Goal: Task Accomplishment & Management: Manage account settings

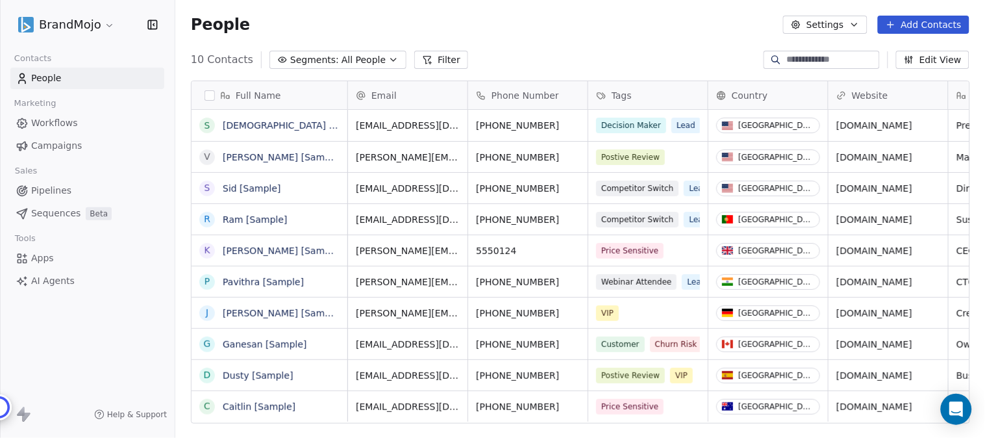
scroll to position [12, 11]
click at [107, 25] on html "BrandMojo Contacts People Marketing Workflows Campaigns Sales Pipelines Sequenc…" at bounding box center [492, 219] width 985 height 438
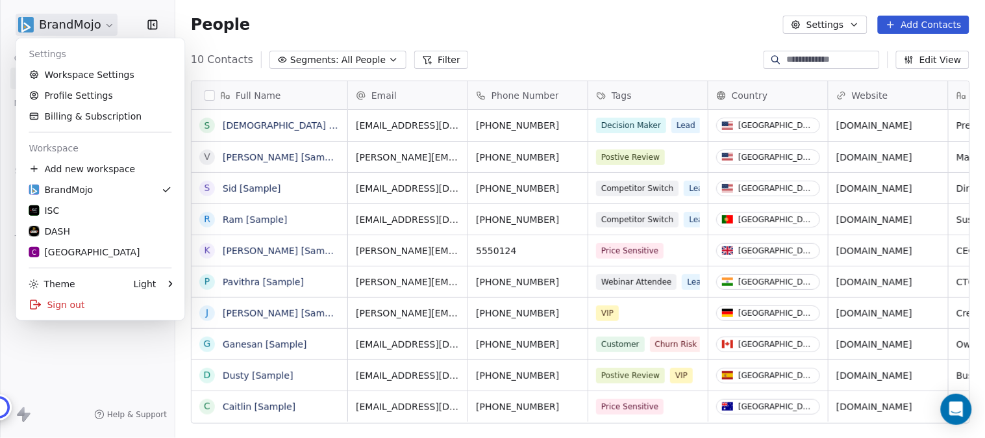
scroll to position [0, 0]
click at [101, 252] on div "C Chitrakoota School" at bounding box center [84, 252] width 111 height 13
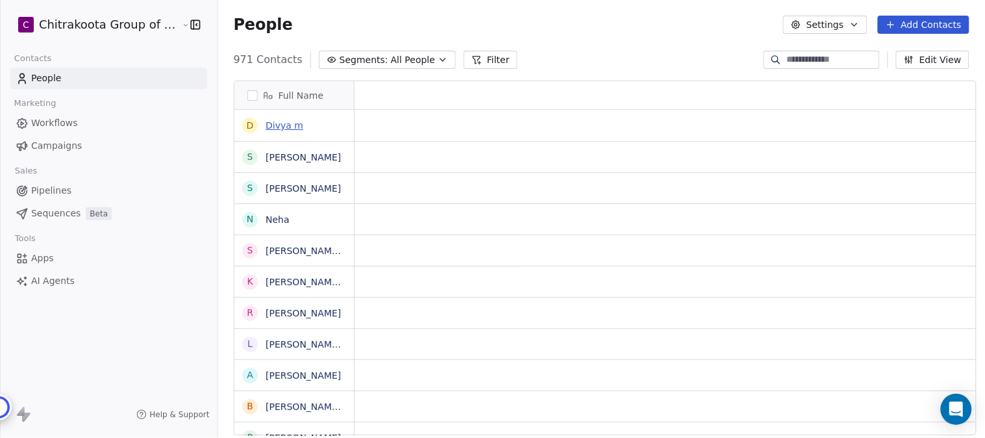
scroll to position [12, 11]
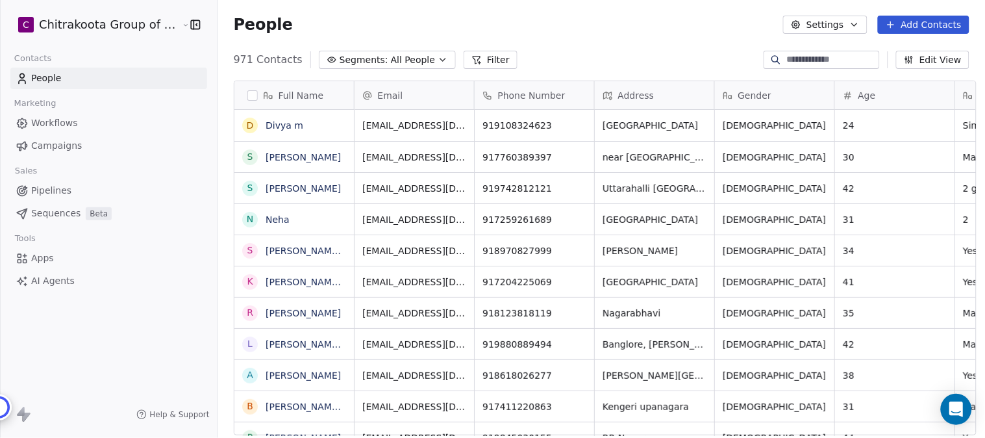
click at [438, 55] on icon "button" at bounding box center [443, 60] width 10 height 10
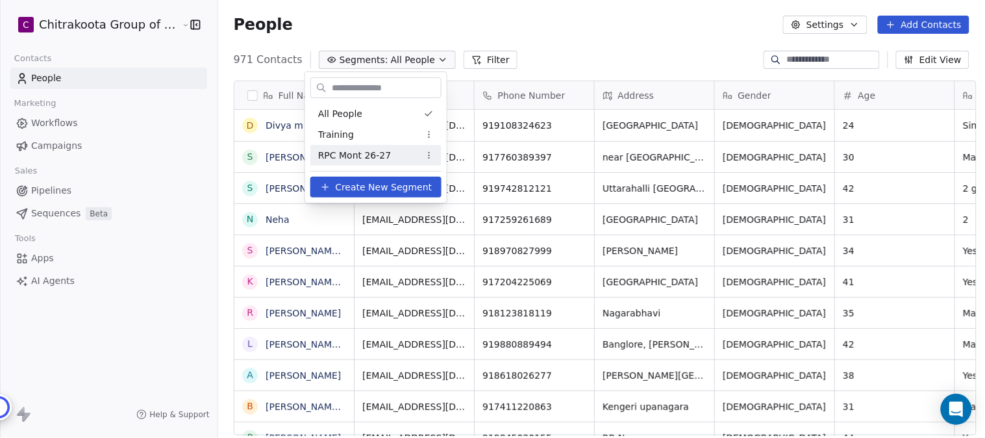
click at [347, 155] on span "RPC Mont 26-27" at bounding box center [354, 156] width 73 height 14
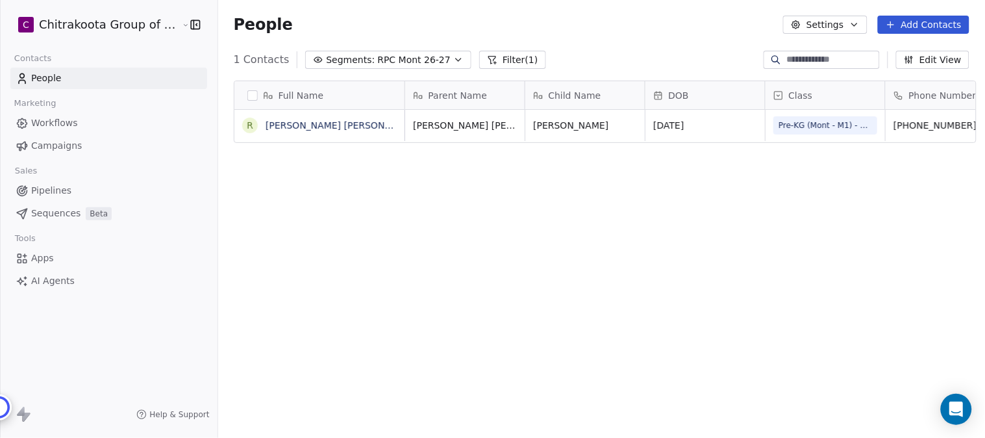
scroll to position [374, 763]
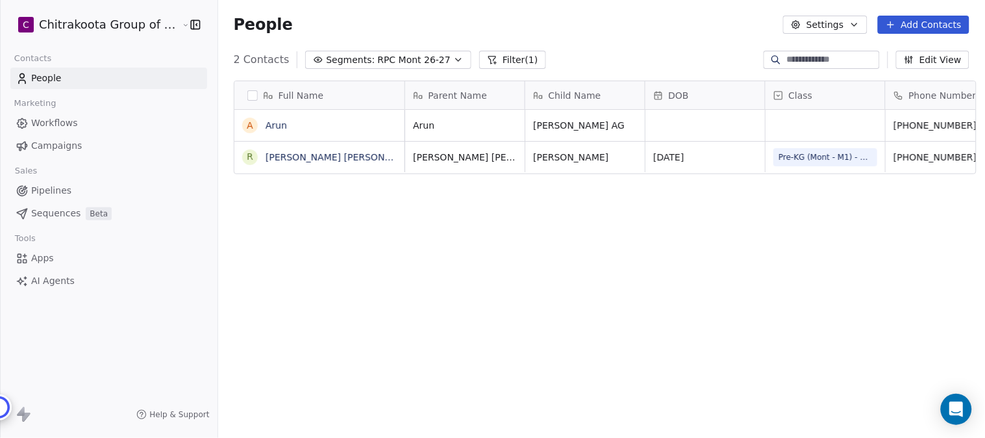
click at [47, 260] on span "Apps" at bounding box center [42, 258] width 23 height 14
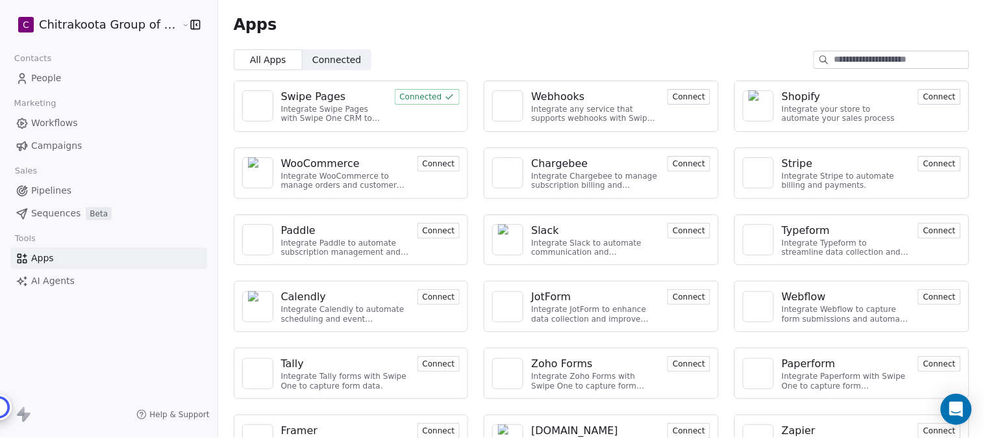
click at [314, 96] on div "Swipe Pages" at bounding box center [313, 97] width 65 height 16
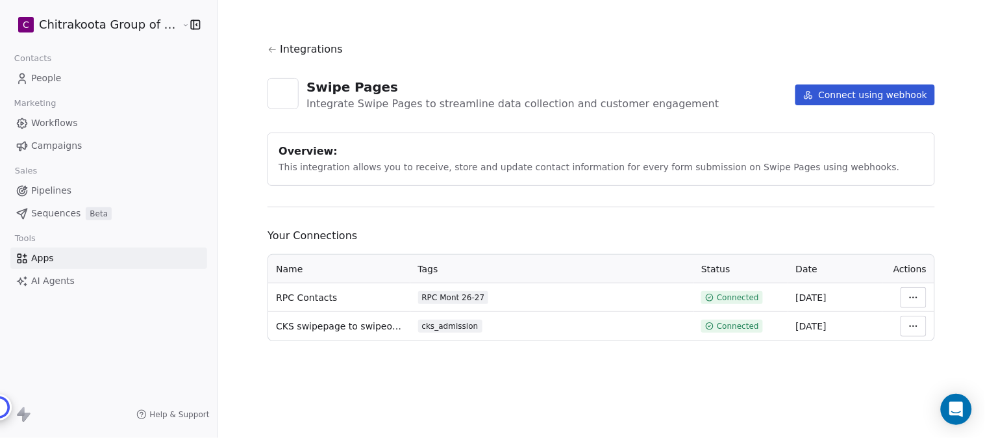
click at [887, 299] on html "C Chitrakoota Group of Institutions Contacts People Marketing Workflows Campaig…" at bounding box center [492, 219] width 985 height 438
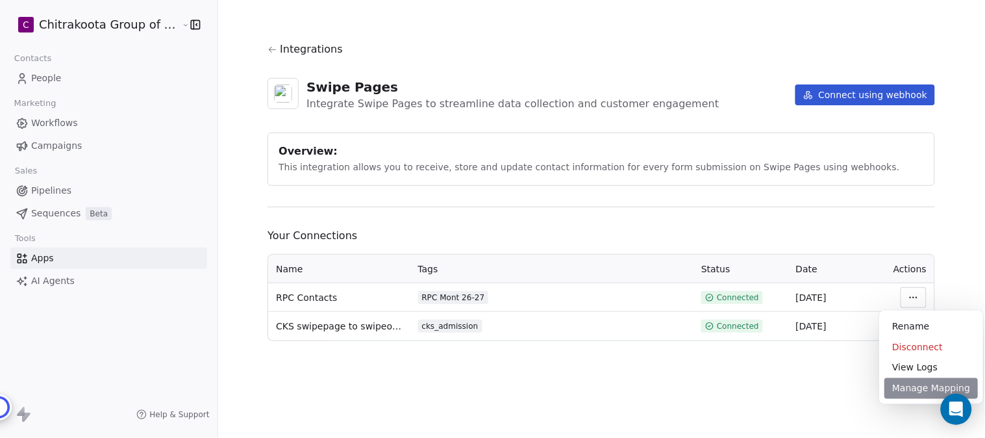
click at [887, 390] on div "Manage Mapping" at bounding box center [932, 388] width 94 height 21
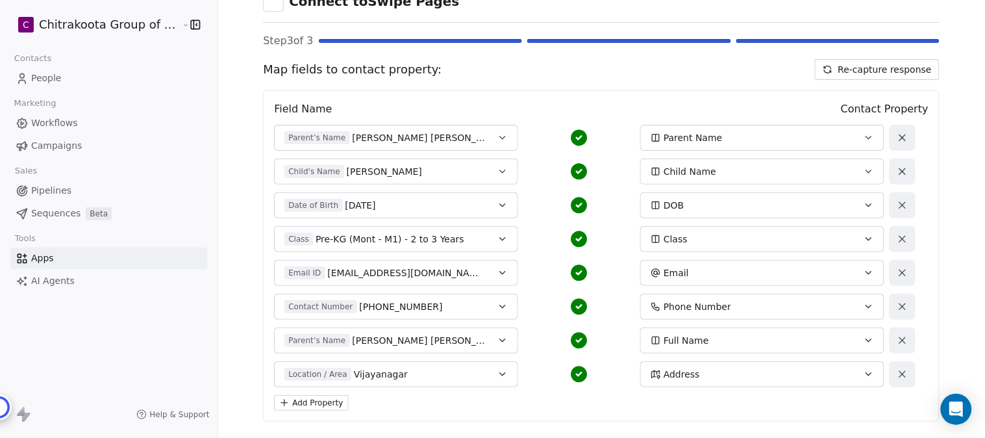
scroll to position [144, 0]
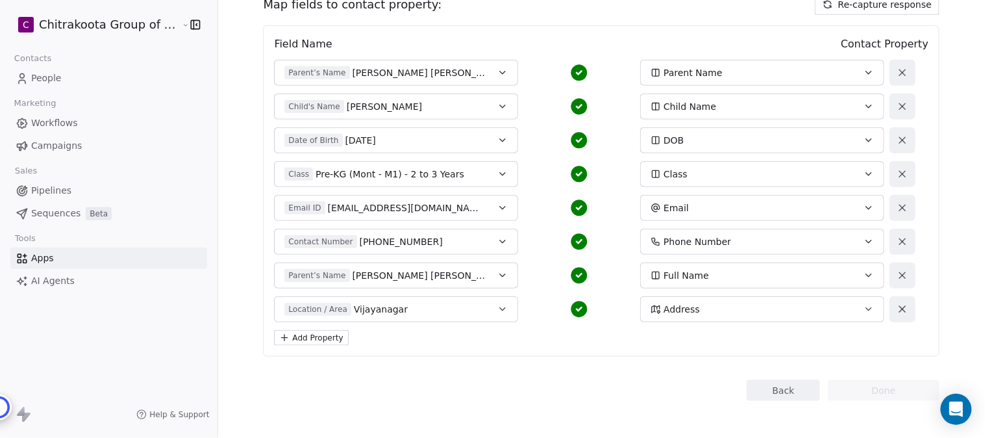
click at [498, 70] on icon "button" at bounding box center [503, 73] width 10 height 10
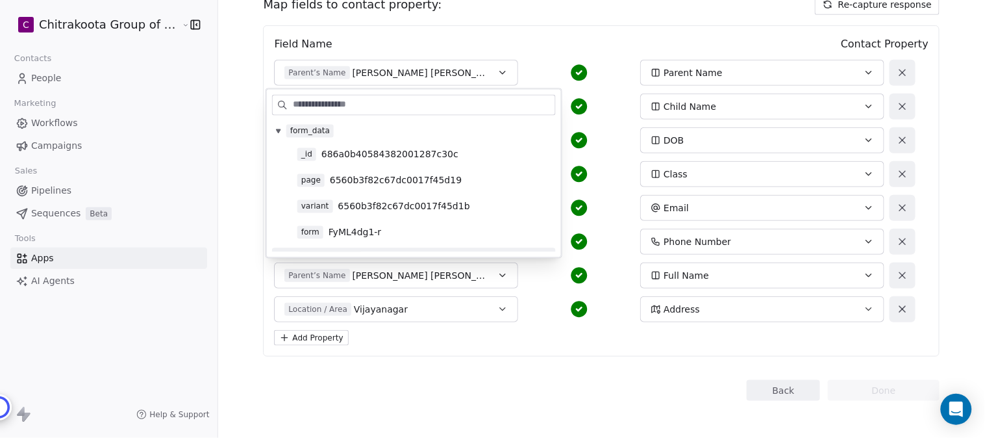
click at [625, 391] on div "Back Done" at bounding box center [601, 390] width 677 height 21
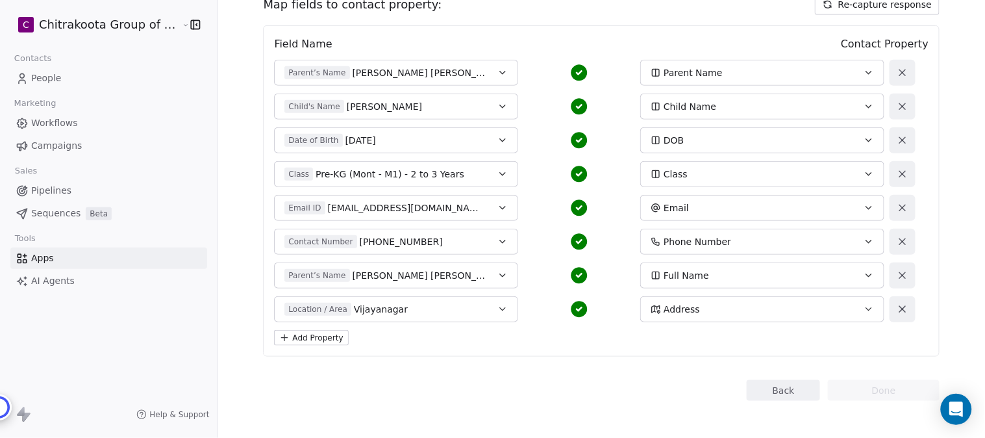
click at [880, 10] on button "Re-capture response" at bounding box center [877, 4] width 125 height 21
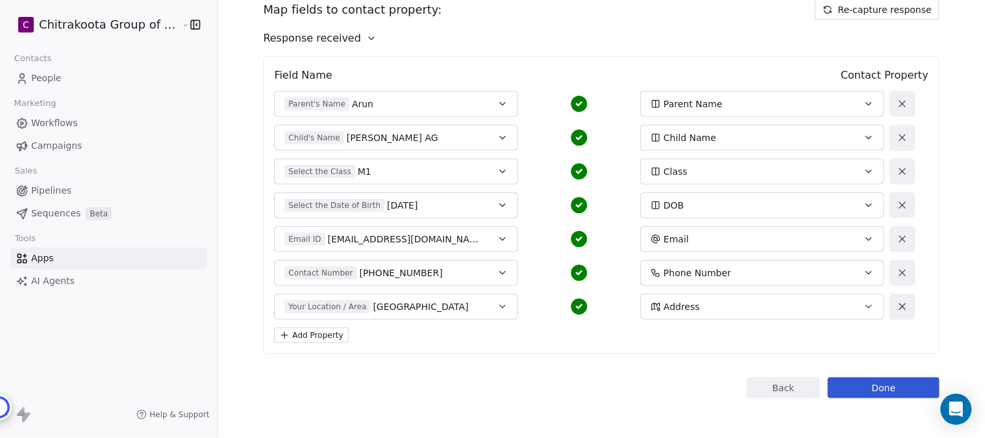
scroll to position [140, 0]
click at [488, 101] on button "Parent's Name [PERSON_NAME]" at bounding box center [396, 103] width 244 height 26
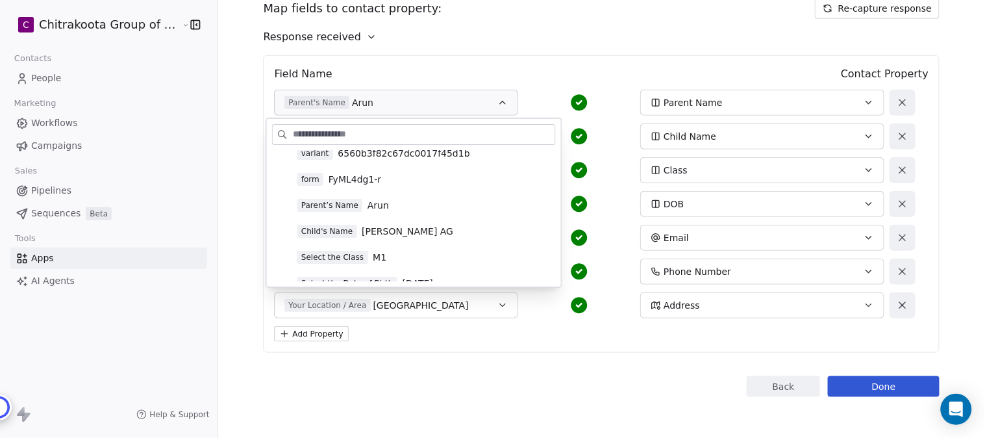
scroll to position [57, 0]
click at [368, 228] on span "Arun" at bounding box center [378, 231] width 21 height 13
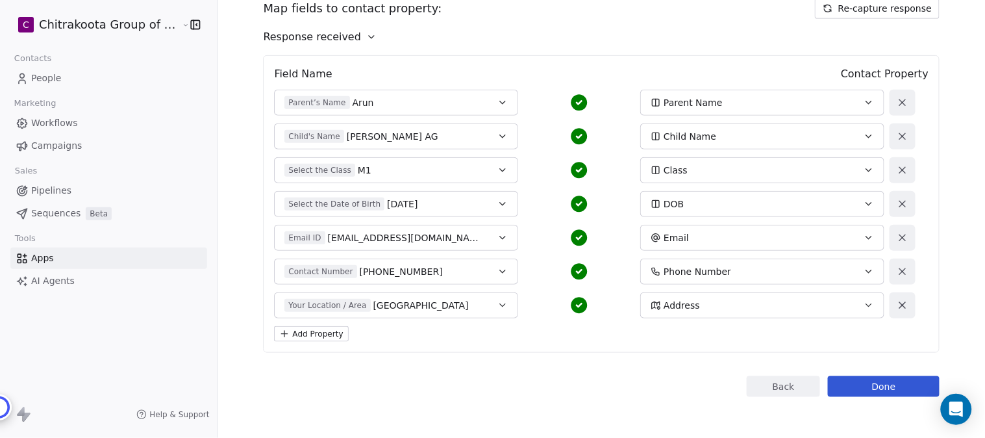
click at [475, 137] on div "Child's Name Harishva AG" at bounding box center [385, 136] width 201 height 13
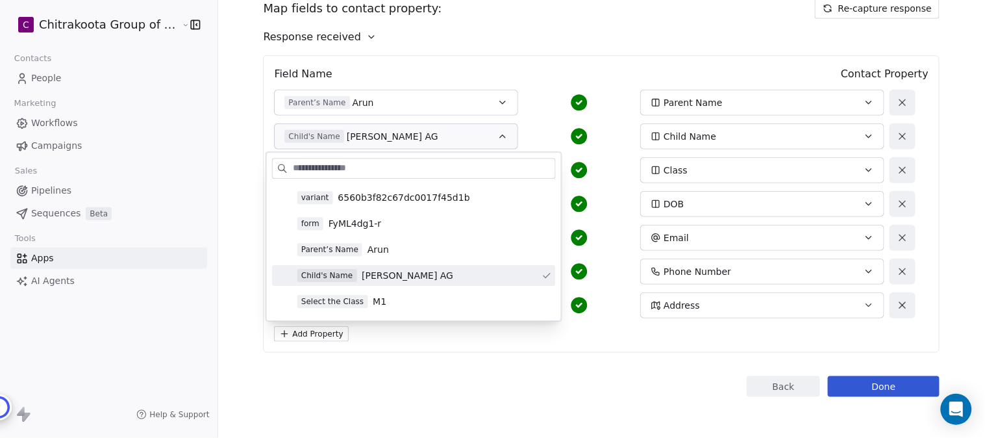
scroll to position [144, 0]
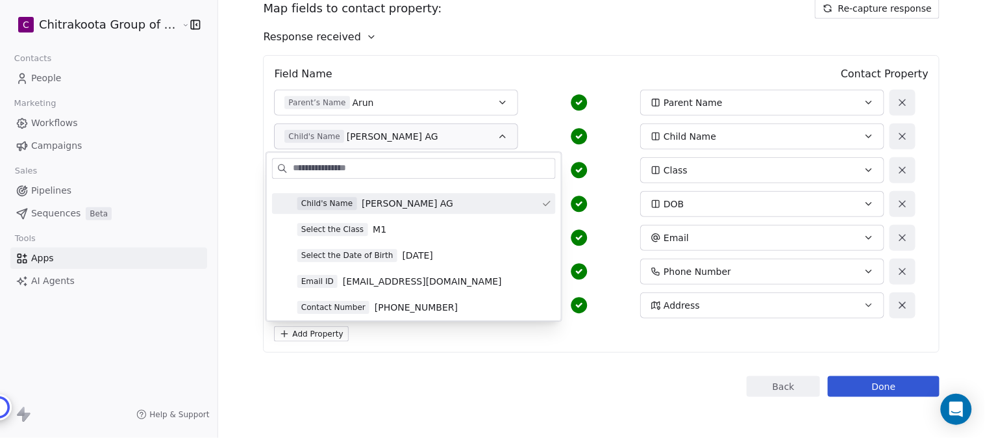
click at [398, 203] on span "Harishva AG" at bounding box center [408, 203] width 92 height 13
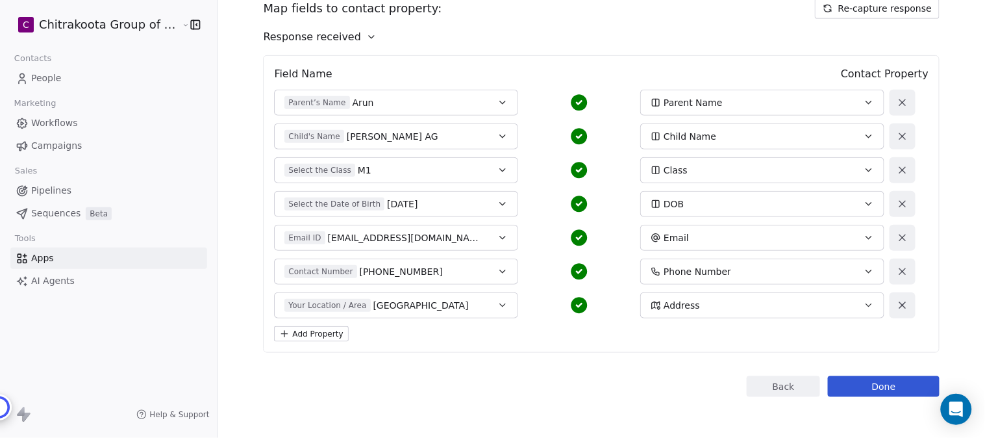
click at [475, 131] on div "Child's Name Harishva AG" at bounding box center [385, 136] width 201 height 13
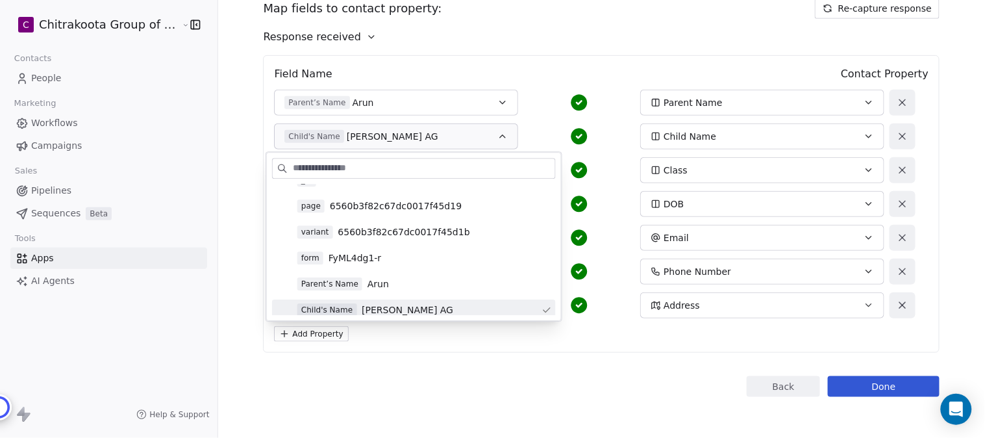
scroll to position [72, 0]
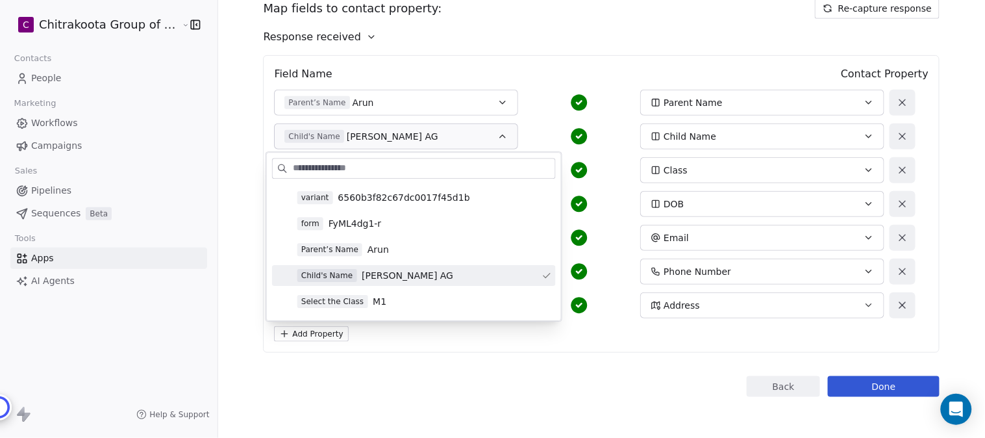
click at [516, 379] on div "Back Done" at bounding box center [601, 386] width 677 height 21
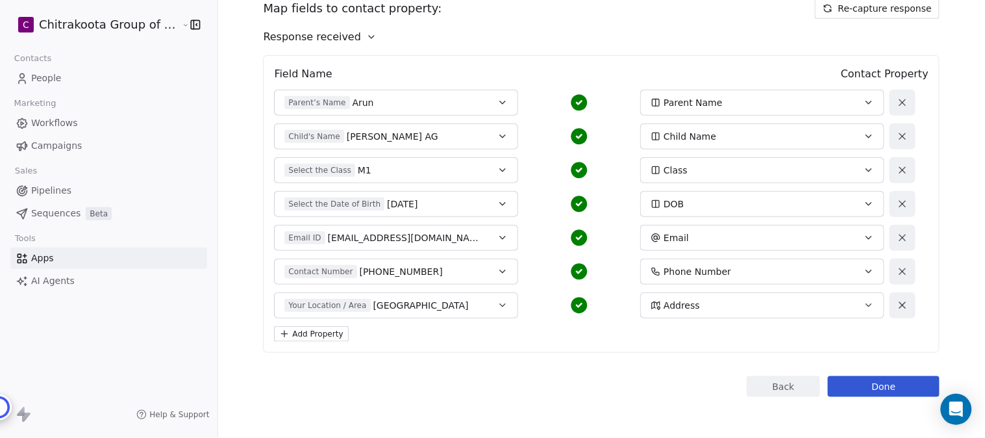
click at [392, 158] on button "Select the Class M1" at bounding box center [396, 170] width 244 height 26
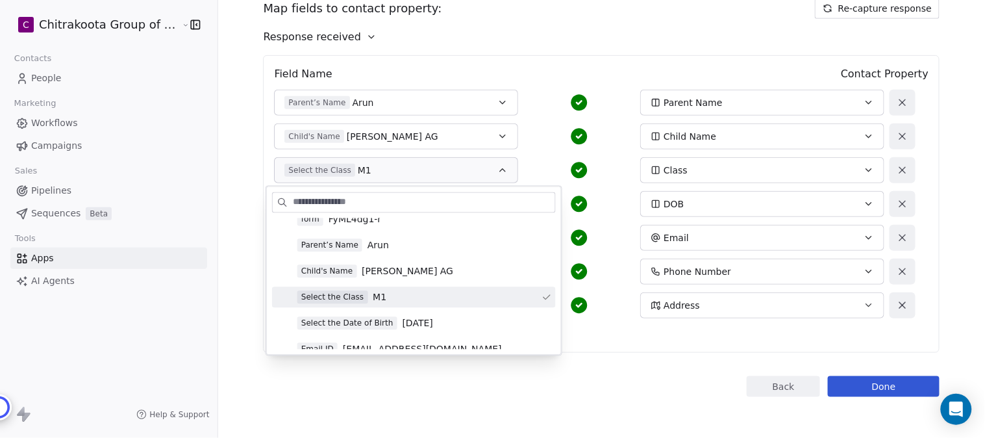
scroll to position [144, 0]
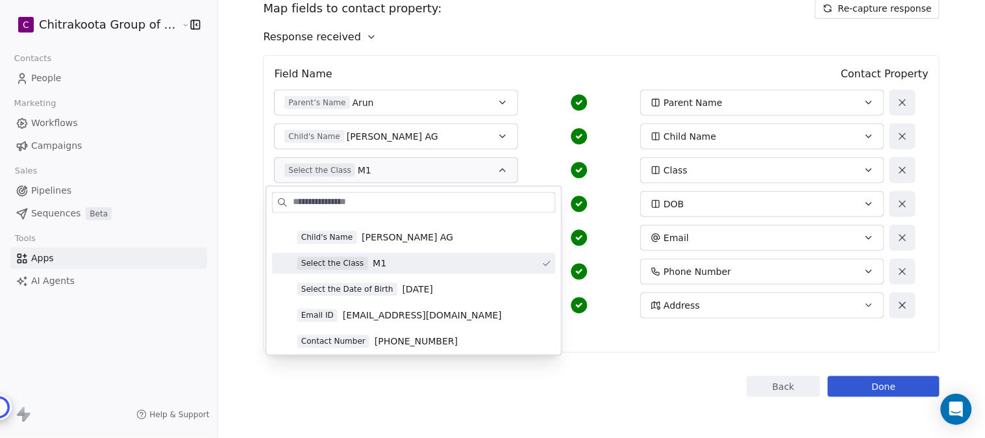
click at [373, 262] on span "M1" at bounding box center [380, 263] width 14 height 13
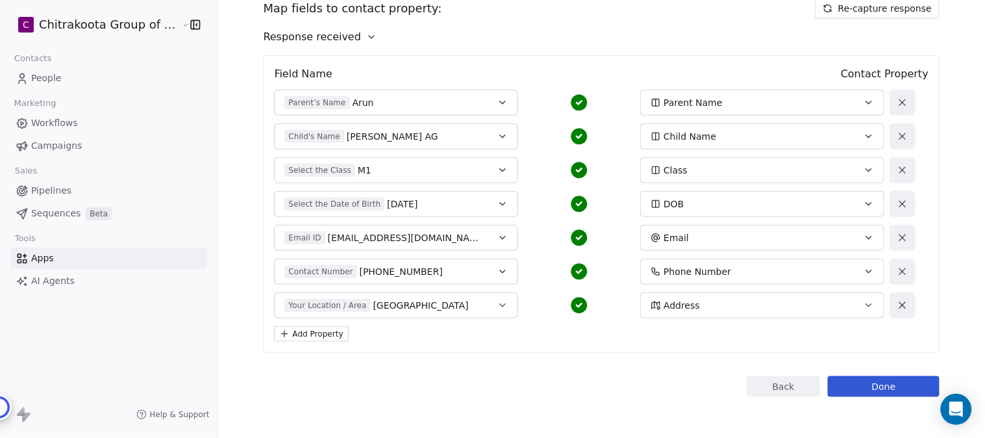
click at [419, 203] on div "Select the Date of Birth 2020-01-10" at bounding box center [385, 203] width 201 height 13
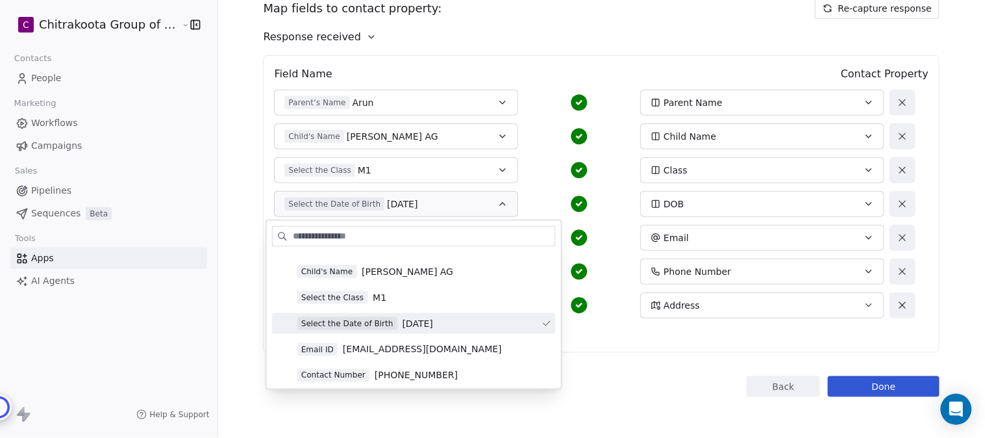
click at [433, 323] on span "[DATE]" at bounding box center [418, 323] width 31 height 13
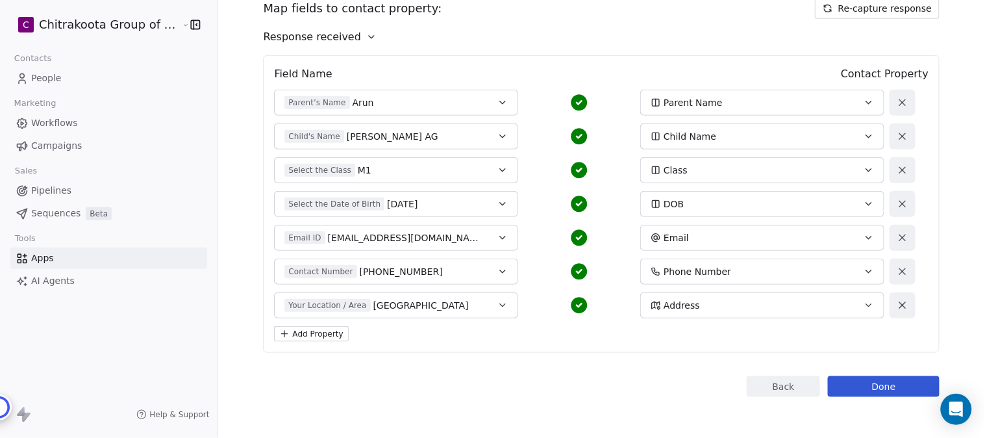
click at [423, 238] on span "[EMAIL_ADDRESS][DOMAIN_NAME]" at bounding box center [407, 237] width 158 height 13
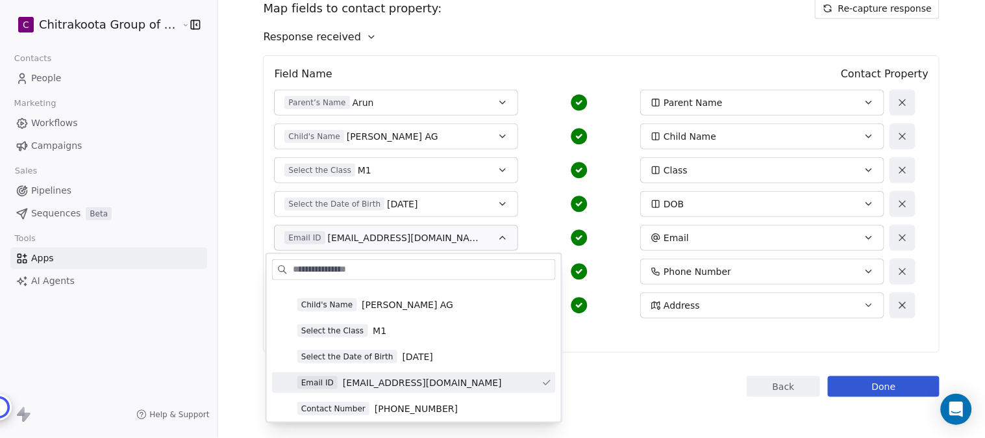
click at [437, 386] on span "[EMAIL_ADDRESS][DOMAIN_NAME]" at bounding box center [422, 382] width 159 height 13
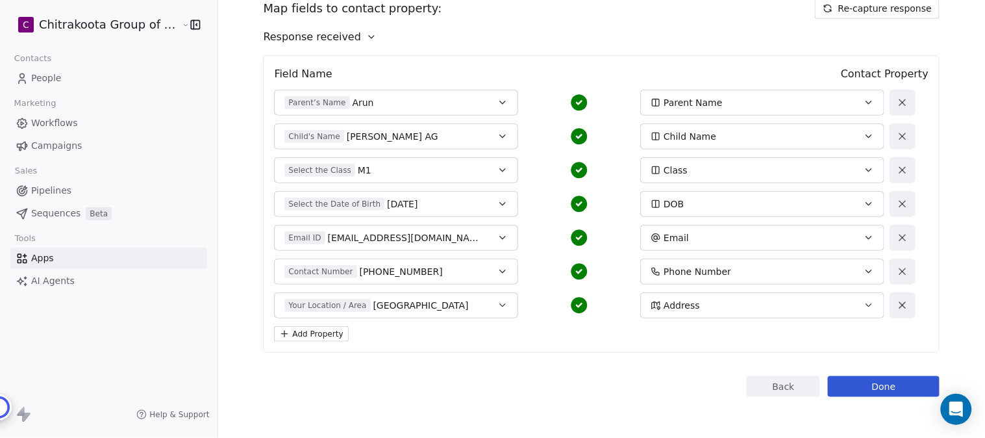
click at [457, 269] on div "Contact Number +919629003322" at bounding box center [385, 271] width 201 height 13
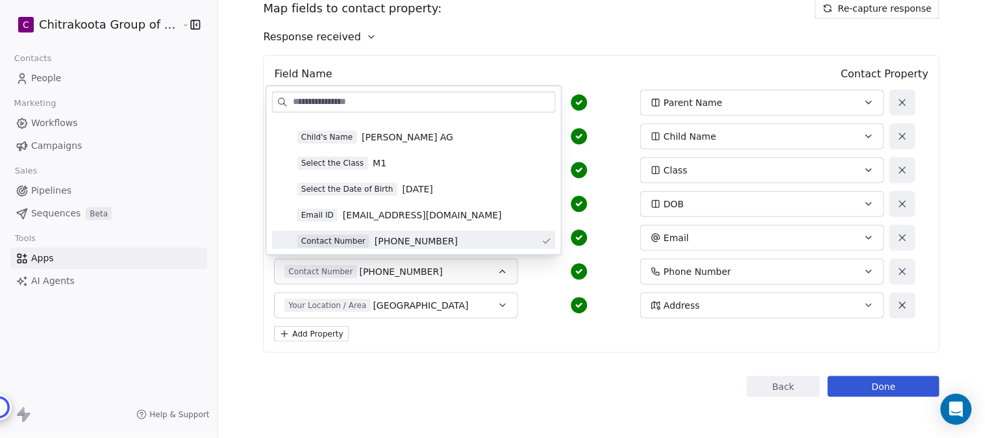
scroll to position [216, 0]
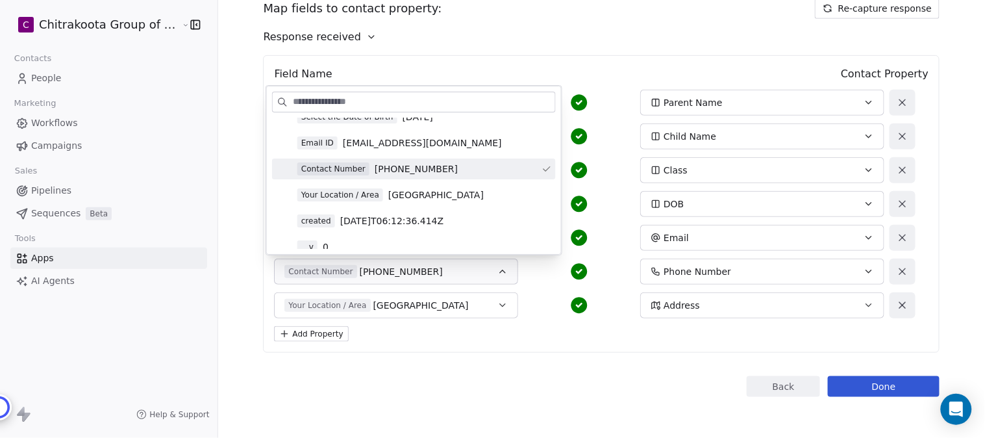
click at [440, 168] on div "Contact Number +919629003322" at bounding box center [424, 168] width 255 height 13
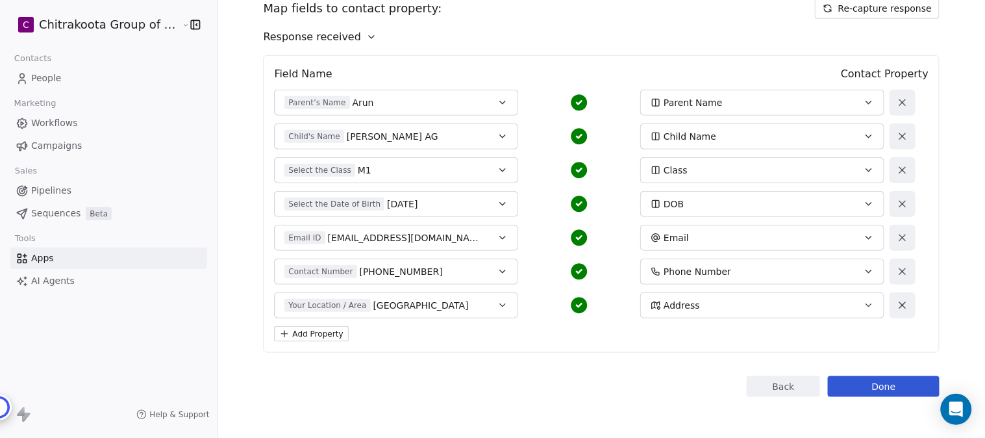
click at [488, 303] on button "Your Location / Area Bangalore" at bounding box center [396, 305] width 244 height 26
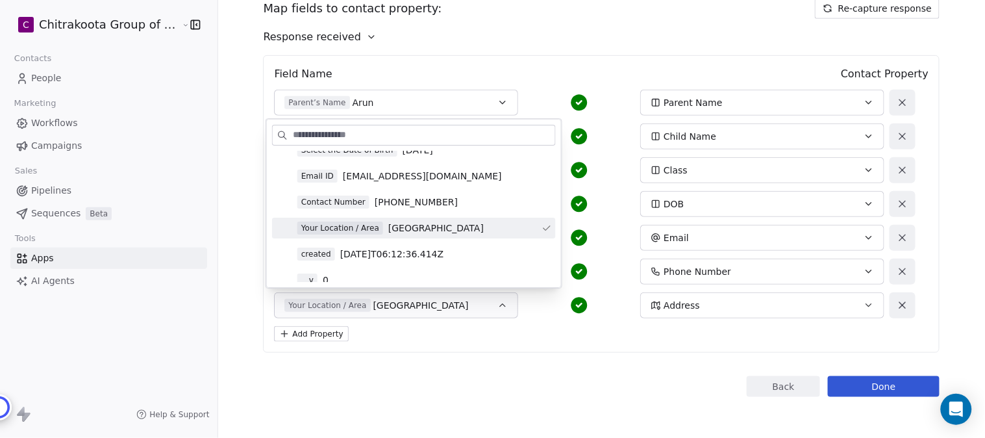
click at [420, 229] on span "[GEOGRAPHIC_DATA]" at bounding box center [435, 227] width 95 height 13
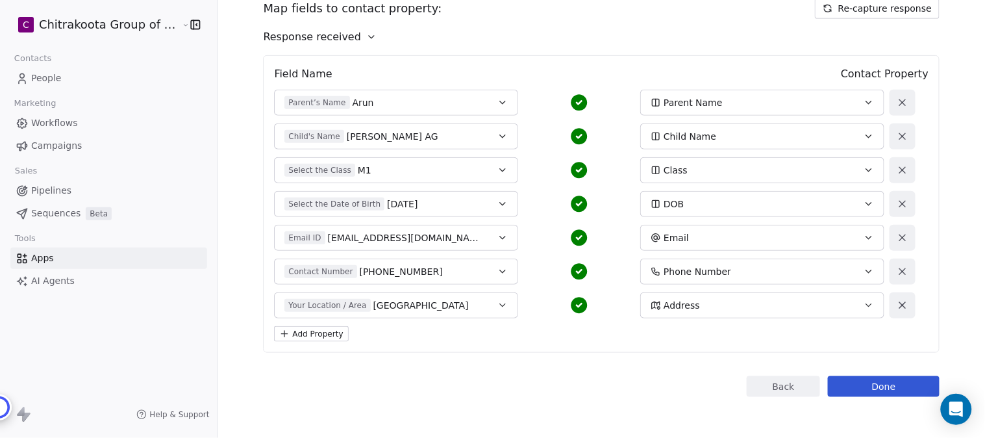
click at [546, 376] on div "Back Done" at bounding box center [601, 386] width 677 height 21
click at [878, 384] on button "Done" at bounding box center [884, 386] width 112 height 21
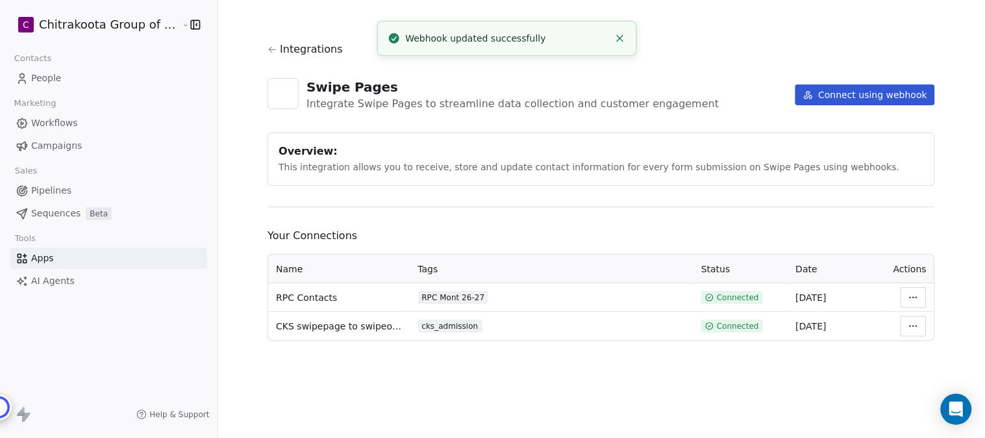
click at [887, 296] on html "C Chitrakoota Group of Institutions Contacts People Marketing Workflows Campaig…" at bounding box center [492, 219] width 985 height 438
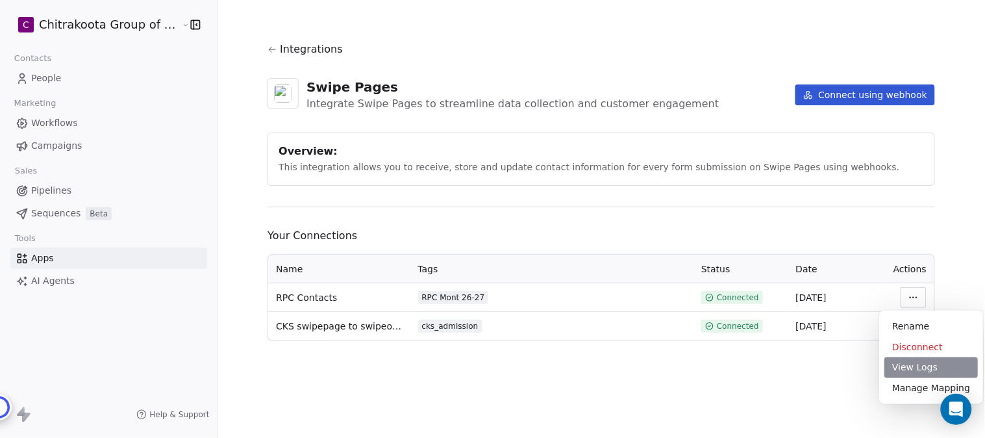
click at [887, 370] on div "View Logs" at bounding box center [932, 367] width 94 height 21
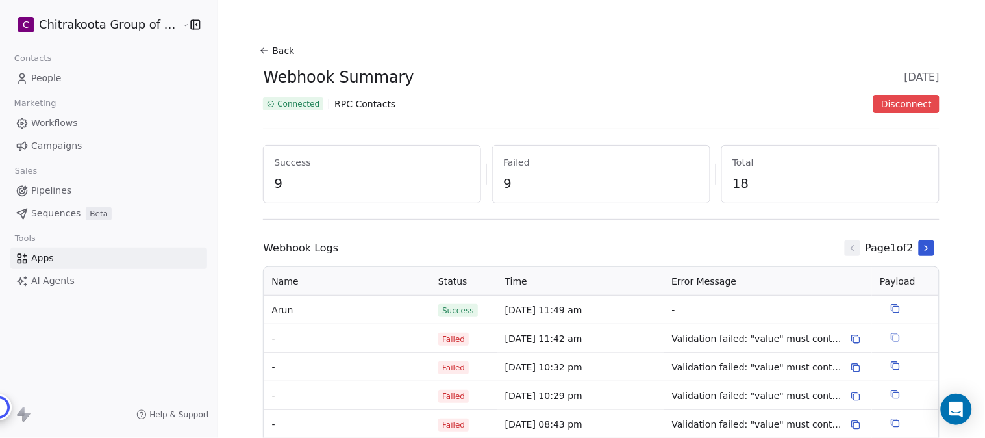
click at [261, 47] on icon at bounding box center [264, 50] width 10 height 10
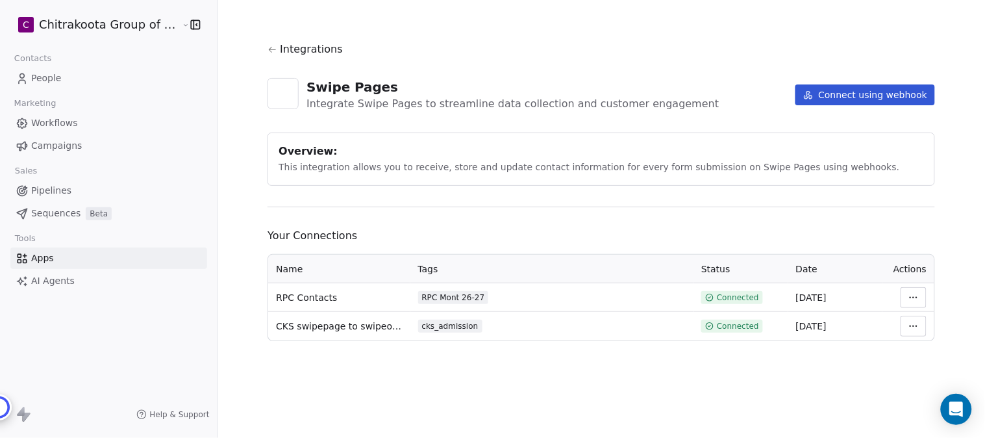
click at [48, 78] on span "People" at bounding box center [46, 78] width 31 height 14
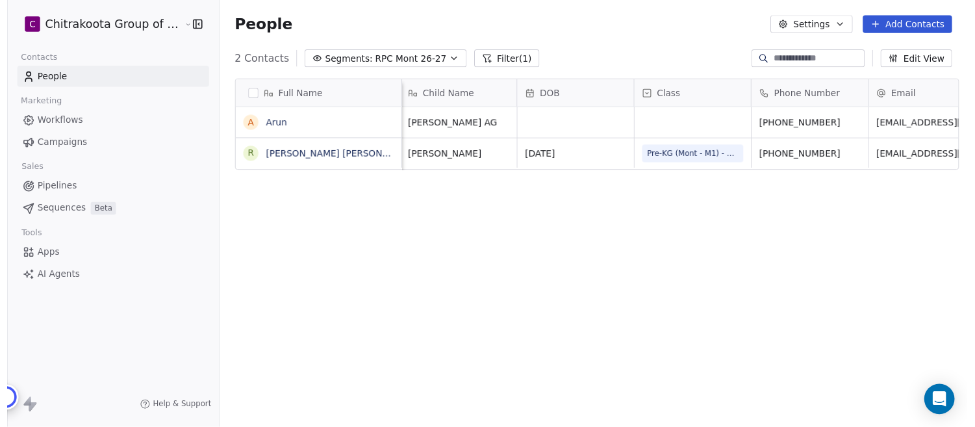
scroll to position [0, 112]
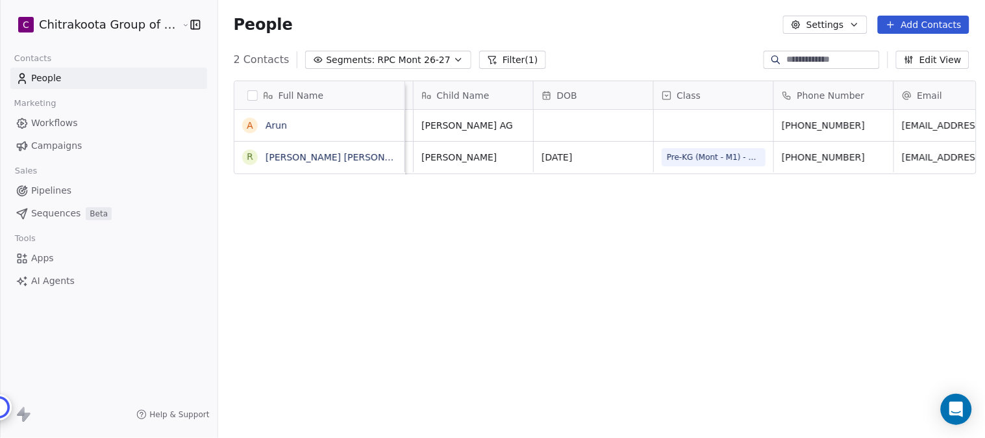
click at [860, 26] on icon "button" at bounding box center [855, 24] width 10 height 10
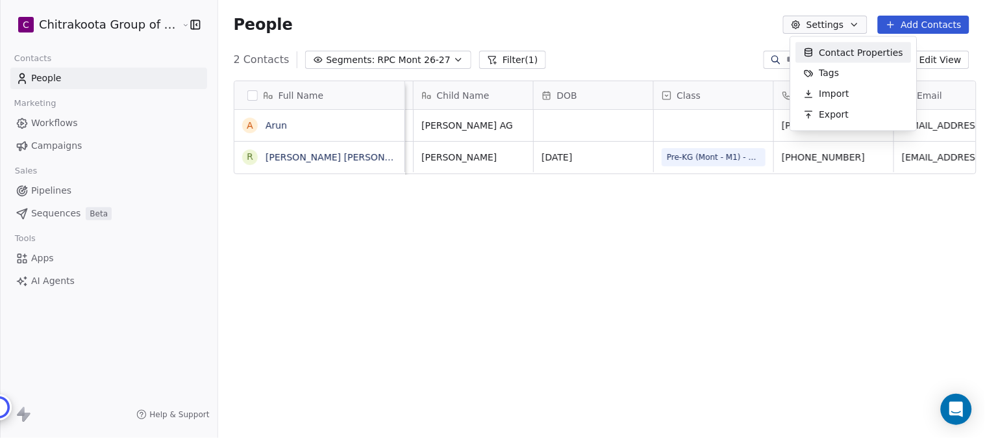
click at [845, 48] on span "Contact Properties" at bounding box center [862, 52] width 84 height 14
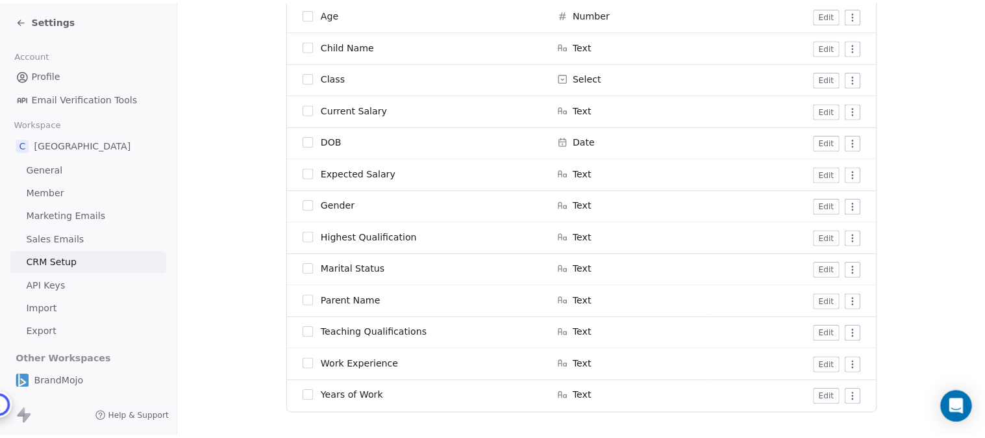
scroll to position [1120, 0]
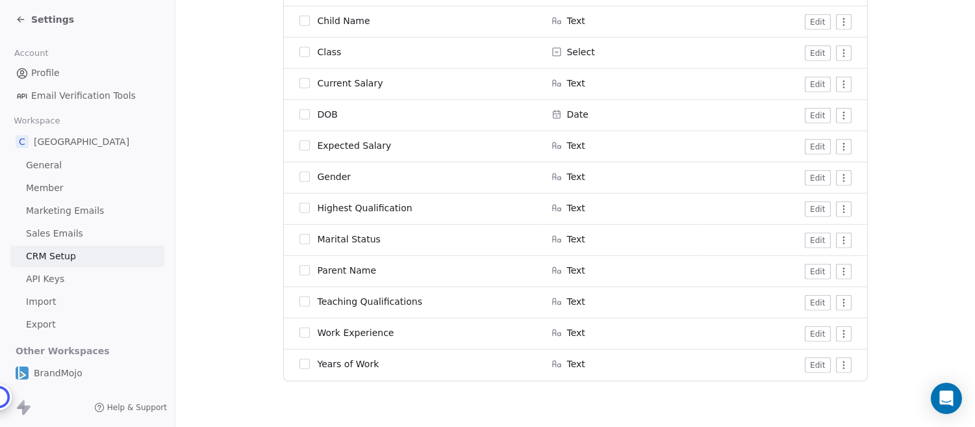
click at [819, 51] on button "Edit" at bounding box center [817, 53] width 25 height 16
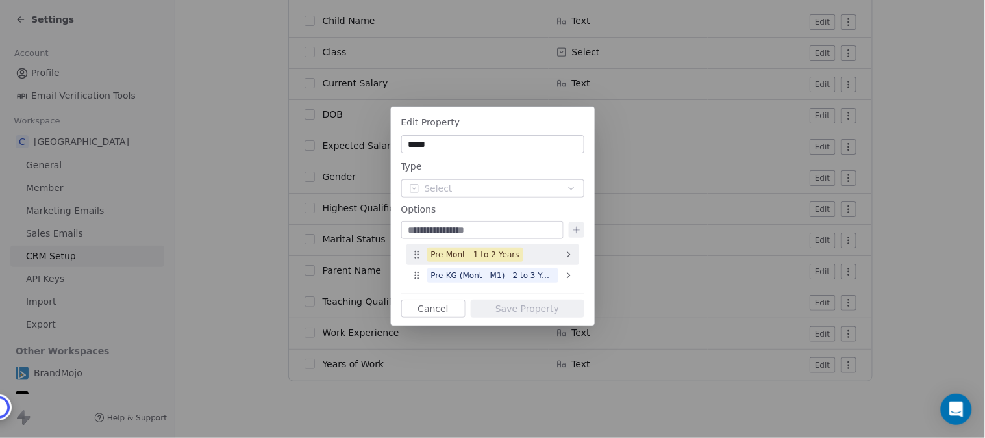
click at [568, 257] on icon at bounding box center [569, 254] width 3 height 5
click at [468, 255] on div "Edit Property ***** Type Select Options Pre-Mont - 1 to 2 Years Pre-KG (Mont - …" at bounding box center [492, 219] width 985 height 266
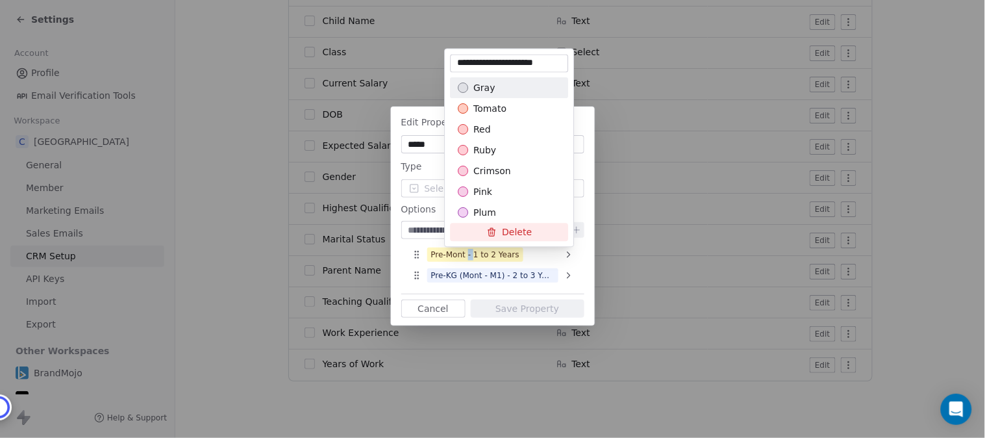
click at [468, 255] on div "Edit Property ***** Type Select Options Pre-Mont - 1 to 2 Years Pre-KG (Mont - …" at bounding box center [492, 219] width 985 height 266
click at [468, 255] on div "Pre-Mont - 1 to 2 Years" at bounding box center [475, 255] width 88 height 12
click at [468, 255] on div "Edit Property ***** Type Select Options Pre-Mont - 1 to 2 Years Pre-KG (Mont - …" at bounding box center [492, 219] width 985 height 266
click at [497, 256] on div "Edit Property ***** Type Select Options Pre-Mont - 1 to 2 Years Pre-KG (Mont - …" at bounding box center [492, 219] width 985 height 266
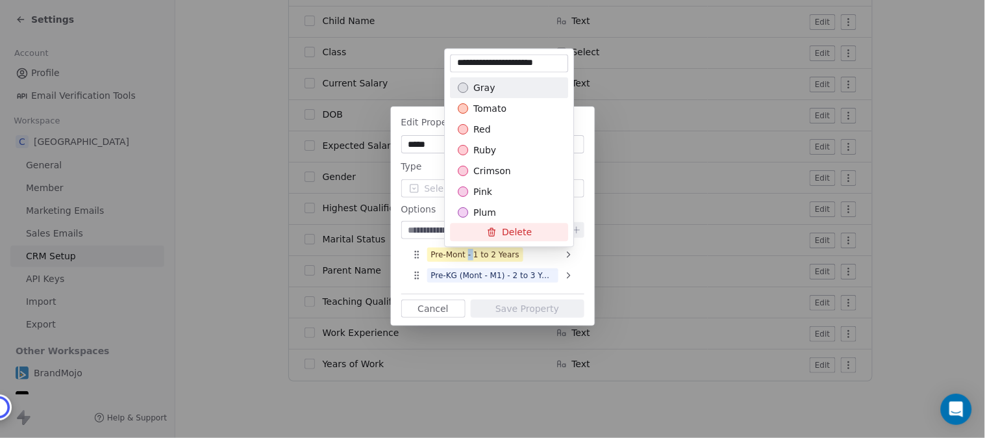
click at [497, 256] on div "Edit Property ***** Type Select Options Pre-Mont - 1 to 2 Years Pre-KG (Mont - …" at bounding box center [492, 219] width 985 height 266
click at [520, 229] on button "Delete" at bounding box center [509, 232] width 118 height 18
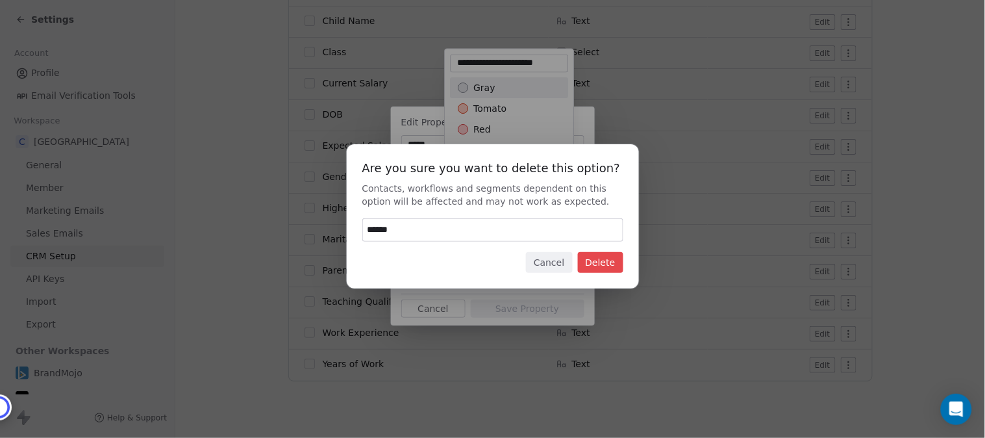
type input "******"
click at [598, 258] on button "Delete" at bounding box center [600, 262] width 45 height 21
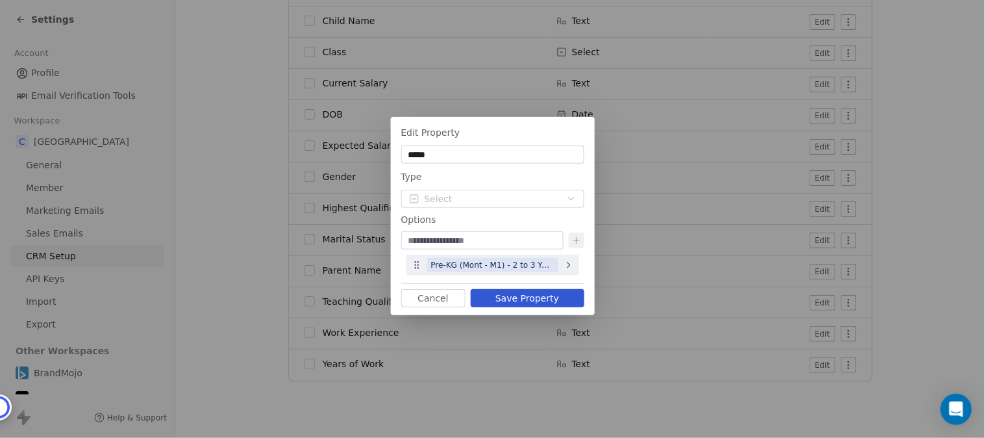
click at [494, 264] on div "Pre-KG (Mont - M1) - 2 to 3 Years" at bounding box center [492, 265] width 123 height 12
click at [494, 264] on div "Edit Property ***** Type Select Options Pre-KG (Mont - M1) - 2 to 3 Years To pi…" at bounding box center [492, 218] width 985 height 245
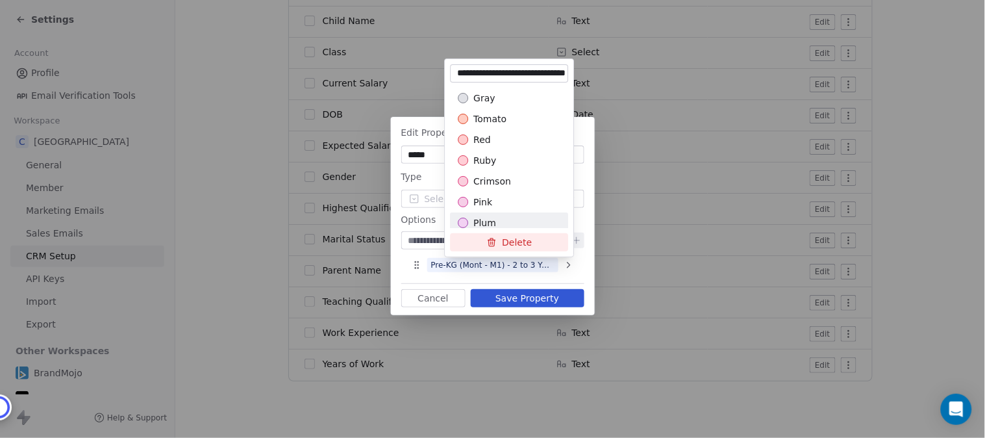
click at [509, 244] on button "Delete" at bounding box center [509, 242] width 118 height 18
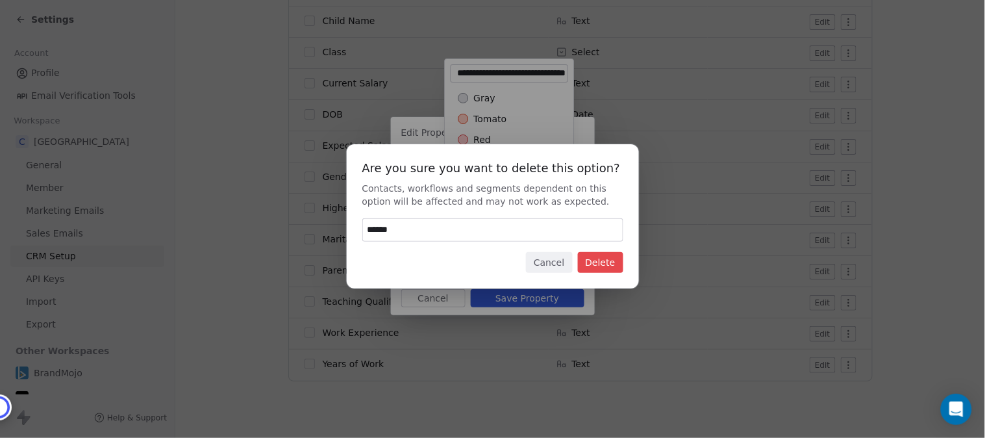
type input "******"
click at [592, 252] on button "Delete" at bounding box center [600, 262] width 45 height 21
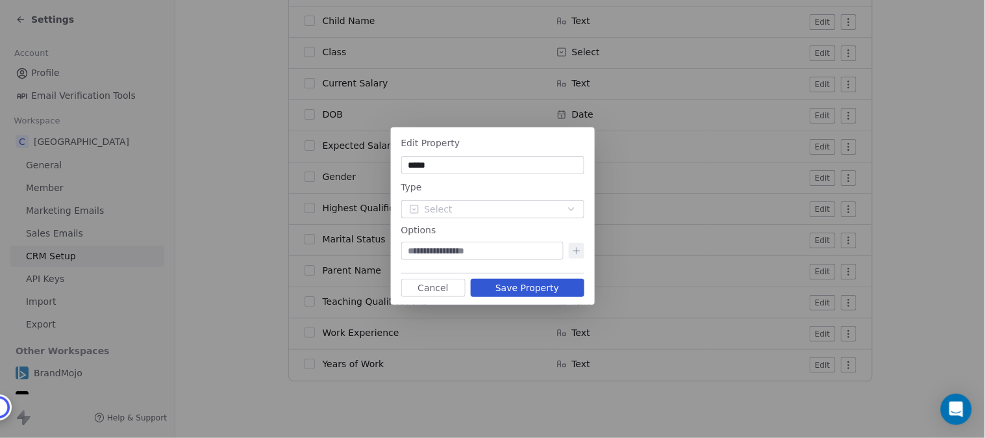
click at [450, 249] on input at bounding box center [482, 250] width 157 height 13
paste input "********"
type input "********"
click at [576, 249] on icon at bounding box center [577, 251] width 10 height 10
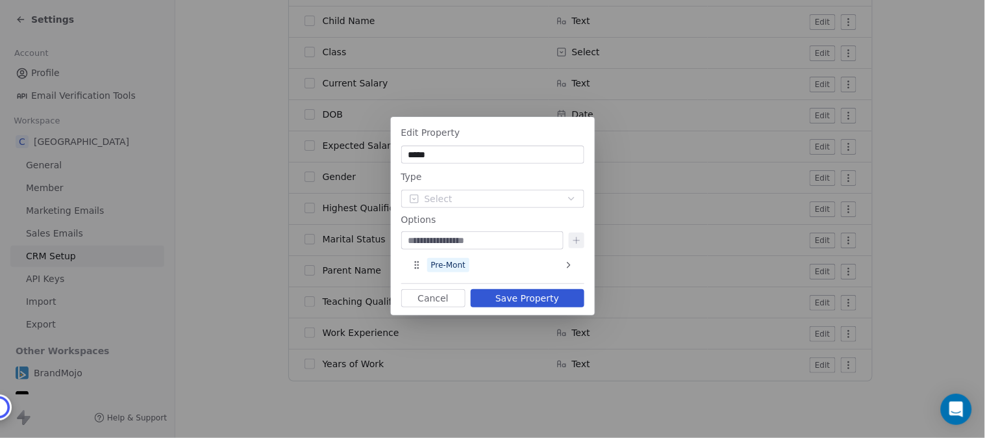
paste input "**"
type input "**"
click at [579, 238] on icon at bounding box center [577, 240] width 10 height 10
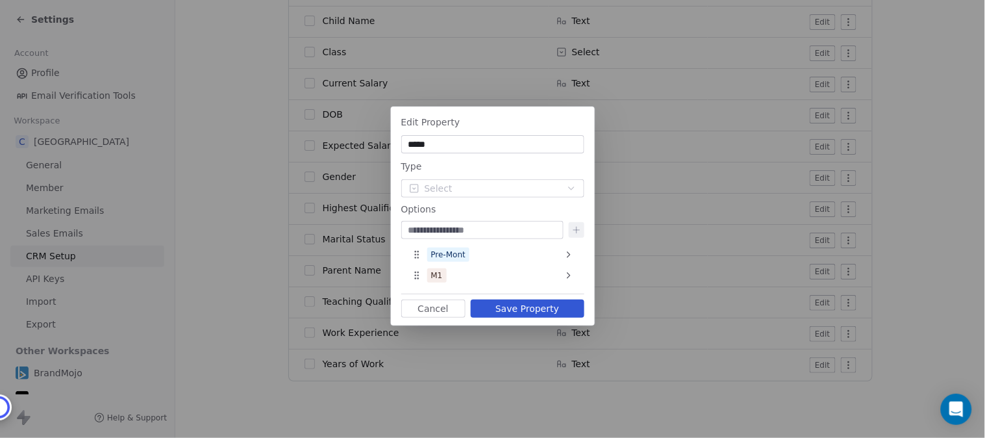
paste input "**"
type input "**"
click at [579, 225] on icon at bounding box center [577, 230] width 10 height 10
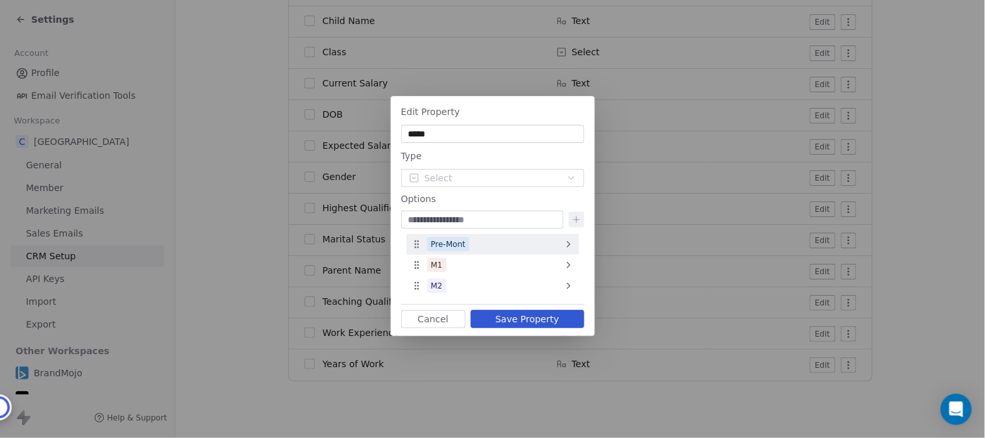
paste input "**"
type input "**"
click at [575, 215] on icon at bounding box center [577, 219] width 10 height 10
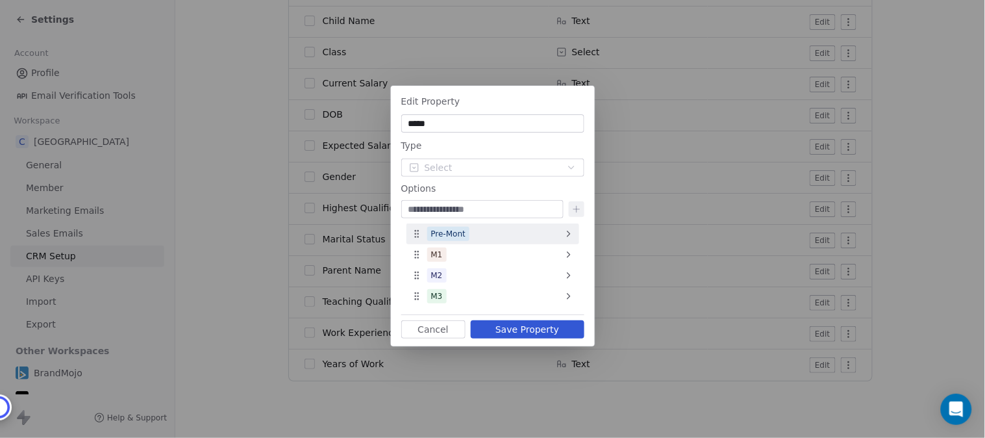
paste input "*******"
type input "*******"
click at [575, 205] on icon at bounding box center [577, 209] width 10 height 10
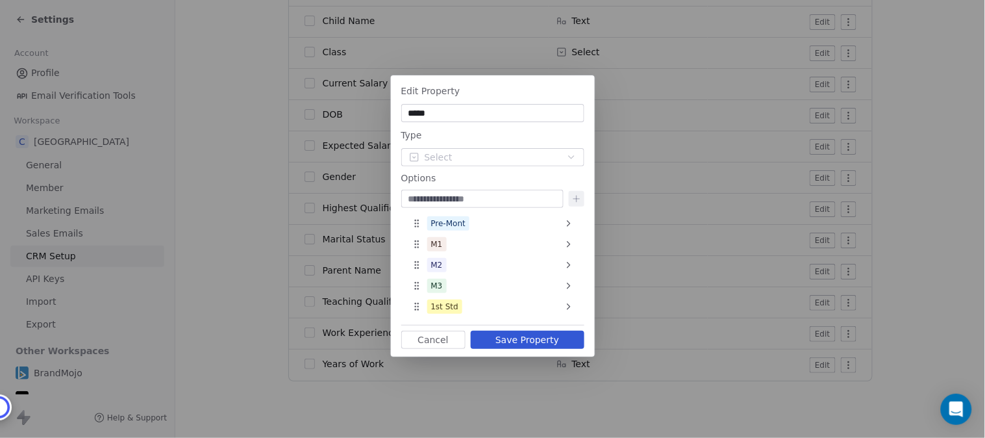
paste input "*******"
type input "*******"
click at [578, 199] on icon at bounding box center [577, 199] width 10 height 10
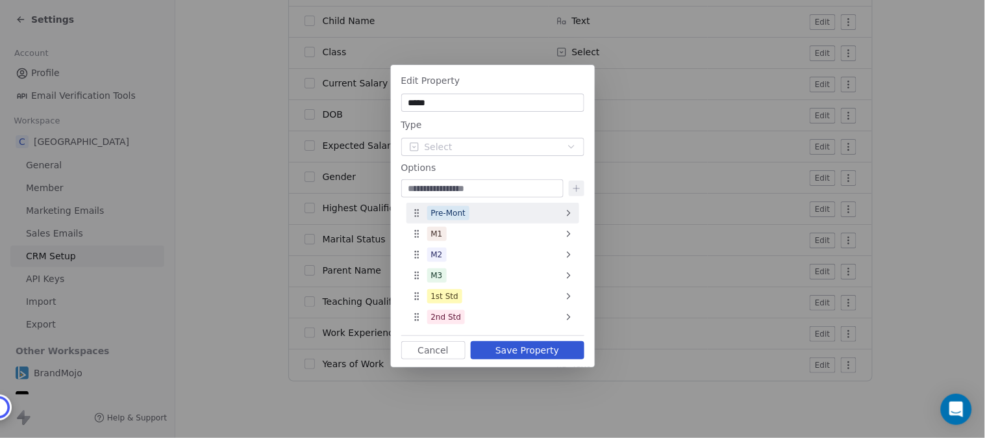
paste input "*******"
type input "*******"
click at [574, 184] on icon at bounding box center [577, 188] width 10 height 10
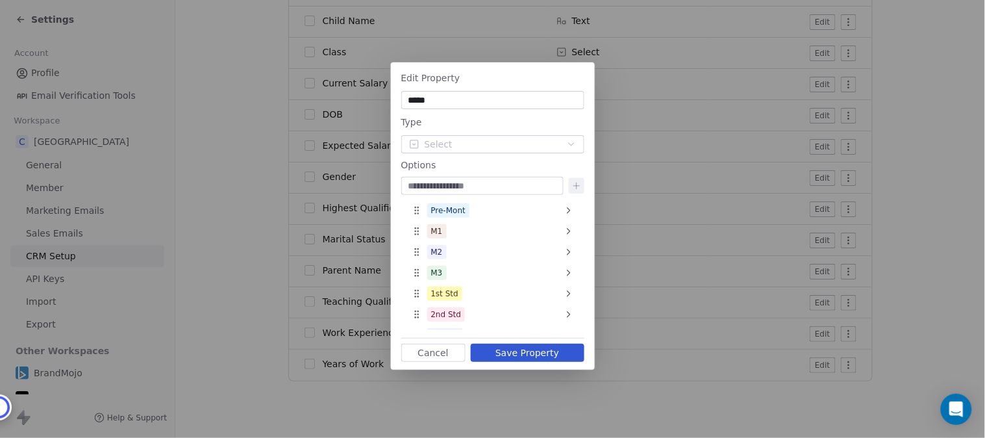
paste input "*******"
type input "*******"
click at [577, 185] on icon at bounding box center [577, 186] width 10 height 10
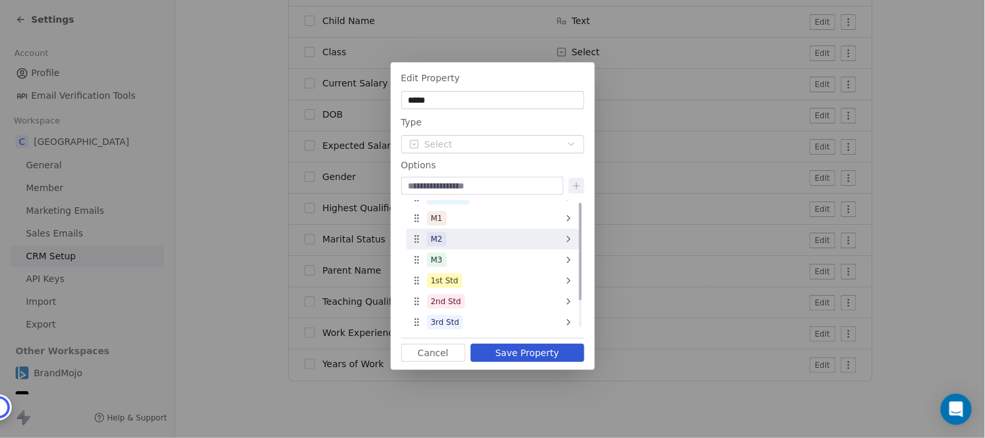
scroll to position [0, 0]
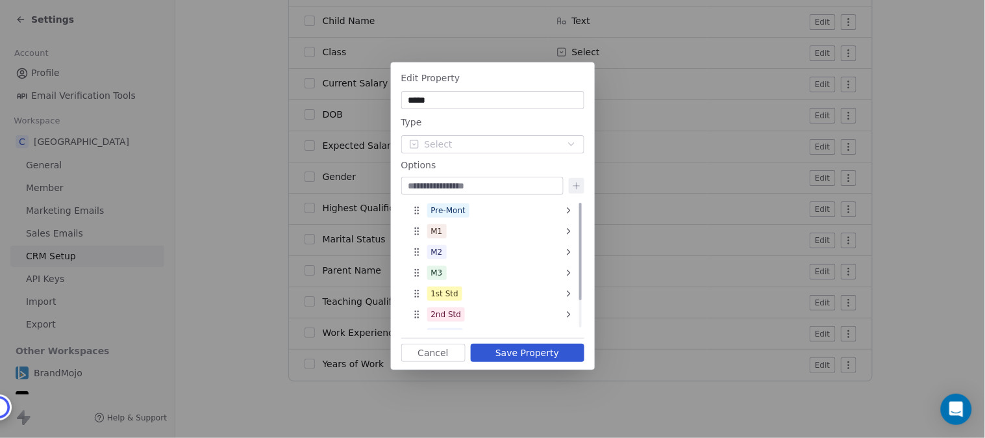
paste input "*******"
type input "*******"
click at [576, 181] on icon at bounding box center [577, 186] width 10 height 10
paste input "*******"
type input "*******"
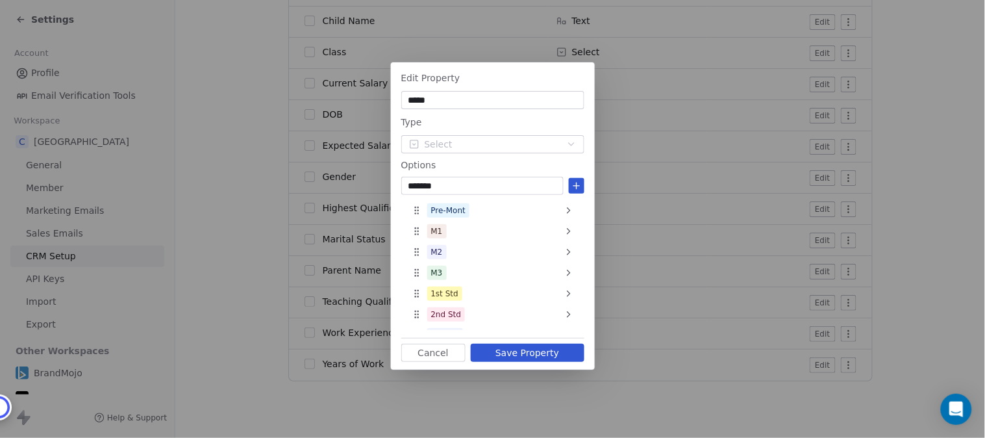
click at [577, 186] on icon at bounding box center [577, 186] width 0 height 6
paste input "*******"
type input "*******"
click at [580, 184] on icon at bounding box center [577, 186] width 10 height 10
paste input "*******"
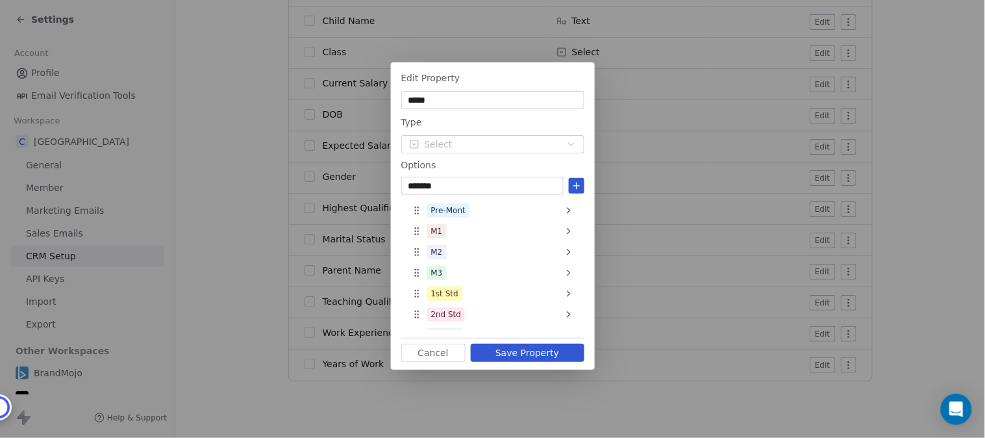
type input "*******"
click at [576, 183] on icon at bounding box center [577, 186] width 10 height 10
paste input "*******"
type input "*******"
click at [575, 184] on icon at bounding box center [577, 186] width 10 height 10
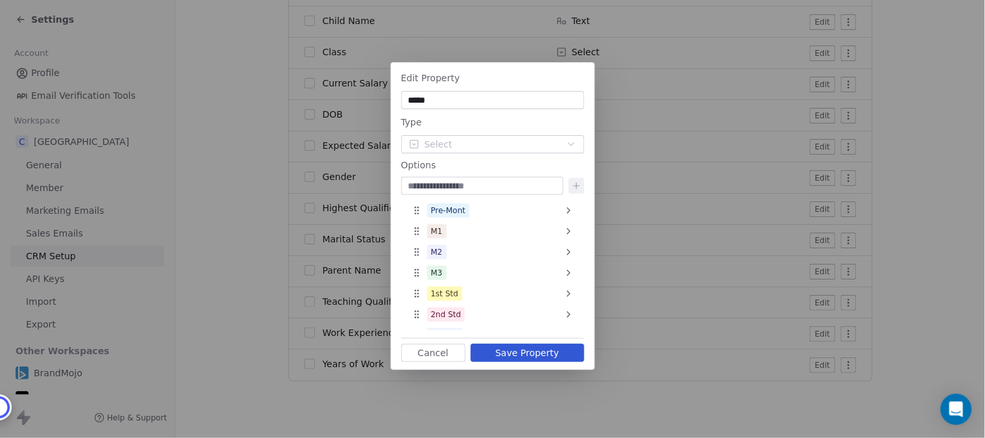
paste input "********"
type input "********"
click at [574, 186] on icon at bounding box center [577, 186] width 10 height 10
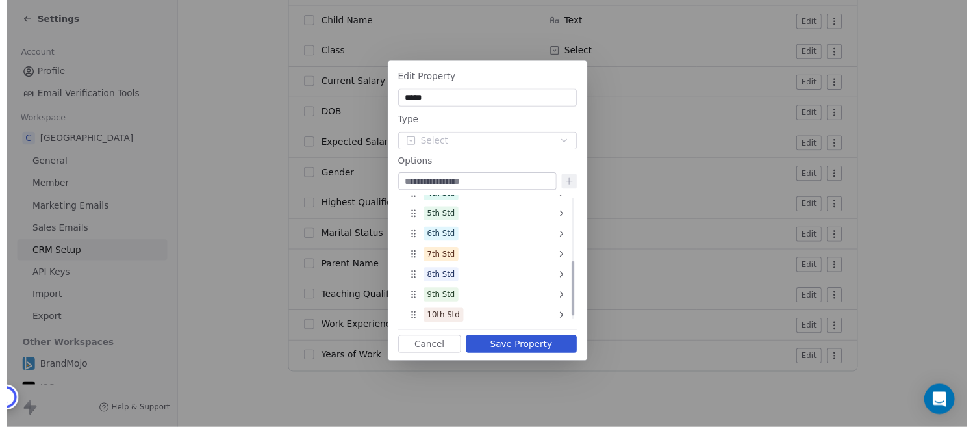
scroll to position [160, 0]
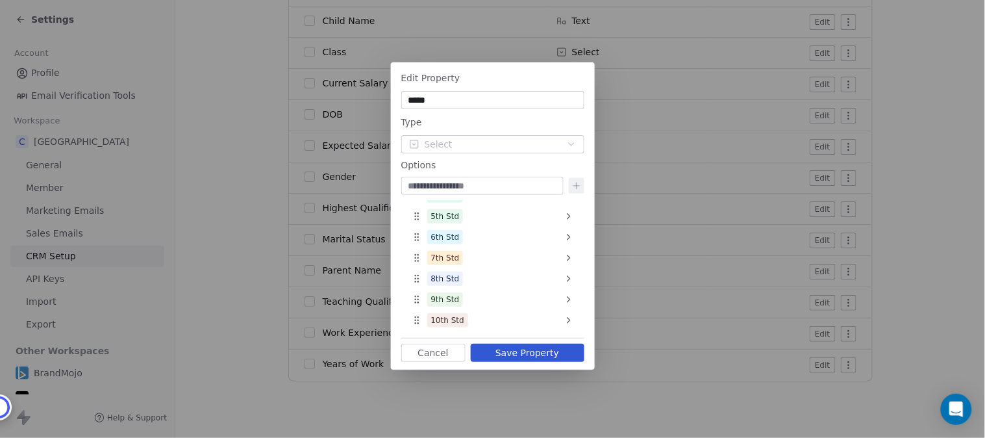
click at [534, 351] on button "Save Property" at bounding box center [528, 353] width 114 height 18
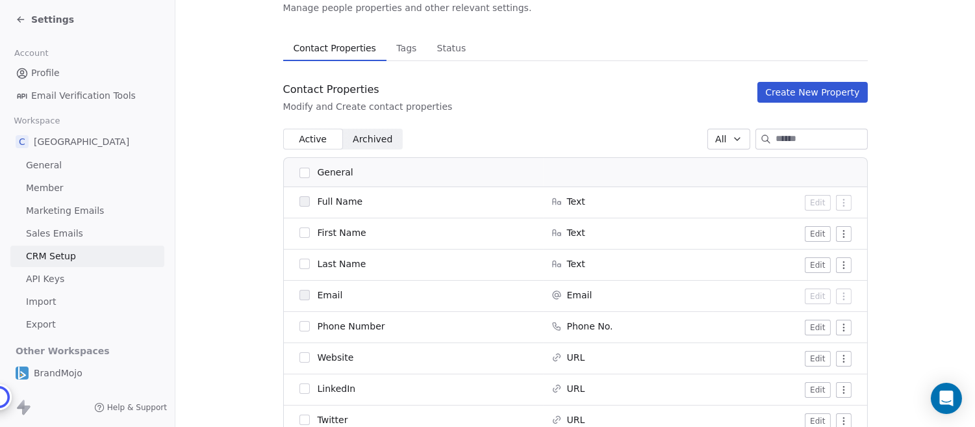
scroll to position [0, 0]
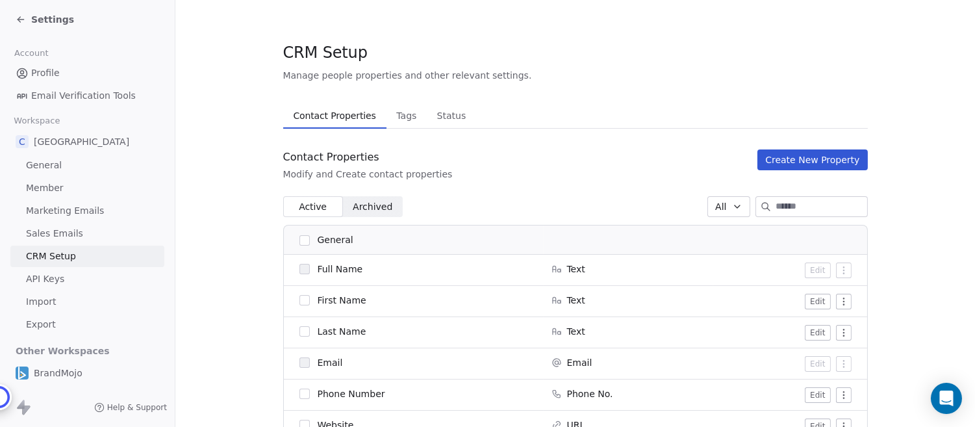
click at [821, 151] on button "Create New Property" at bounding box center [812, 159] width 110 height 21
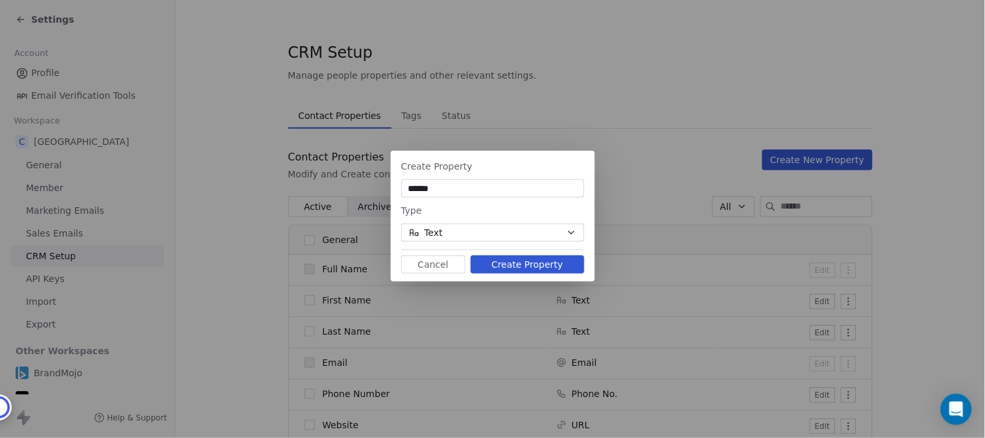
type input "******"
click at [447, 228] on button "Text" at bounding box center [492, 232] width 183 height 18
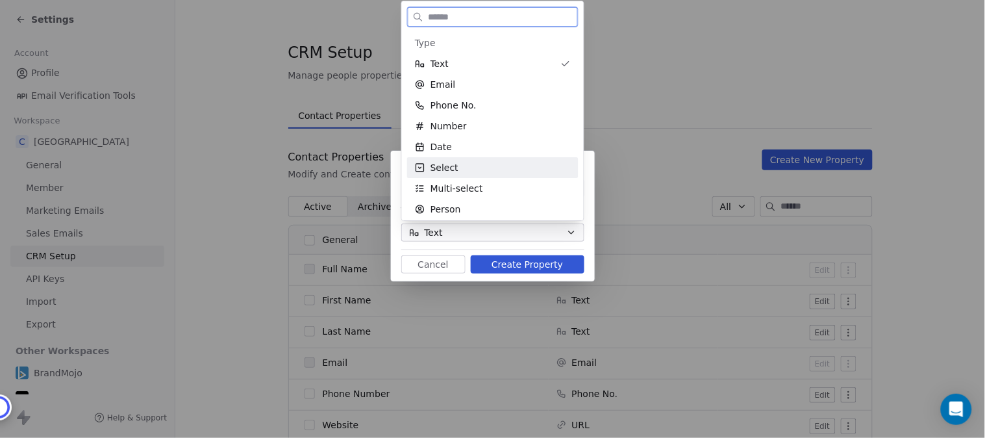
click at [439, 166] on span "Select" at bounding box center [445, 167] width 28 height 13
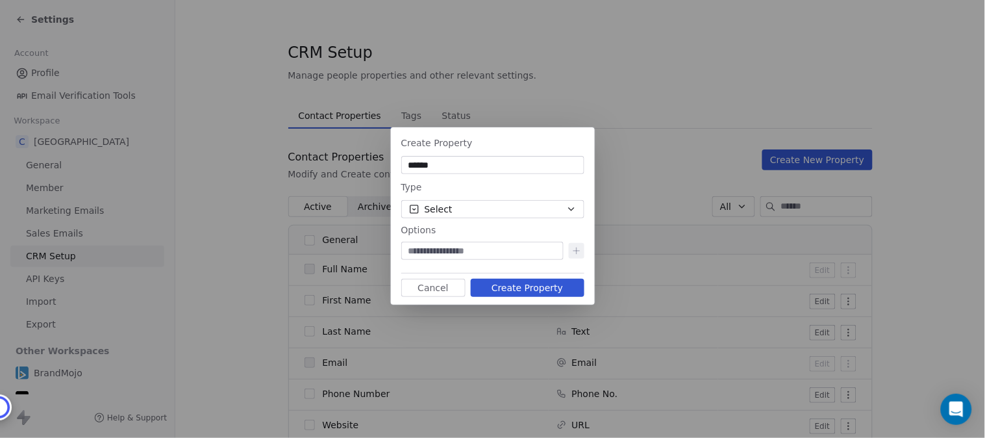
click at [466, 249] on input at bounding box center [482, 250] width 157 height 13
paste input "**********"
type input "**********"
click at [574, 247] on icon at bounding box center [577, 251] width 10 height 10
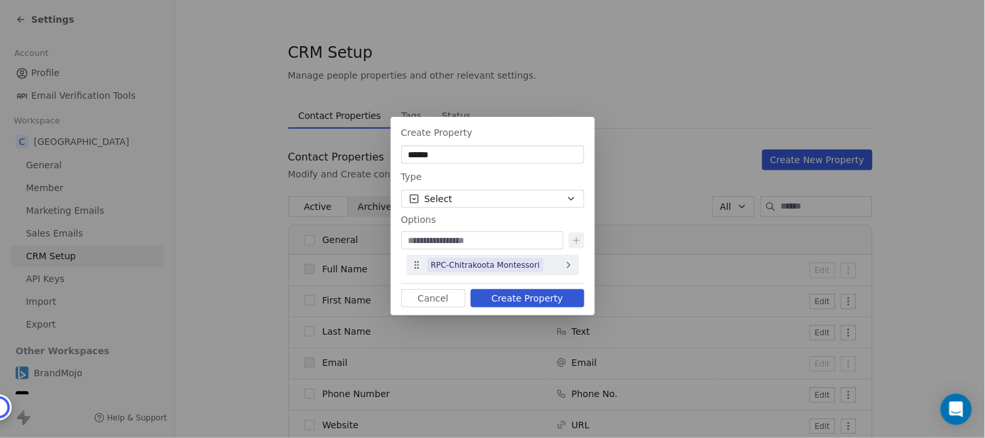
paste input "**********"
type input "**********"
click at [576, 240] on icon at bounding box center [577, 240] width 6 height 0
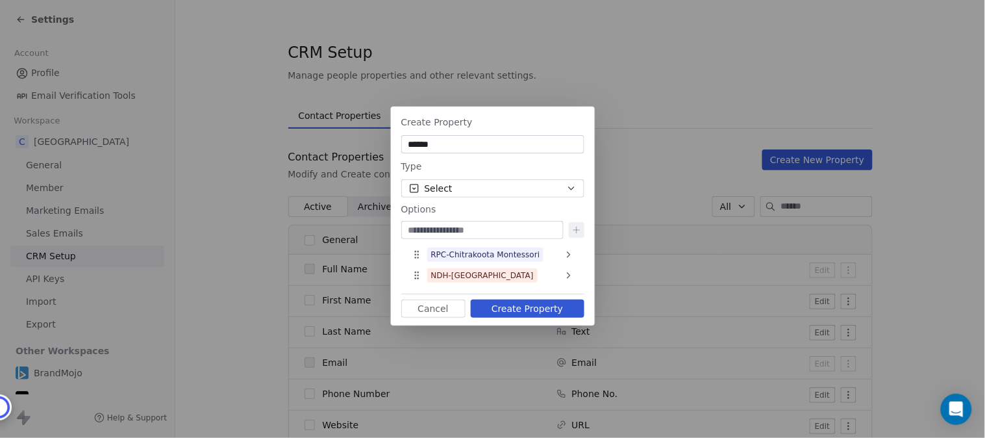
paste input "**********"
type input "**********"
click at [576, 229] on icon at bounding box center [577, 230] width 10 height 10
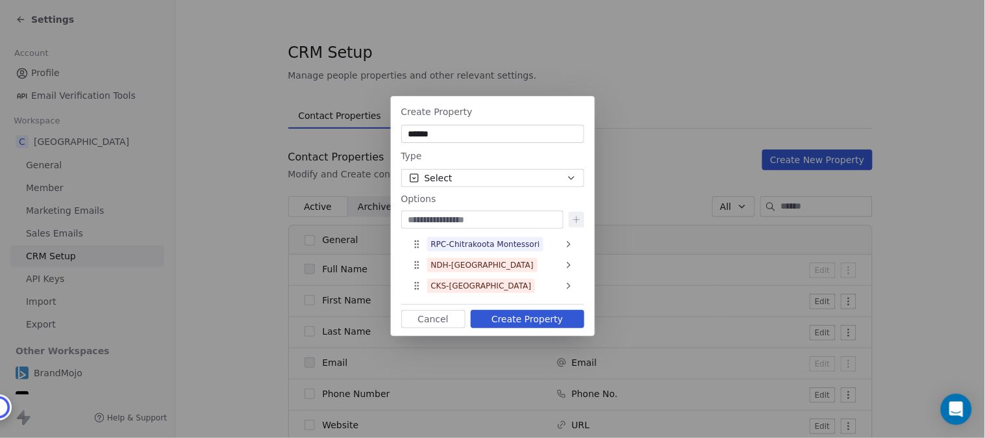
click at [546, 317] on button "Create Property" at bounding box center [528, 319] width 114 height 18
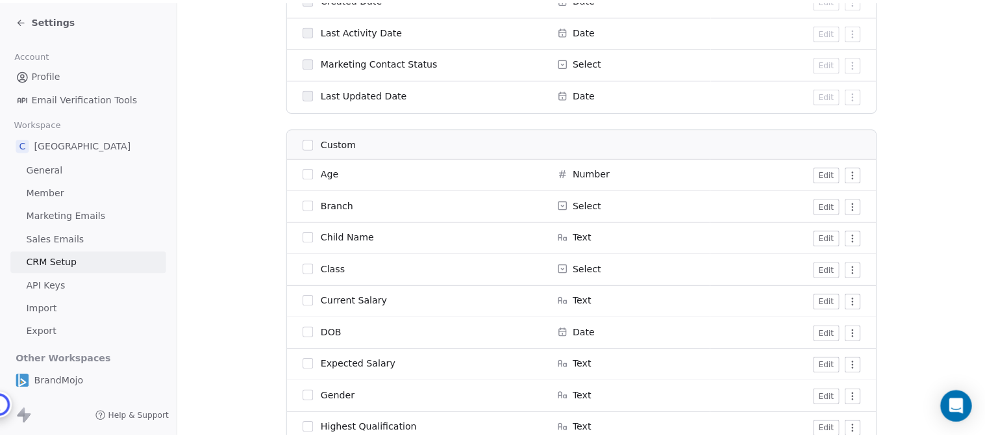
scroll to position [1151, 0]
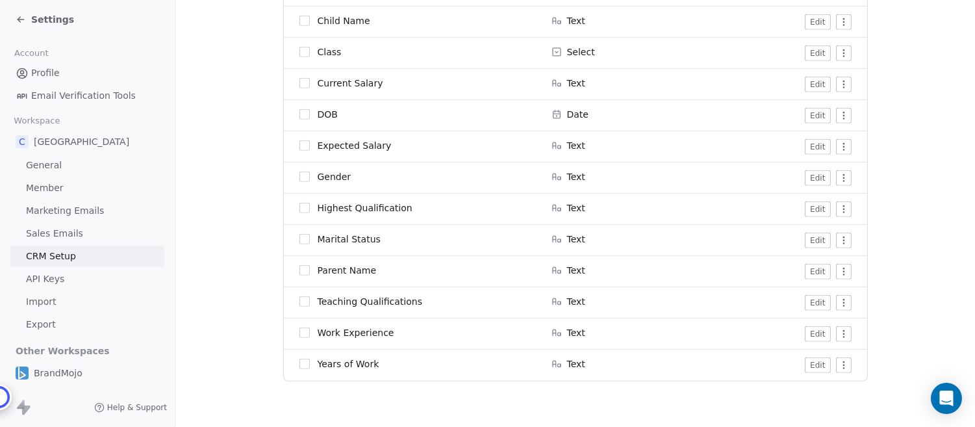
click at [19, 19] on icon at bounding box center [21, 19] width 6 height 0
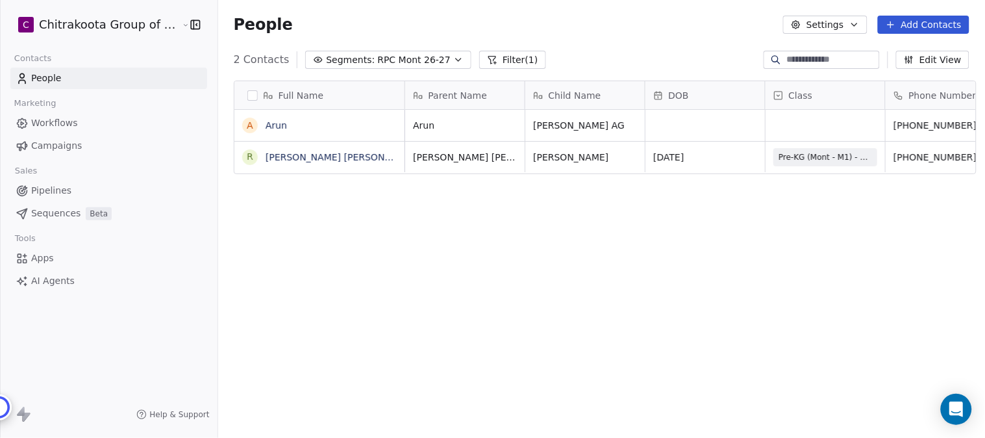
scroll to position [374, 763]
click at [272, 125] on link "Arun" at bounding box center [276, 125] width 21 height 10
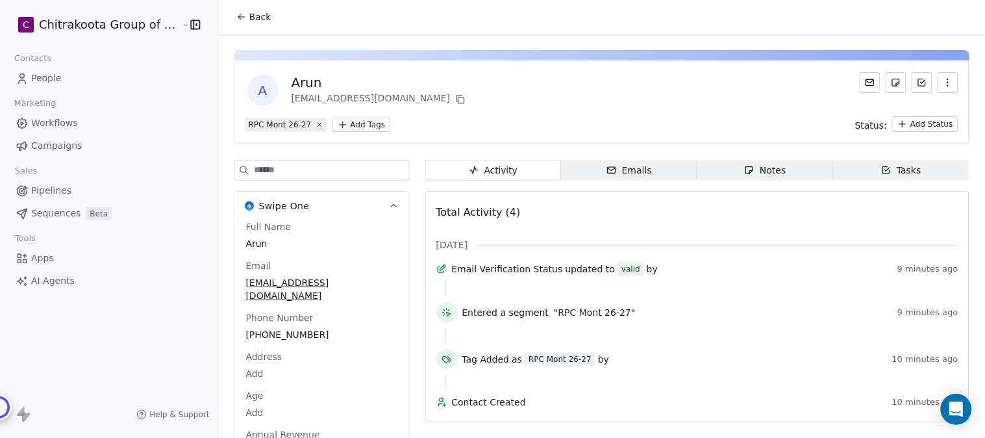
click at [887, 82] on icon "button" at bounding box center [948, 82] width 10 height 10
click at [887, 108] on div "Delete" at bounding box center [930, 111] width 87 height 21
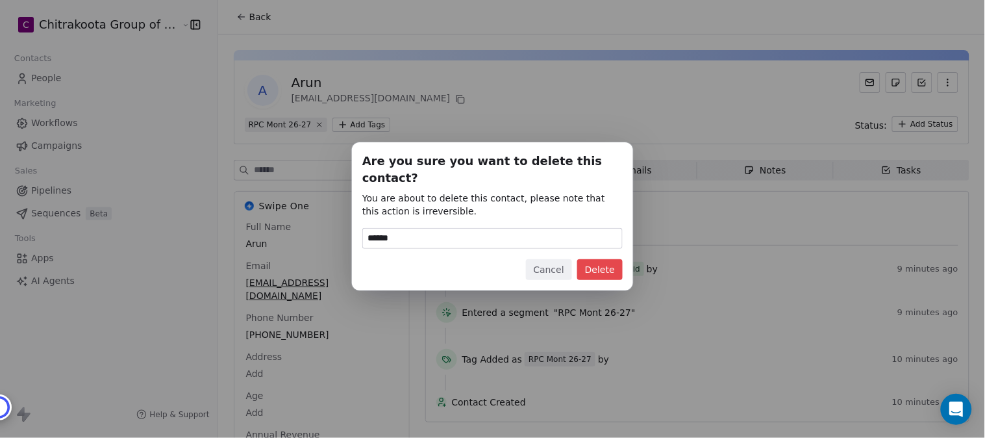
type input "******"
click at [609, 261] on button "Delete" at bounding box center [599, 269] width 45 height 21
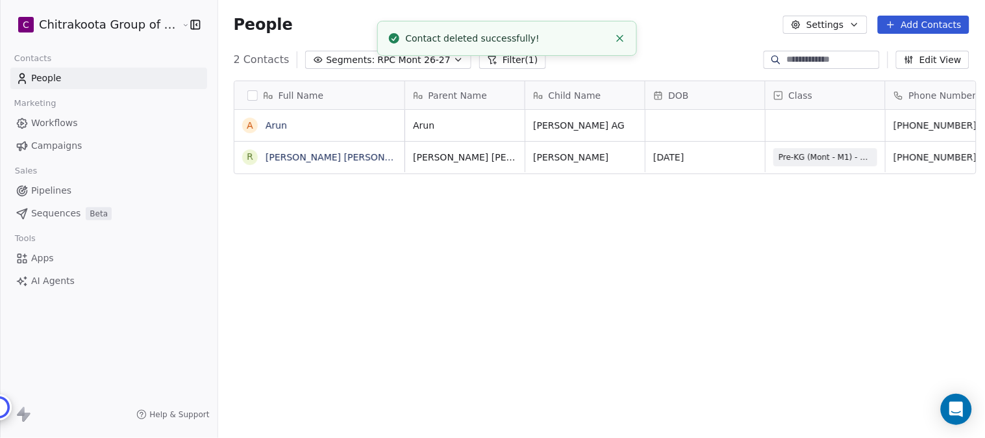
scroll to position [374, 763]
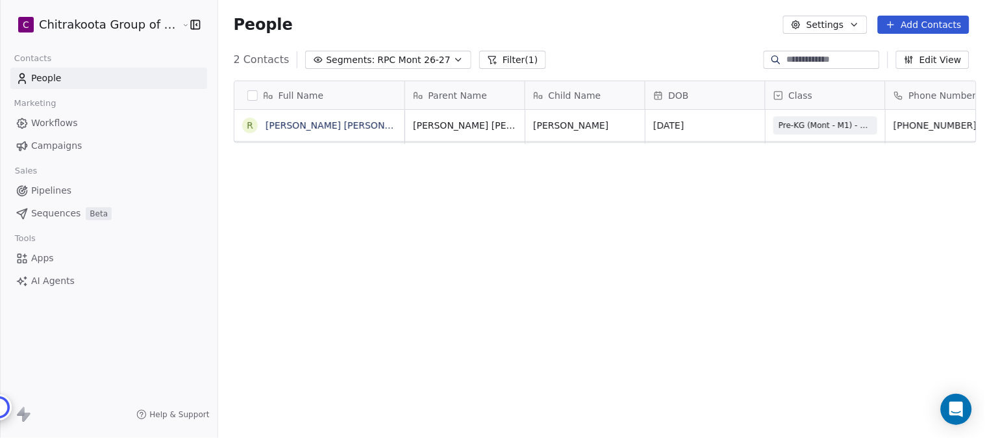
click at [47, 256] on span "Apps" at bounding box center [42, 258] width 23 height 14
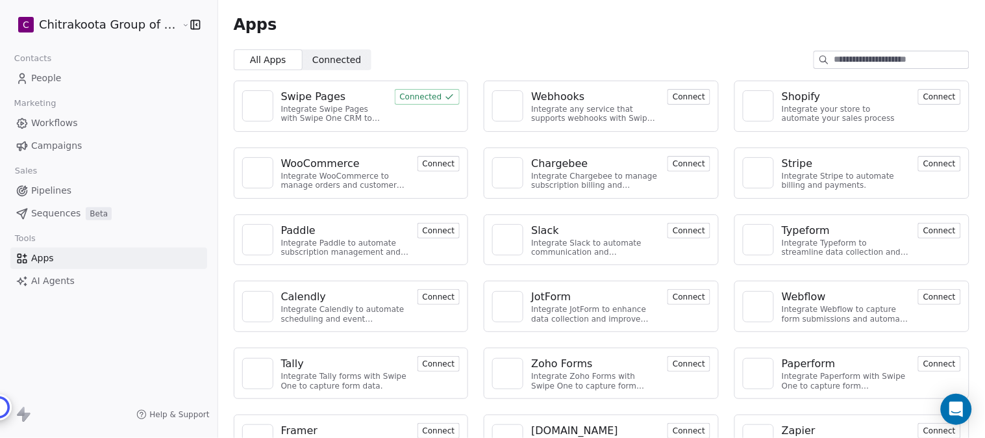
click at [297, 95] on div "Swipe Pages" at bounding box center [313, 97] width 65 height 16
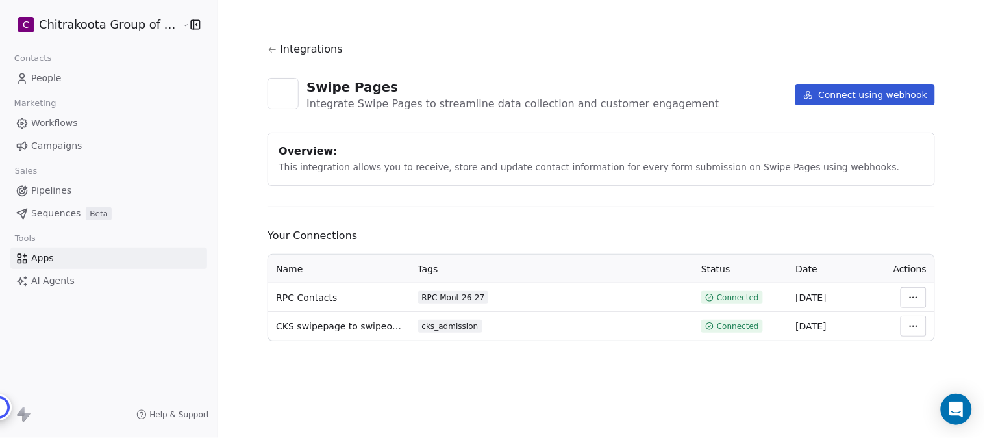
click at [887, 297] on html "C Chitrakoota Group of Institutions Contacts People Marketing Workflows Campaig…" at bounding box center [492, 219] width 985 height 438
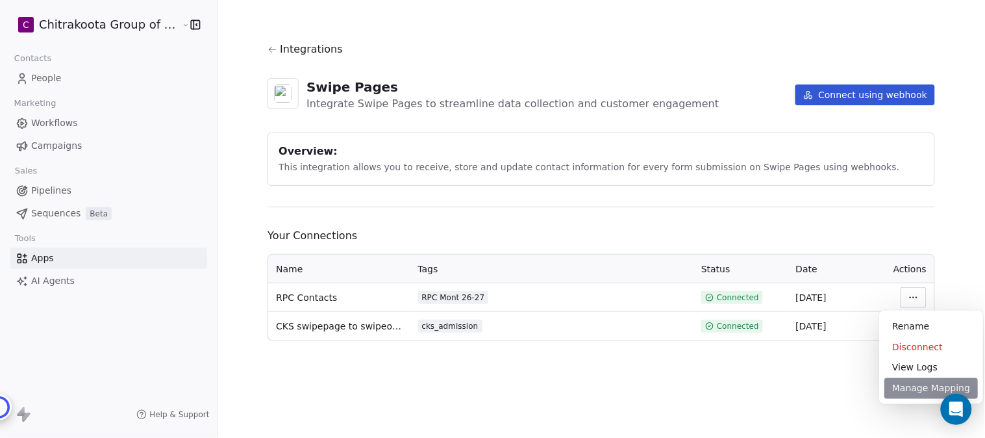
click at [887, 390] on div "Manage Mapping" at bounding box center [932, 388] width 94 height 21
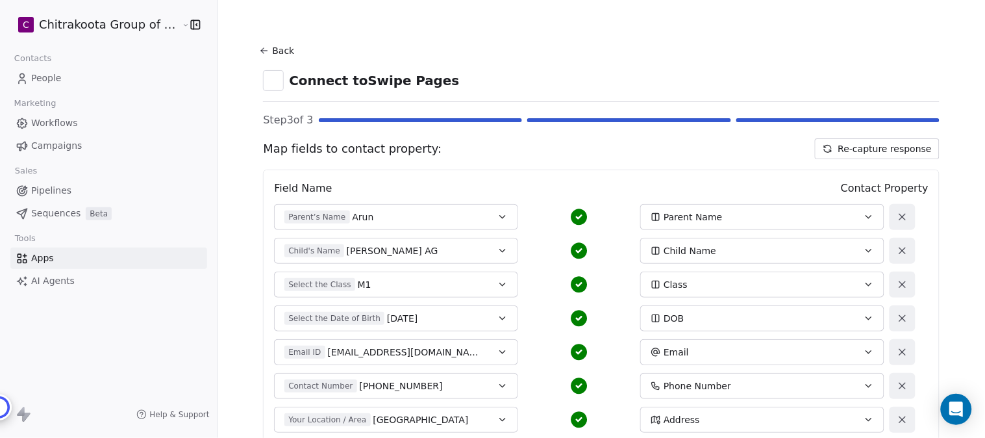
click at [272, 49] on button "Back" at bounding box center [279, 50] width 42 height 23
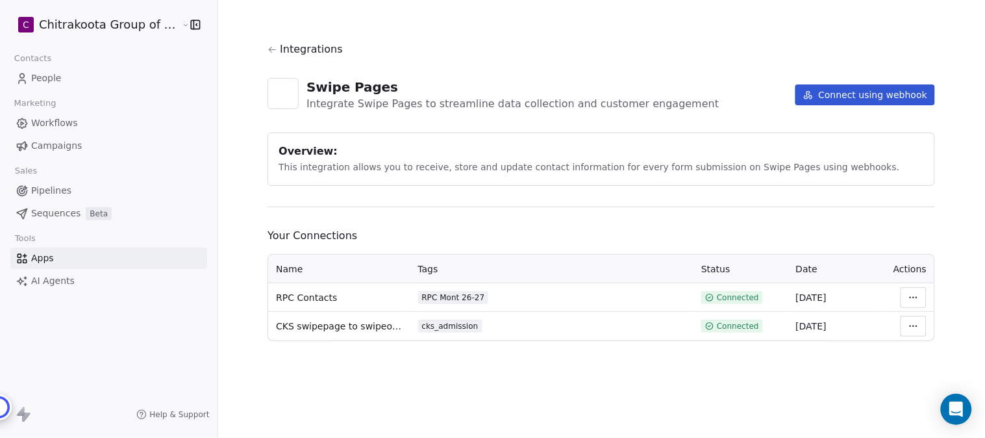
click at [293, 42] on span "Integrations" at bounding box center [311, 50] width 63 height 16
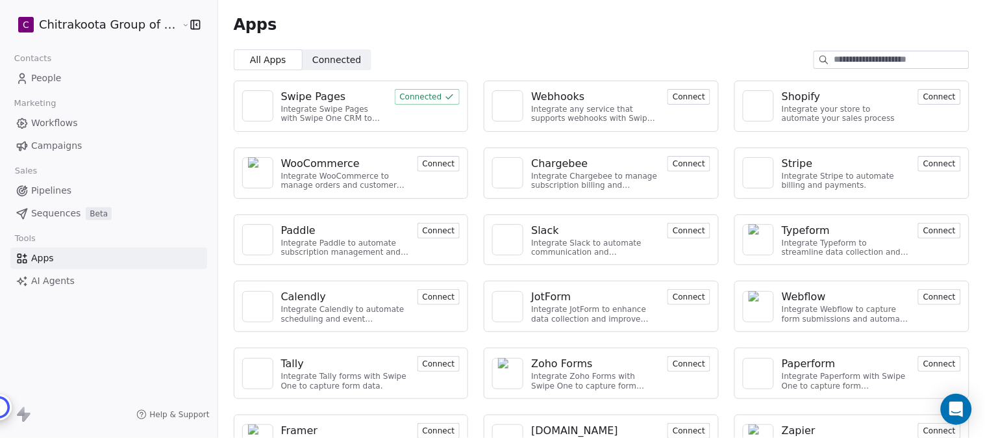
click at [39, 257] on span "Apps" at bounding box center [42, 258] width 23 height 14
click at [44, 79] on span "People" at bounding box center [46, 78] width 31 height 14
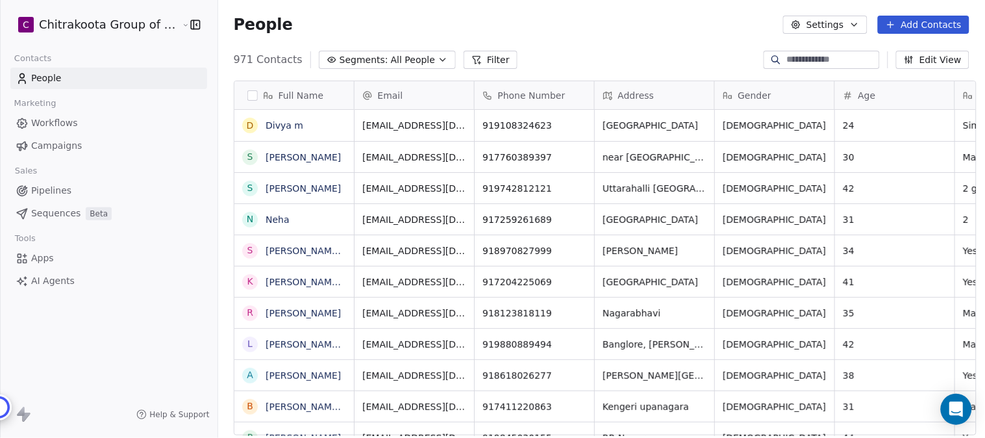
scroll to position [374, 763]
click at [438, 57] on icon "button" at bounding box center [443, 60] width 10 height 10
click at [420, 62] on html "C Chitrakoota Group of Institutions Contacts People Marketing Workflows Campaig…" at bounding box center [492, 219] width 985 height 438
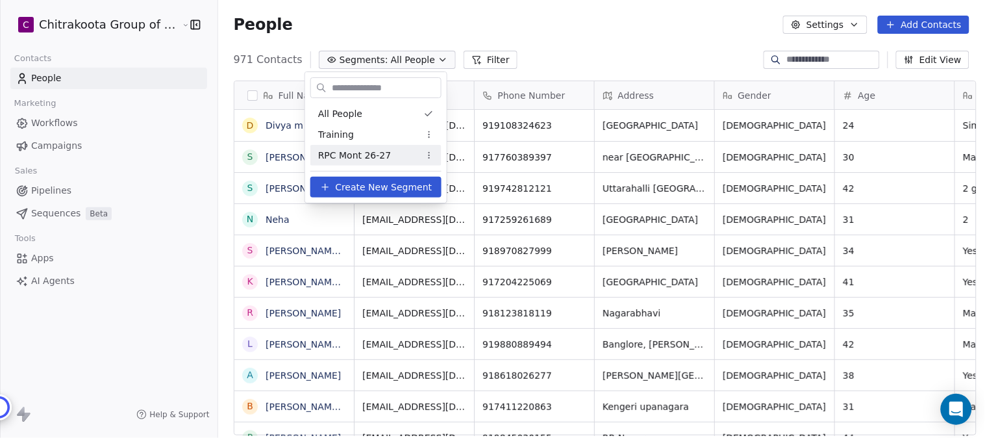
click at [353, 157] on span "RPC Mont 26-27" at bounding box center [354, 156] width 73 height 14
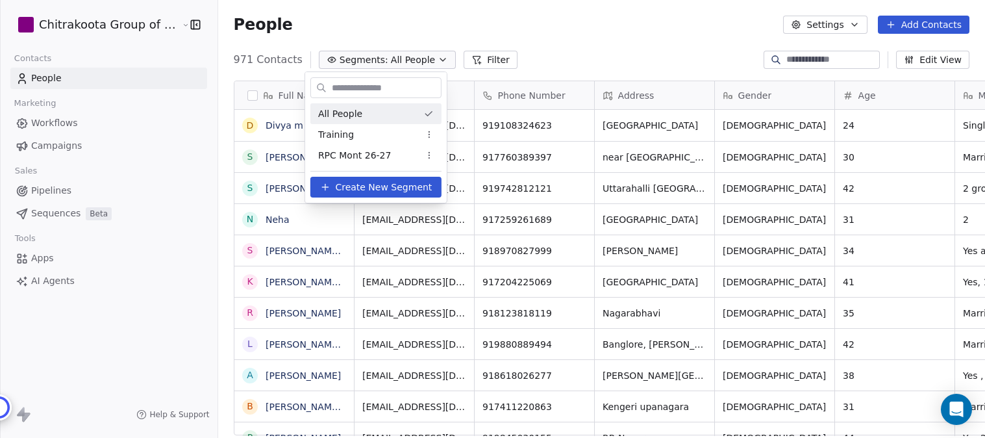
click at [351, 153] on span "RPC Mont 26-27" at bounding box center [354, 156] width 73 height 14
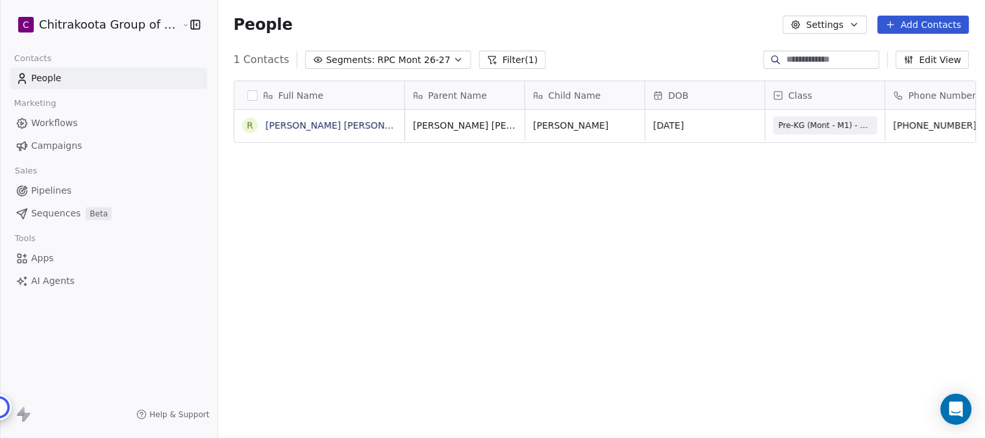
scroll to position [374, 763]
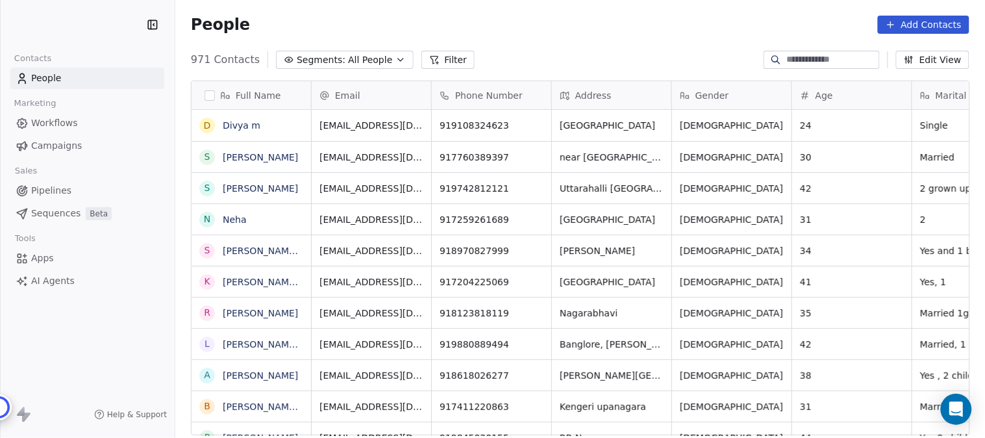
click at [413, 59] on button "Segments: All People" at bounding box center [344, 60] width 137 height 18
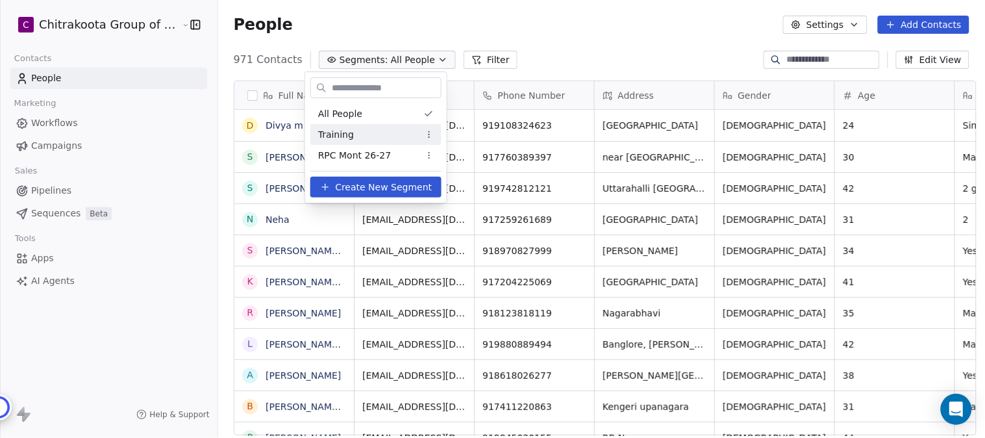
scroll to position [374, 763]
click at [349, 157] on span "RPC Mont 26-27" at bounding box center [354, 156] width 73 height 14
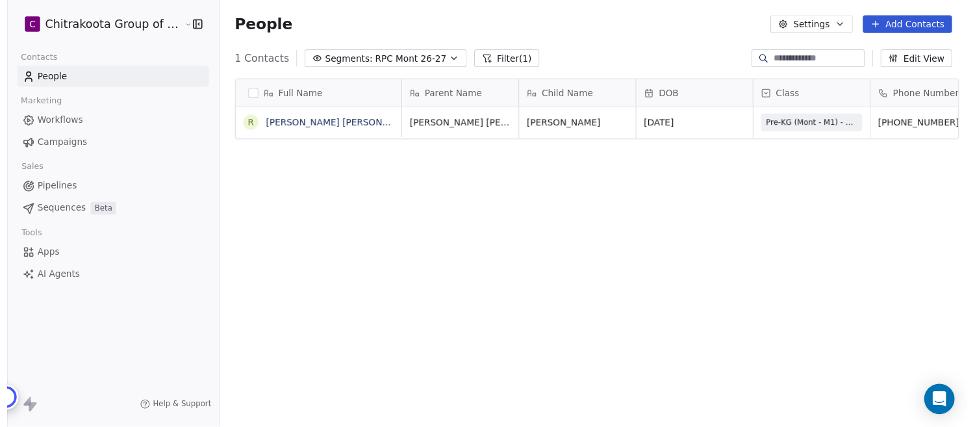
scroll to position [12, 11]
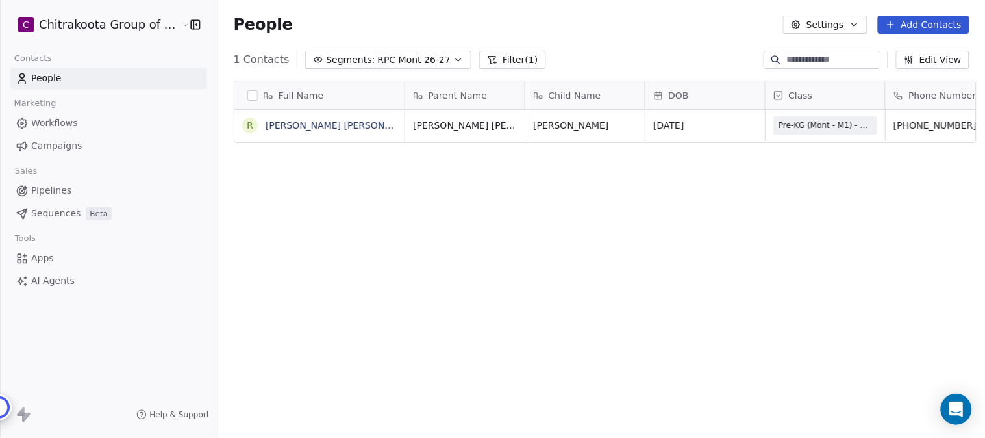
click at [858, 23] on icon "button" at bounding box center [855, 24] width 10 height 10
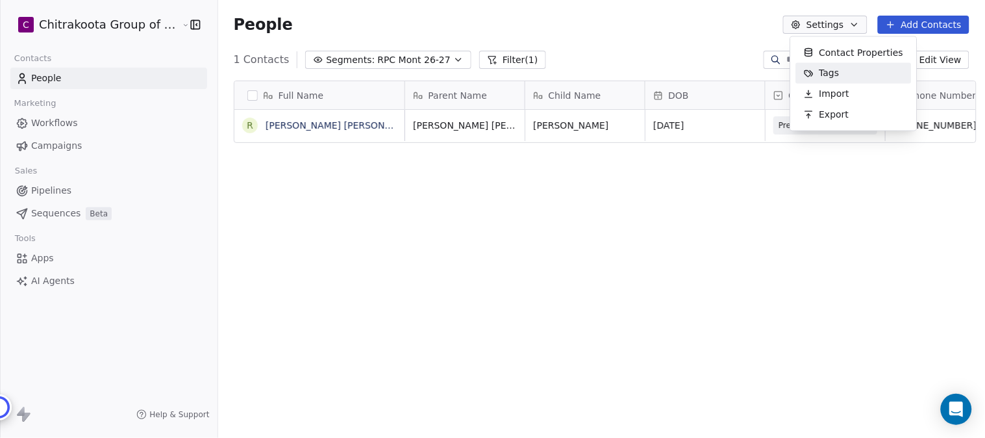
click at [830, 73] on span "Tags" at bounding box center [830, 73] width 20 height 14
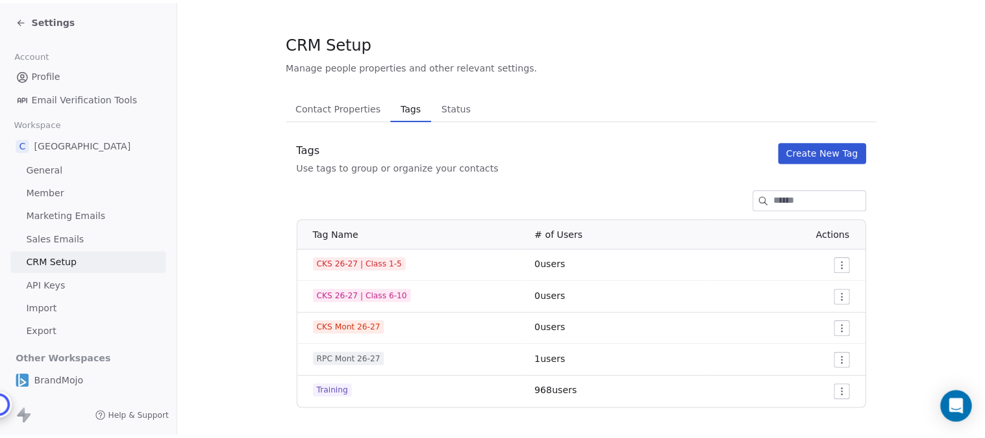
scroll to position [14, 0]
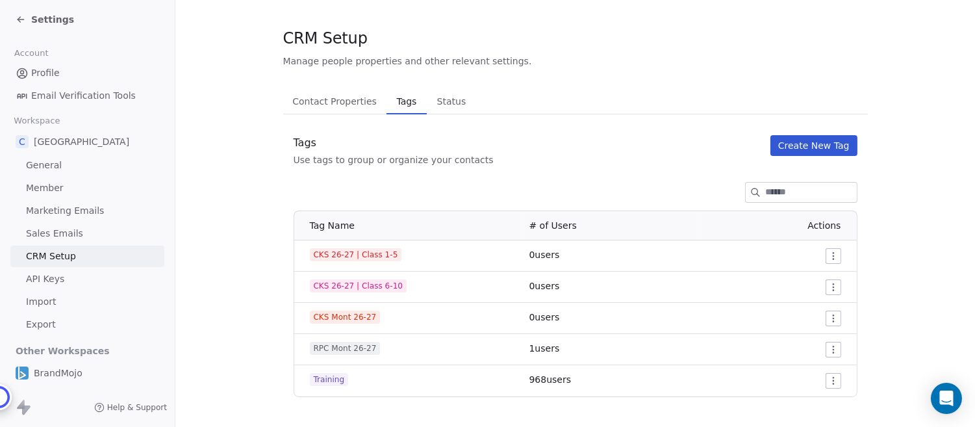
click at [834, 348] on html "Settings Account Profile Email Verification Tools Workspace C Chitrakoota Schoo…" at bounding box center [487, 213] width 975 height 427
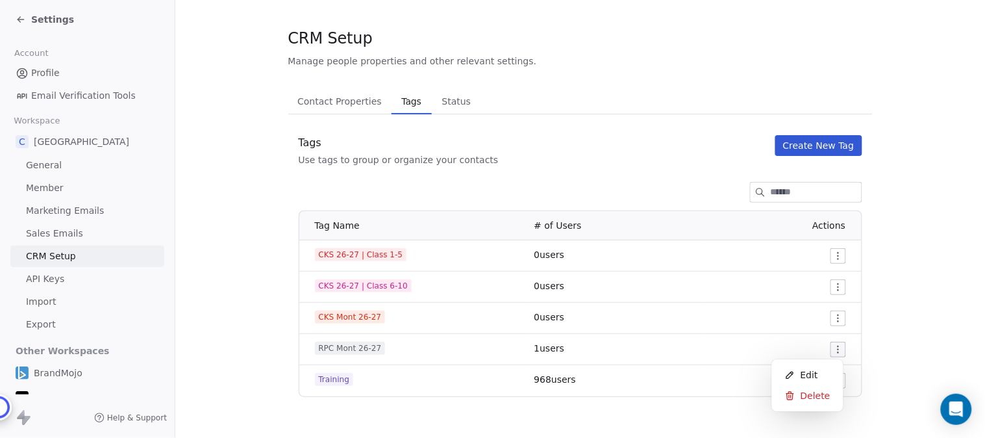
click at [893, 265] on html "Settings Account Profile Email Verification Tools Workspace C Chitrakoota Schoo…" at bounding box center [492, 219] width 985 height 438
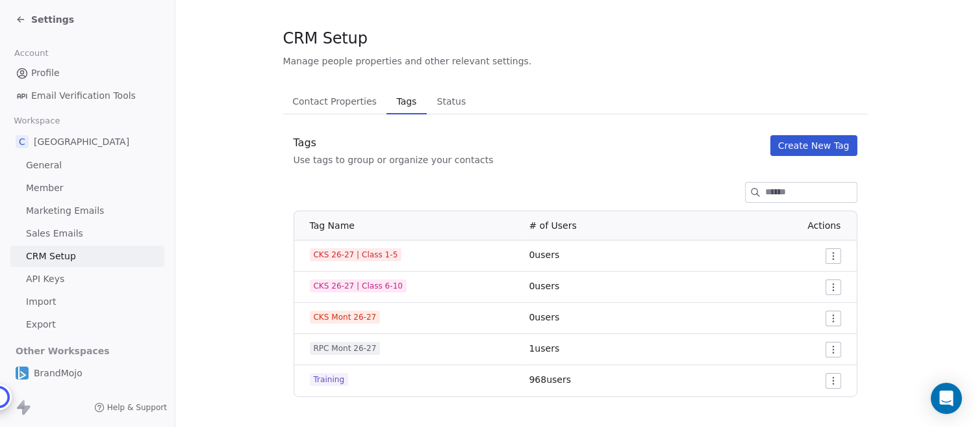
click at [835, 346] on html "Settings Account Profile Email Verification Tools Workspace C Chitrakoota Schoo…" at bounding box center [487, 213] width 975 height 427
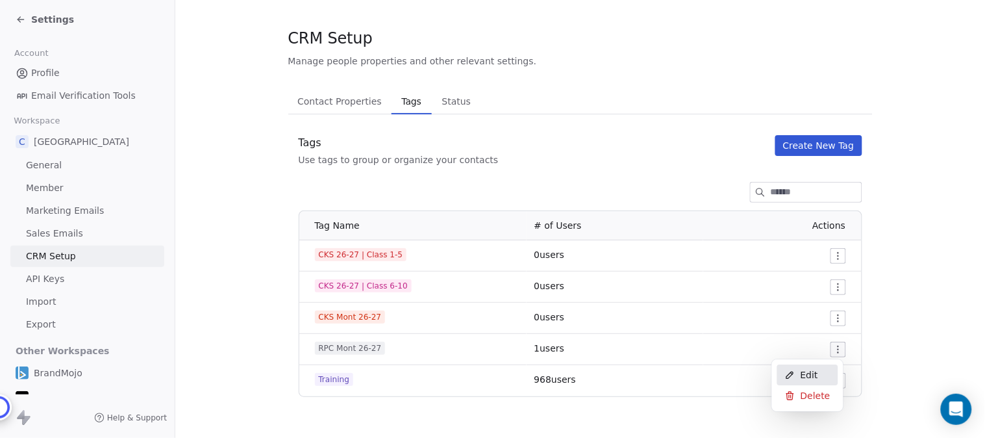
click at [816, 373] on span "Edit" at bounding box center [810, 374] width 18 height 13
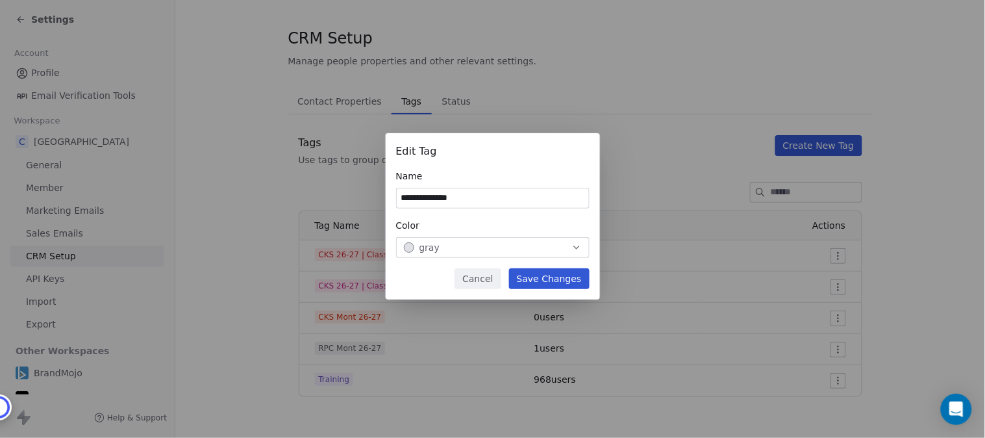
click at [475, 281] on button "Cancel" at bounding box center [478, 278] width 46 height 21
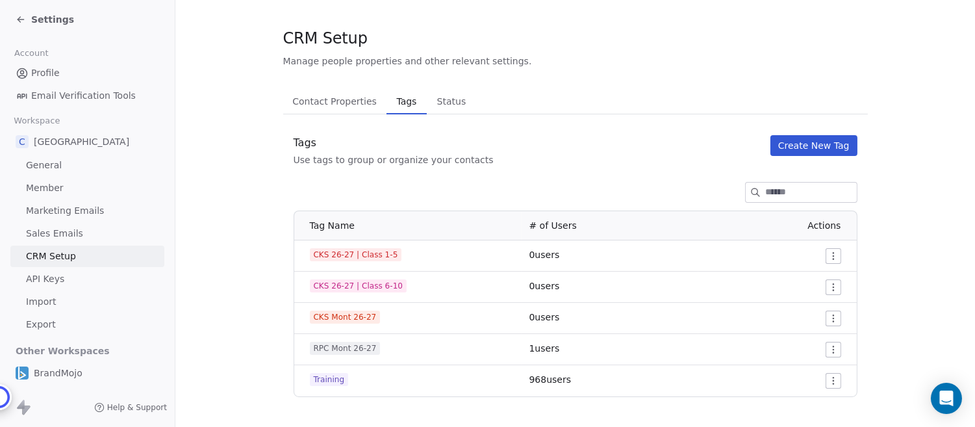
click at [449, 101] on span "Status" at bounding box center [452, 101] width 40 height 18
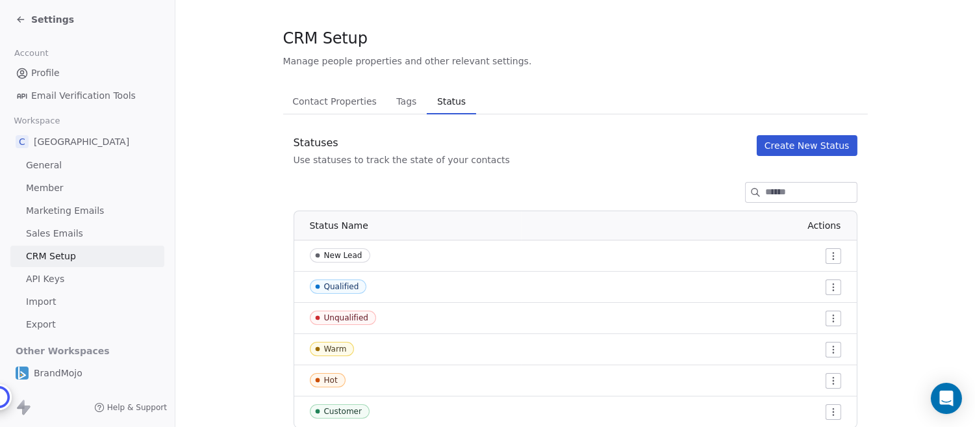
click at [335, 101] on span "Contact Properties" at bounding box center [334, 101] width 95 height 18
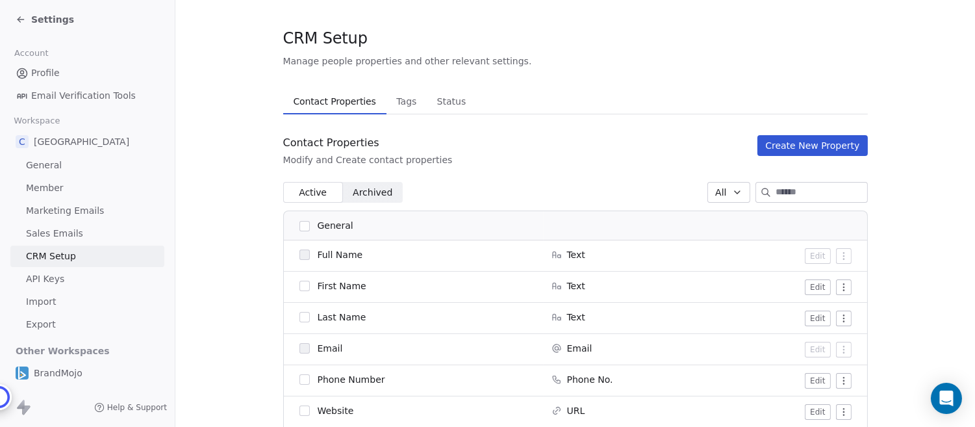
click at [401, 102] on span "Tags" at bounding box center [406, 101] width 31 height 18
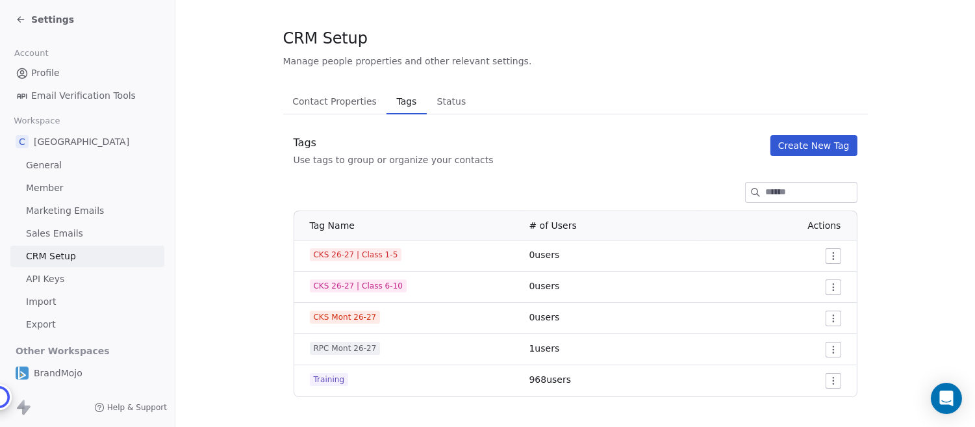
click at [21, 17] on icon at bounding box center [21, 19] width 10 height 10
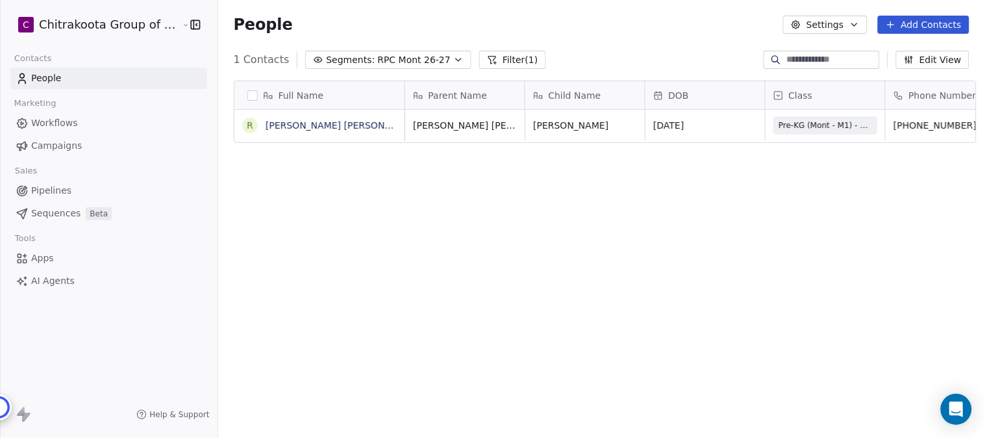
scroll to position [374, 763]
click at [48, 259] on span "Apps" at bounding box center [42, 258] width 23 height 14
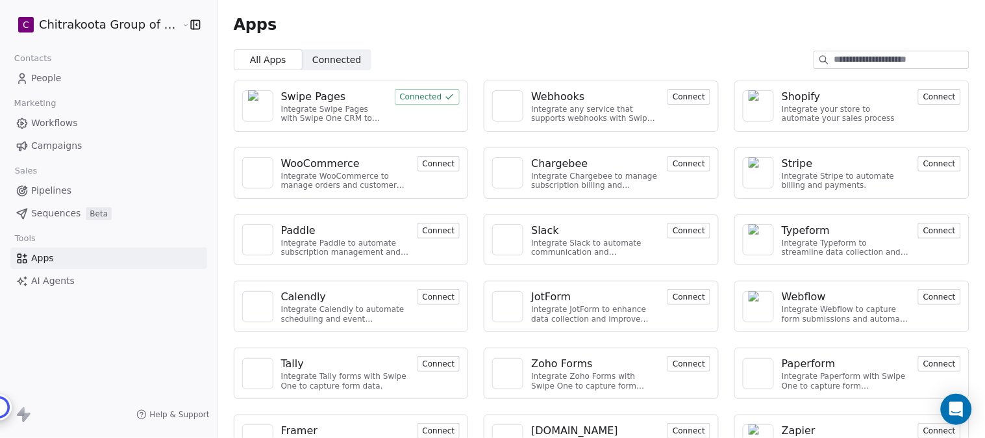
click at [312, 95] on div "Swipe Pages" at bounding box center [313, 97] width 65 height 16
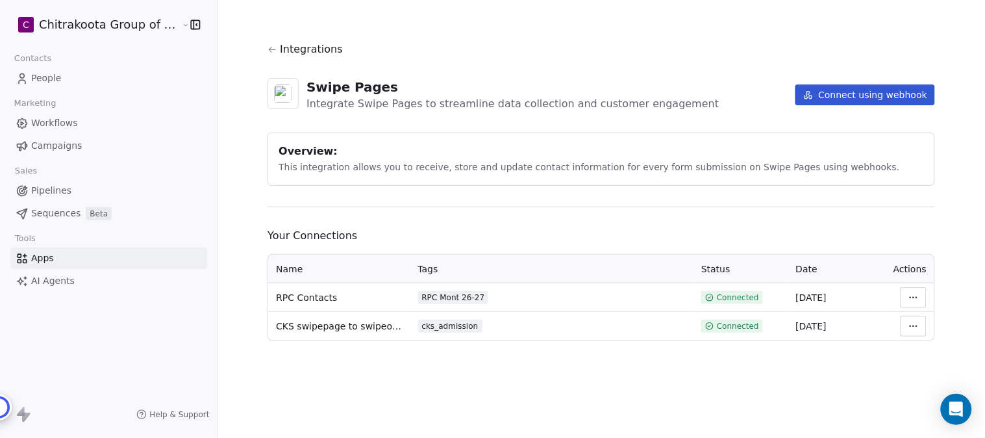
click at [914, 300] on html "C Chitrakoota Group of Institutions Contacts People Marketing Workflows Campaig…" at bounding box center [492, 219] width 985 height 438
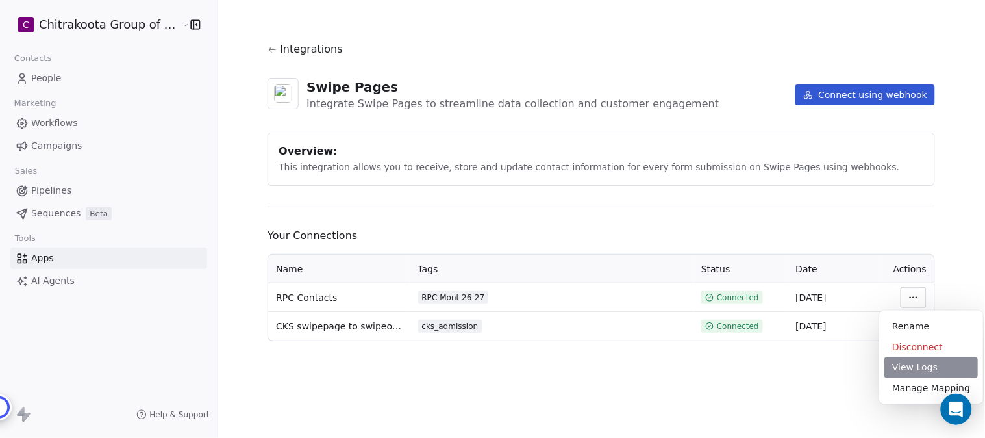
click at [913, 373] on div "View Logs" at bounding box center [932, 367] width 94 height 21
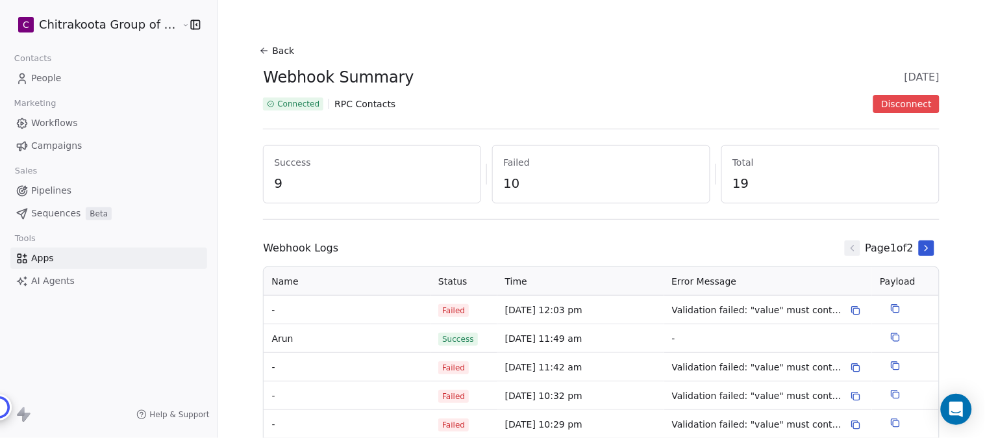
click at [854, 309] on icon at bounding box center [857, 311] width 6 height 6
click at [273, 53] on button "Back" at bounding box center [279, 50] width 42 height 23
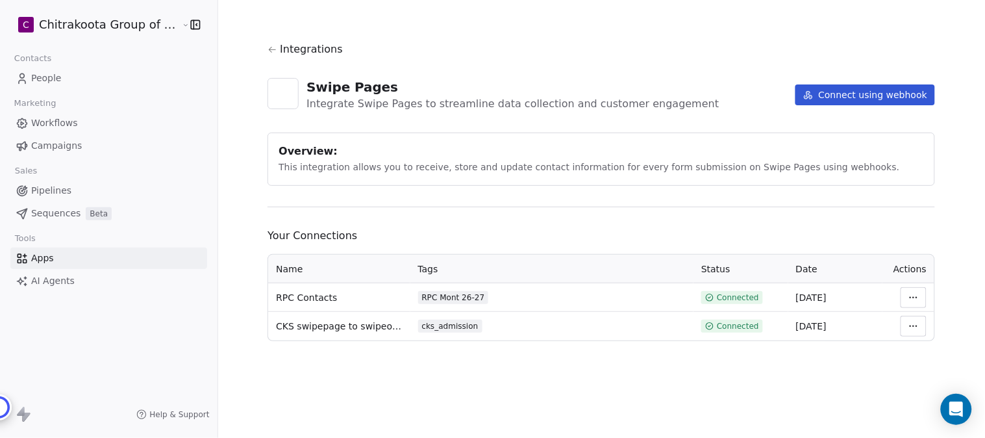
click at [907, 295] on html "C Chitrakoota Group of Institutions Contacts People Marketing Workflows Campaig…" at bounding box center [492, 219] width 985 height 438
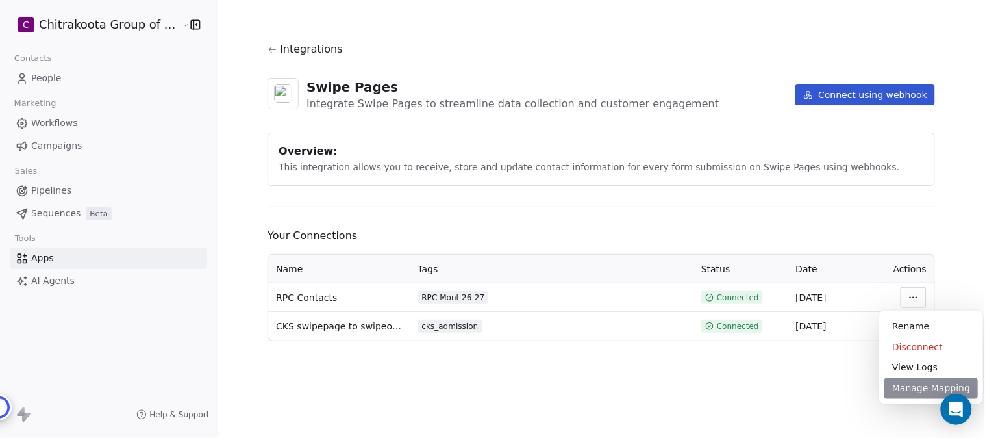
click at [920, 387] on div "Manage Mapping" at bounding box center [932, 388] width 94 height 21
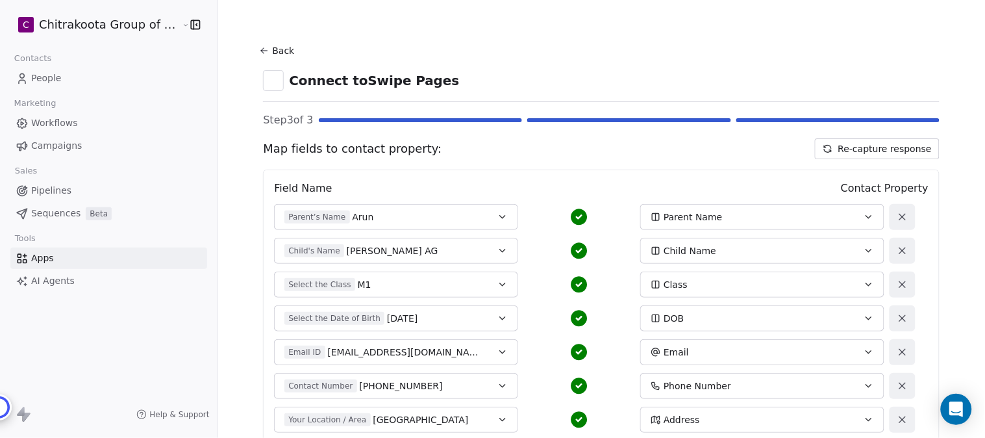
click at [572, 214] on icon at bounding box center [580, 217] width 16 height 16
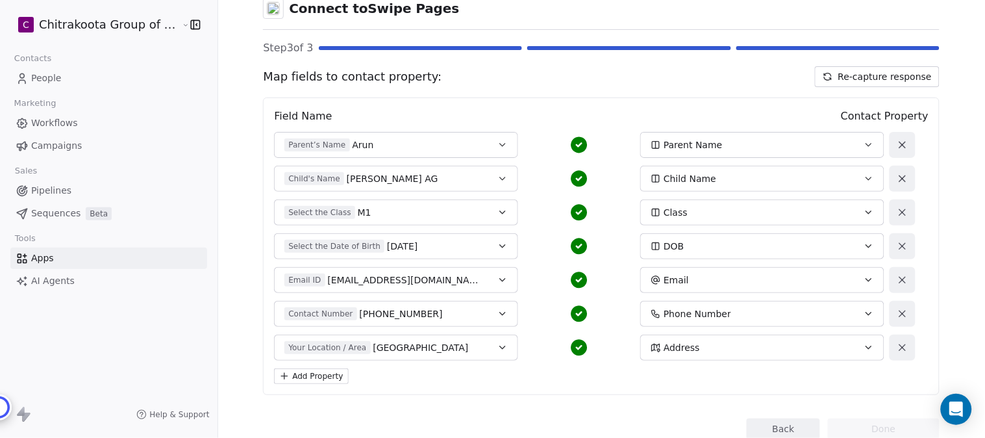
click at [864, 277] on icon "button" at bounding box center [869, 280] width 10 height 10
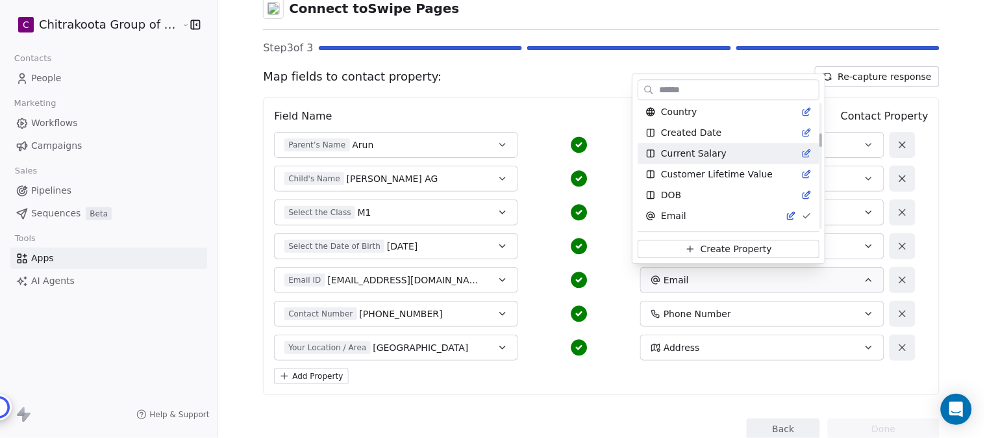
scroll to position [325, 0]
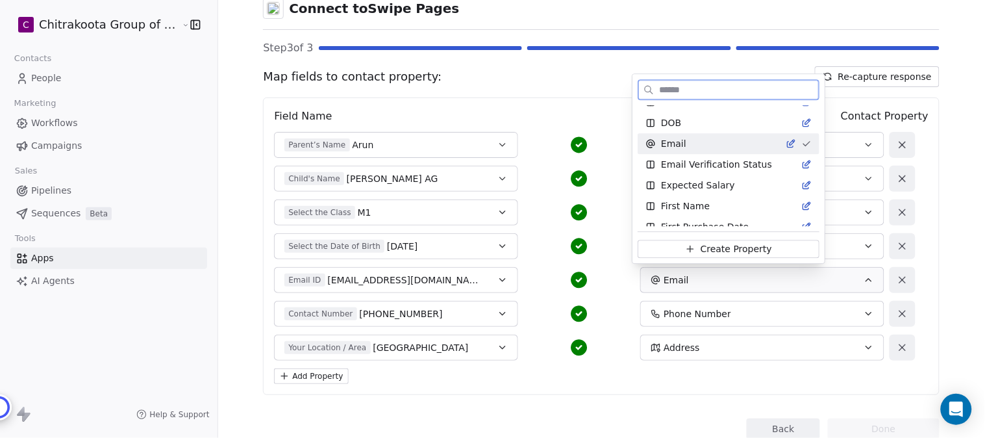
click at [677, 144] on span "Email" at bounding box center [673, 143] width 25 height 13
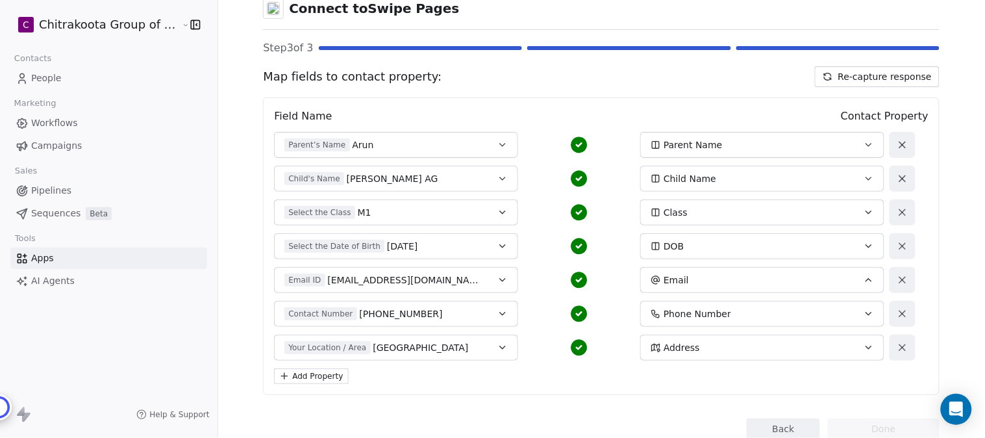
click at [864, 145] on icon "button" at bounding box center [869, 145] width 10 height 10
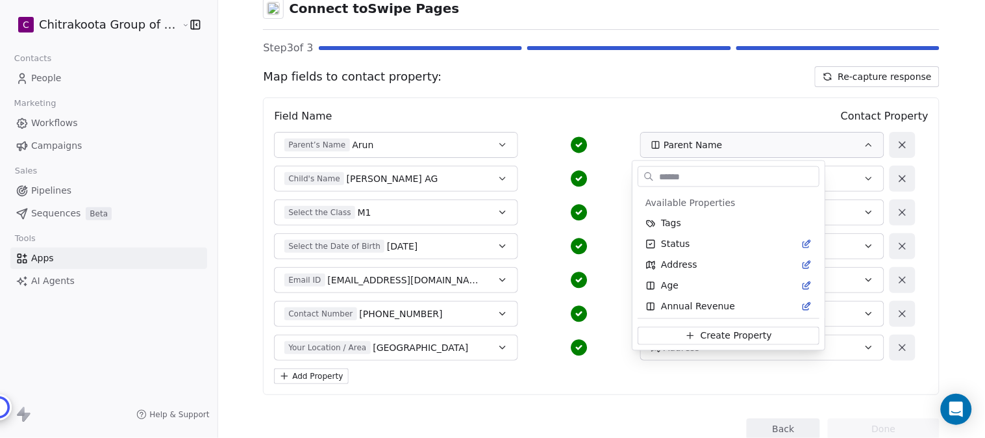
scroll to position [689, 0]
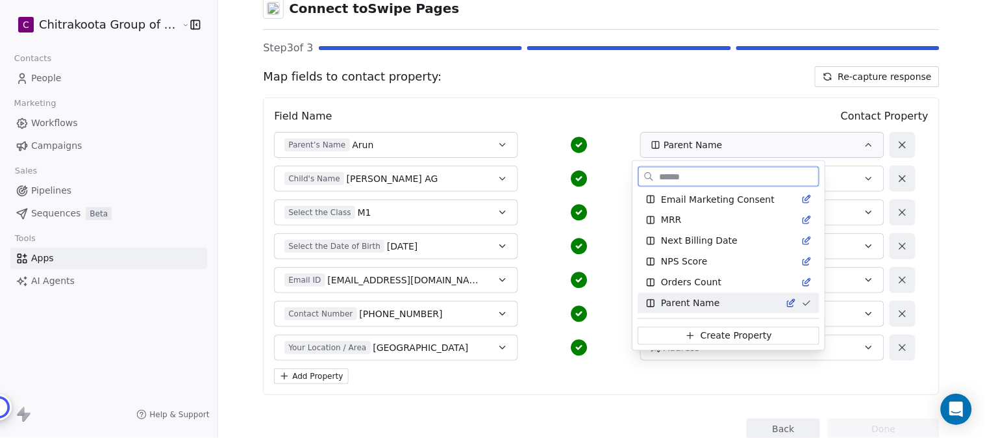
click at [697, 303] on span "Parent Name" at bounding box center [690, 303] width 59 height 13
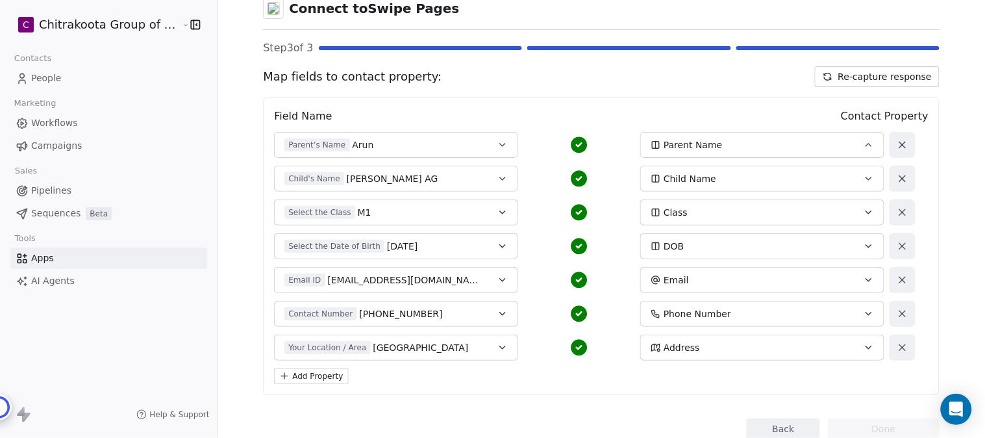
click at [864, 178] on icon "button" at bounding box center [869, 178] width 10 height 10
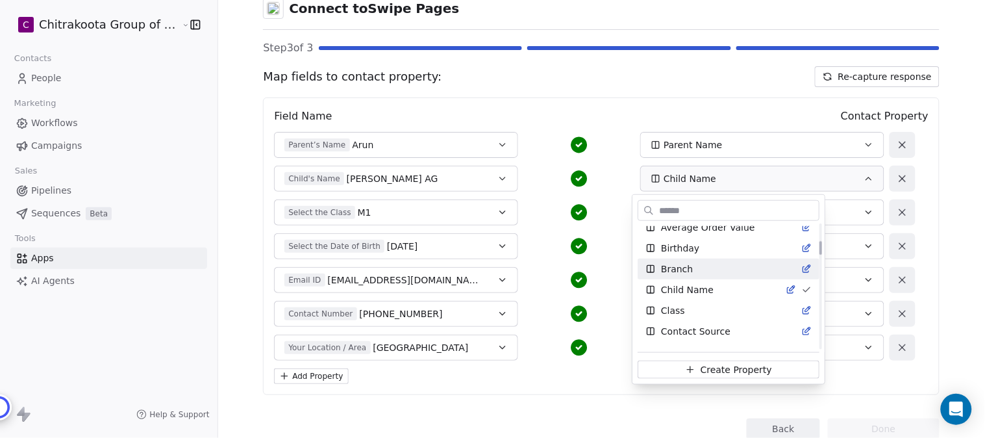
scroll to position [158, 0]
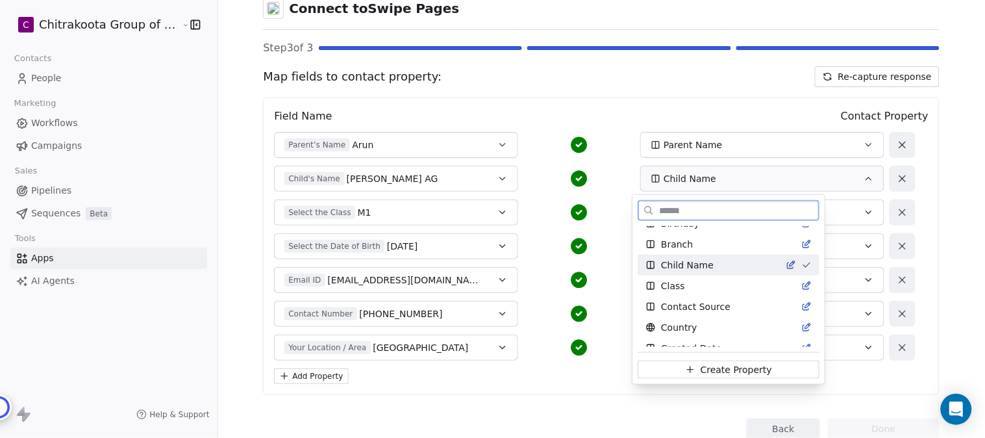
click at [804, 265] on icon "Suggestions" at bounding box center [807, 265] width 6 height 5
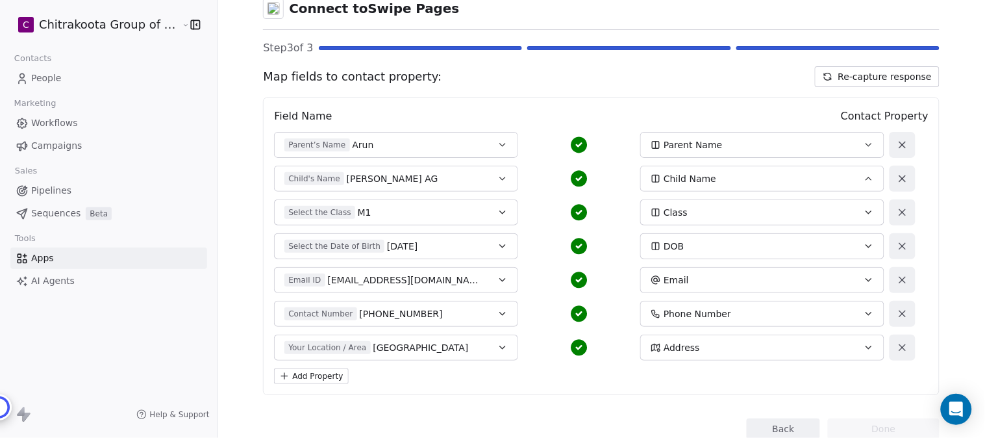
click at [867, 179] on icon "button" at bounding box center [869, 178] width 5 height 3
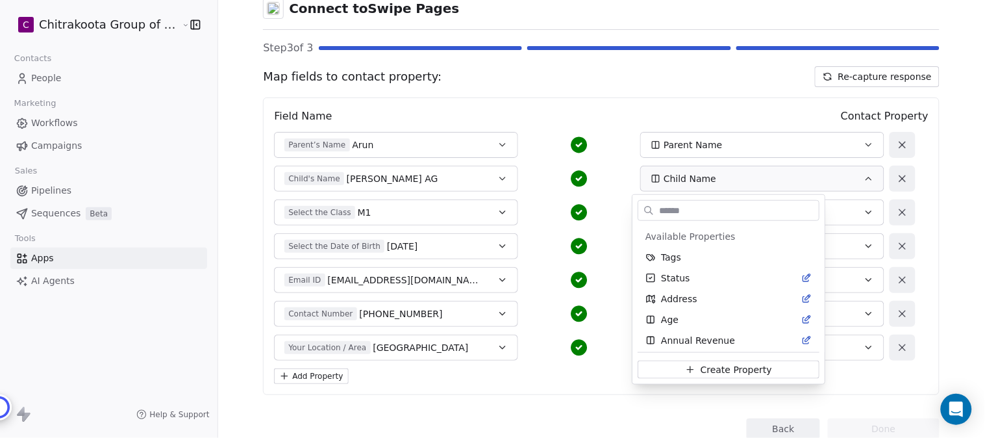
scroll to position [86, 0]
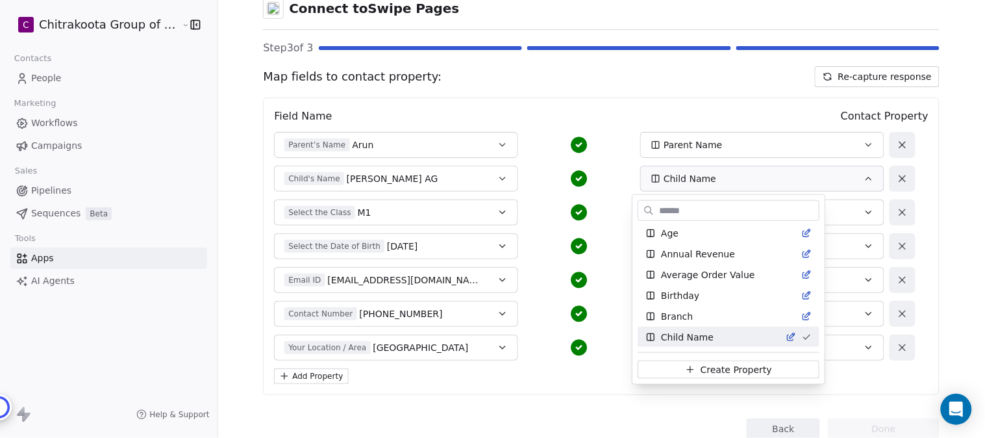
click at [927, 182] on html "C Chitrakoota Group of Institutions Contacts People Marketing Workflows Campaig…" at bounding box center [492, 219] width 985 height 438
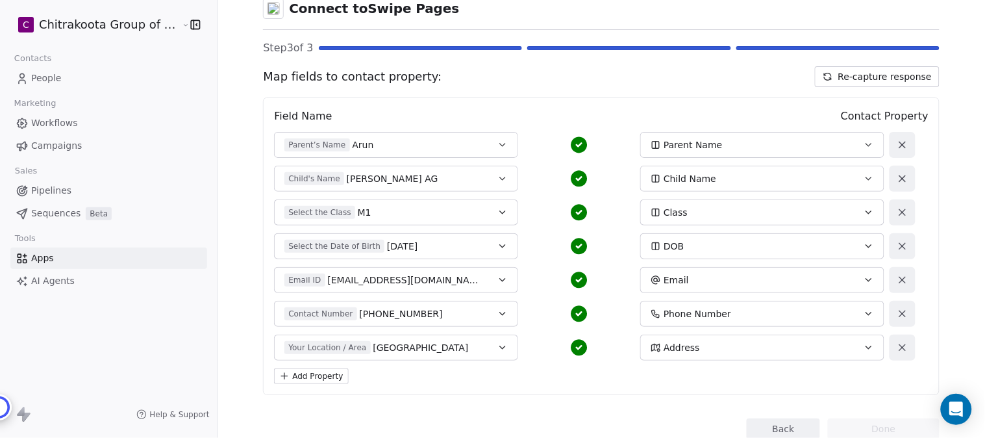
click at [864, 216] on icon "button" at bounding box center [869, 212] width 10 height 10
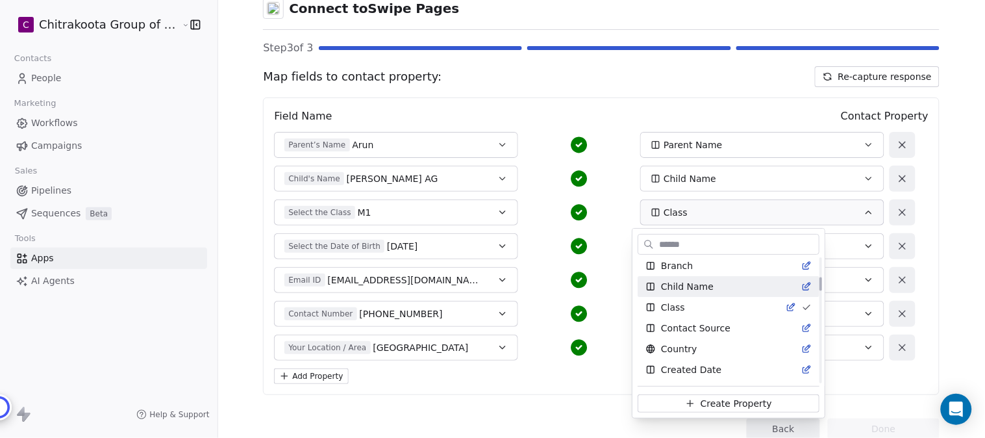
scroll to position [179, 0]
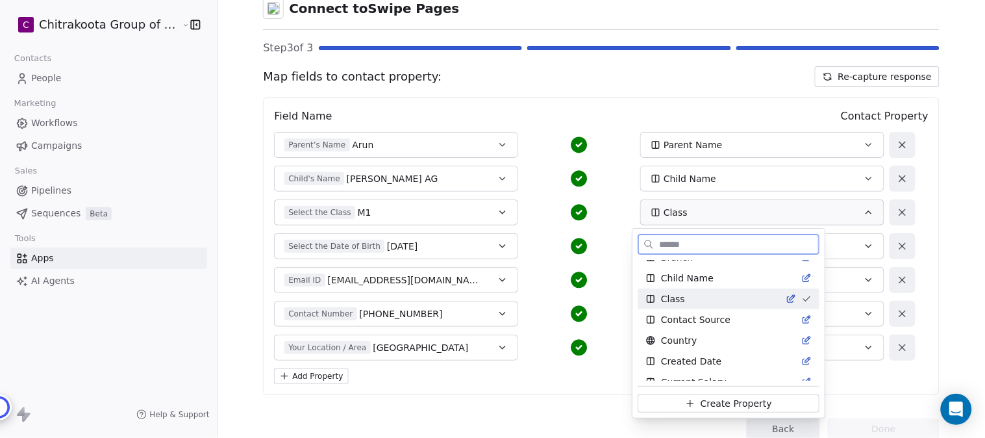
click at [674, 299] on span "Class" at bounding box center [673, 298] width 24 height 13
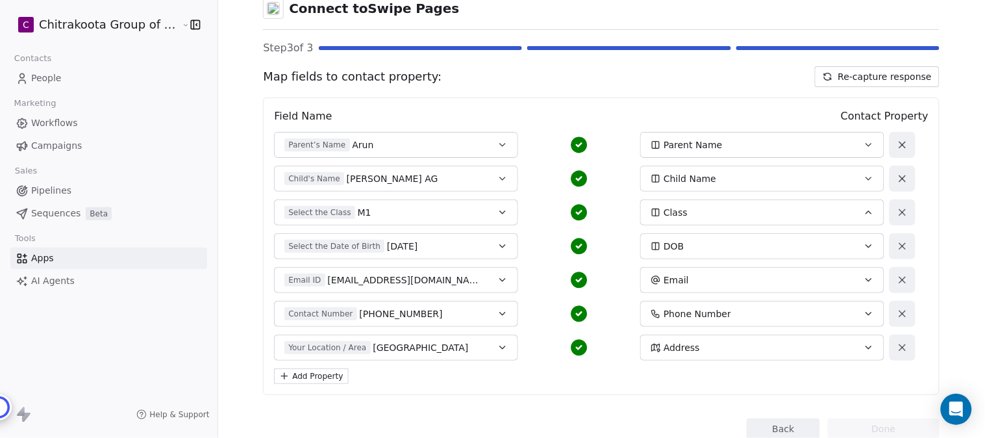
click at [686, 248] on div "DOB" at bounding box center [751, 246] width 201 height 13
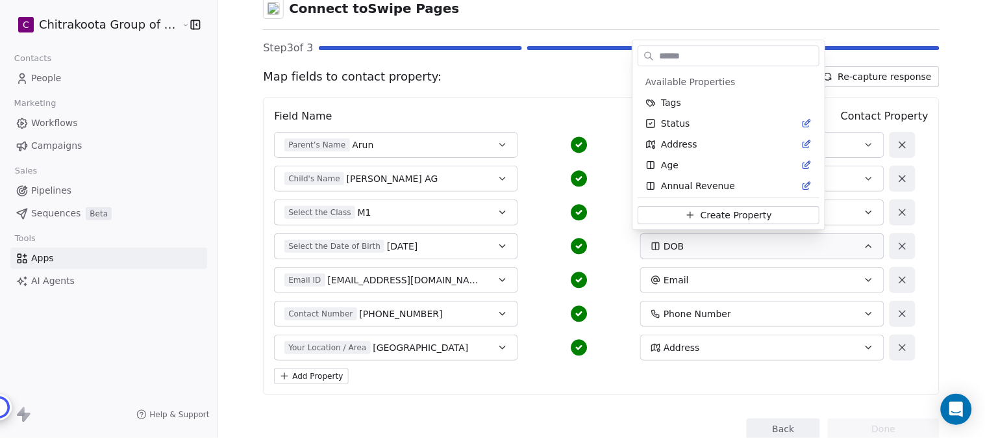
scroll to position [232, 0]
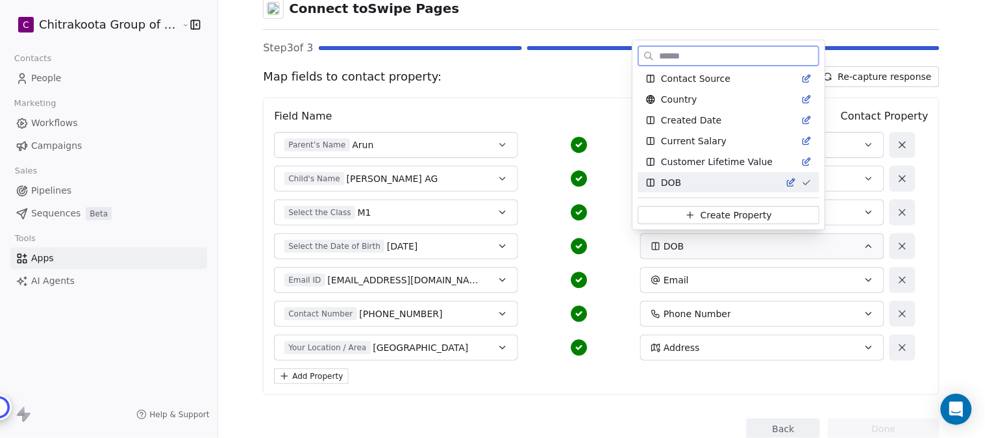
click at [676, 180] on span "DOB" at bounding box center [671, 182] width 20 height 13
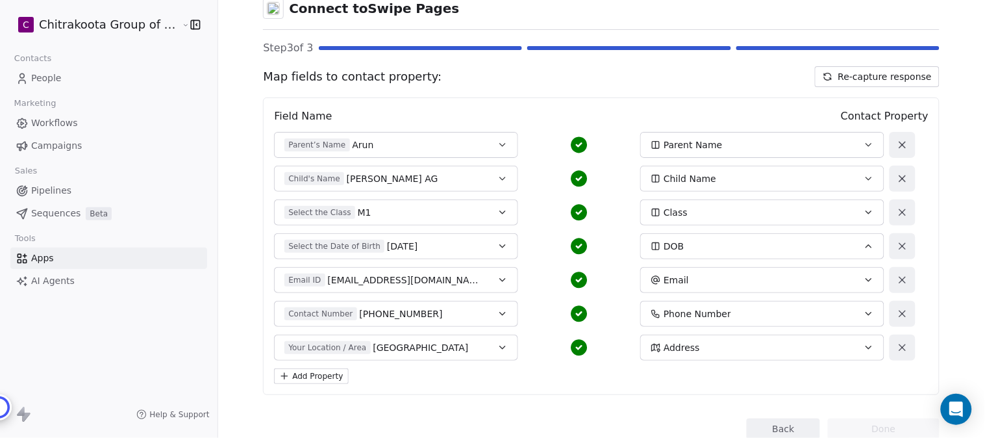
click at [672, 283] on span "Email" at bounding box center [676, 279] width 25 height 13
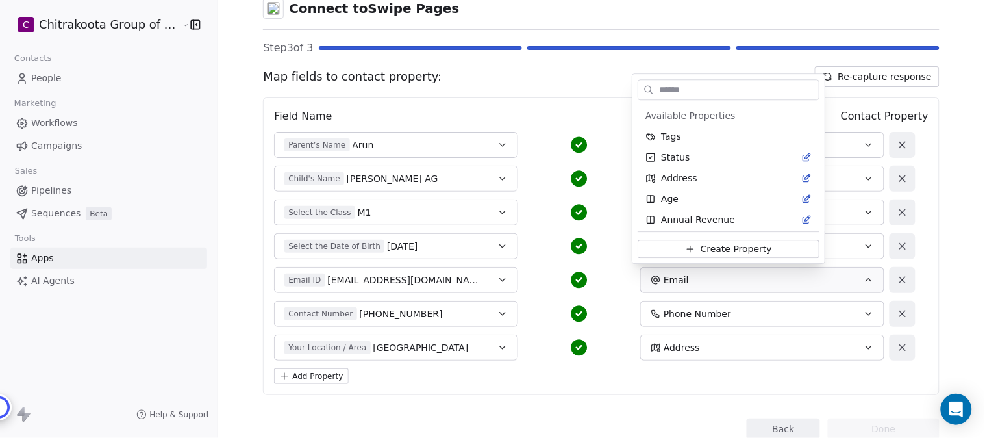
scroll to position [253, 0]
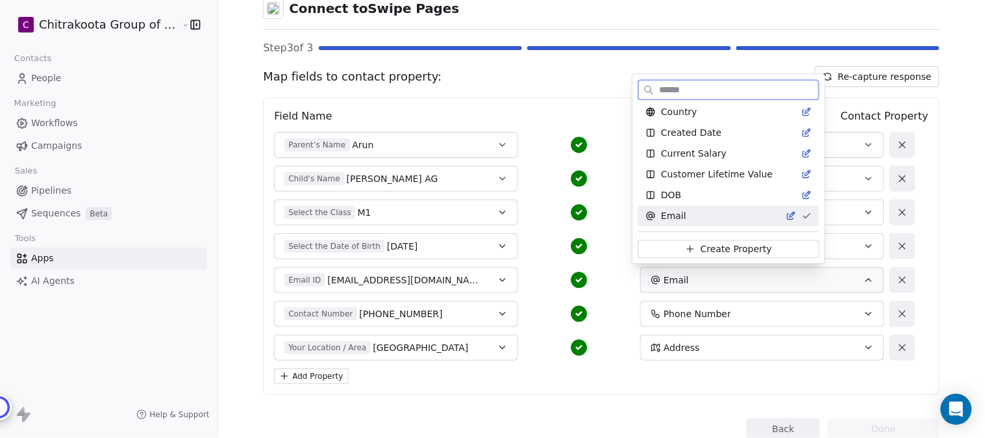
click at [678, 218] on span "Email" at bounding box center [673, 215] width 25 height 13
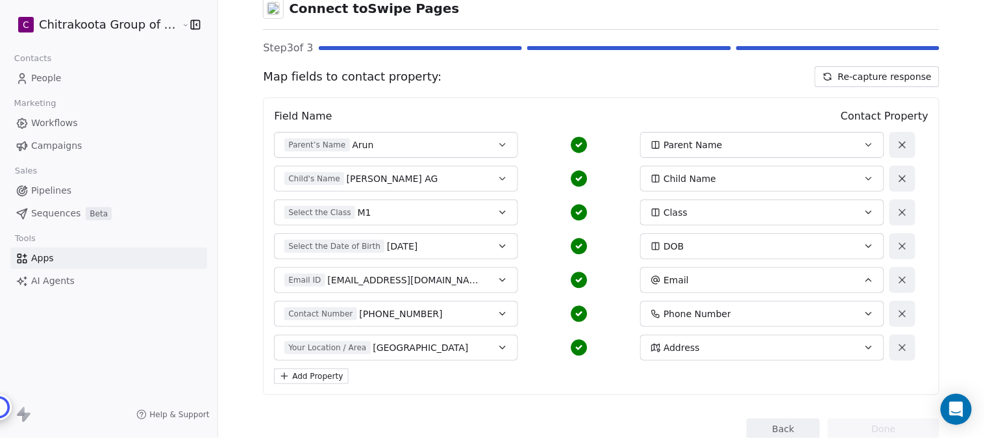
click at [692, 320] on span "Phone Number" at bounding box center [698, 313] width 68 height 13
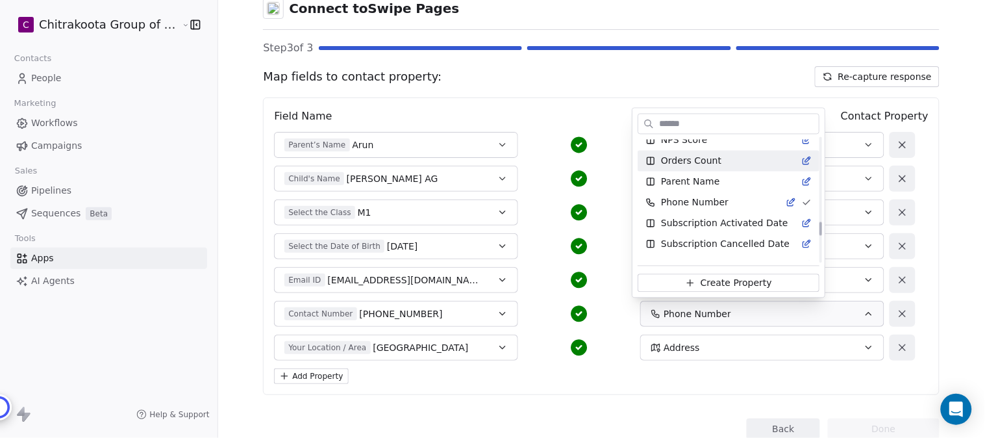
scroll to position [782, 0]
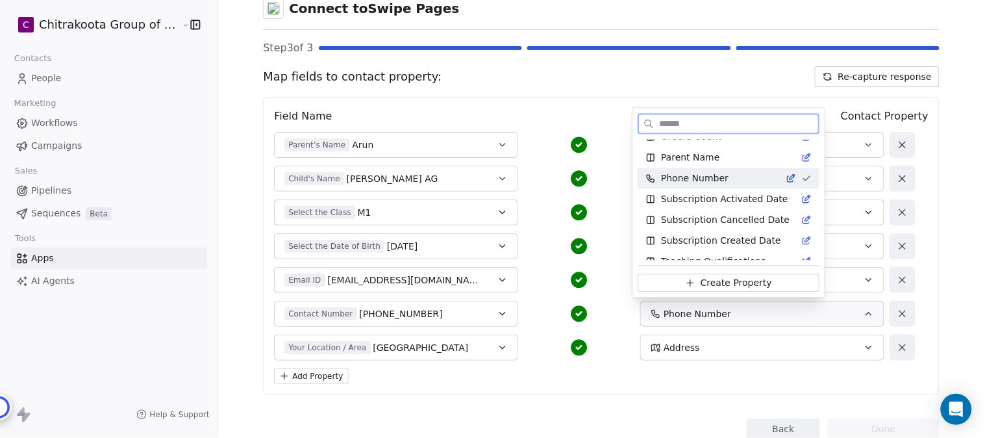
click at [704, 176] on span "Phone Number" at bounding box center [695, 178] width 68 height 13
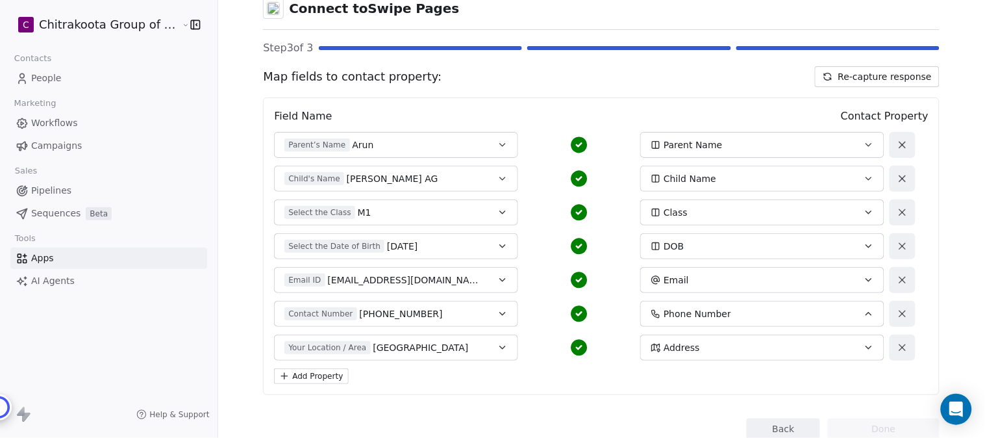
click at [686, 344] on span "Address" at bounding box center [682, 347] width 36 height 13
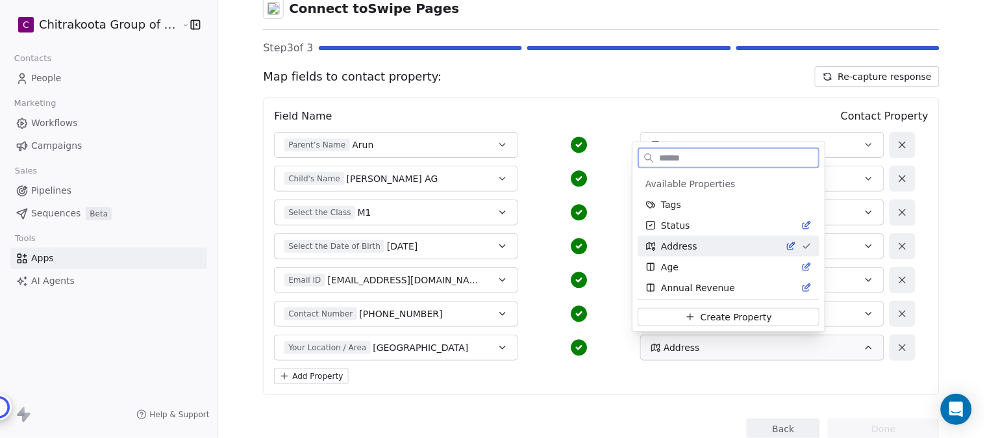
click at [671, 242] on span "Address" at bounding box center [679, 246] width 36 height 13
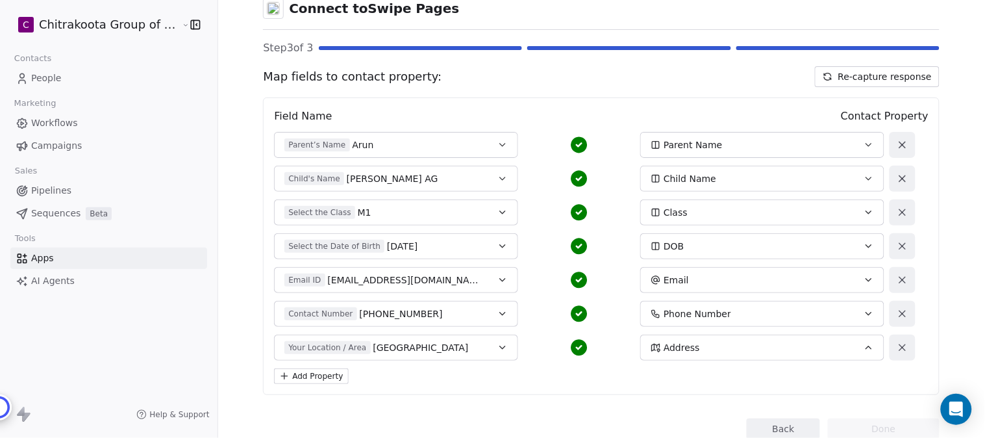
click at [498, 144] on icon "button" at bounding box center [503, 145] width 10 height 10
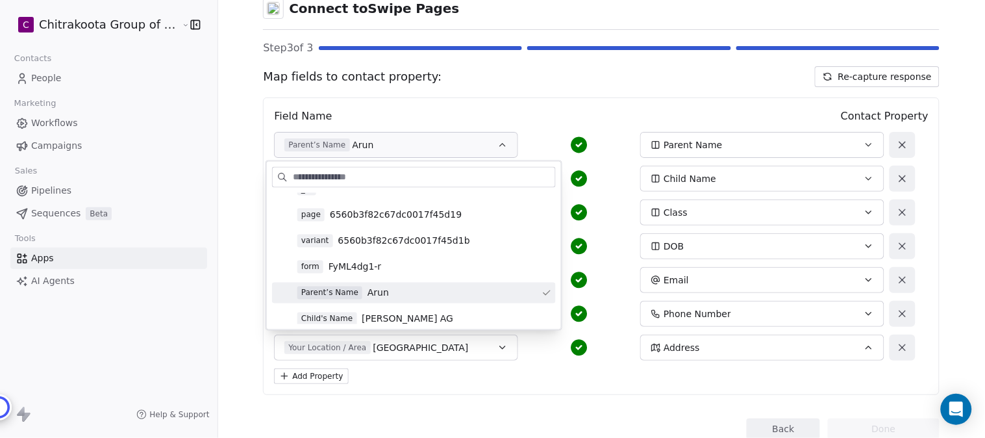
scroll to position [72, 0]
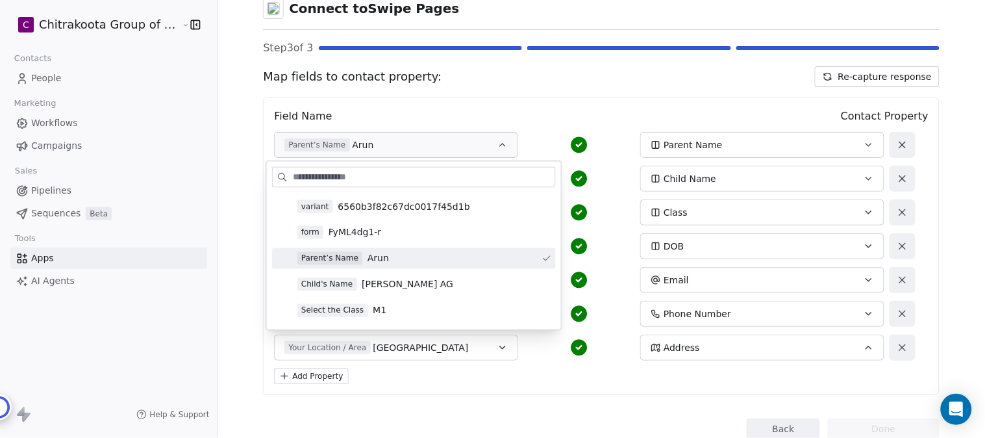
click at [379, 260] on span "Arun" at bounding box center [378, 258] width 21 height 13
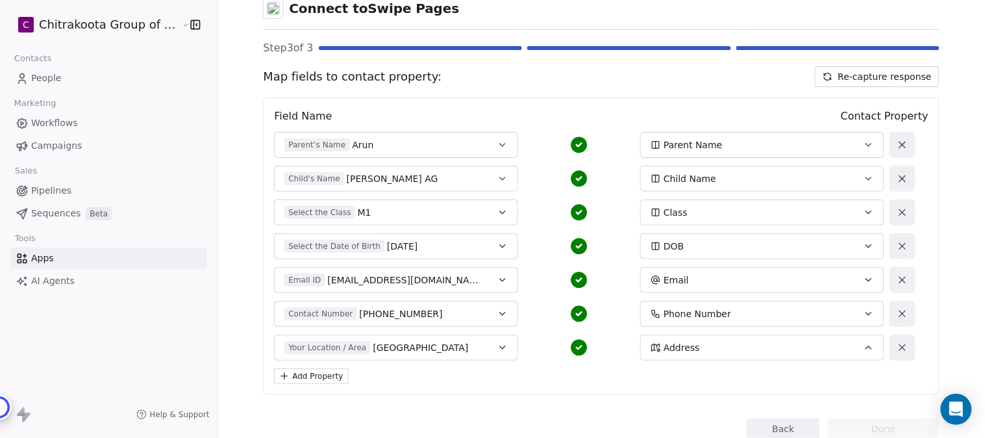
click at [466, 146] on div "Parent’s Name Arun" at bounding box center [385, 144] width 201 height 13
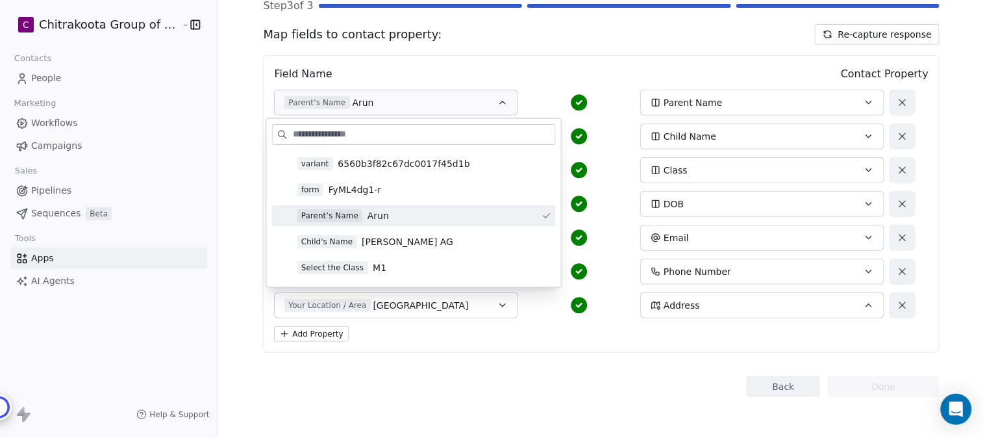
click at [550, 68] on div "Field Name Contact Property" at bounding box center [601, 74] width 655 height 16
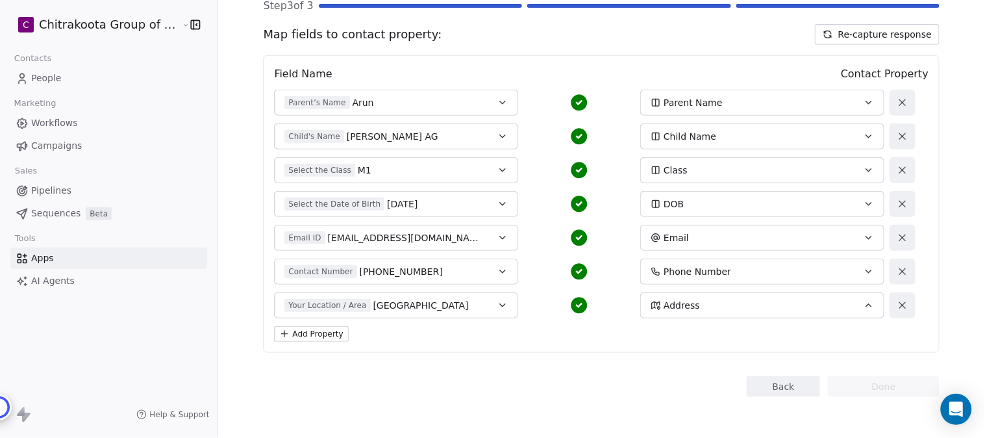
click at [471, 143] on button "Child's Name Harishva AG" at bounding box center [396, 136] width 244 height 26
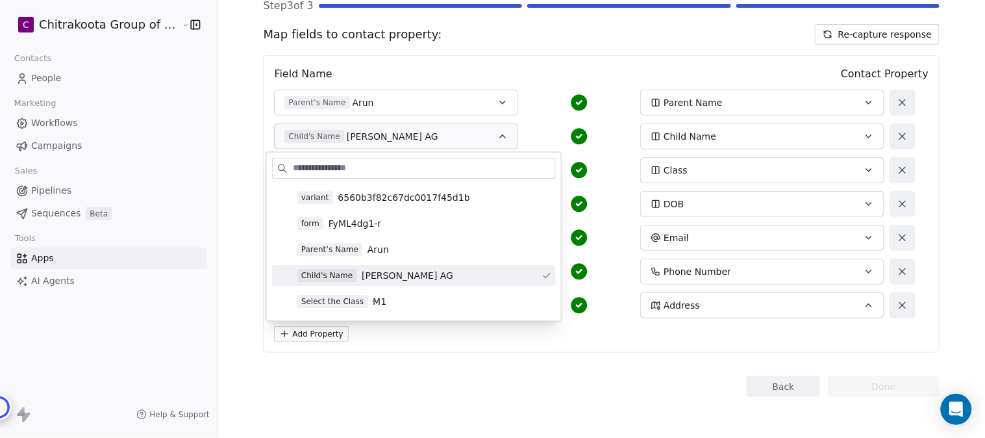
click at [392, 273] on span "Harishva AG" at bounding box center [408, 275] width 92 height 13
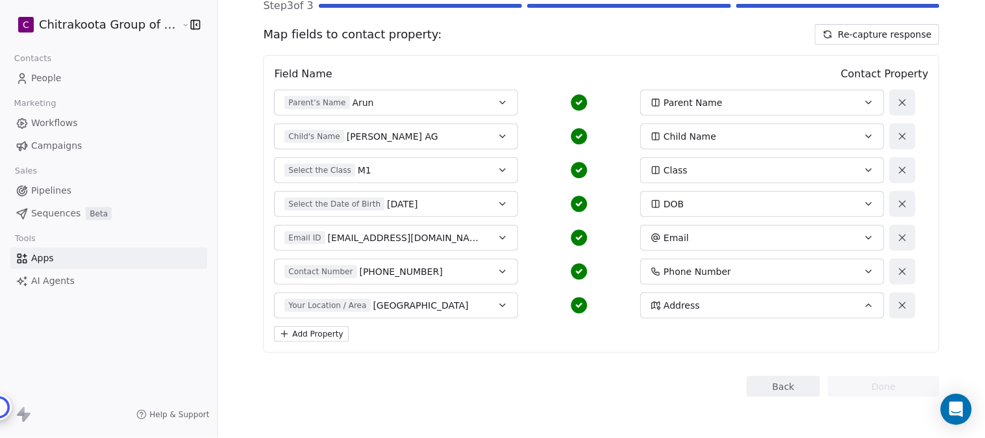
click at [458, 166] on div "Select the Class M1" at bounding box center [385, 170] width 201 height 13
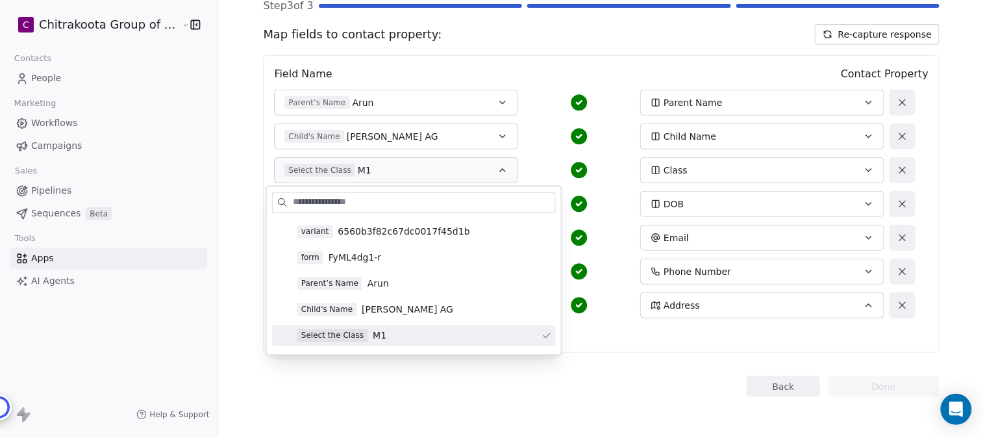
scroll to position [144, 0]
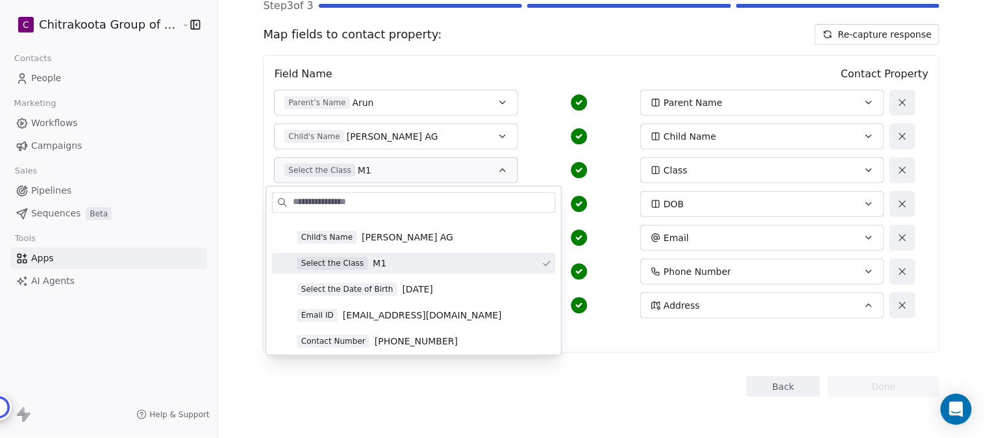
click at [373, 262] on span "M1" at bounding box center [380, 263] width 14 height 13
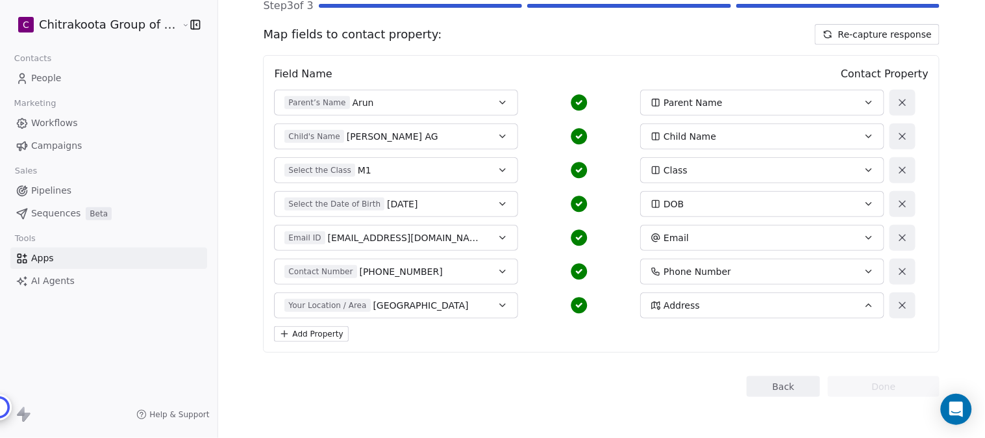
click at [412, 203] on span "[DATE]" at bounding box center [402, 203] width 31 height 13
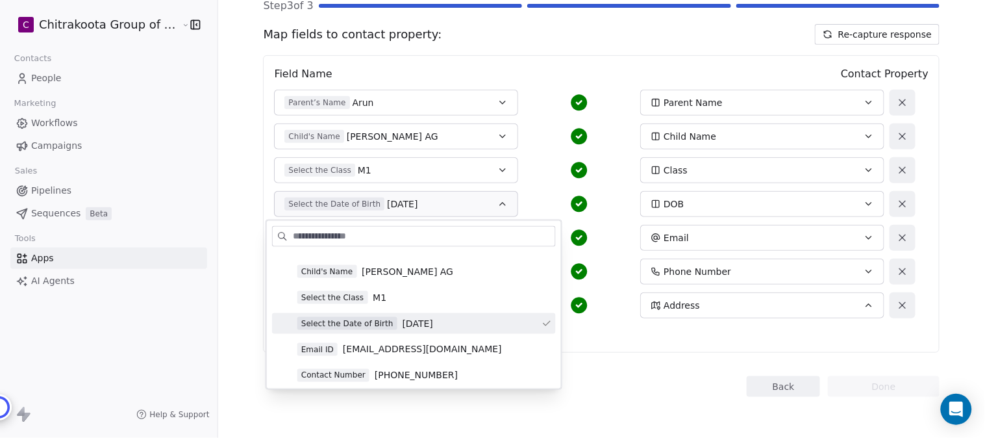
click at [433, 323] on span "[DATE]" at bounding box center [418, 323] width 31 height 13
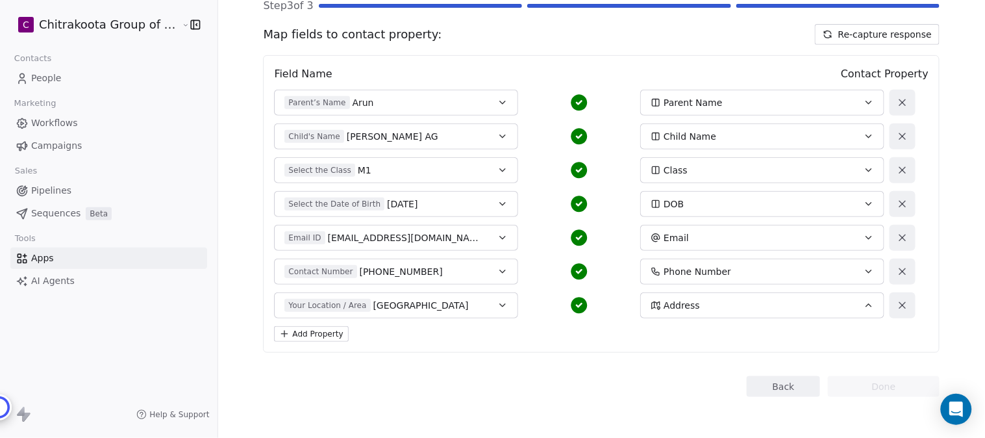
click at [435, 235] on div "Email ID aruncbe2020@gmail.com" at bounding box center [385, 237] width 201 height 13
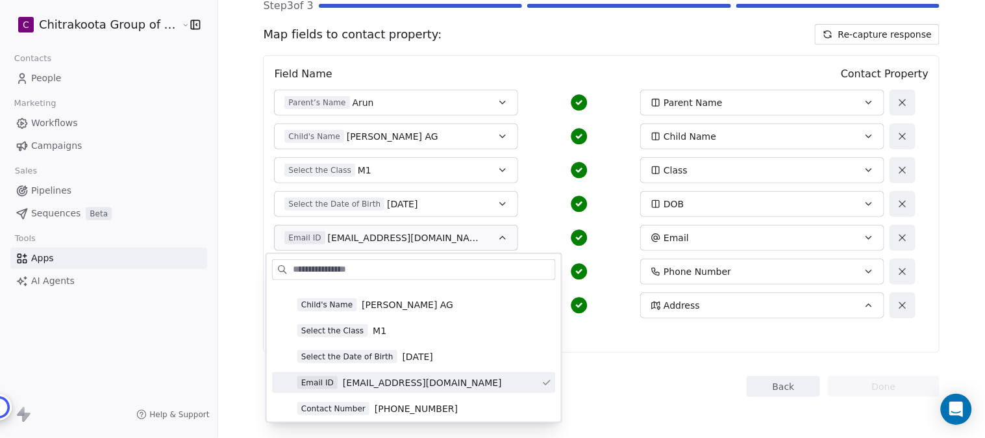
click at [432, 384] on span "[EMAIL_ADDRESS][DOMAIN_NAME]" at bounding box center [422, 382] width 159 height 13
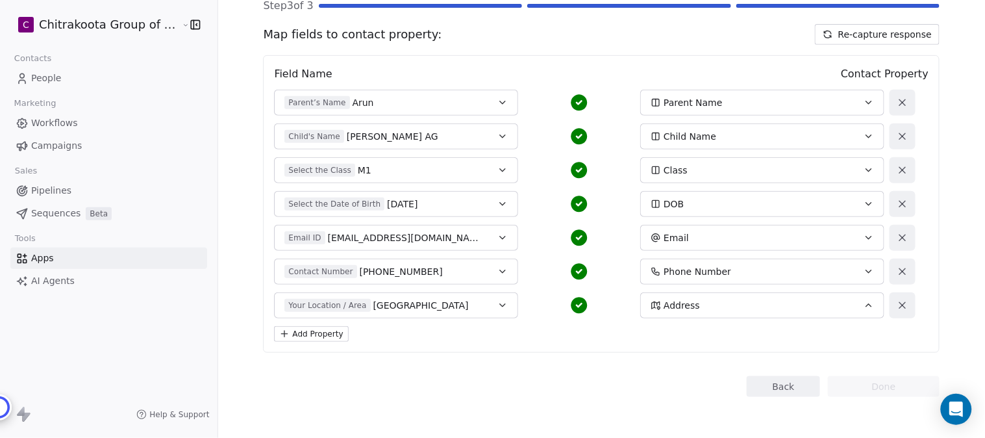
click at [422, 267] on div "Contact Number +919629003322" at bounding box center [385, 271] width 201 height 13
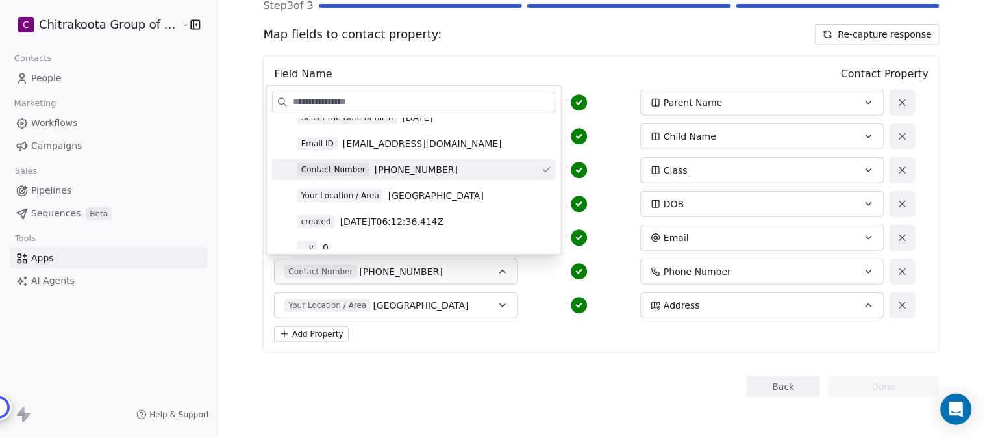
scroll to position [216, 0]
click at [430, 172] on span "[PHONE_NUMBER]" at bounding box center [416, 168] width 83 height 13
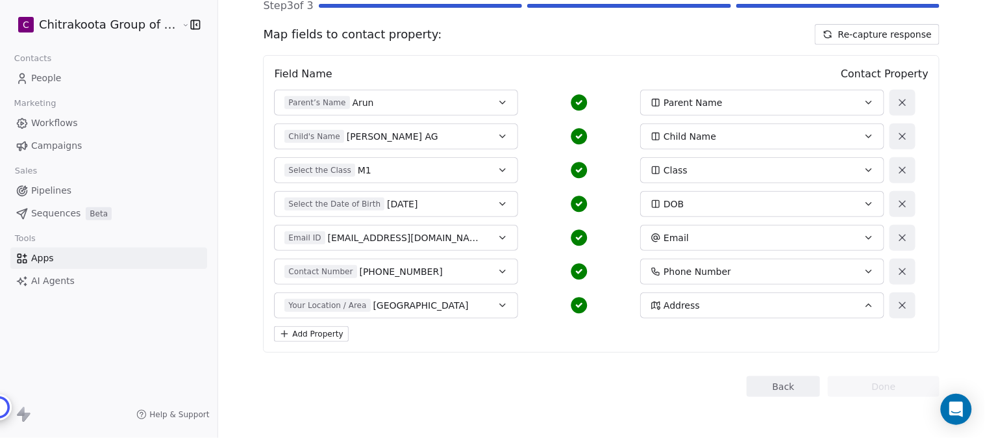
click at [455, 297] on button "Your Location / Area Bangalore" at bounding box center [396, 305] width 244 height 26
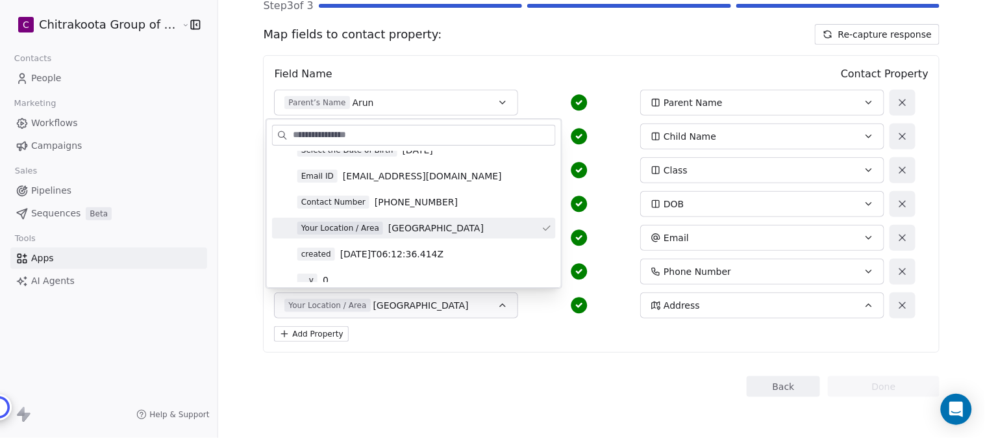
click at [416, 231] on span "[GEOGRAPHIC_DATA]" at bounding box center [435, 227] width 95 height 13
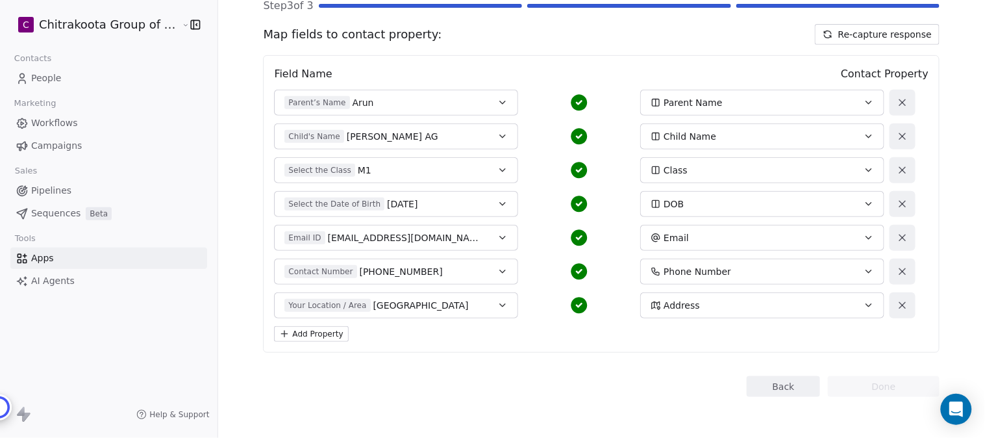
click at [521, 365] on div "Back Connect to Swipe Pages Step 3 of 3 Map fields to contact property: Re-capt…" at bounding box center [601, 162] width 677 height 470
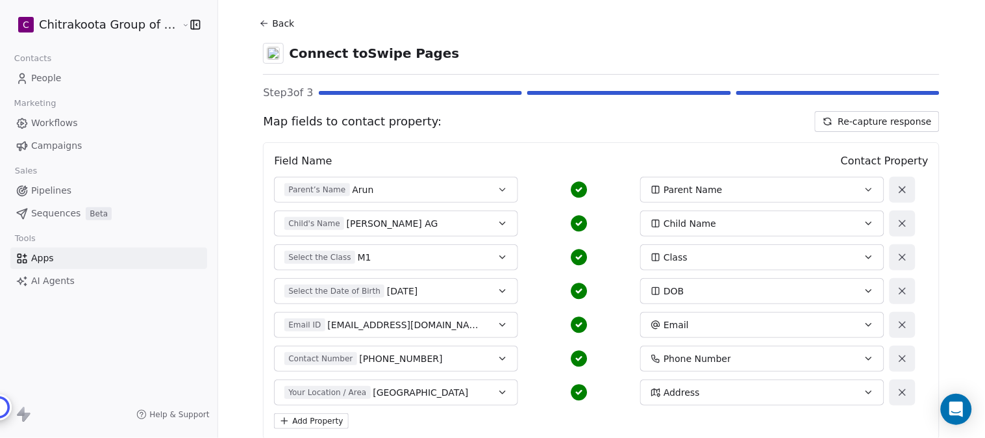
scroll to position [0, 0]
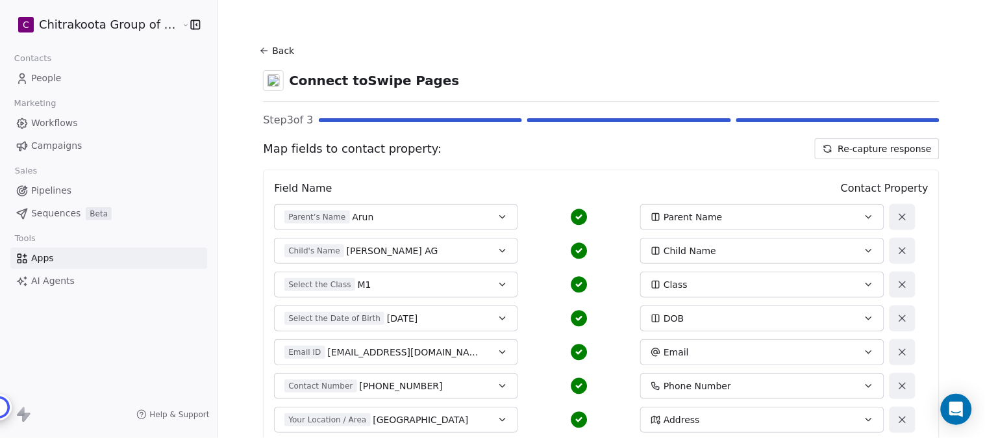
click at [264, 50] on button "Back" at bounding box center [279, 50] width 42 height 23
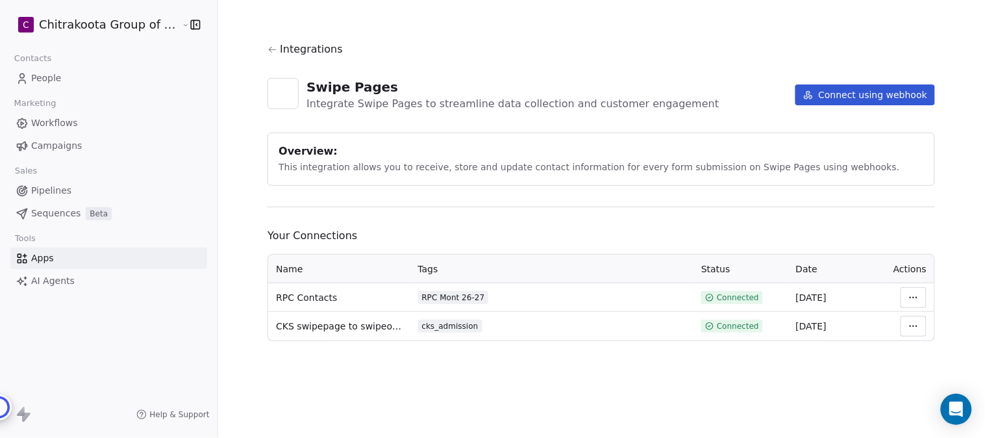
click at [844, 90] on button "Connect using webhook" at bounding box center [866, 94] width 140 height 21
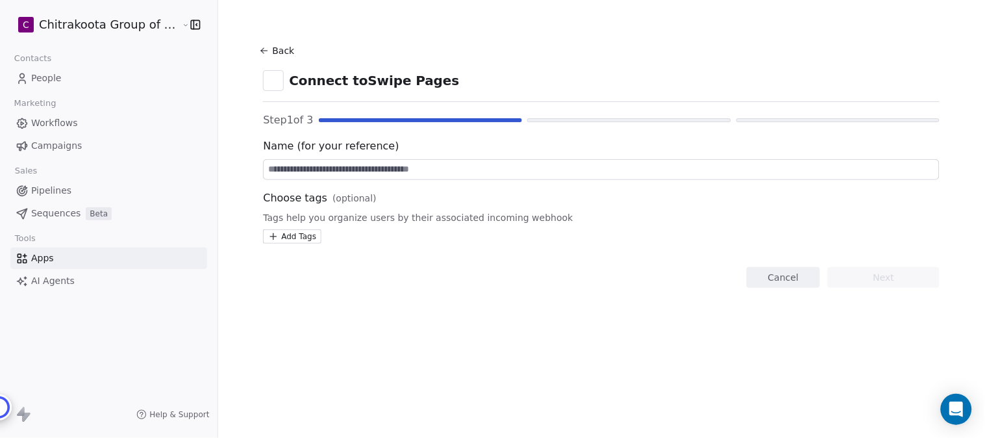
click at [271, 47] on button "Back" at bounding box center [279, 50] width 42 height 23
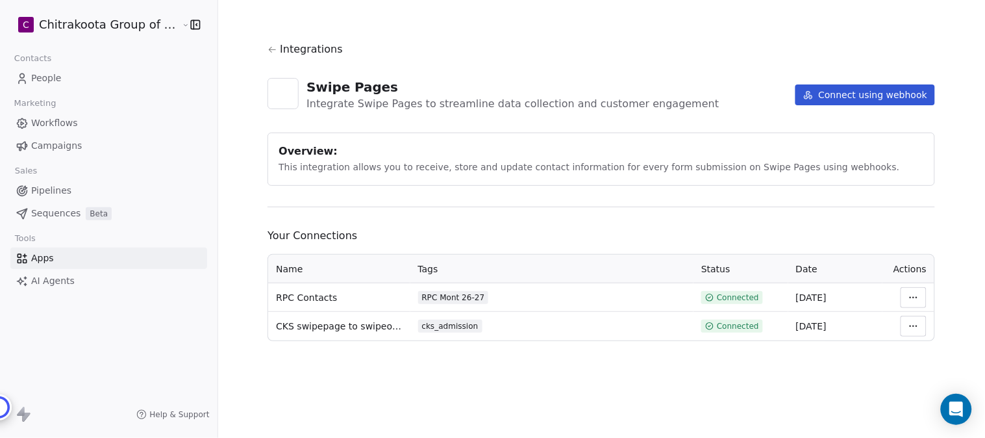
click at [457, 300] on div "RPC Mont 26-27" at bounding box center [453, 297] width 63 height 10
click at [913, 322] on html "C Chitrakoota Group of Institutions Contacts People Marketing Workflows Campaig…" at bounding box center [492, 219] width 985 height 438
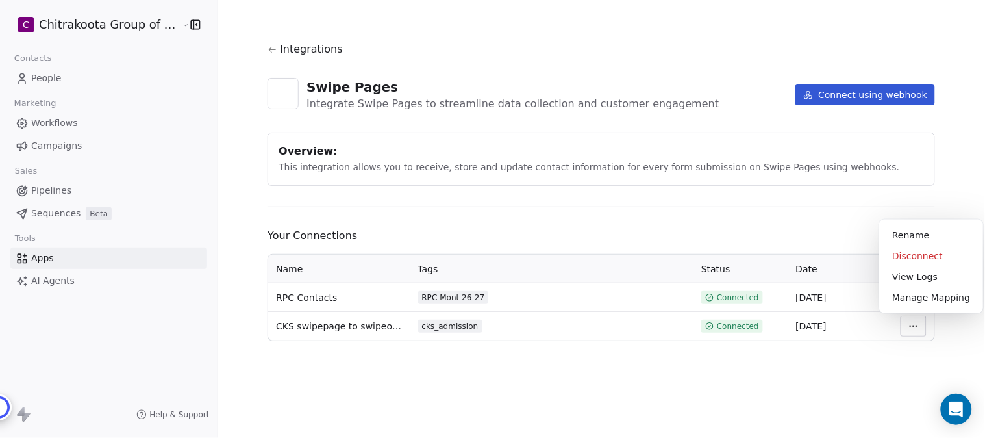
click at [645, 357] on html "C Chitrakoota Group of Institutions Contacts People Marketing Workflows Campaig…" at bounding box center [492, 219] width 985 height 438
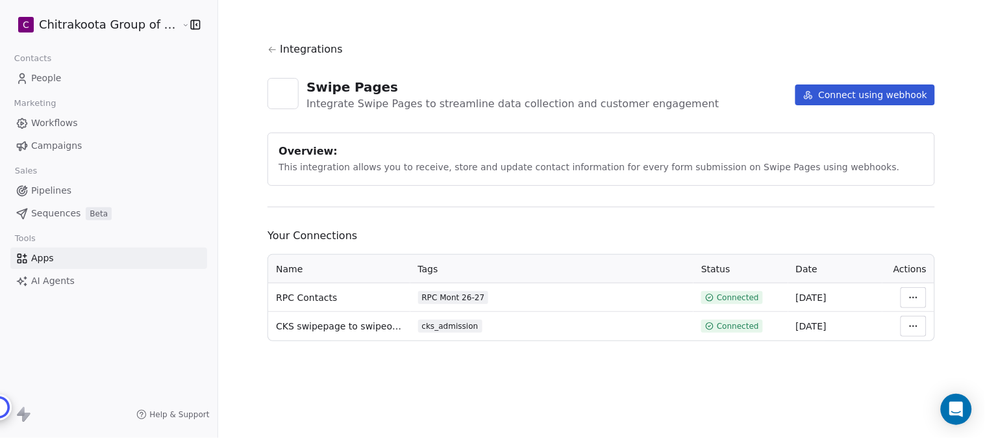
click at [270, 51] on icon at bounding box center [273, 50] width 10 height 10
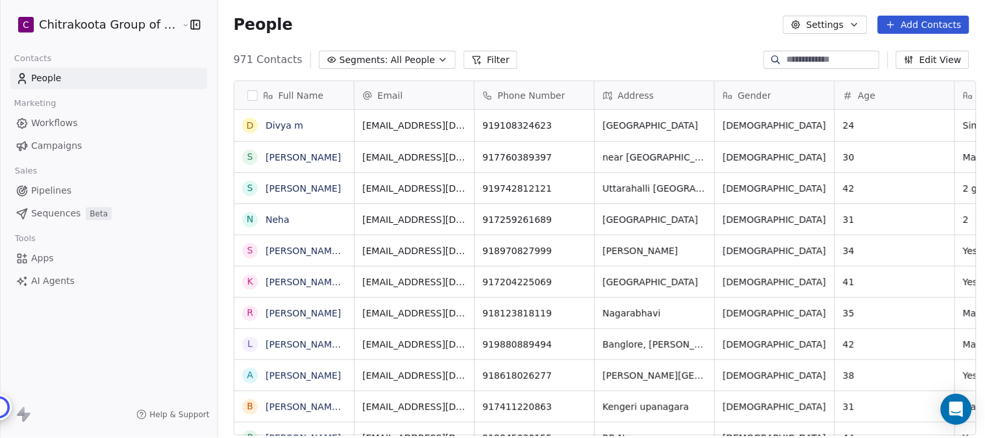
click at [438, 60] on icon "button" at bounding box center [443, 60] width 10 height 10
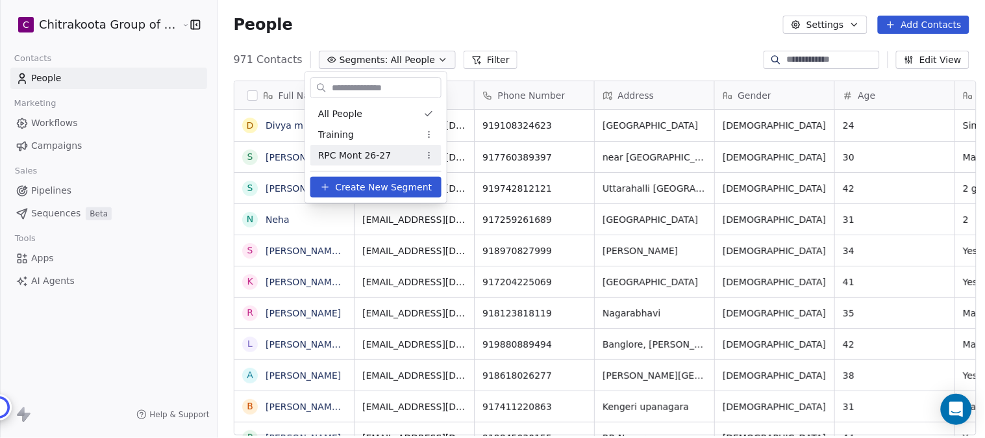
click at [354, 157] on span "RPC Mont 26-27" at bounding box center [354, 156] width 73 height 14
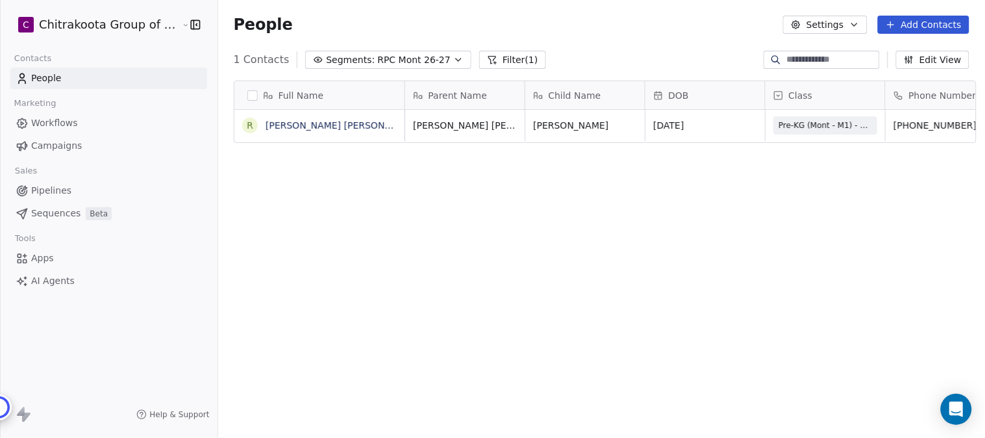
scroll to position [374, 763]
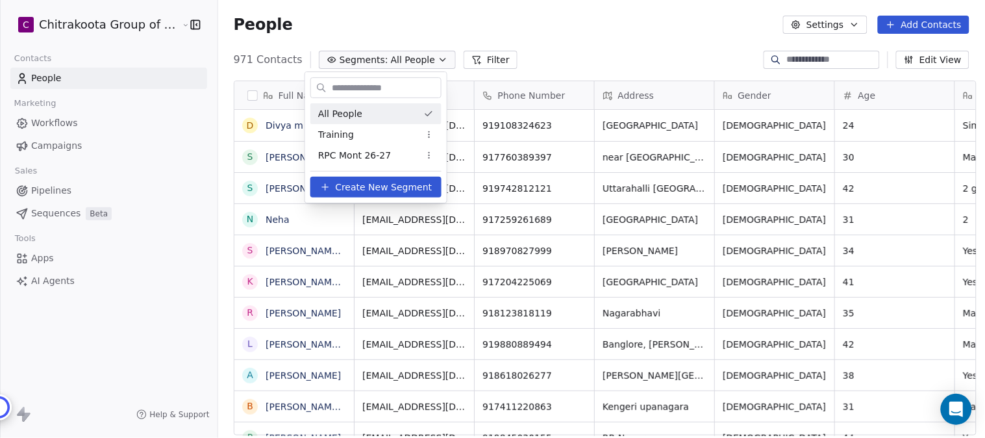
scroll to position [374, 763]
click at [349, 153] on span "RPC Mont 26-27" at bounding box center [354, 156] width 73 height 14
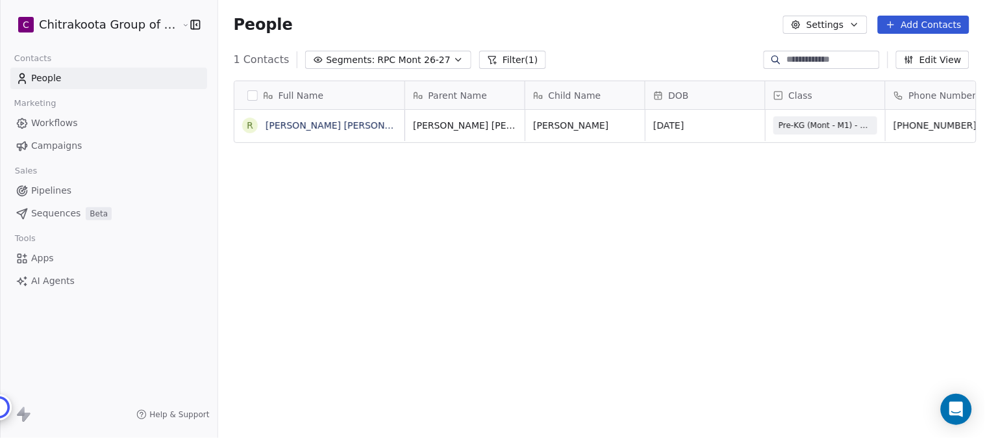
click at [48, 259] on span "Apps" at bounding box center [42, 258] width 23 height 14
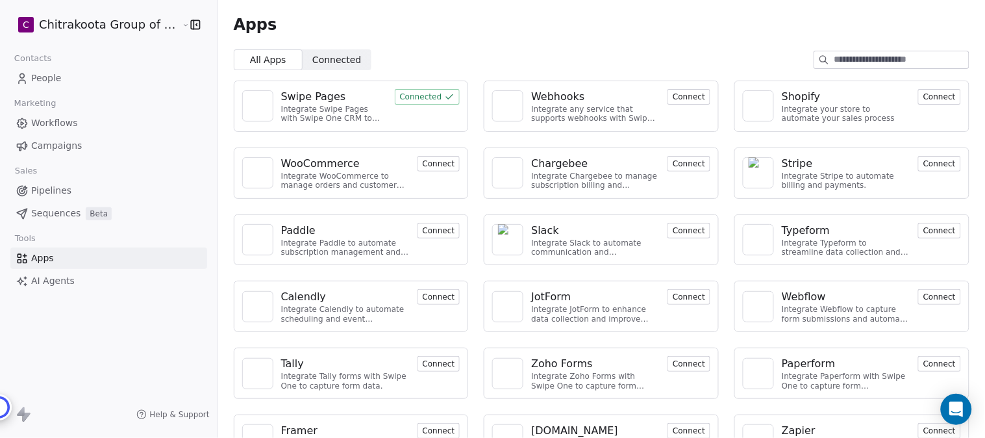
click at [303, 102] on div "Swipe Pages" at bounding box center [313, 97] width 65 height 16
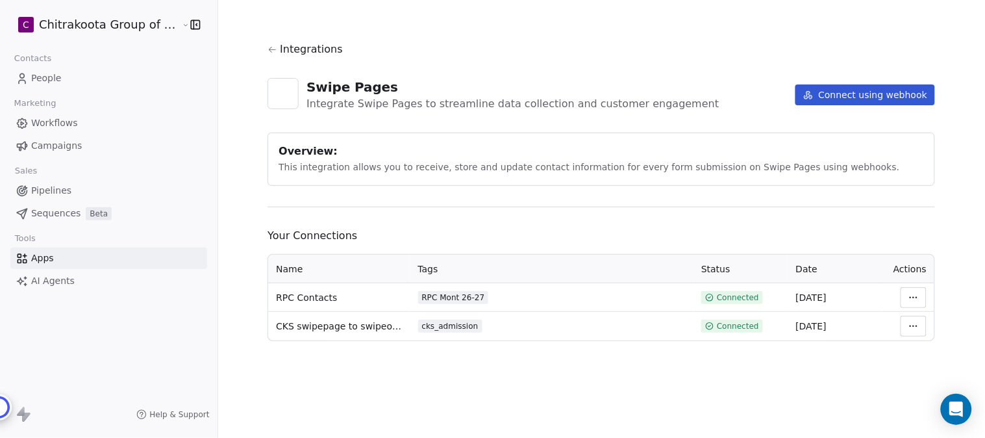
click at [912, 302] on html "C Chitrakoota Group of Institutions Contacts People Marketing Workflows Campaig…" at bounding box center [492, 219] width 985 height 438
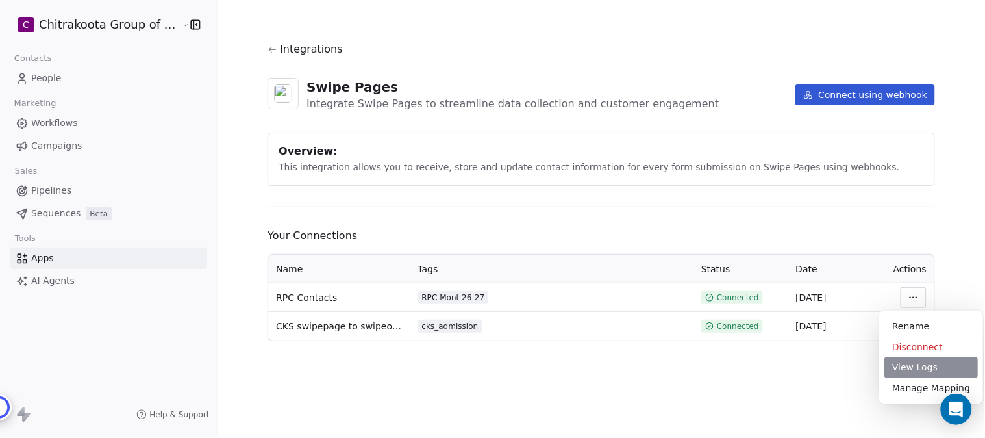
click at [918, 366] on div "View Logs" at bounding box center [932, 367] width 94 height 21
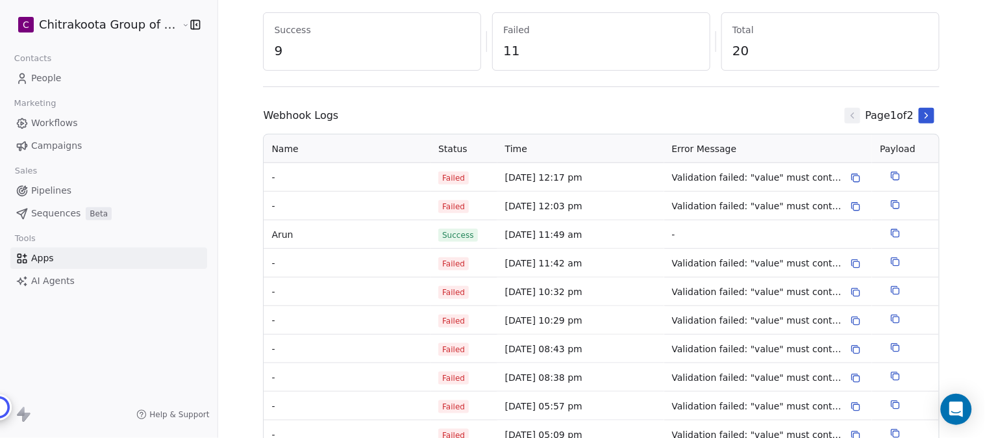
scroll to position [144, 0]
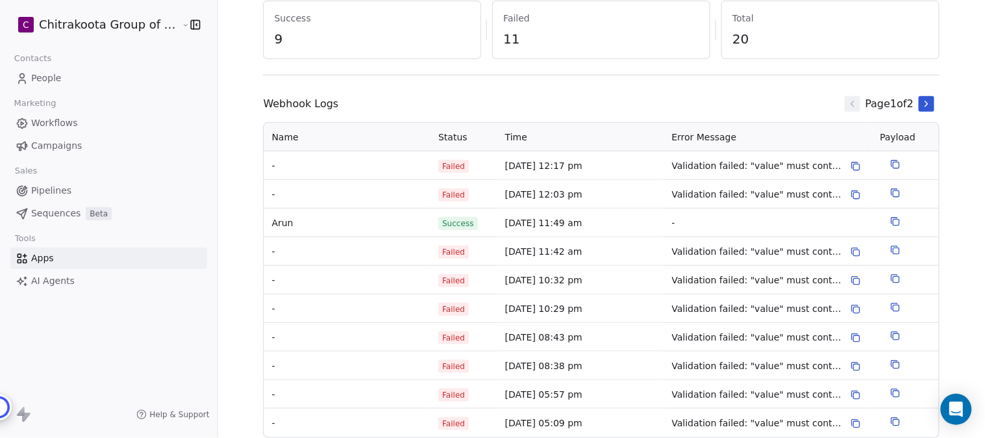
click at [891, 163] on icon at bounding box center [896, 164] width 10 height 10
click at [851, 170] on icon at bounding box center [856, 166] width 10 height 10
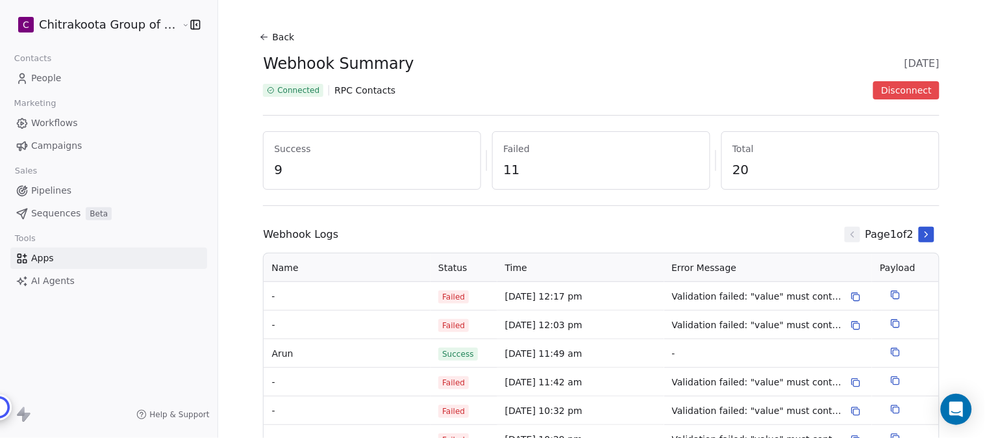
scroll to position [0, 0]
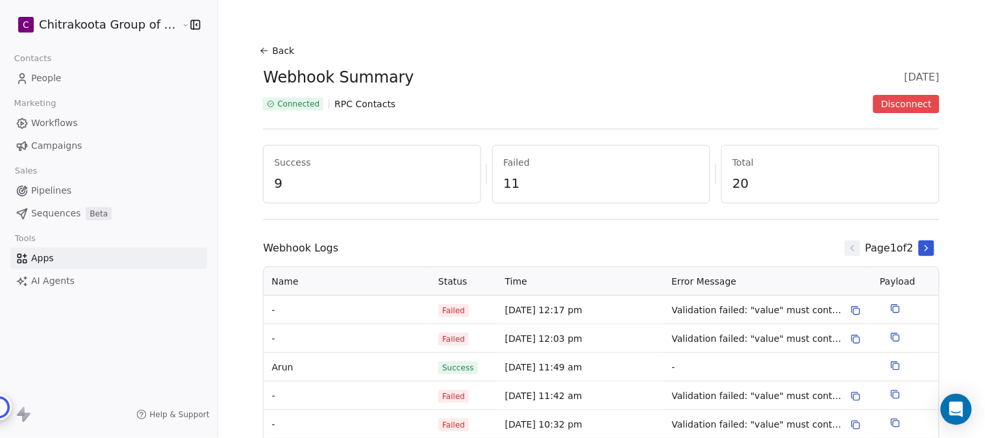
click at [259, 49] on icon at bounding box center [264, 50] width 10 height 10
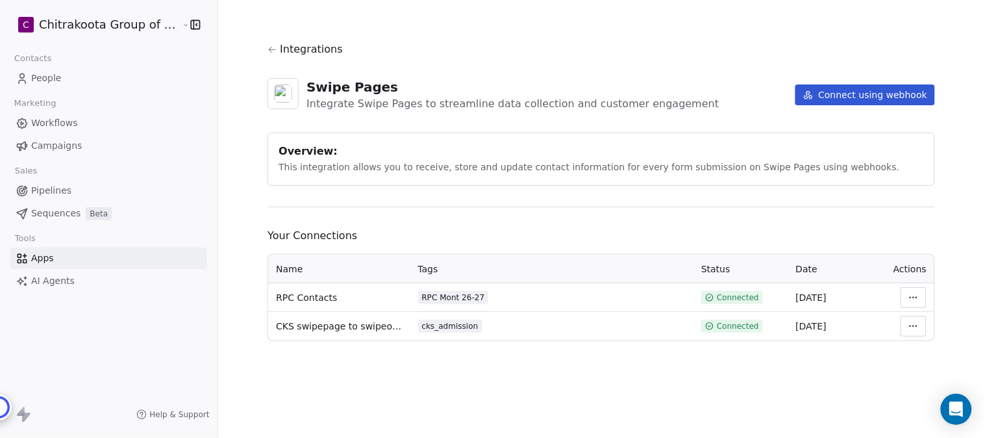
click at [305, 50] on span "Integrations" at bounding box center [311, 50] width 63 height 16
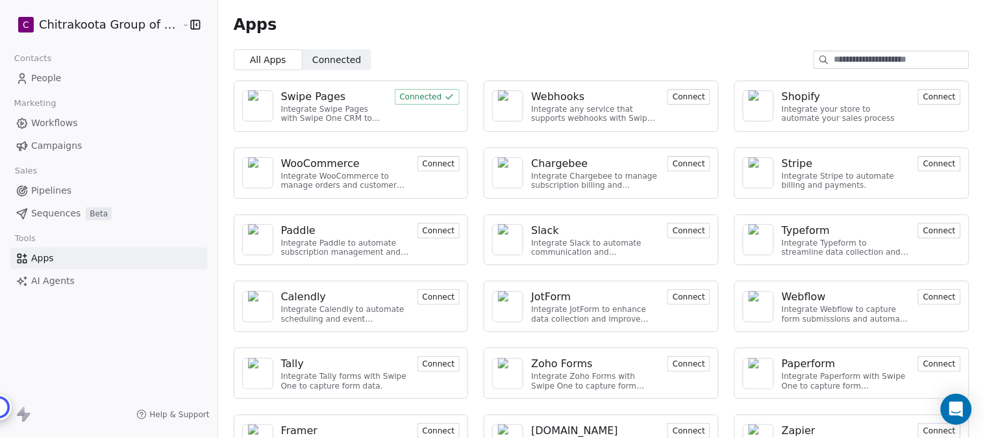
click at [281, 96] on div "Swipe Pages" at bounding box center [313, 97] width 65 height 16
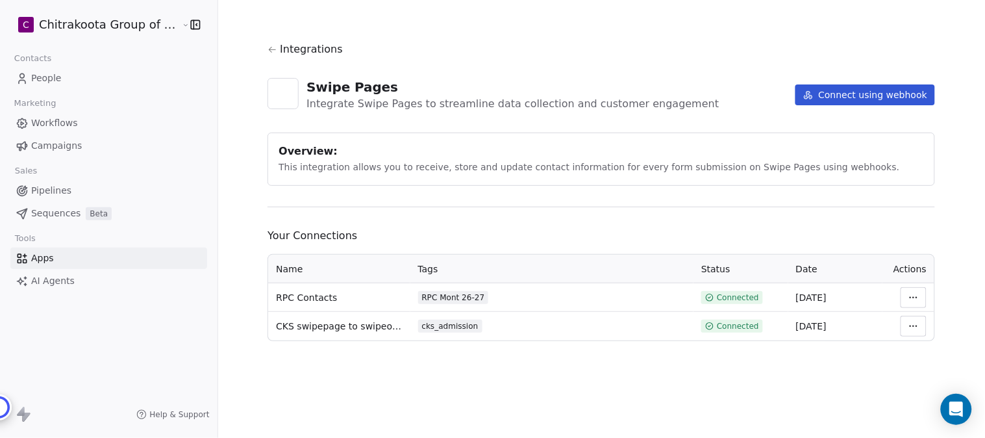
click at [911, 297] on html "C Chitrakoota Group of Institutions Contacts People Marketing Workflows Campaig…" at bounding box center [492, 219] width 985 height 438
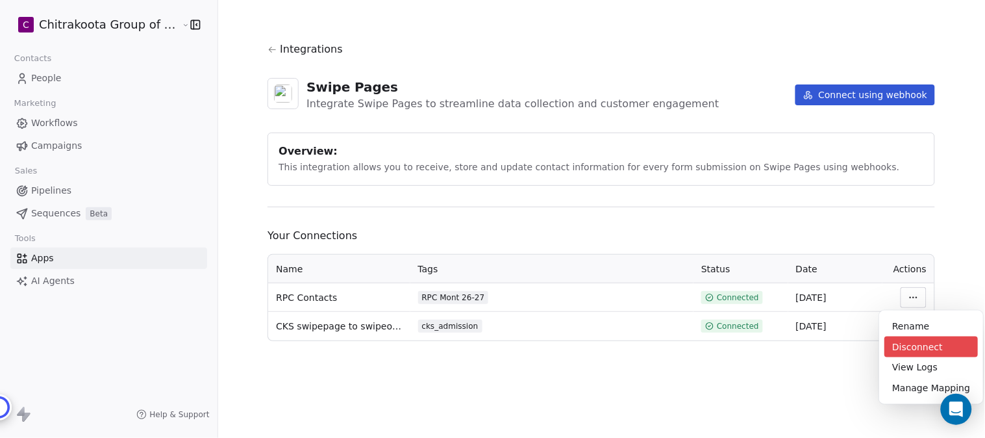
click at [918, 343] on div "Disconnect" at bounding box center [932, 346] width 94 height 21
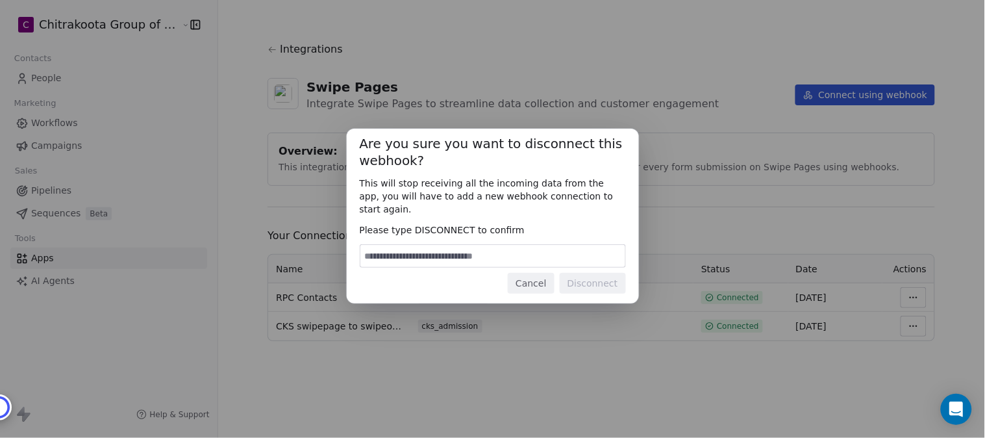
click at [489, 245] on input at bounding box center [493, 256] width 265 height 22
type input "**********"
click at [574, 273] on button "Disconnect" at bounding box center [593, 283] width 66 height 21
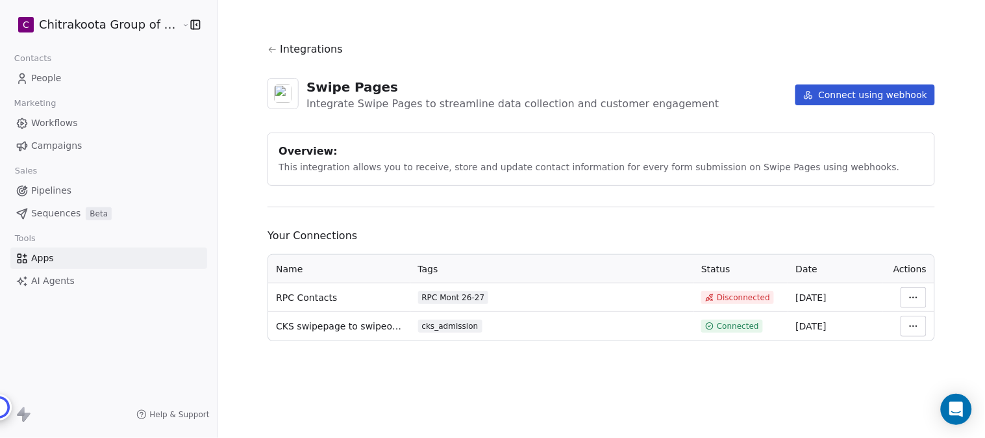
click at [907, 301] on html "C Chitrakoota Group of Institutions Contacts People Marketing Workflows Campaig…" at bounding box center [492, 219] width 985 height 438
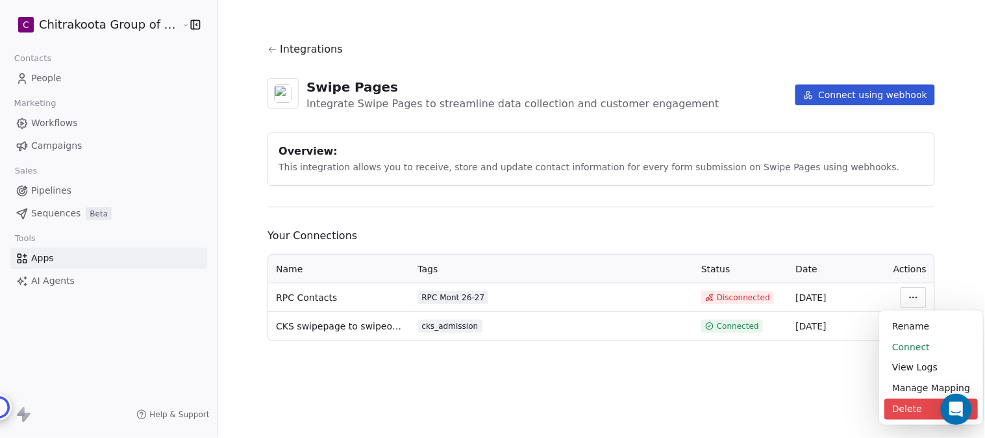
click at [910, 410] on div "Delete" at bounding box center [932, 409] width 94 height 21
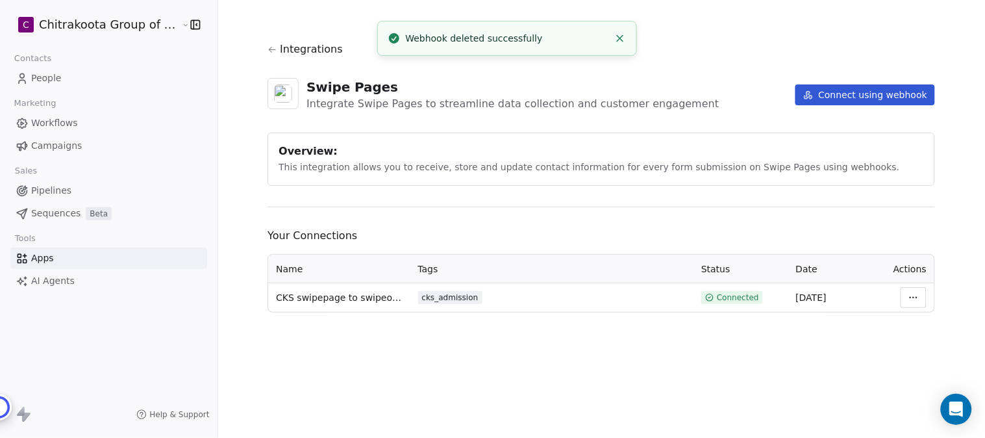
click at [854, 93] on button "Connect using webhook" at bounding box center [866, 94] width 140 height 21
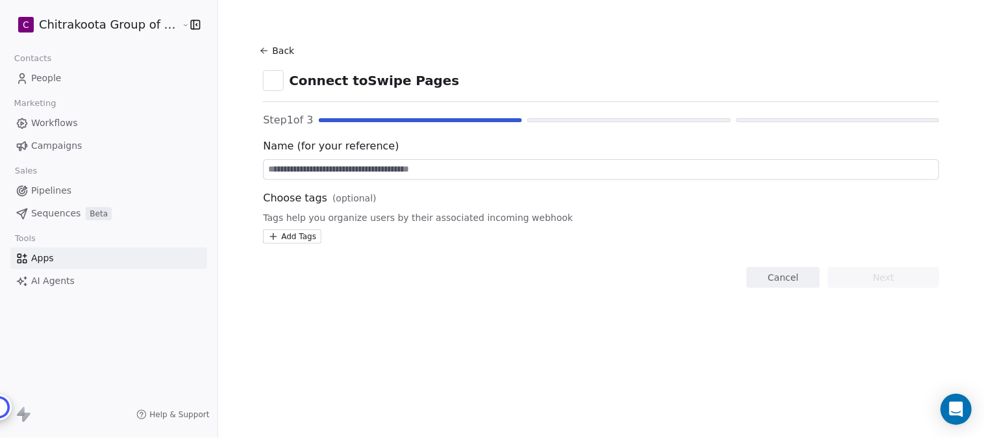
click at [322, 162] on input at bounding box center [602, 169] width 676 height 19
click at [297, 170] on input at bounding box center [602, 169] width 676 height 19
paste input "**********"
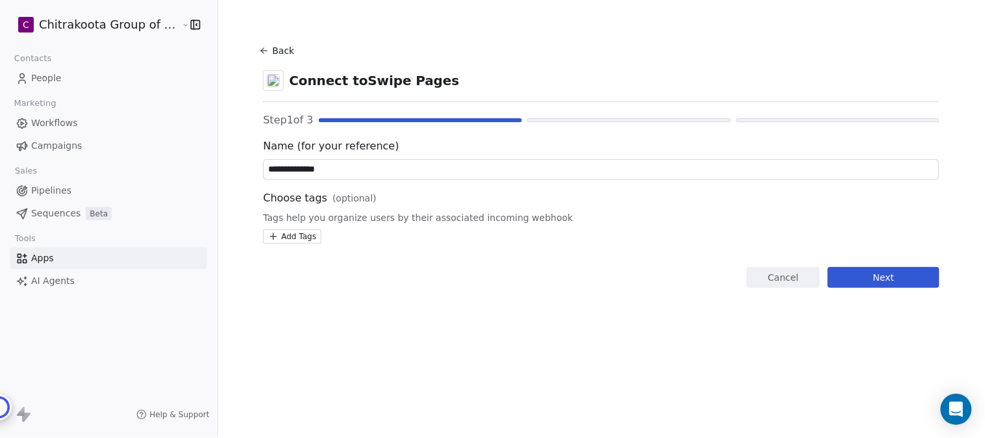
type input "**********"
click at [299, 236] on html "**********" at bounding box center [492, 219] width 985 height 438
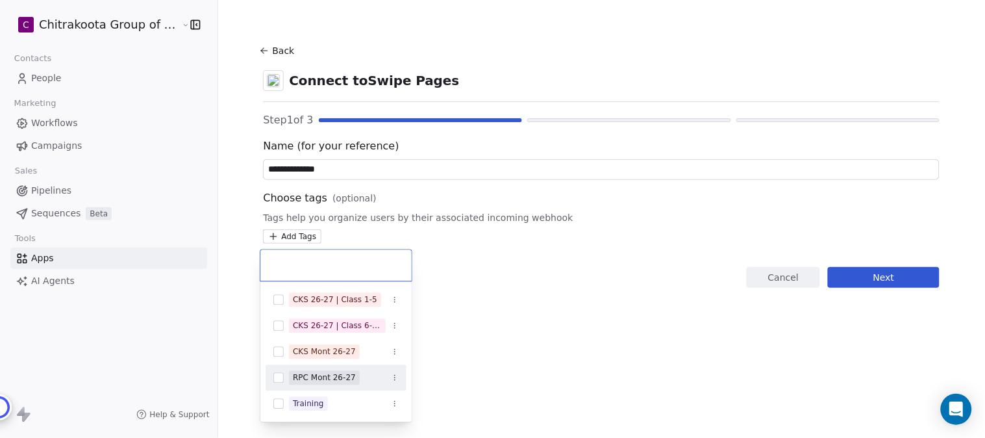
click at [279, 377] on button "Suggestions" at bounding box center [278, 377] width 10 height 10
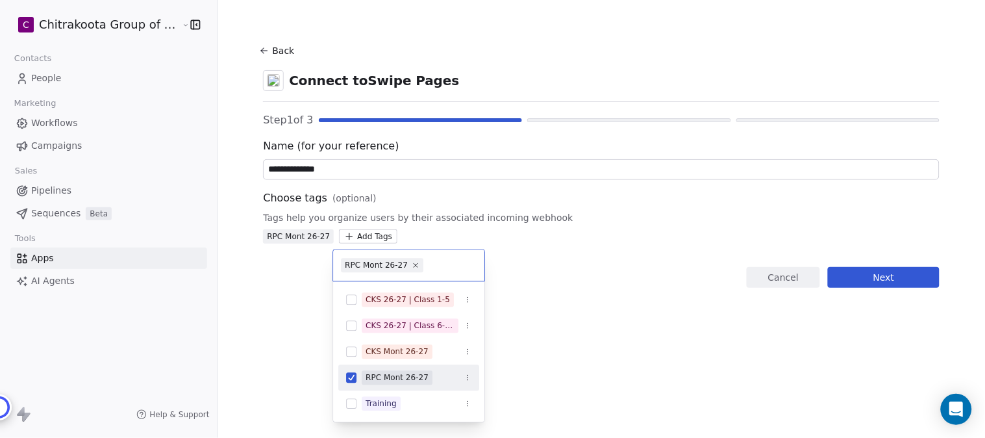
click at [563, 285] on html "**********" at bounding box center [492, 219] width 985 height 438
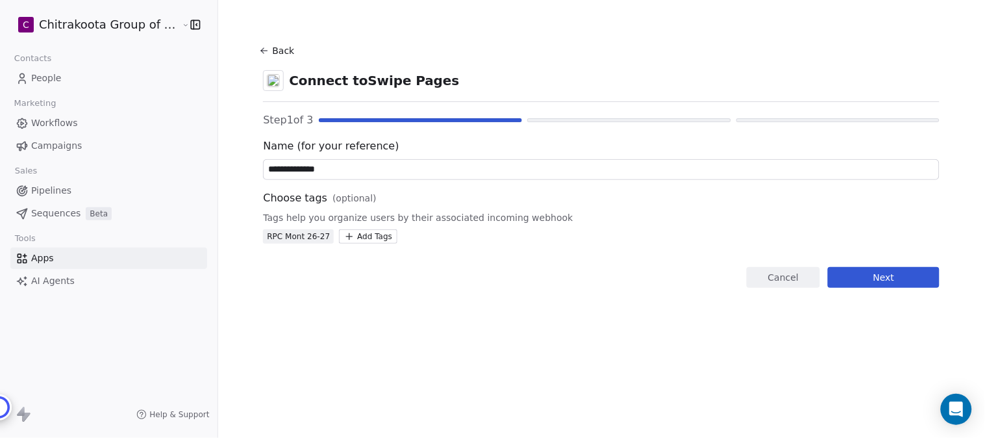
click at [893, 275] on button "Next" at bounding box center [884, 277] width 112 height 21
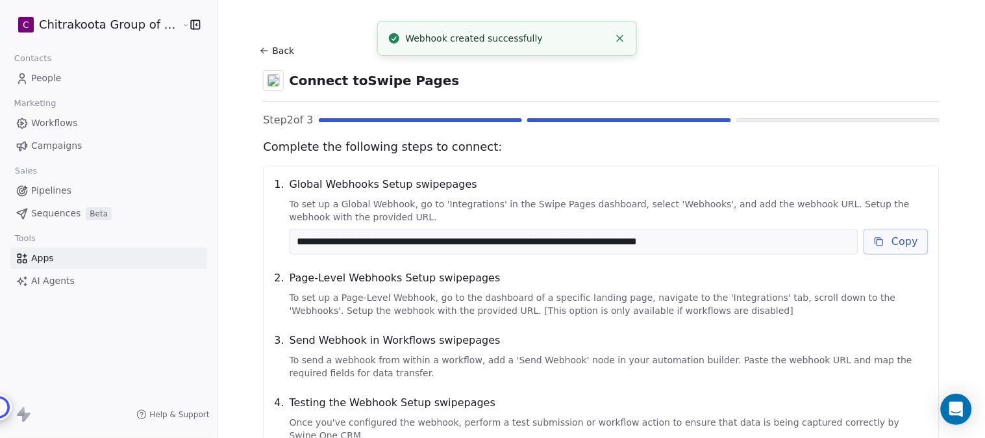
scroll to position [144, 0]
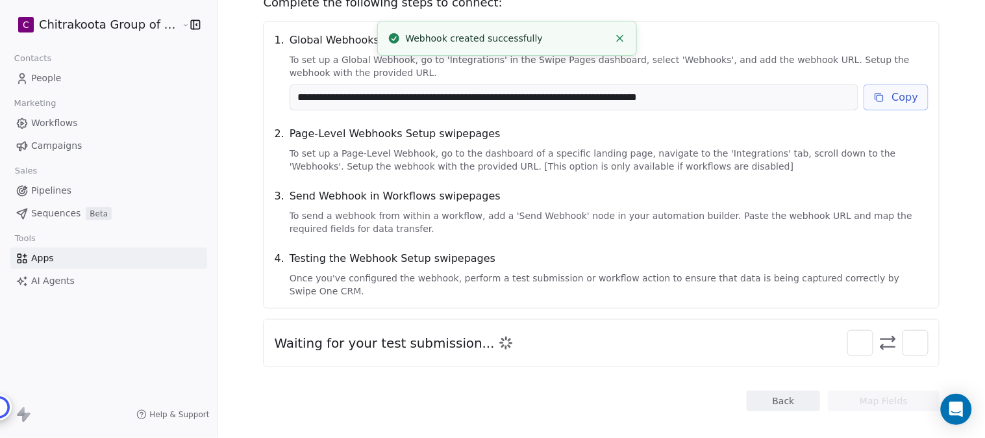
click at [900, 96] on button "Copy" at bounding box center [897, 97] width 66 height 26
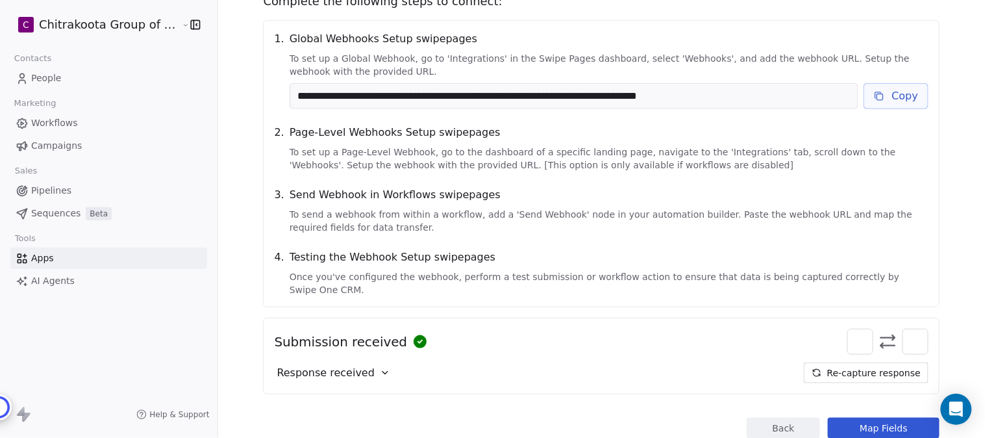
scroll to position [174, 0]
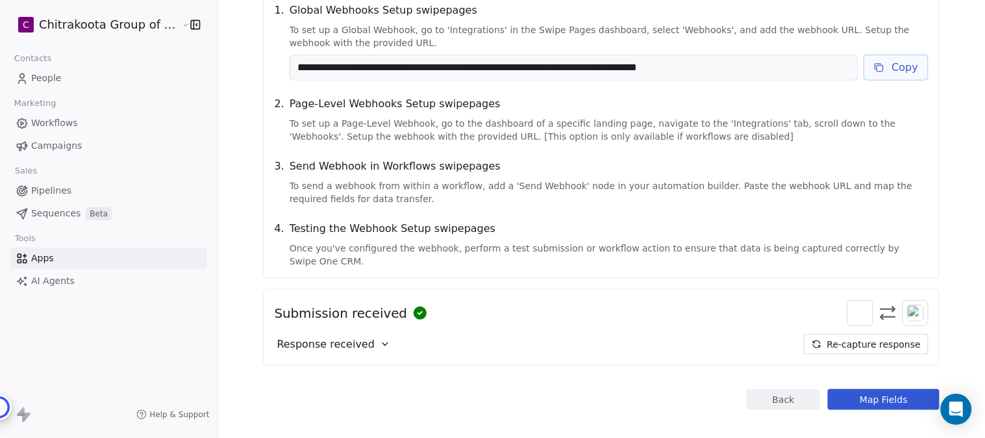
click at [894, 389] on button "Map Fields" at bounding box center [884, 399] width 112 height 21
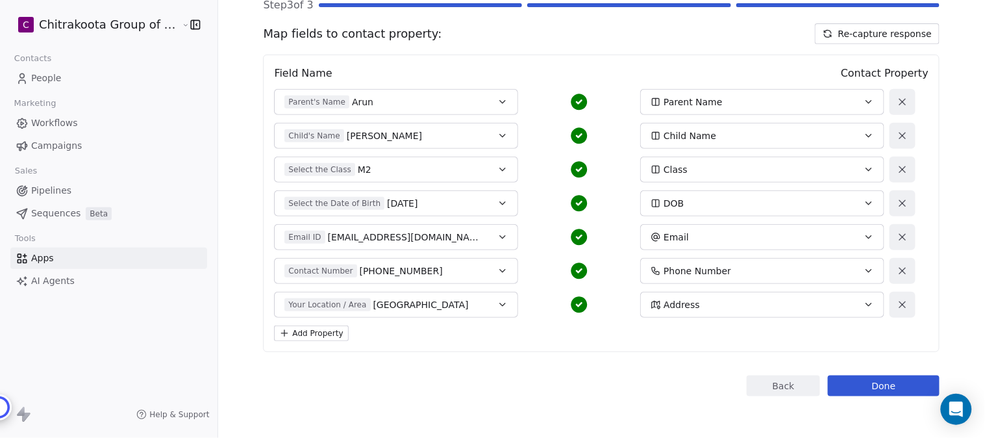
scroll to position [114, 0]
click at [864, 101] on icon "button" at bounding box center [869, 102] width 10 height 10
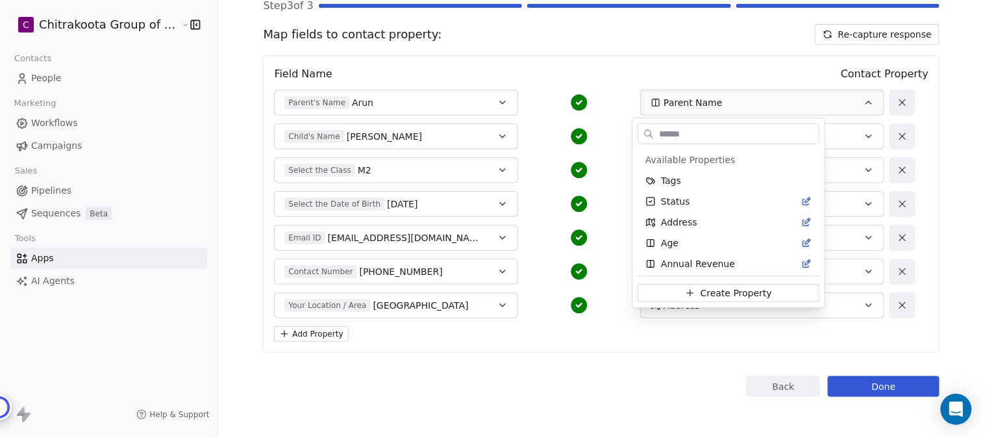
scroll to position [689, 0]
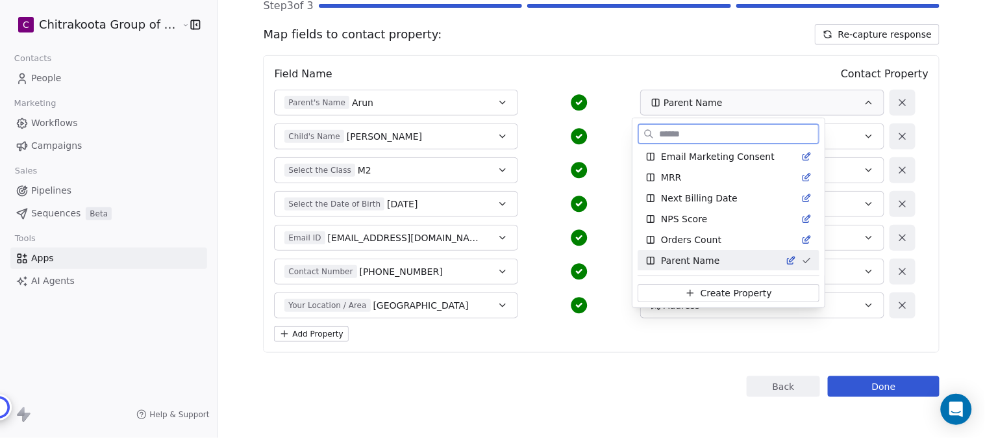
click at [703, 258] on span "Parent Name" at bounding box center [690, 260] width 59 height 13
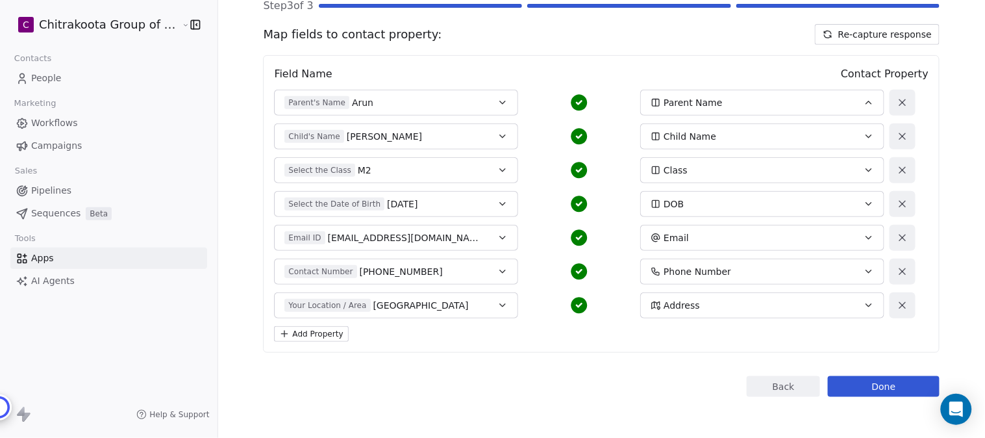
click at [500, 102] on icon "button" at bounding box center [502, 102] width 5 height 3
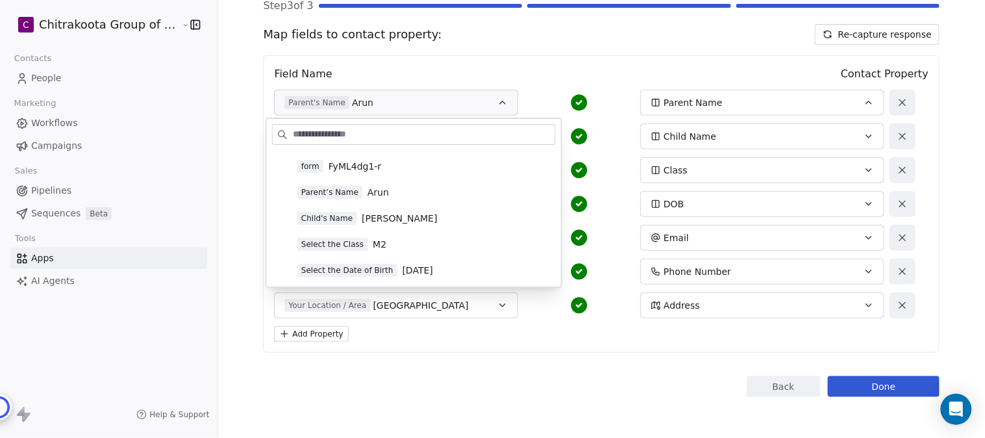
scroll to position [72, 0]
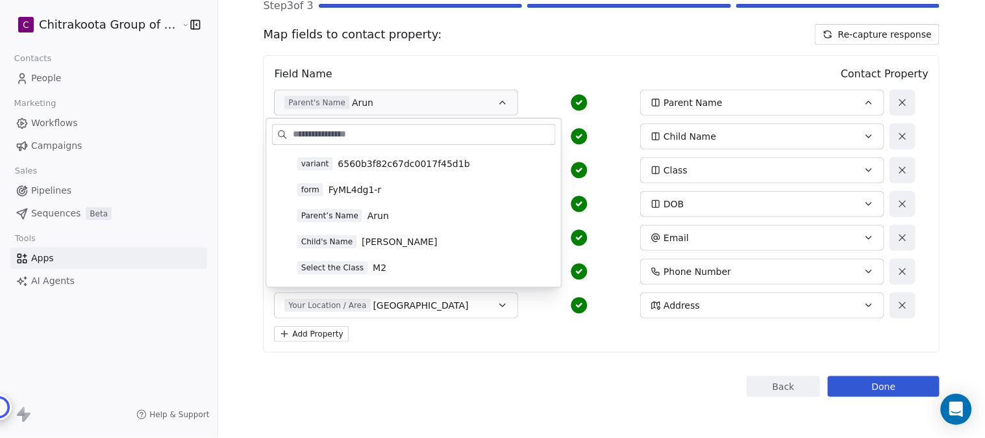
click at [368, 212] on span "Arun" at bounding box center [378, 215] width 21 height 13
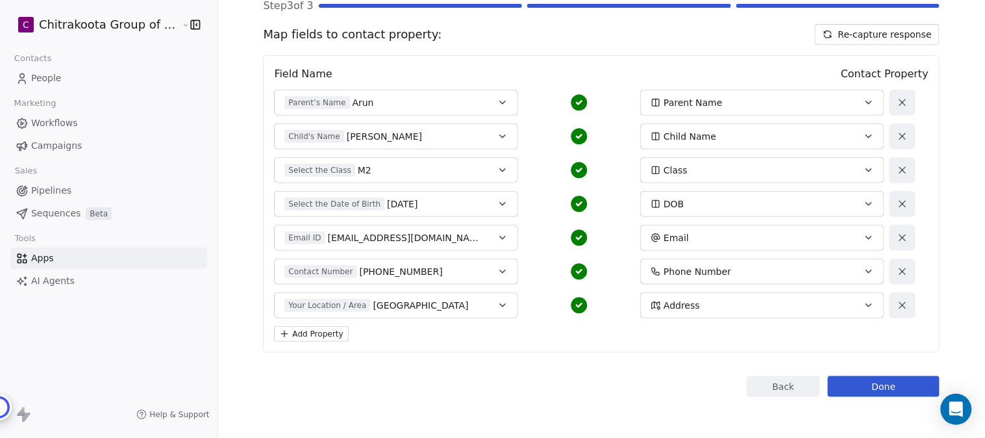
click at [854, 136] on button "Child Name" at bounding box center [762, 136] width 244 height 26
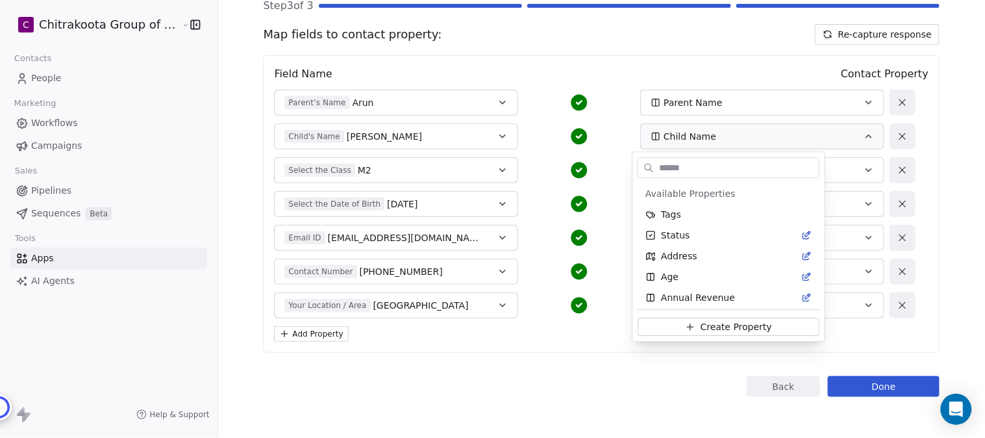
scroll to position [86, 0]
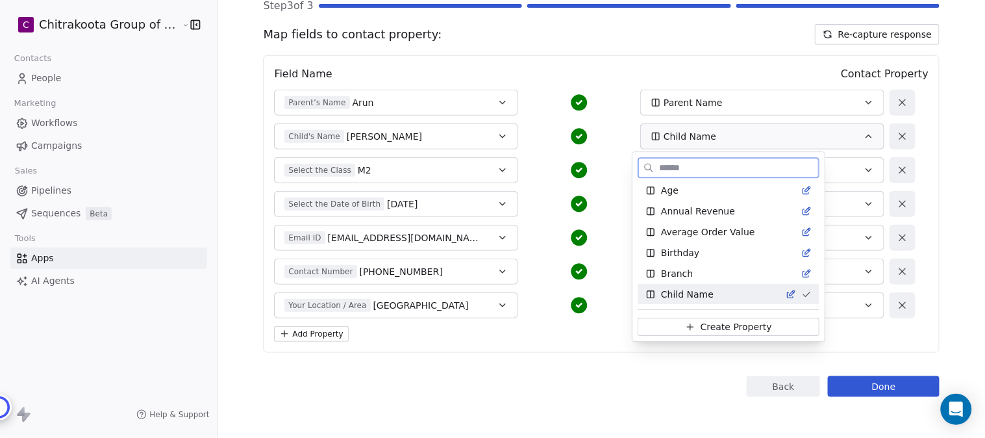
click at [693, 293] on span "Child Name" at bounding box center [687, 294] width 53 height 13
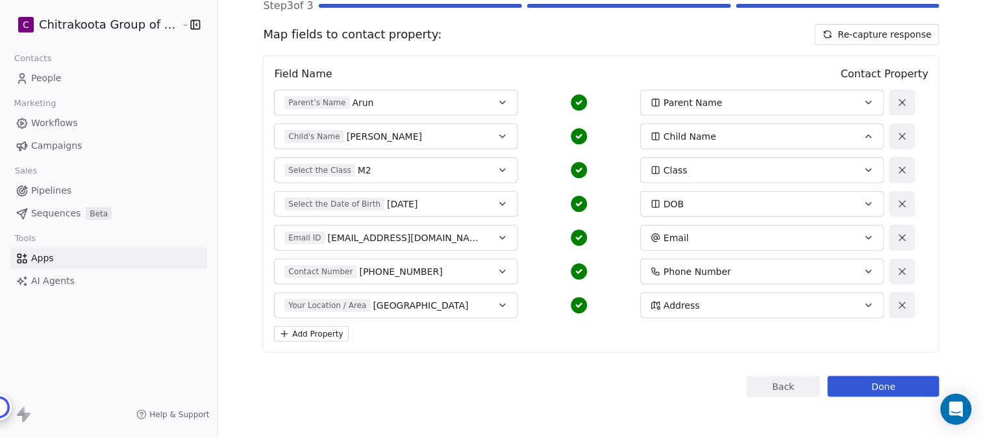
click at [498, 133] on icon "button" at bounding box center [503, 136] width 10 height 10
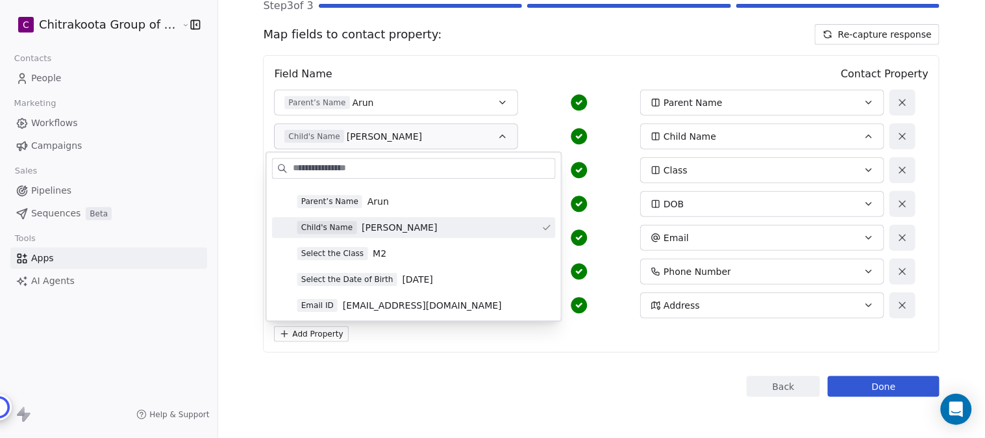
scroll to position [144, 0]
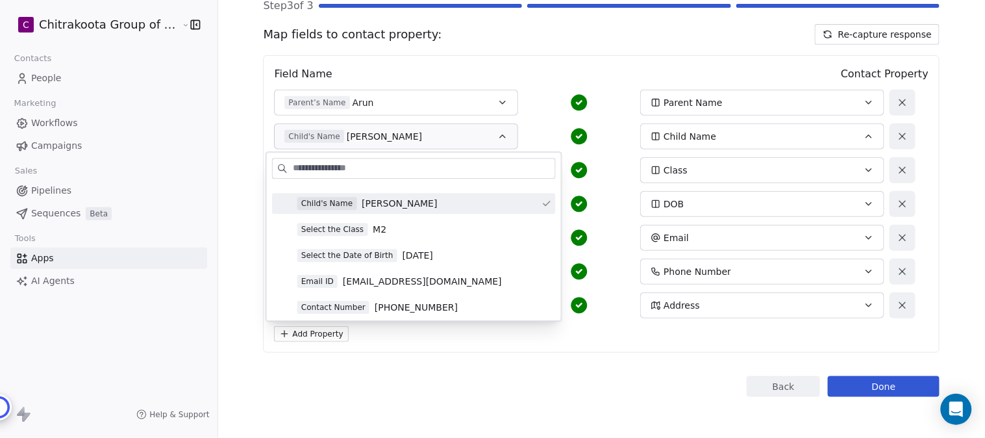
click at [373, 201] on span "[PERSON_NAME]" at bounding box center [399, 203] width 75 height 13
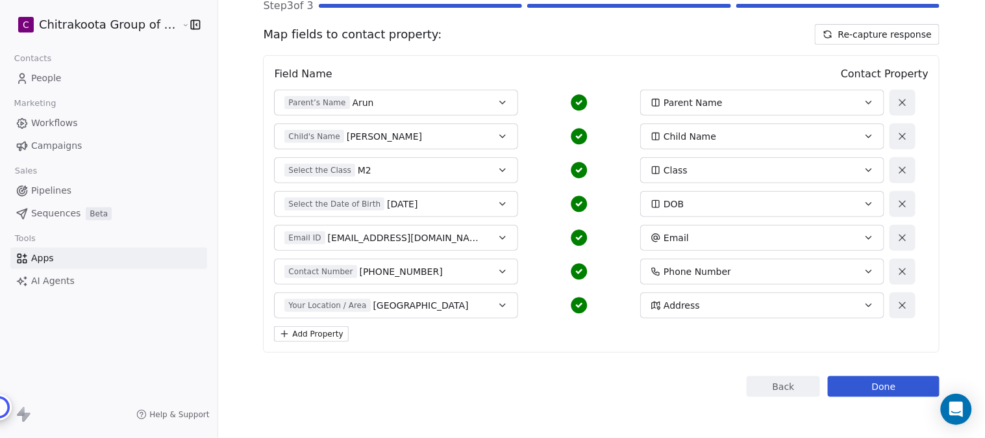
click at [572, 133] on icon at bounding box center [580, 137] width 16 height 16
click at [574, 102] on icon at bounding box center [580, 103] width 16 height 16
click at [864, 171] on icon "button" at bounding box center [869, 170] width 10 height 10
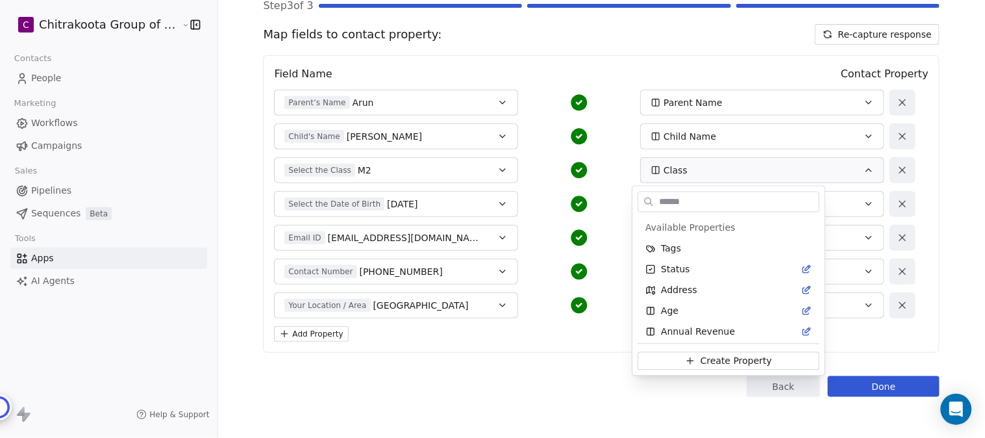
scroll to position [107, 0]
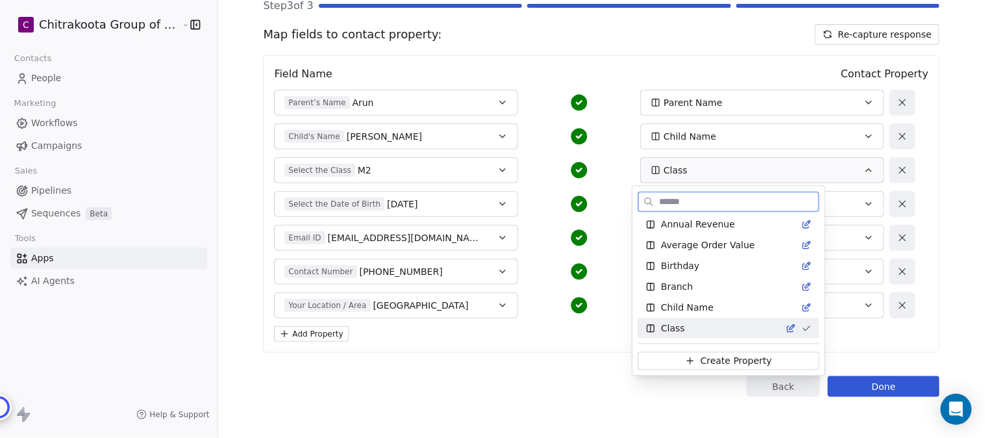
click at [786, 329] on icon "Suggestions" at bounding box center [791, 328] width 10 height 10
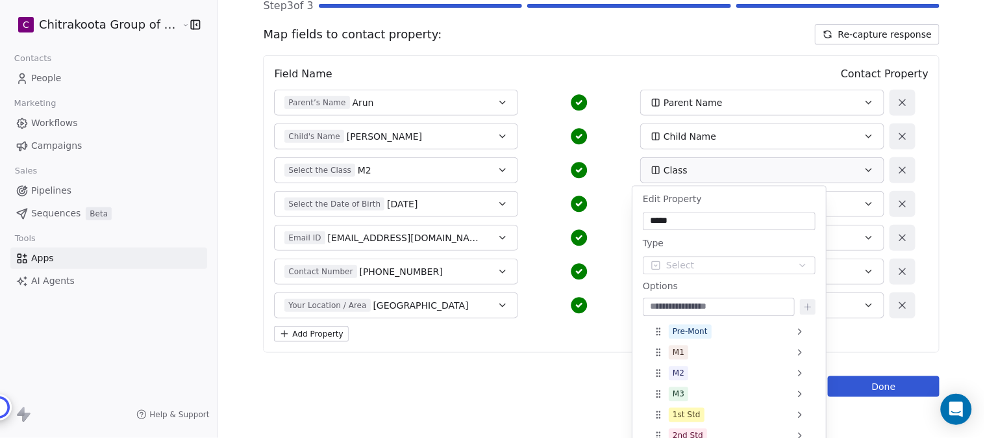
click at [611, 174] on div "Select the Class M2 Class" at bounding box center [579, 170] width 611 height 26
click at [603, 260] on div "Contact Number +919629003322 Phone Number" at bounding box center [579, 272] width 611 height 26
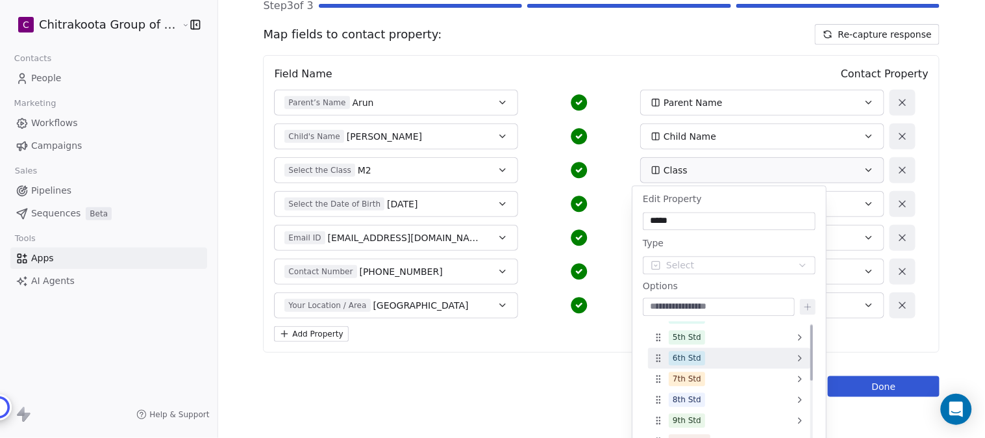
scroll to position [0, 0]
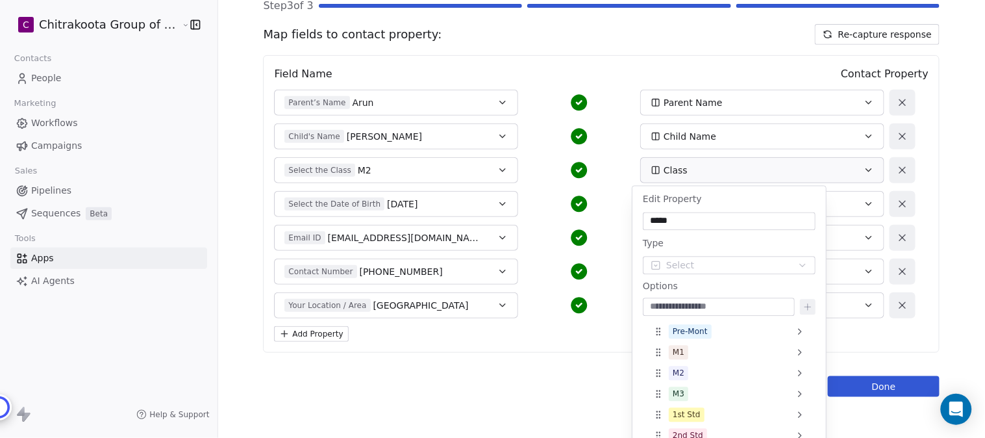
click at [682, 163] on button "Class" at bounding box center [762, 170] width 244 height 26
click at [948, 265] on section "Back Connect to Swipe Pages Step 3 of 3 Map fields to contact property: Re-capt…" at bounding box center [601, 162] width 739 height 553
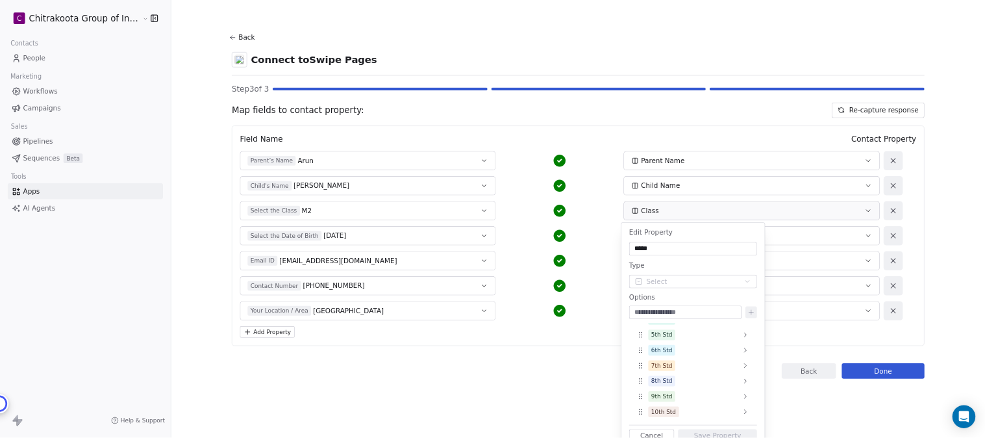
scroll to position [160, 0]
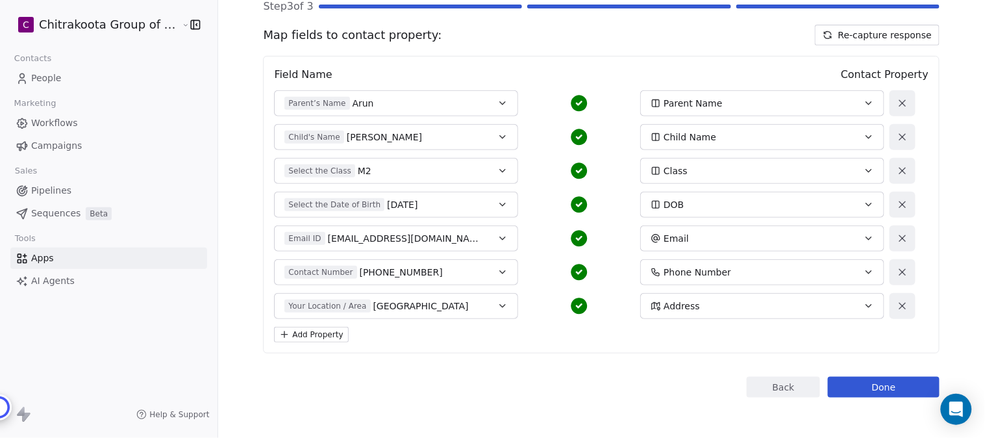
scroll to position [114, 0]
click at [864, 165] on icon "button" at bounding box center [869, 170] width 10 height 10
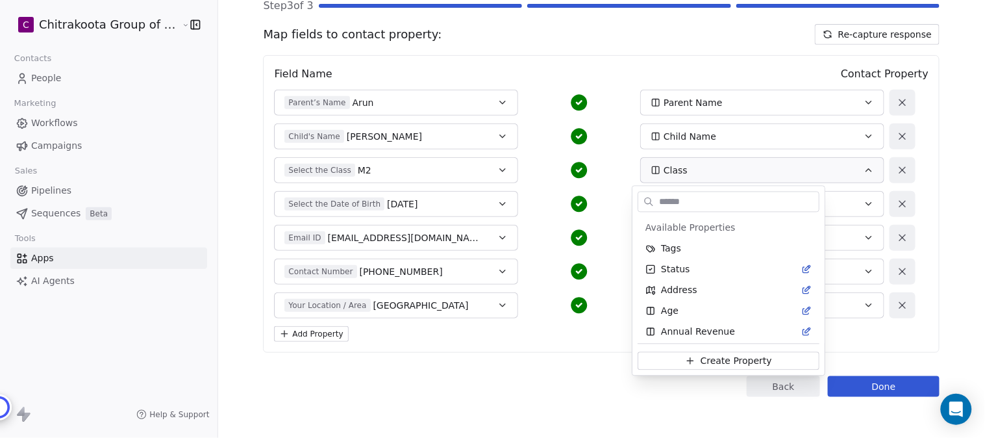
scroll to position [107, 0]
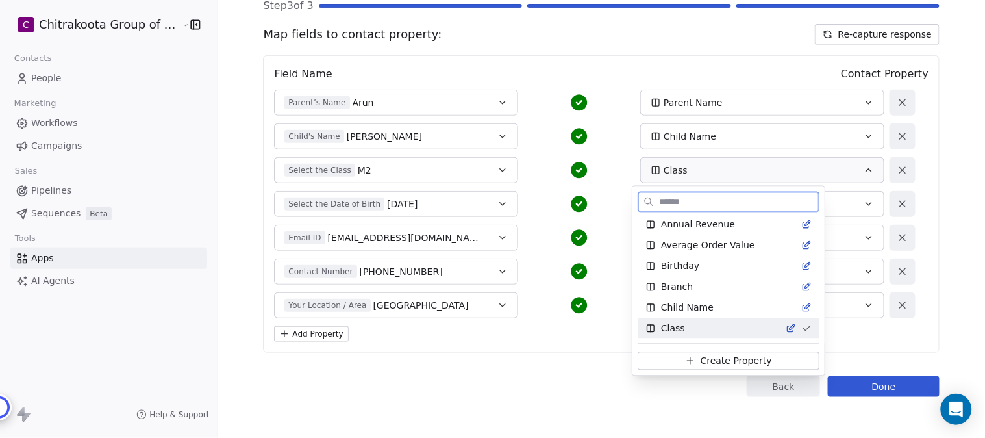
click at [677, 326] on span "Class" at bounding box center [673, 328] width 24 height 13
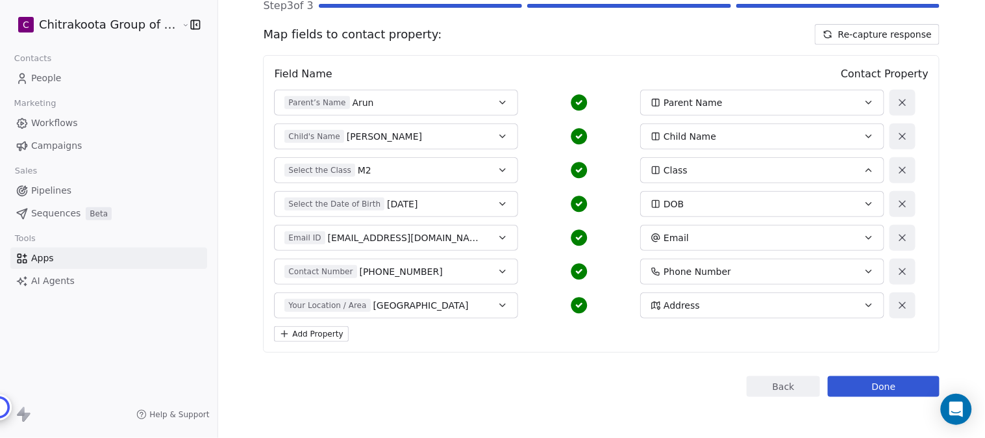
click at [448, 165] on div "Select the Class M2" at bounding box center [385, 170] width 201 height 13
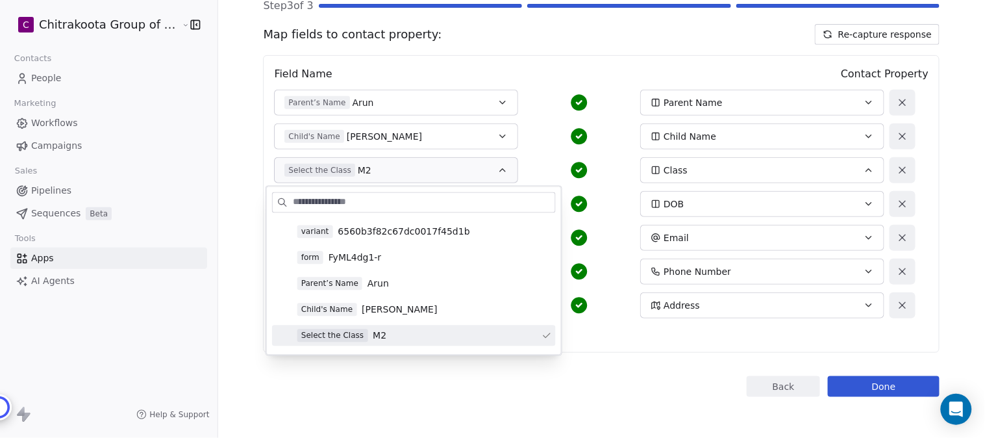
scroll to position [144, 0]
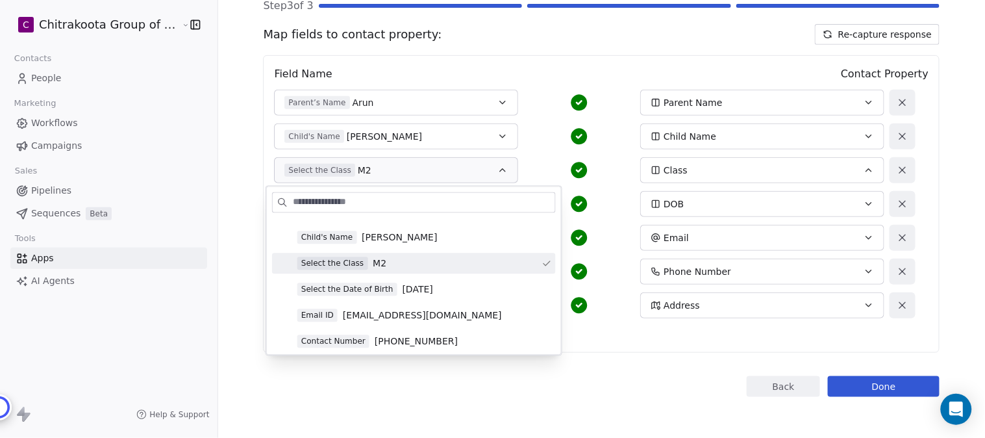
click at [342, 264] on span "Select the Class" at bounding box center [332, 263] width 70 height 13
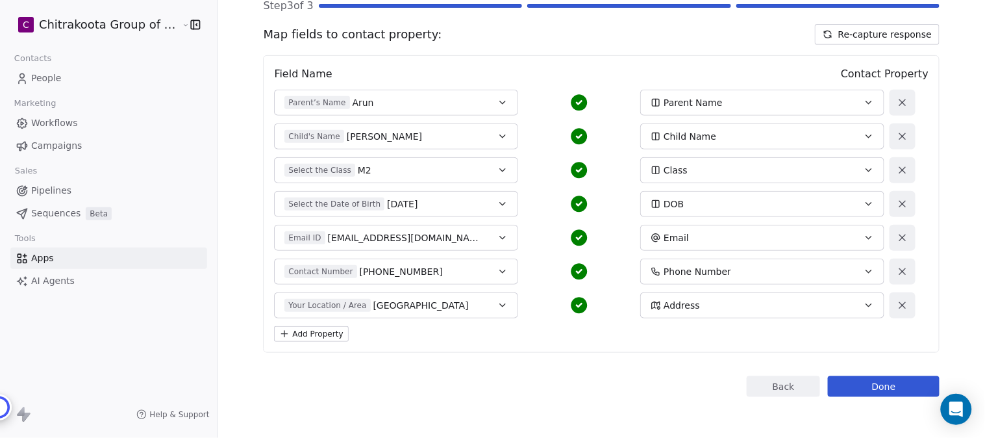
click at [710, 199] on div "DOB" at bounding box center [751, 203] width 201 height 13
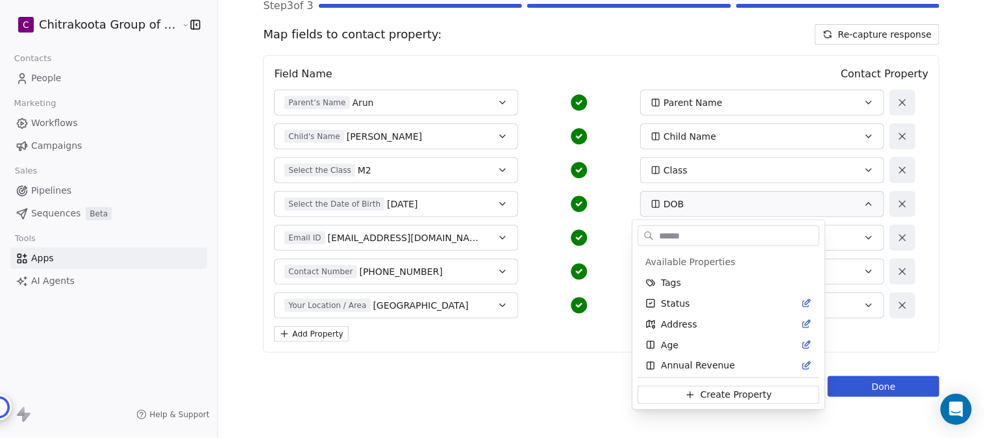
scroll to position [232, 0]
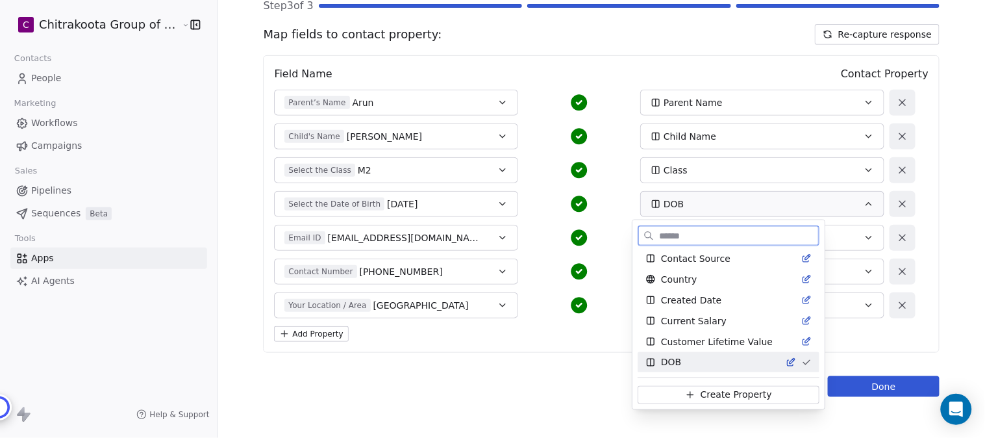
click at [670, 361] on span "DOB" at bounding box center [671, 362] width 20 height 13
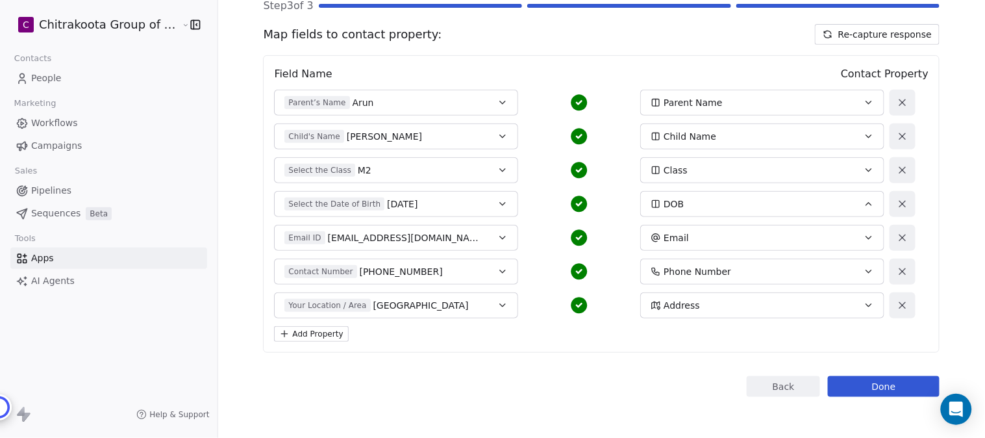
click at [451, 203] on div "Select the Date of Birth 2020-01-10" at bounding box center [385, 203] width 201 height 13
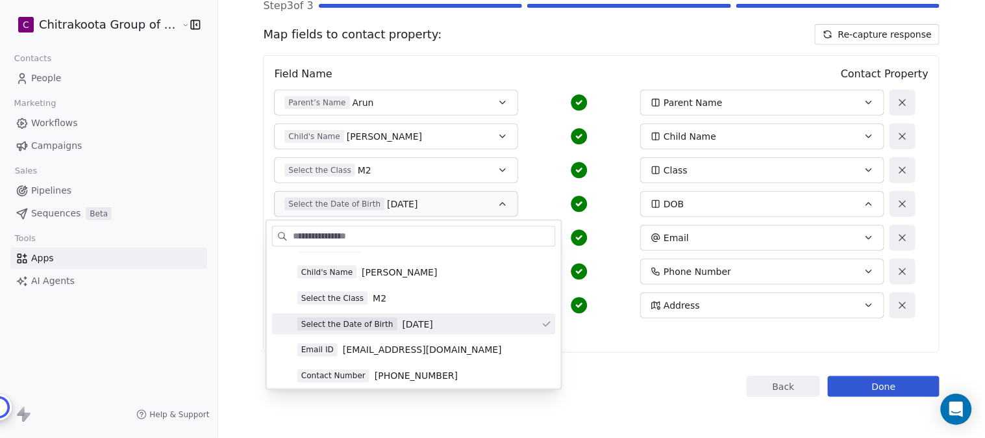
scroll to position [144, 0]
click at [420, 323] on span "[DATE]" at bounding box center [418, 323] width 31 height 13
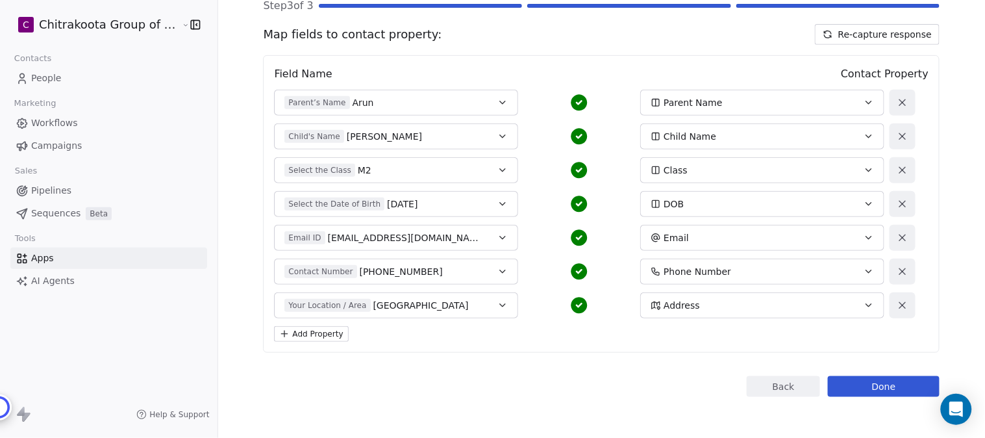
click at [679, 244] on button "Email" at bounding box center [762, 238] width 244 height 26
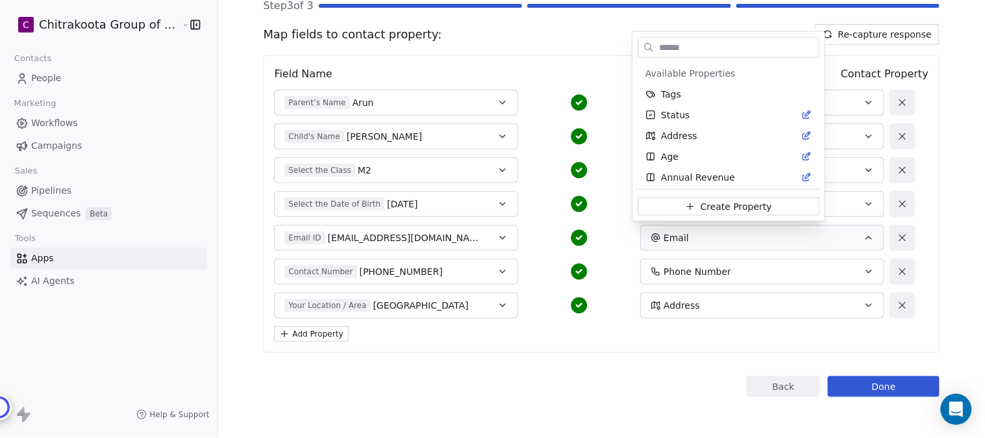
scroll to position [253, 0]
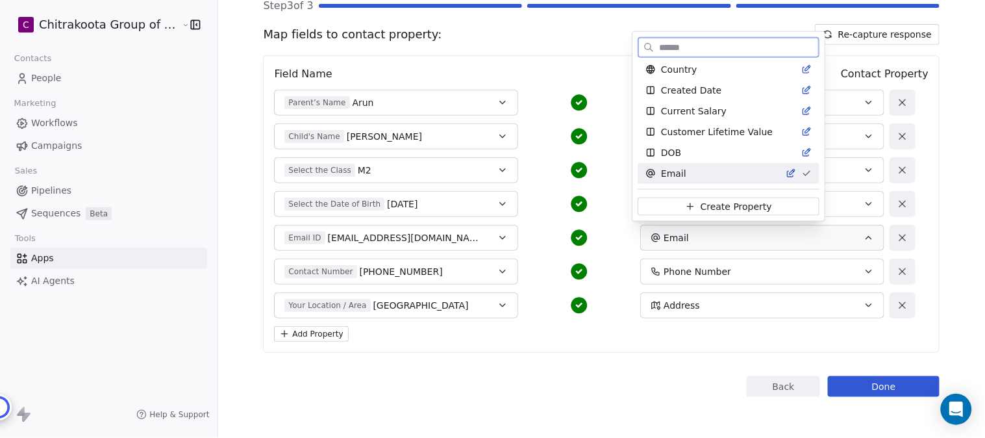
click at [676, 173] on span "Email" at bounding box center [673, 173] width 25 height 13
click at [442, 243] on div "Email ID aruncbe2020@gmail.com" at bounding box center [385, 237] width 201 height 13
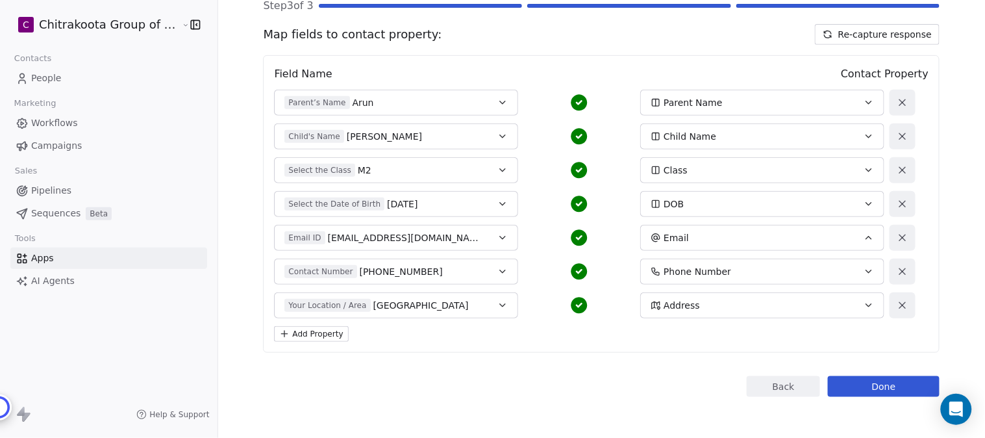
click at [424, 232] on span "[EMAIL_ADDRESS][DOMAIN_NAME]" at bounding box center [407, 237] width 158 height 13
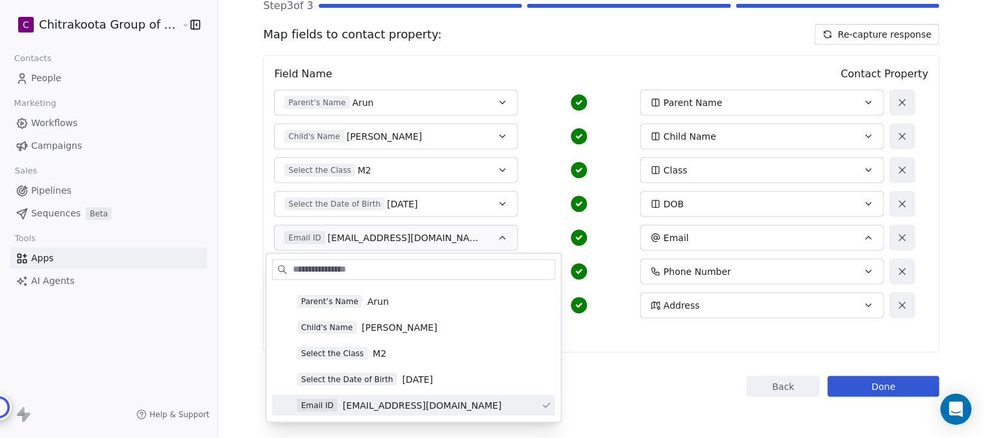
scroll to position [144, 0]
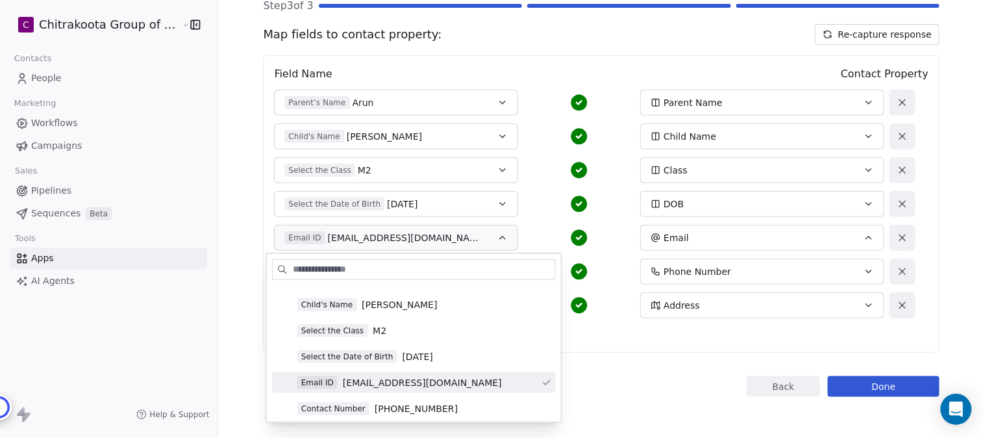
click at [420, 380] on span "aruncbe2020@gmail.com" at bounding box center [422, 382] width 159 height 13
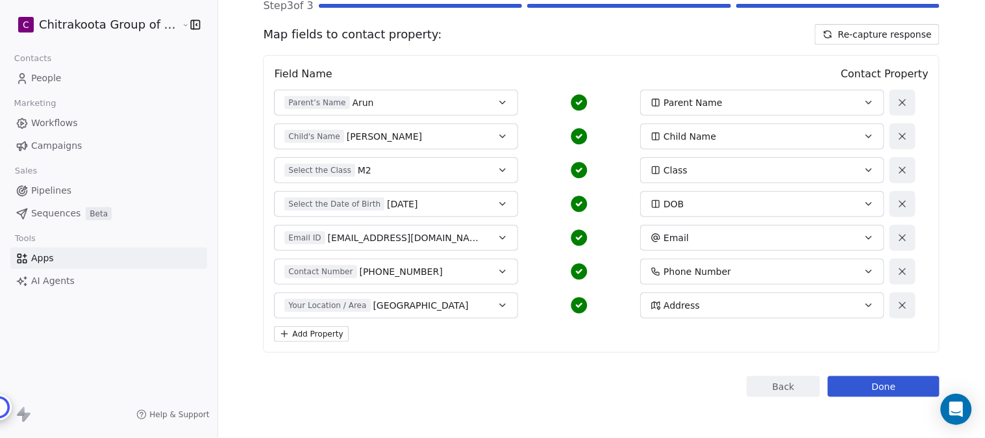
click at [698, 268] on span "Phone Number" at bounding box center [698, 271] width 68 height 13
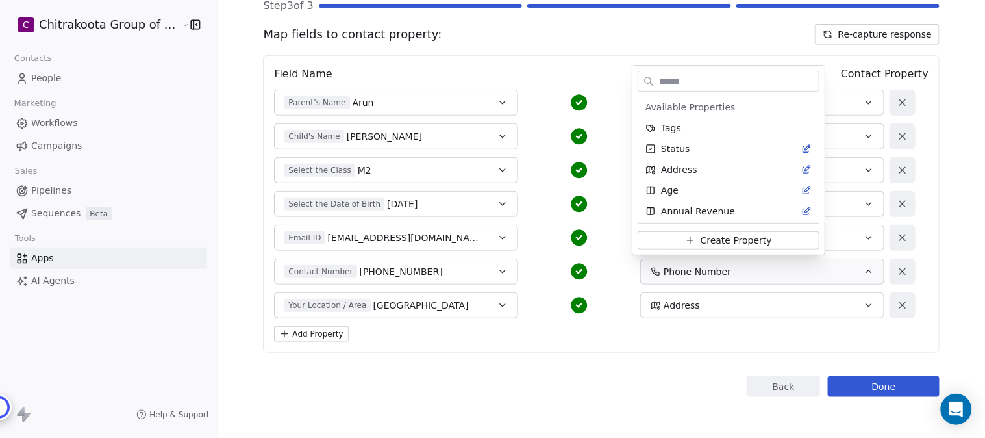
scroll to position [710, 0]
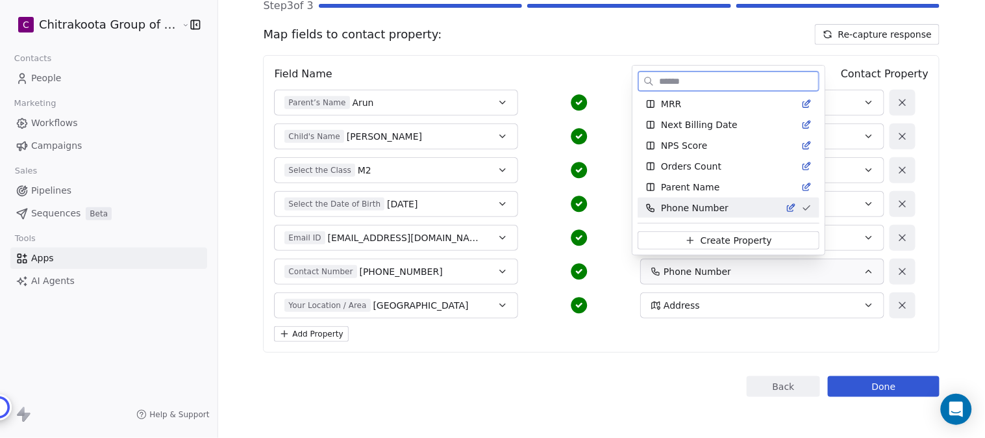
click at [699, 206] on span "Phone Number" at bounding box center [695, 207] width 68 height 13
click at [435, 277] on div "Contact Number +919629003322" at bounding box center [385, 271] width 201 height 13
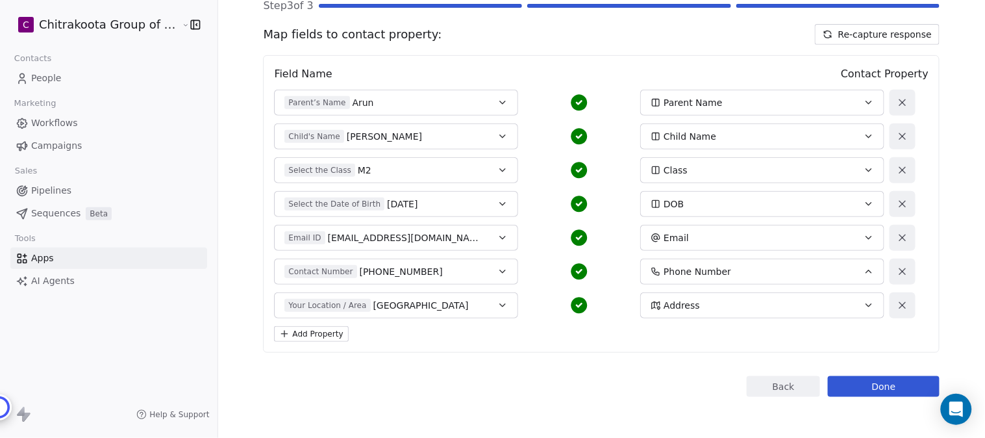
click at [442, 268] on div "Contact Number +919629003322" at bounding box center [385, 271] width 201 height 13
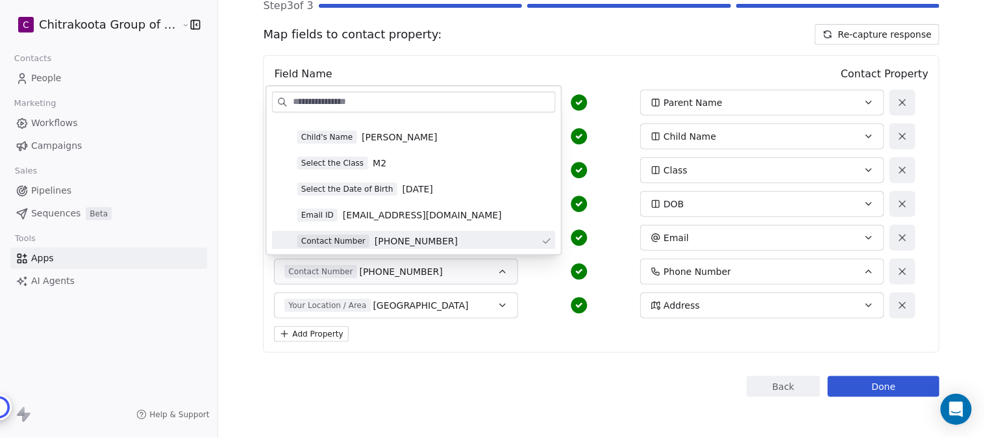
scroll to position [216, 0]
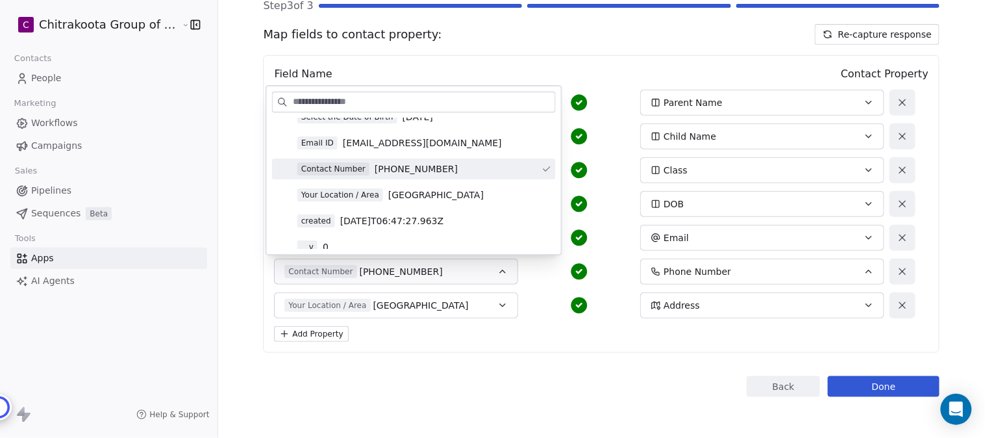
click at [425, 171] on span "+919629003322" at bounding box center [416, 168] width 83 height 13
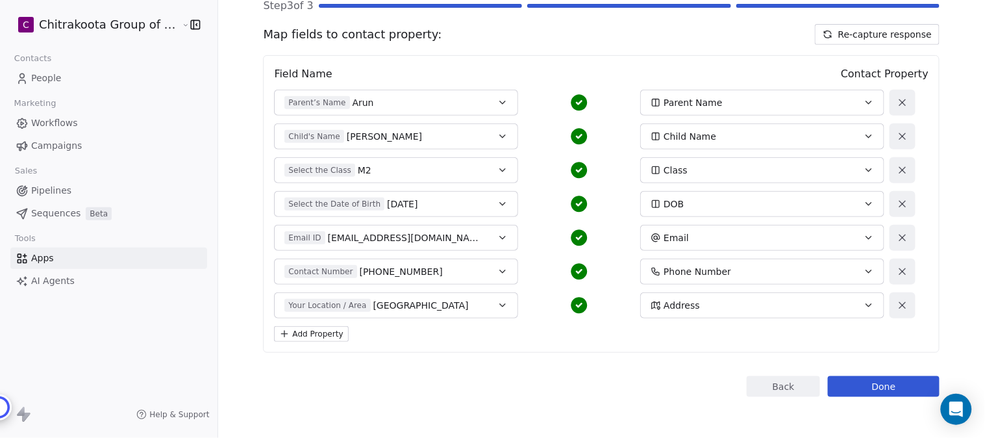
click at [716, 306] on div "Address" at bounding box center [751, 305] width 201 height 13
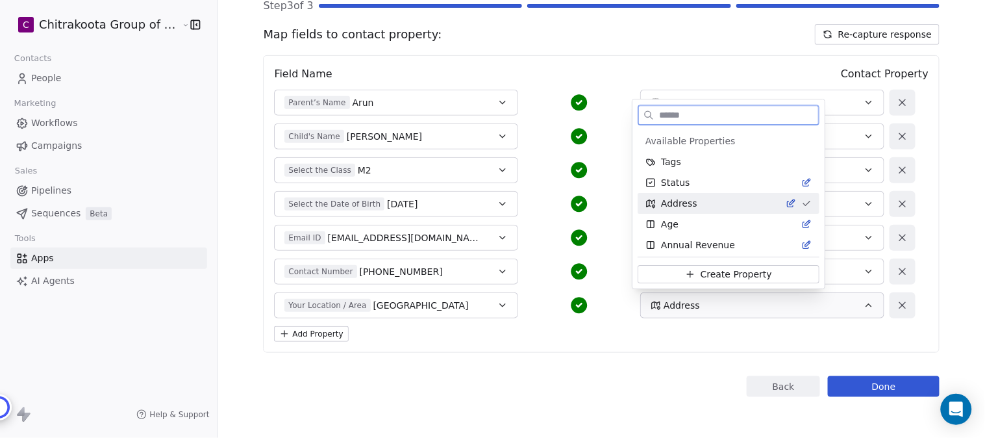
click at [689, 198] on span "Address" at bounding box center [679, 203] width 36 height 13
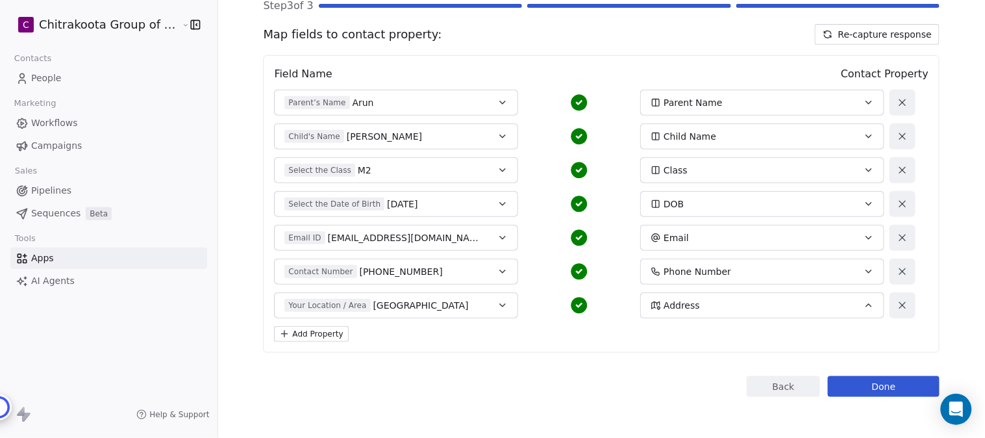
click at [444, 302] on div "Your Location / Area Bangalore" at bounding box center [385, 305] width 201 height 13
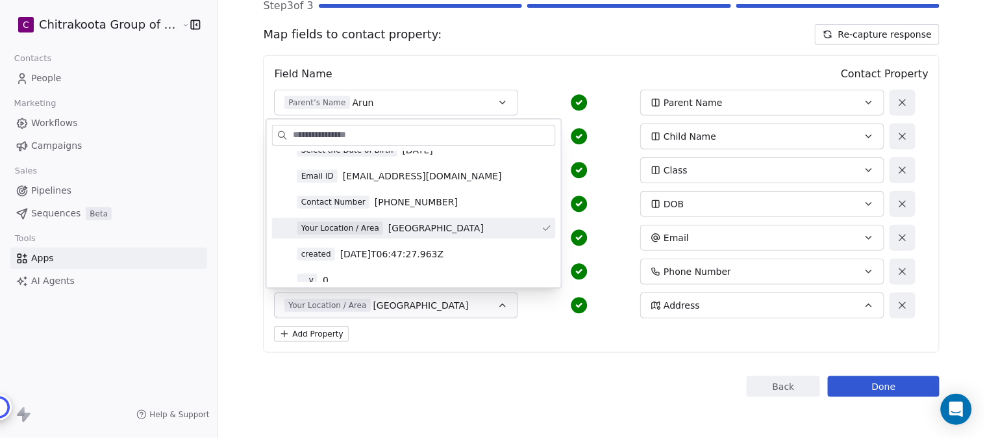
click at [424, 229] on span "[GEOGRAPHIC_DATA]" at bounding box center [435, 227] width 95 height 13
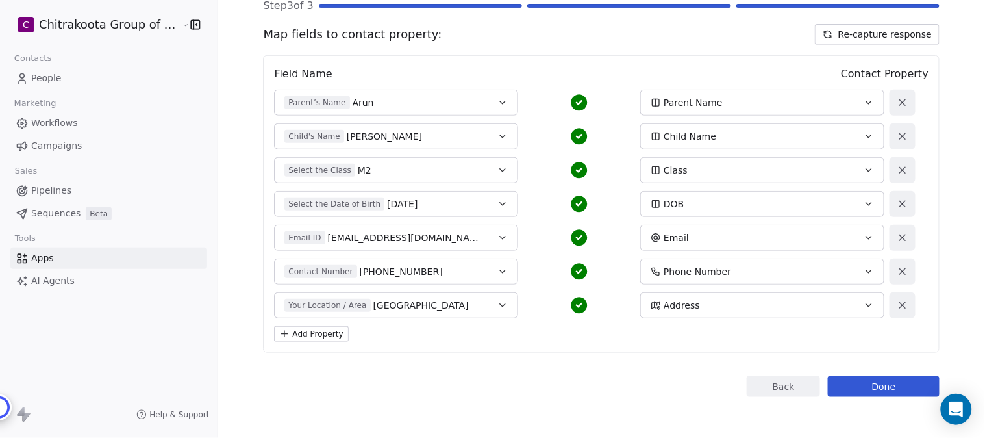
click at [498, 307] on icon "button" at bounding box center [503, 305] width 10 height 10
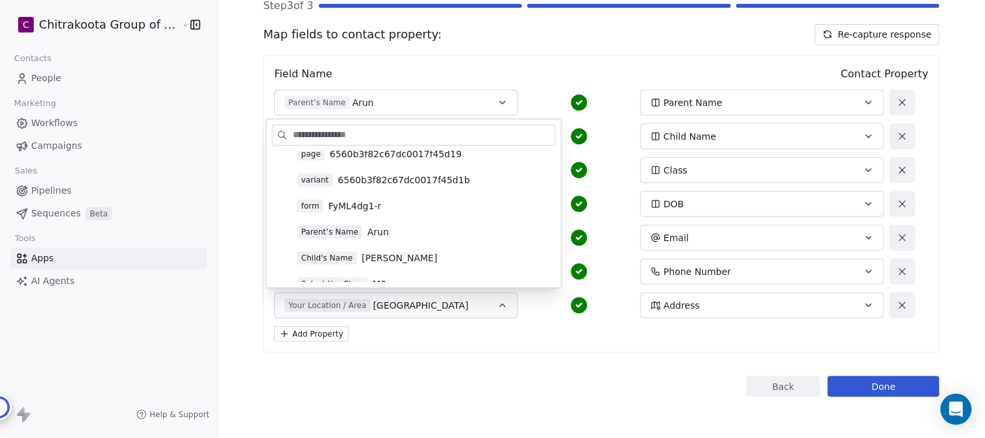
scroll to position [0, 0]
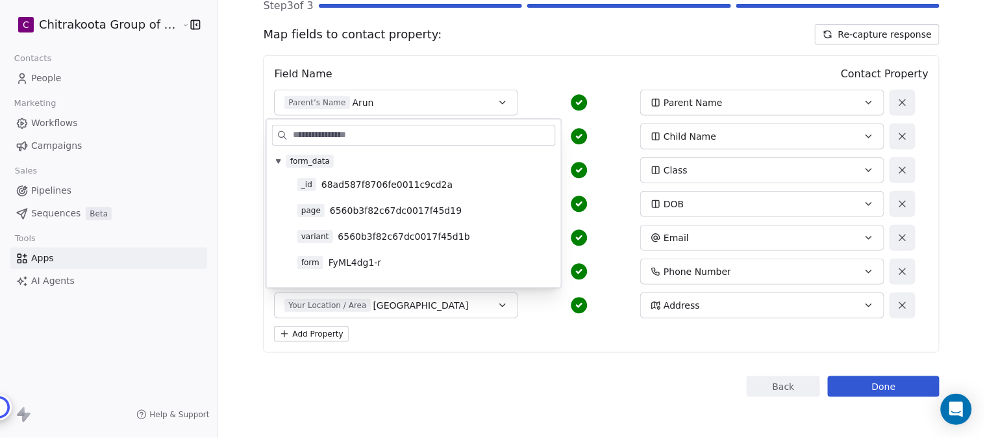
click at [598, 362] on div "Back Connect to Swipe Pages Step 3 of 3 Map fields to contact property: Re-capt…" at bounding box center [601, 162] width 677 height 470
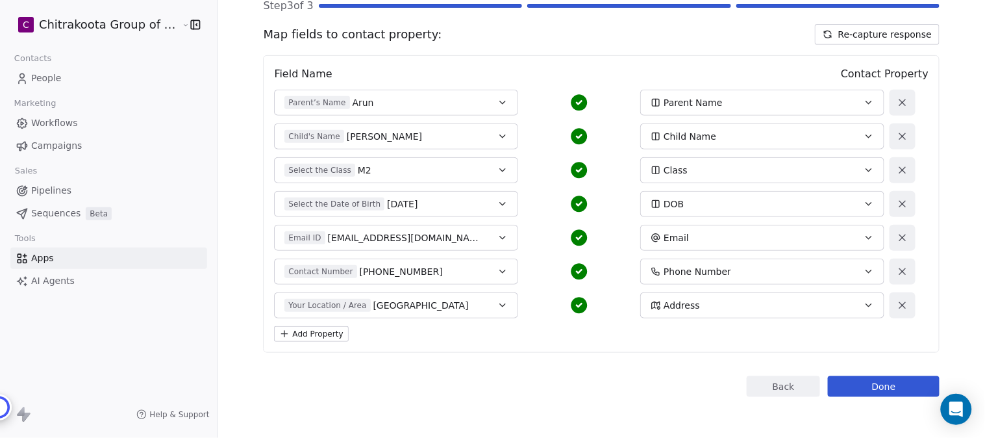
click at [882, 383] on button "Done" at bounding box center [884, 386] width 112 height 21
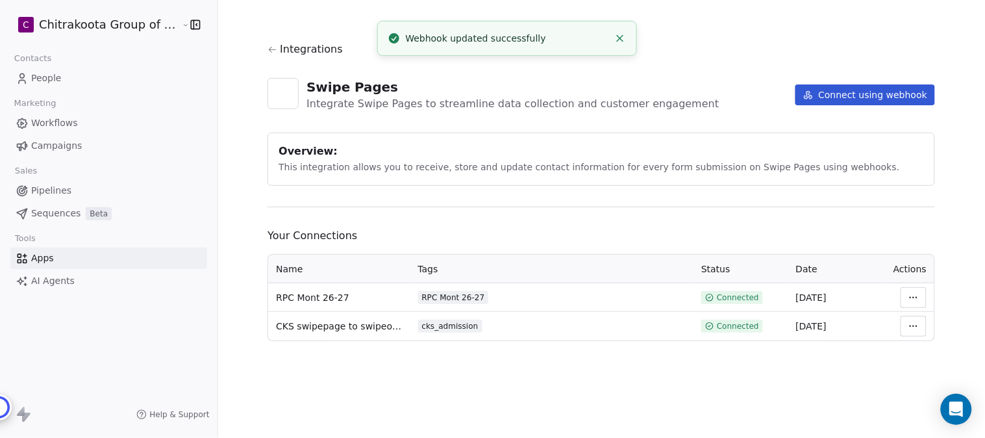
click at [912, 297] on html "C Chitrakoota Group of Institutions Contacts People Marketing Workflows Campaig…" at bounding box center [492, 219] width 985 height 438
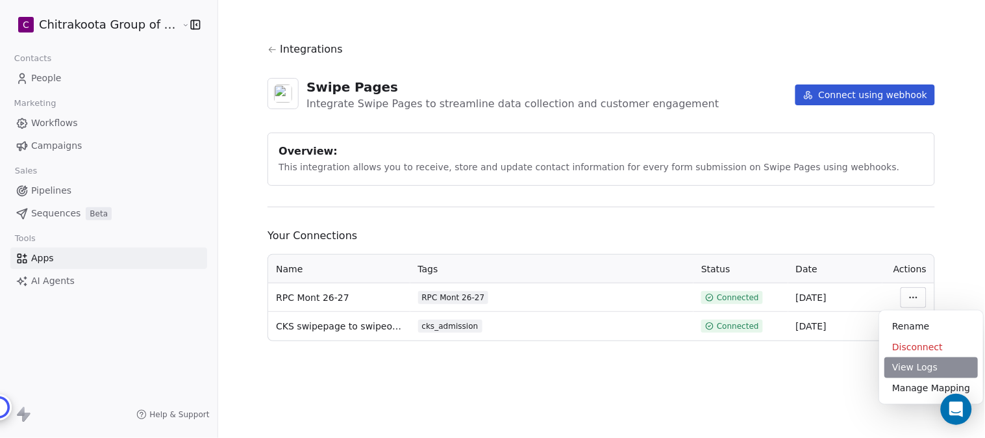
click at [901, 369] on div "View Logs" at bounding box center [932, 367] width 94 height 21
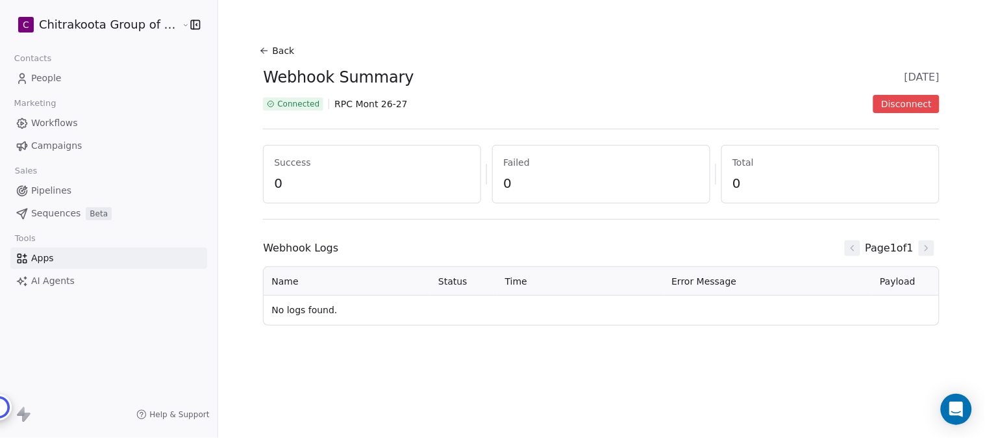
click at [277, 48] on button "Back" at bounding box center [279, 50] width 42 height 23
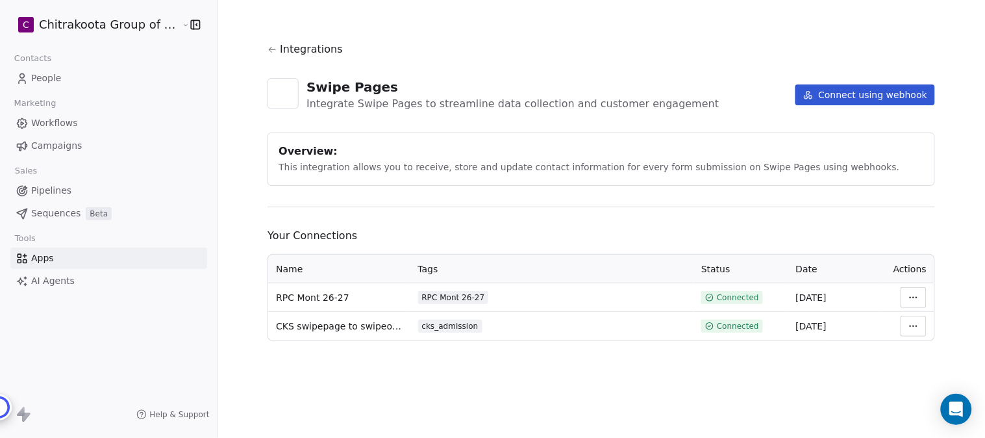
click at [47, 73] on span "People" at bounding box center [46, 78] width 31 height 14
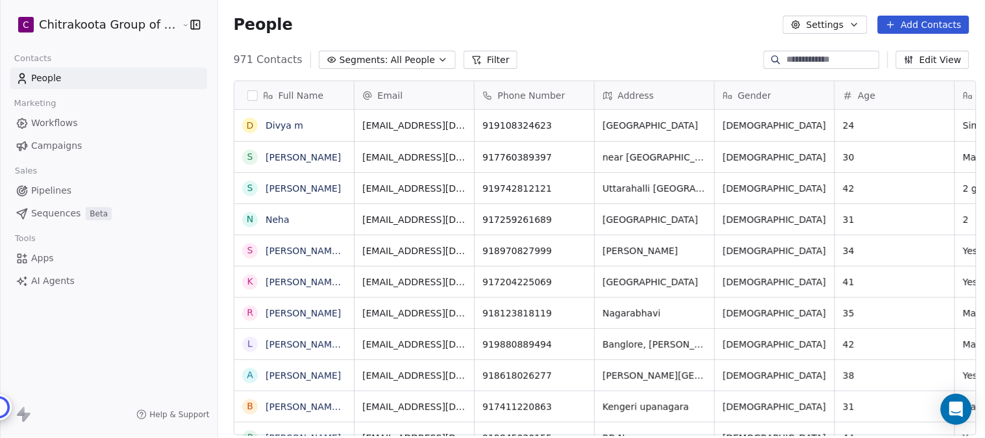
scroll to position [374, 763]
click at [416, 57] on button "Segments: All People" at bounding box center [387, 60] width 137 height 18
click at [418, 60] on html "C Chitrakoota Group of Institutions Contacts People Marketing Workflows Campaig…" at bounding box center [492, 219] width 985 height 438
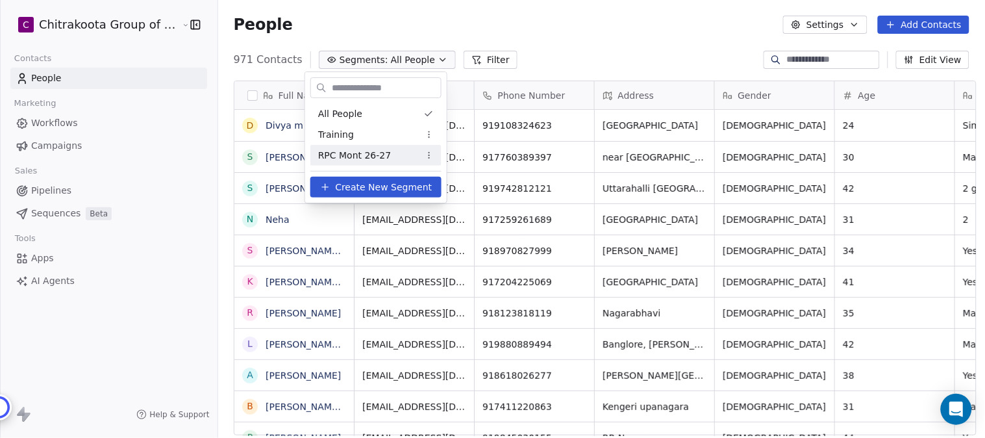
drag, startPoint x: 354, startPoint y: 155, endPoint x: 618, endPoint y: 26, distance: 293.4
click at [354, 154] on span "RPC Mont 26-27" at bounding box center [354, 156] width 73 height 14
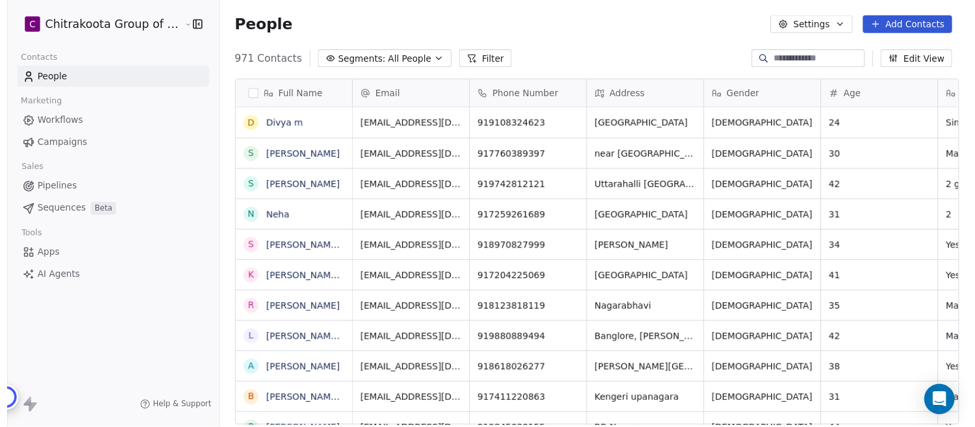
scroll to position [374, 763]
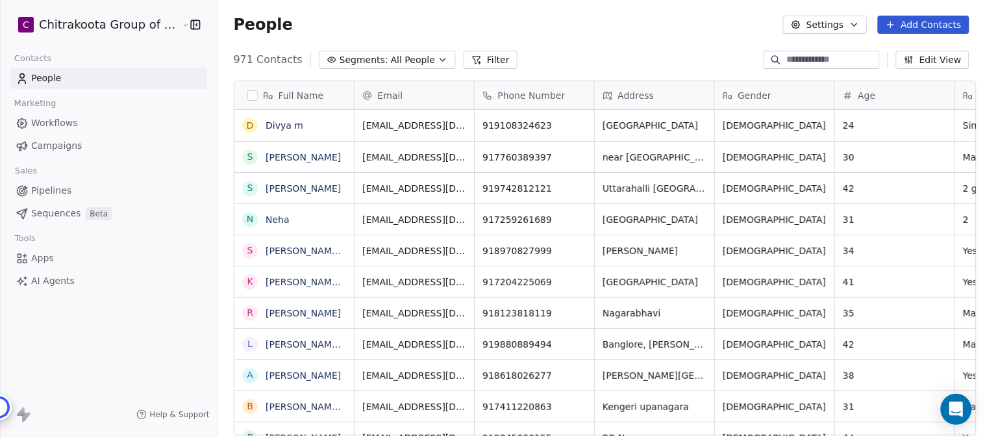
click at [857, 23] on icon "button" at bounding box center [854, 24] width 5 height 3
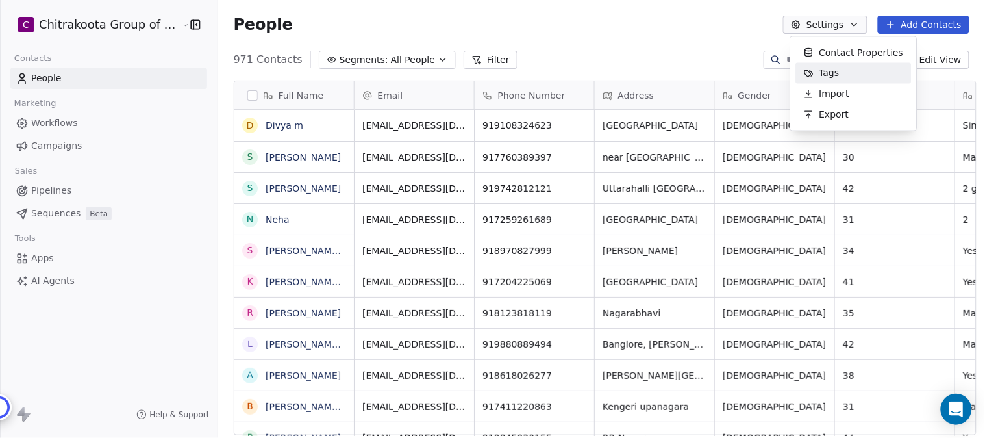
click at [838, 74] on div "Tags" at bounding box center [821, 73] width 51 height 21
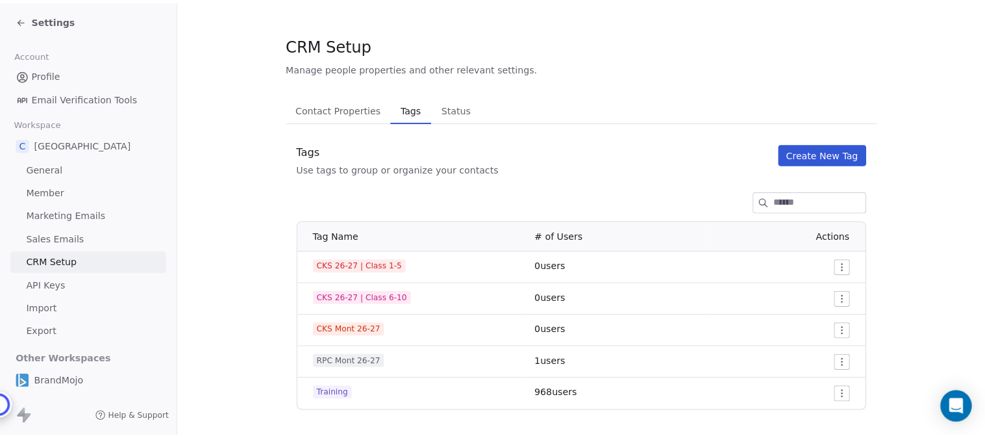
scroll to position [14, 0]
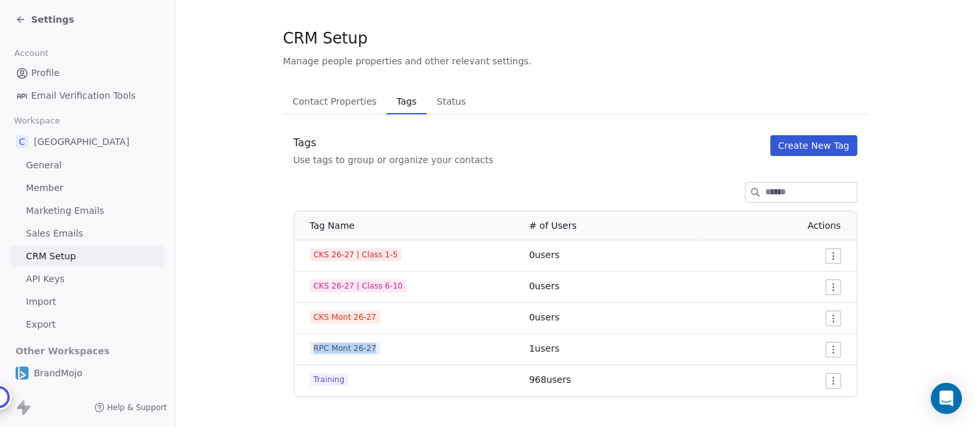
drag, startPoint x: 314, startPoint y: 349, endPoint x: 374, endPoint y: 349, distance: 60.4
click at [374, 349] on span "RPC Mont 26-27" at bounding box center [345, 348] width 71 height 13
copy span "RPC Mont 26-27"
drag, startPoint x: 313, startPoint y: 316, endPoint x: 380, endPoint y: 316, distance: 66.9
click at [380, 316] on div "CKS Mont 26-27" at bounding box center [412, 316] width 204 height 13
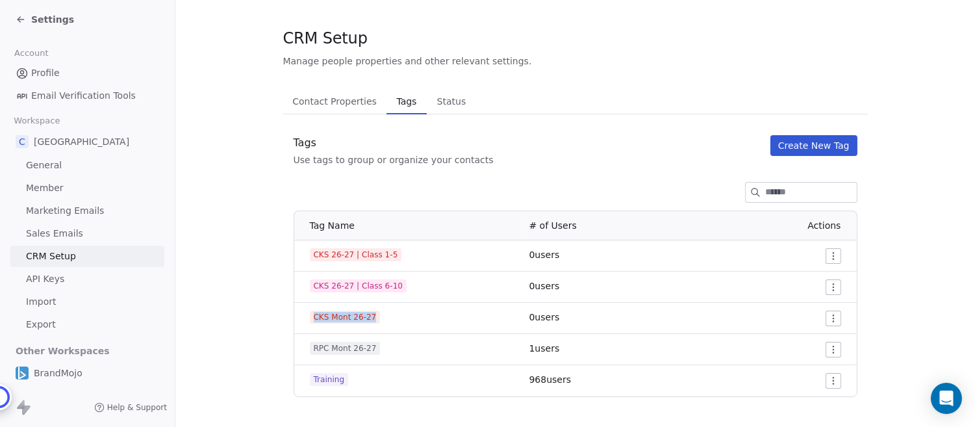
copy span "CKS Mont 26-27"
drag, startPoint x: 316, startPoint y: 282, endPoint x: 403, endPoint y: 283, distance: 87.1
click at [403, 283] on div "CKS 26-27 | Class 6-10" at bounding box center [412, 285] width 204 height 13
copy span "CKS 26-27 | Class 6-10"
drag, startPoint x: 314, startPoint y: 252, endPoint x: 392, endPoint y: 252, distance: 77.3
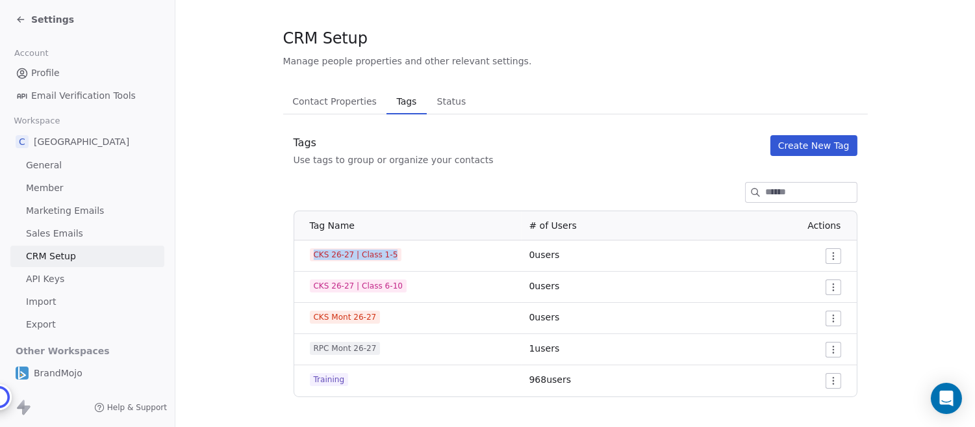
click at [392, 252] on span "CKS 26-27 | Class 1-5" at bounding box center [356, 254] width 92 height 13
copy span "CKS 26-27 | Class 1-5"
click at [37, 18] on span "Settings" at bounding box center [52, 19] width 43 height 13
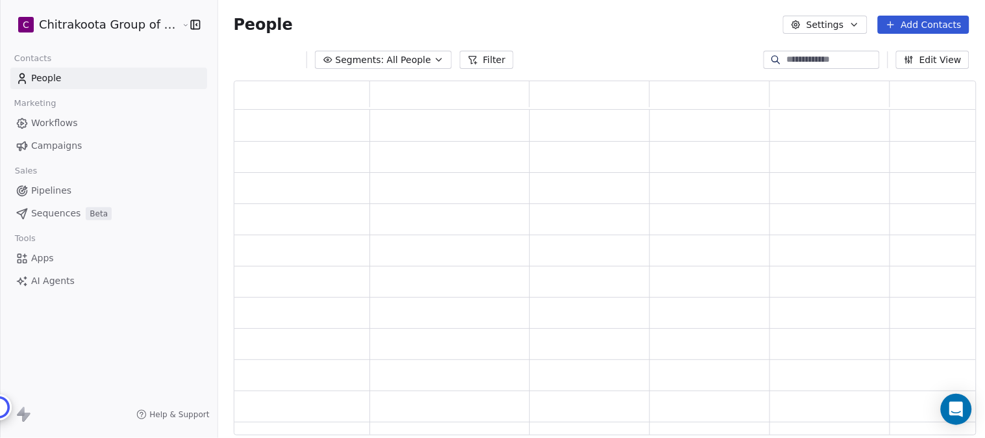
click at [38, 257] on span "Apps" at bounding box center [42, 258] width 23 height 14
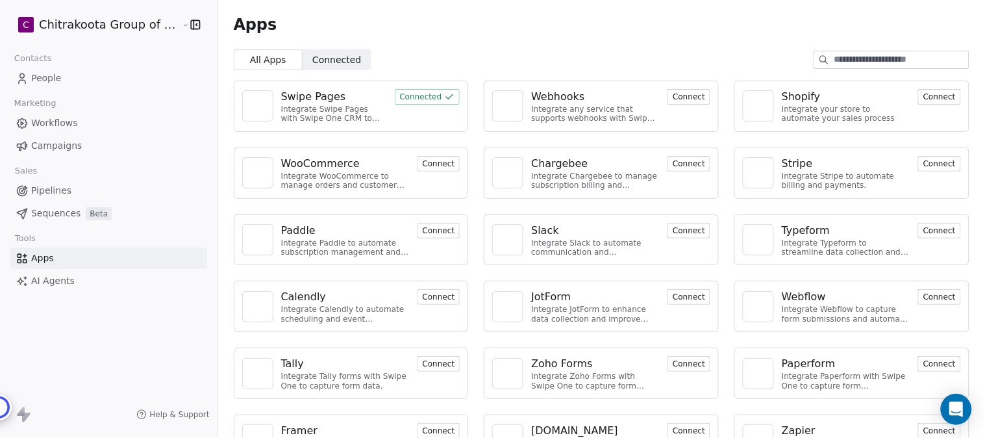
click at [319, 94] on div "Swipe Pages" at bounding box center [313, 97] width 65 height 16
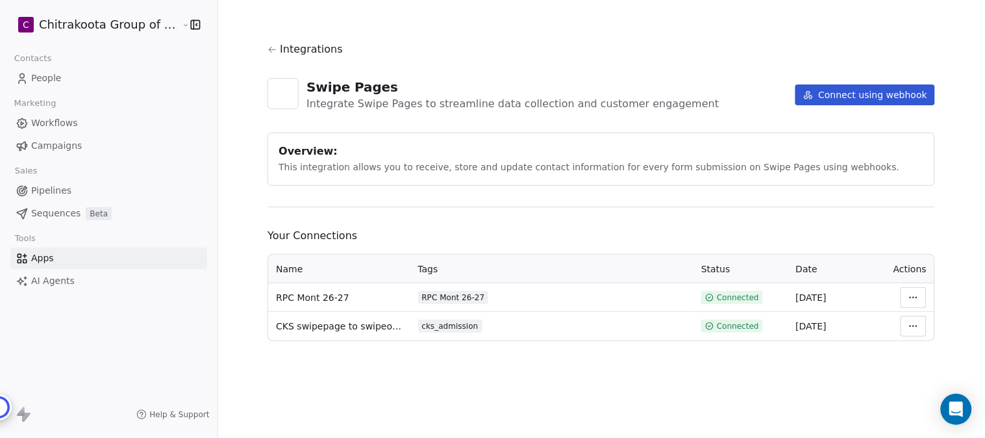
click at [913, 299] on html "C Chitrakoota Group of Institutions Contacts People Marketing Workflows Campaig…" at bounding box center [492, 219] width 985 height 438
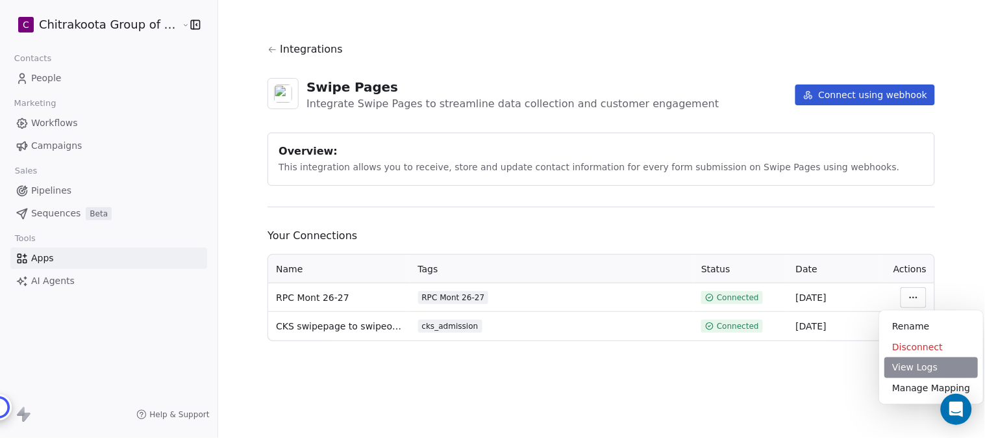
click at [914, 369] on div "View Logs" at bounding box center [932, 367] width 94 height 21
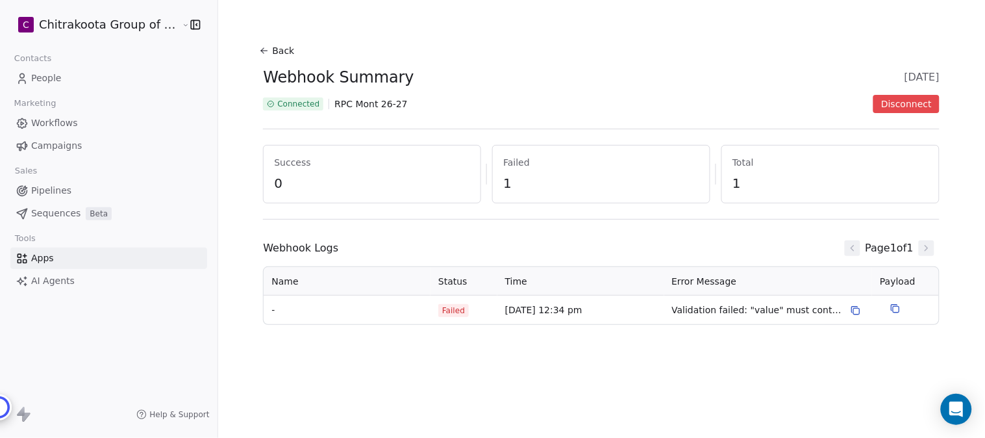
click at [281, 51] on button "Back" at bounding box center [279, 50] width 42 height 23
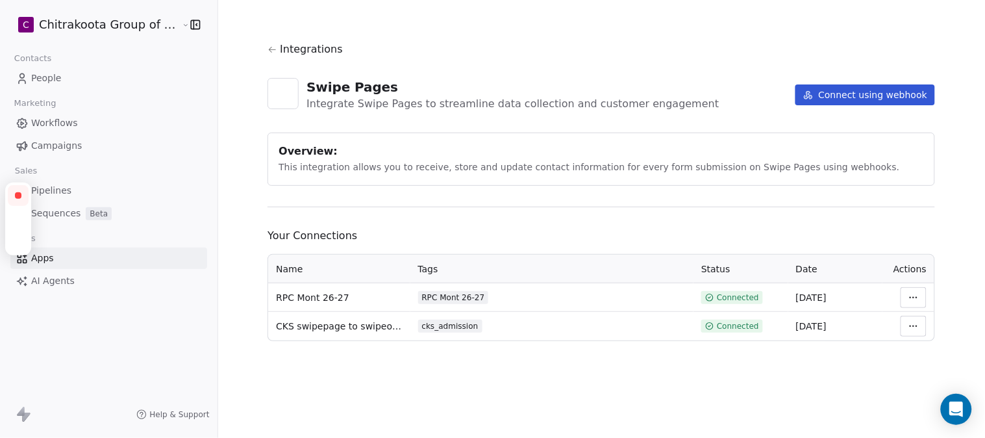
click at [913, 296] on html "C Chitrakoota Group of Institutions Contacts People Marketing Workflows Campaig…" at bounding box center [492, 219] width 985 height 438
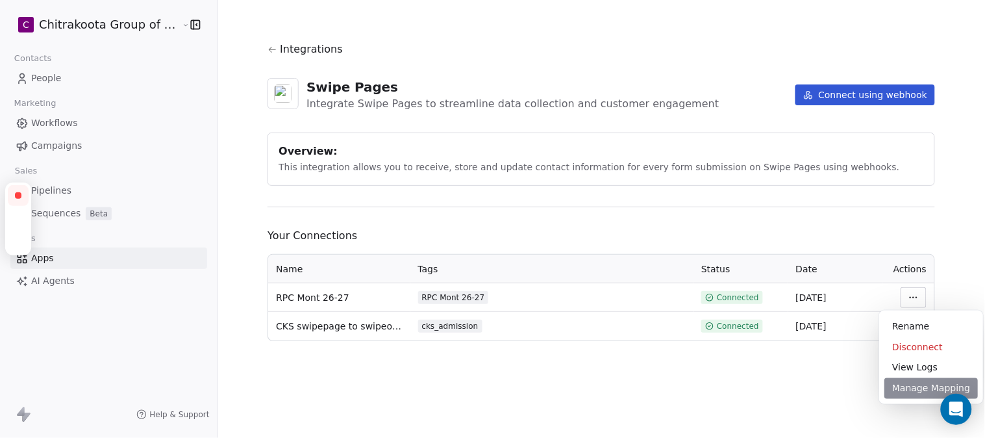
click at [916, 386] on div "Manage Mapping" at bounding box center [932, 388] width 94 height 21
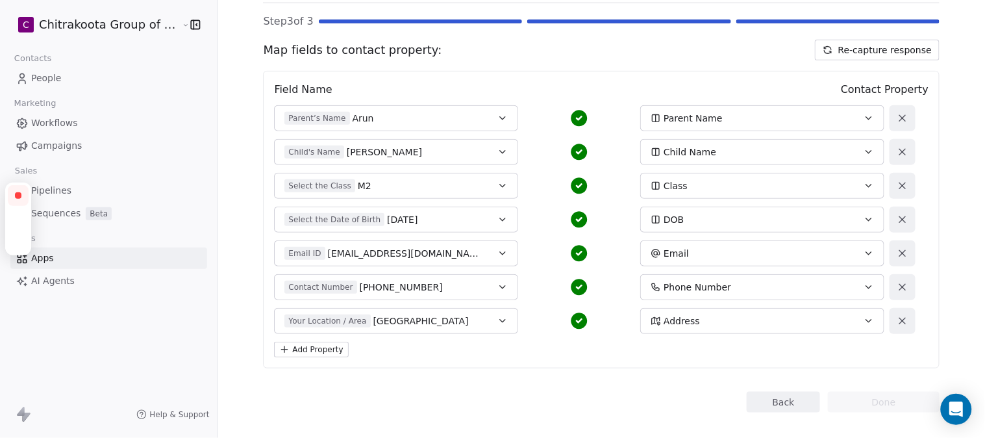
scroll to position [114, 0]
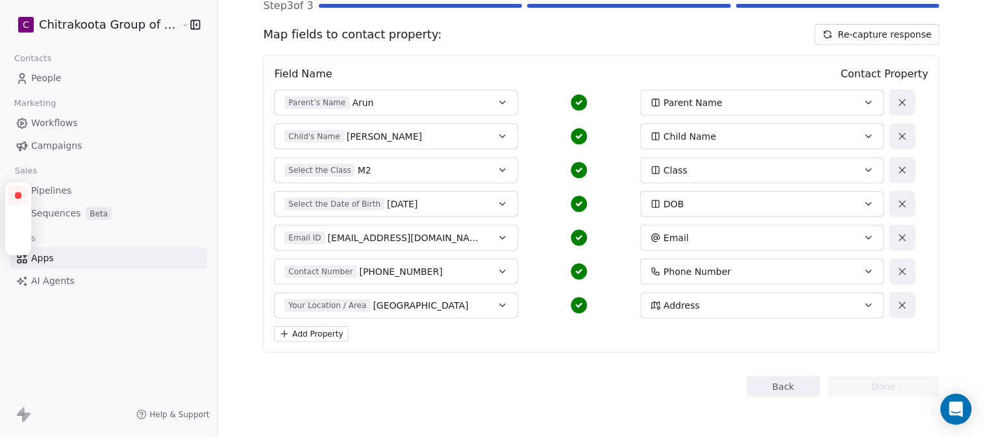
click at [778, 102] on div "Parent Name" at bounding box center [751, 102] width 201 height 13
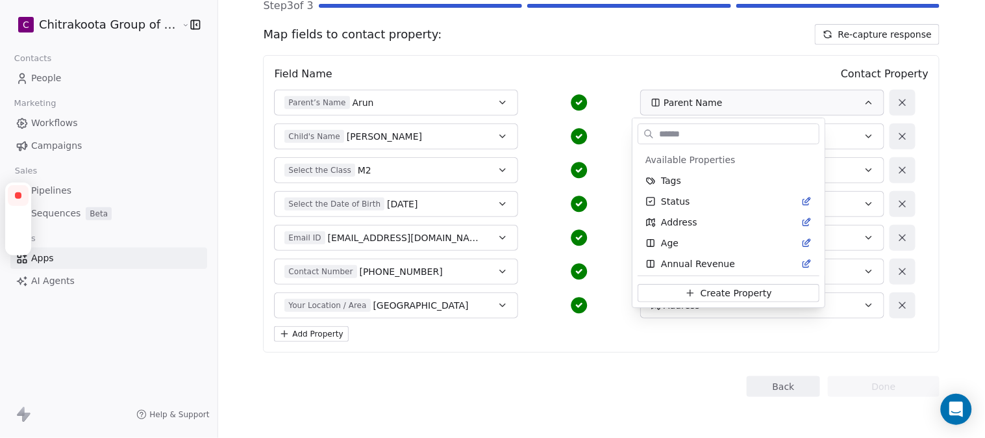
scroll to position [689, 0]
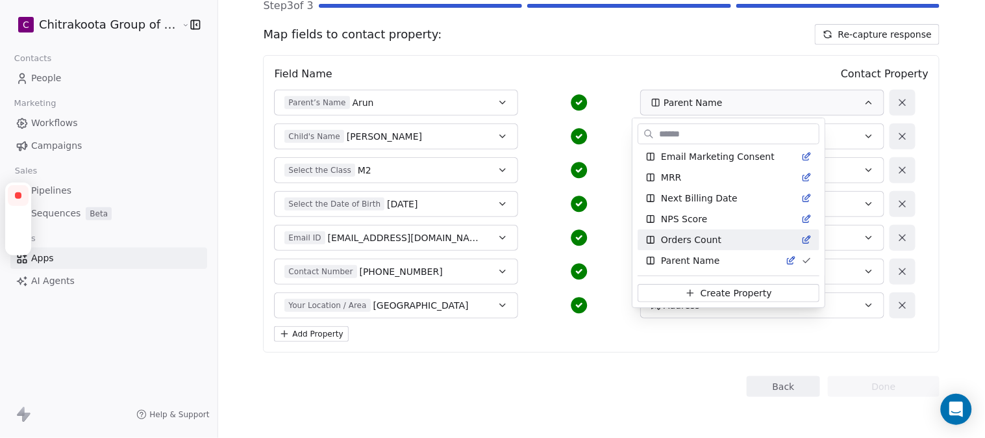
click at [522, 66] on html "C Chitrakoota Group of Institutions Contacts People Marketing Workflows Campaig…" at bounding box center [492, 219] width 985 height 438
click at [498, 101] on icon "button" at bounding box center [503, 102] width 10 height 10
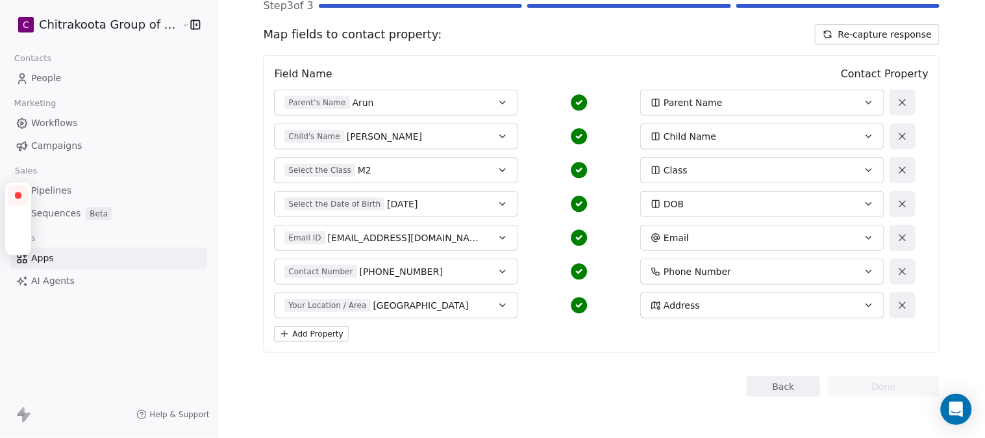
click at [498, 98] on icon "button" at bounding box center [503, 102] width 10 height 10
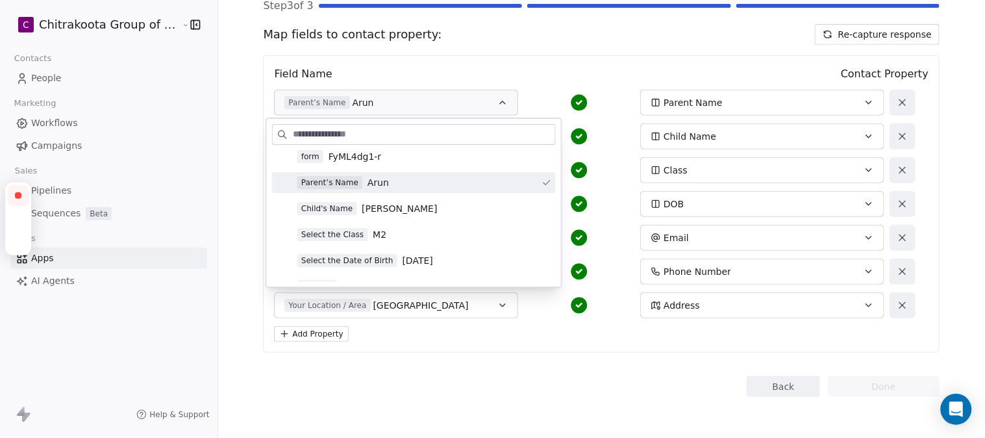
scroll to position [72, 0]
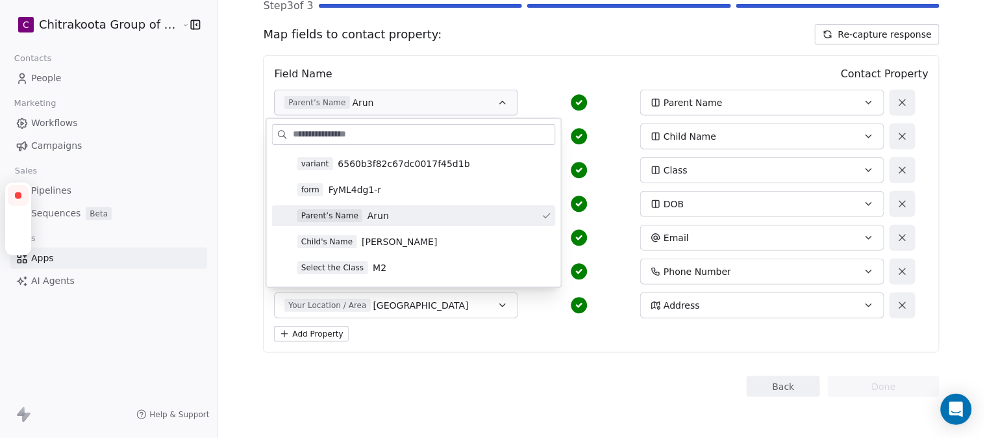
click at [594, 77] on div "Field Name Contact Property" at bounding box center [601, 74] width 655 height 16
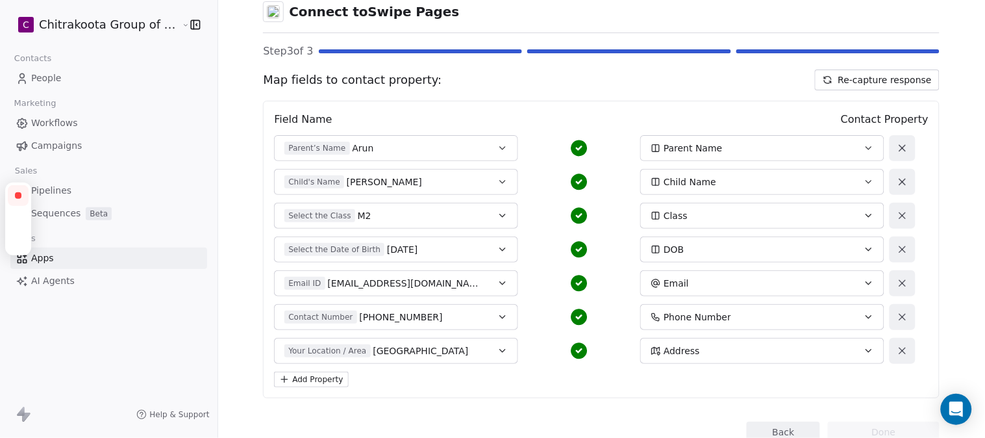
scroll to position [0, 0]
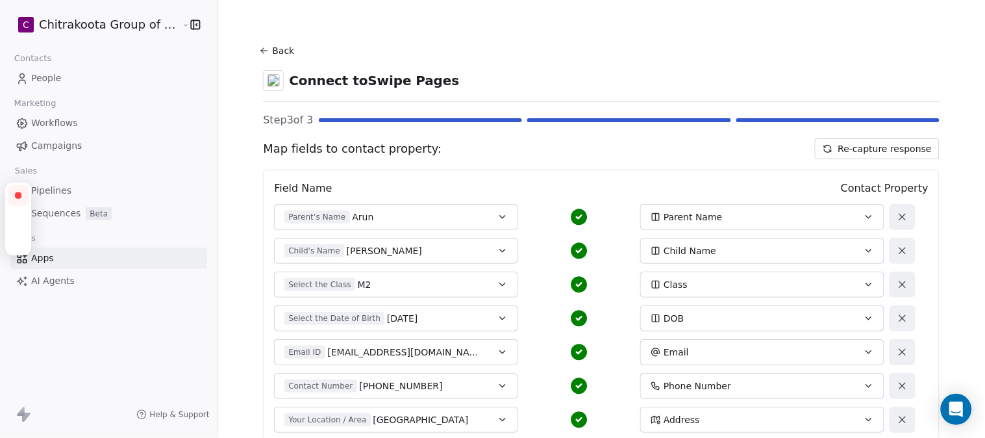
click at [273, 49] on button "Back" at bounding box center [279, 50] width 42 height 23
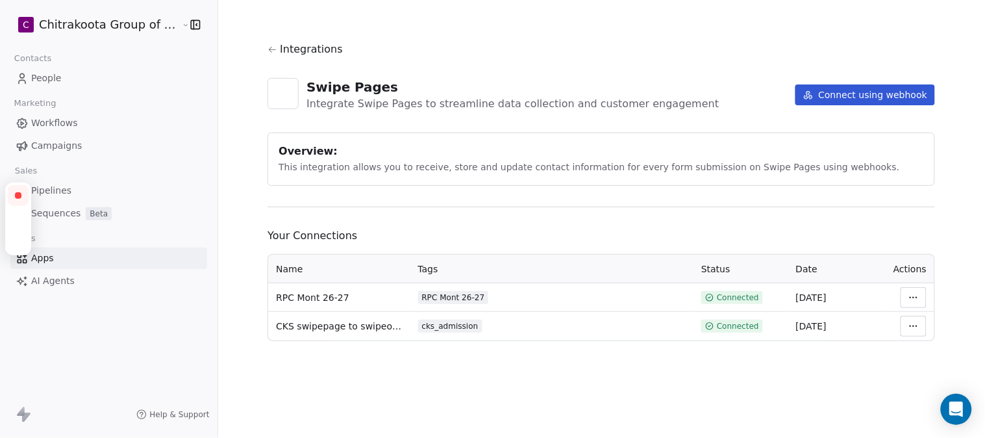
click at [911, 296] on html "C Chitrakoota Group of Institutions Contacts People Marketing Workflows Campaig…" at bounding box center [492, 219] width 985 height 438
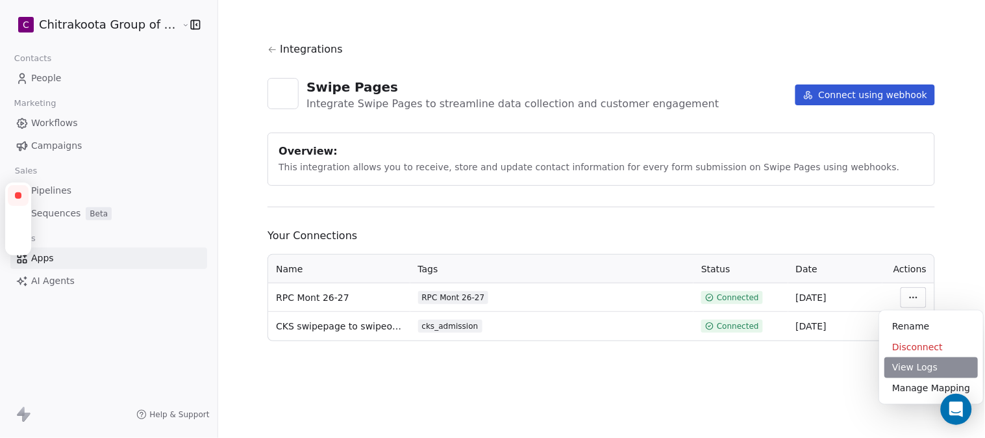
click at [920, 368] on div "View Logs" at bounding box center [932, 367] width 94 height 21
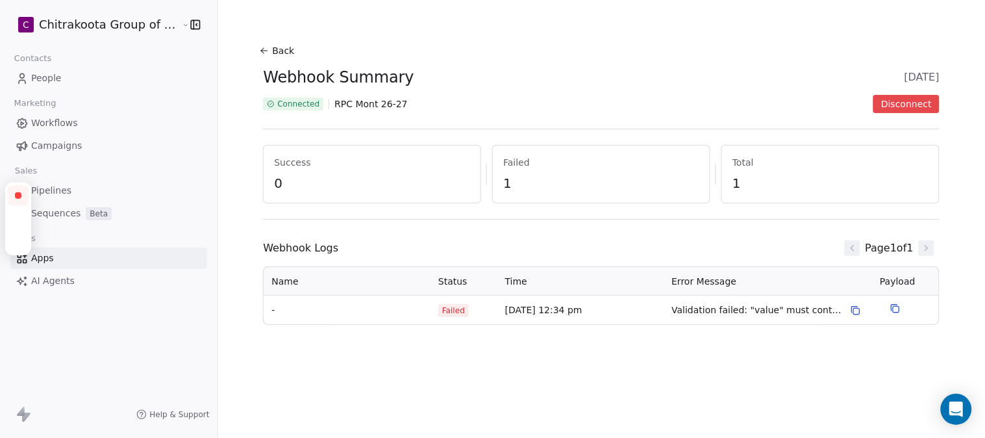
click at [852, 310] on icon at bounding box center [856, 310] width 10 height 10
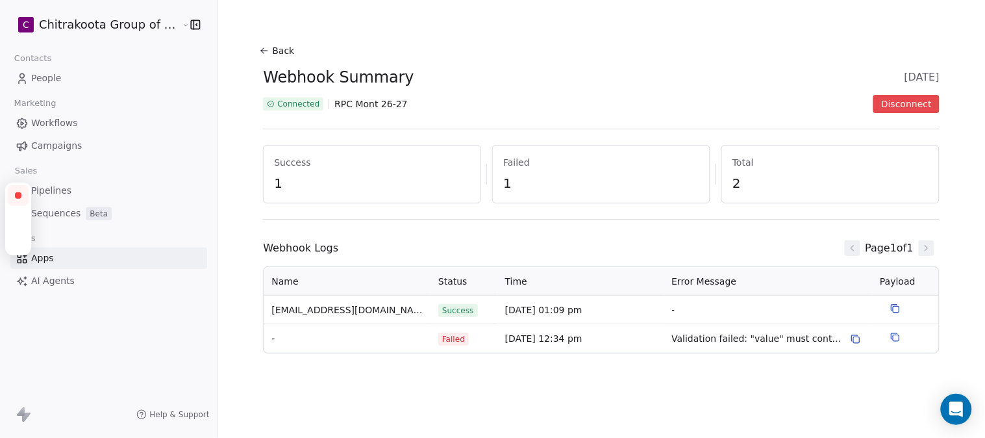
click at [274, 51] on button "Back" at bounding box center [279, 50] width 42 height 23
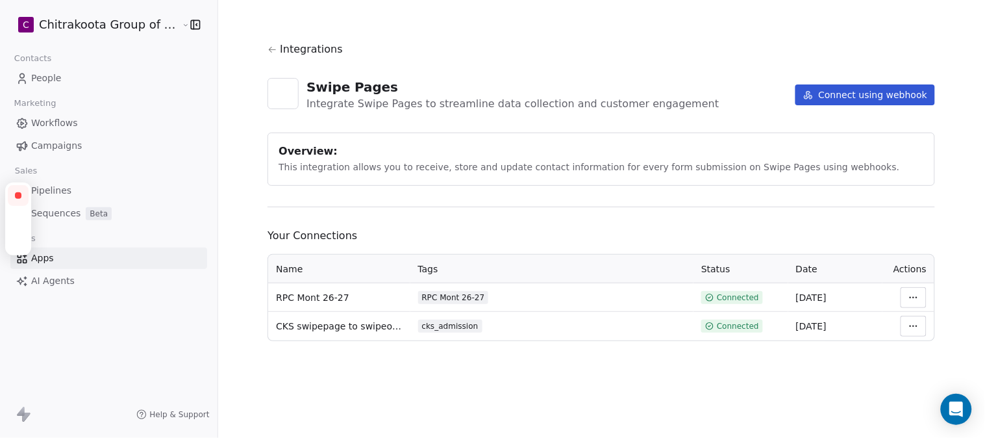
click at [915, 297] on html "C Chitrakoota Group of Institutions Contacts People Marketing Workflows Campaig…" at bounding box center [492, 219] width 985 height 438
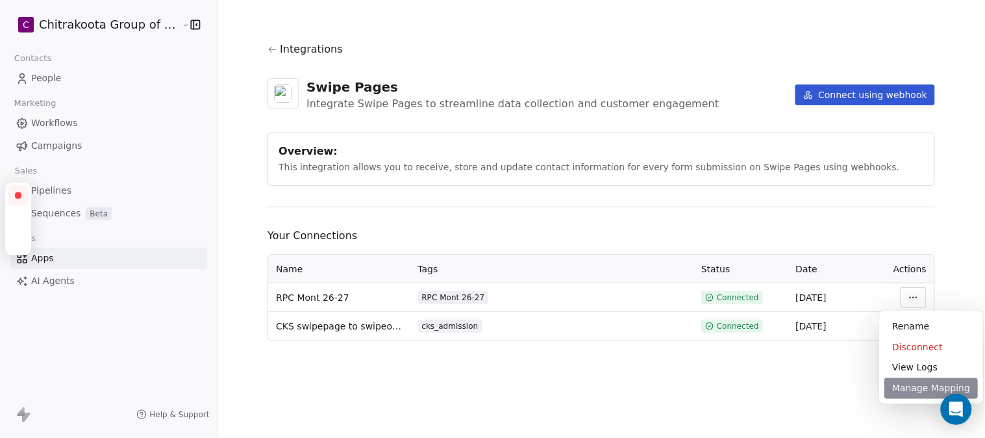
click at [912, 393] on div "Manage Mapping" at bounding box center [932, 388] width 94 height 21
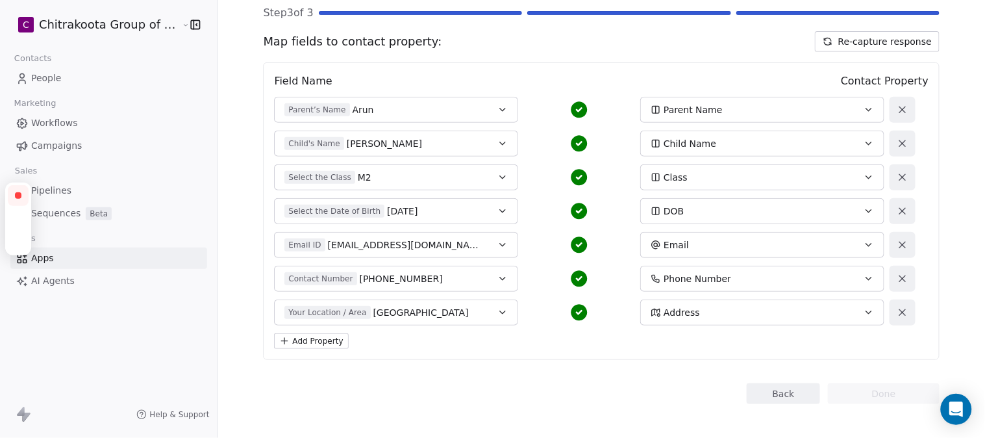
scroll to position [114, 0]
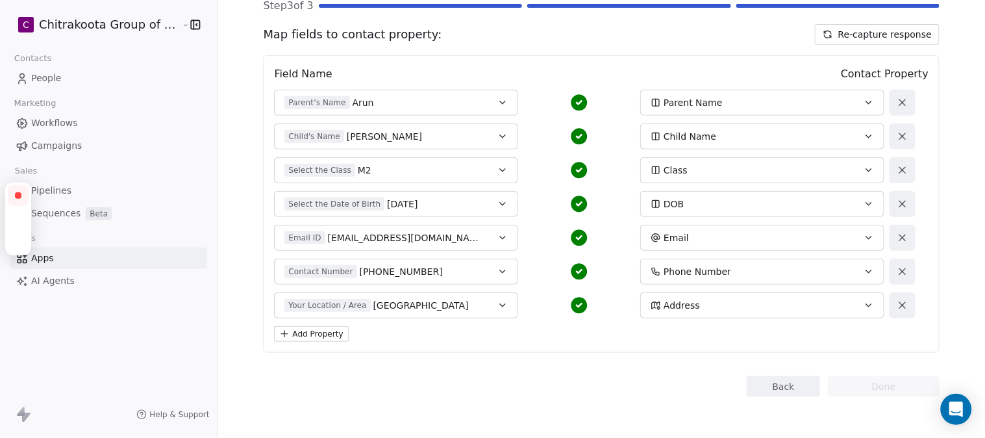
click at [303, 328] on button "Add Property" at bounding box center [311, 334] width 74 height 16
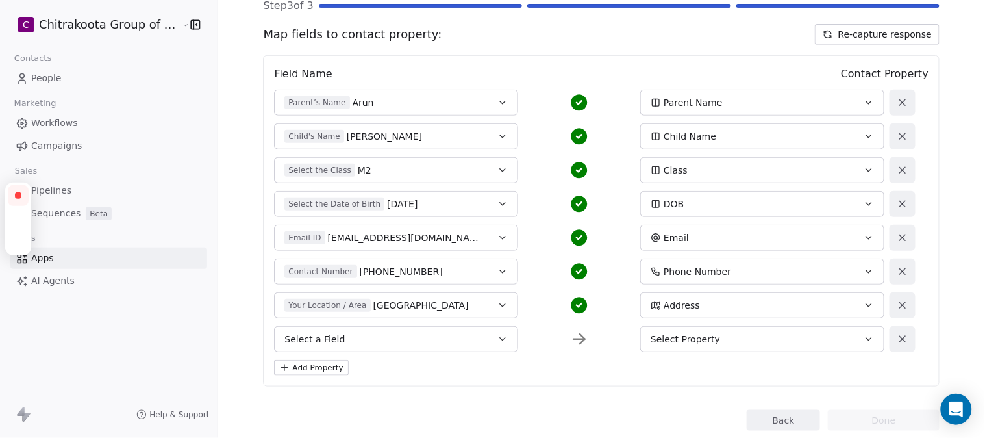
click at [748, 338] on div "Select Property" at bounding box center [751, 339] width 201 height 13
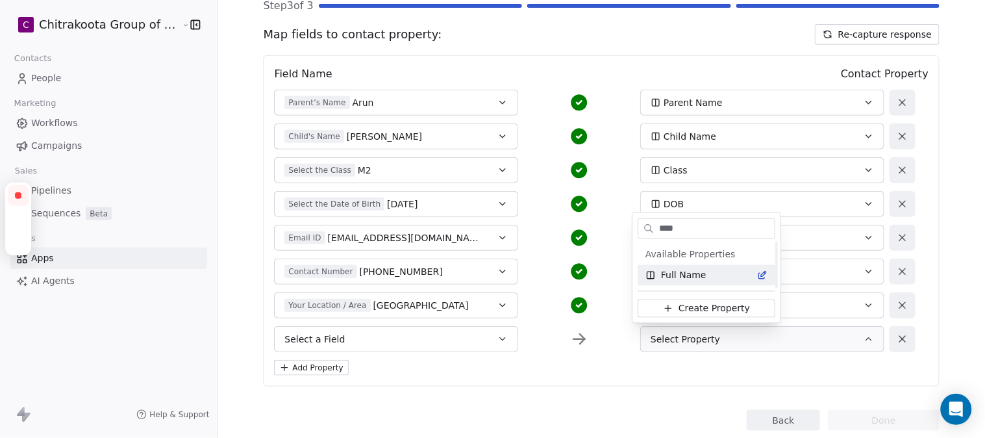
scroll to position [0, 0]
type input "****"
click at [684, 277] on span "Full Name" at bounding box center [683, 275] width 45 height 13
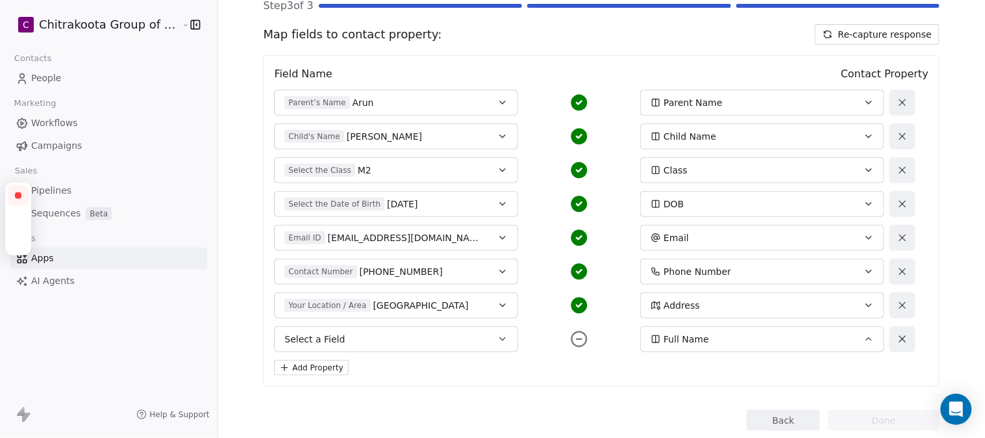
click at [500, 338] on icon "button" at bounding box center [502, 339] width 5 height 3
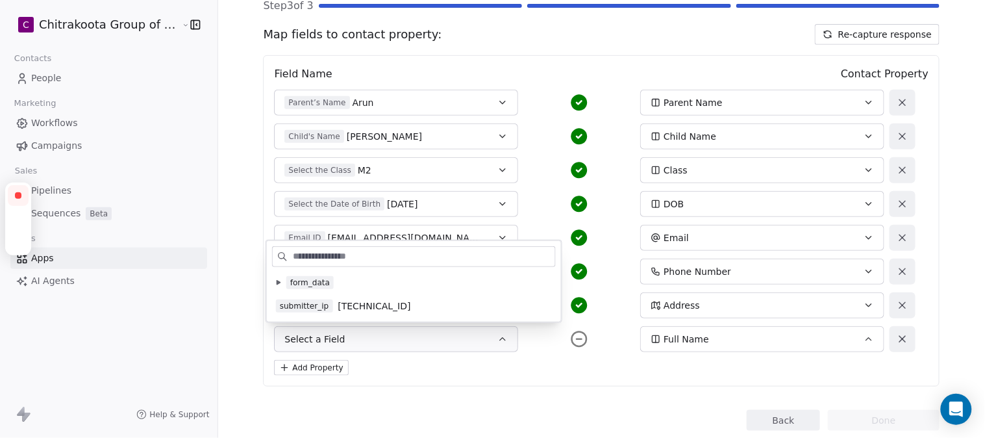
click at [278, 281] on icon at bounding box center [279, 282] width 4 height 5
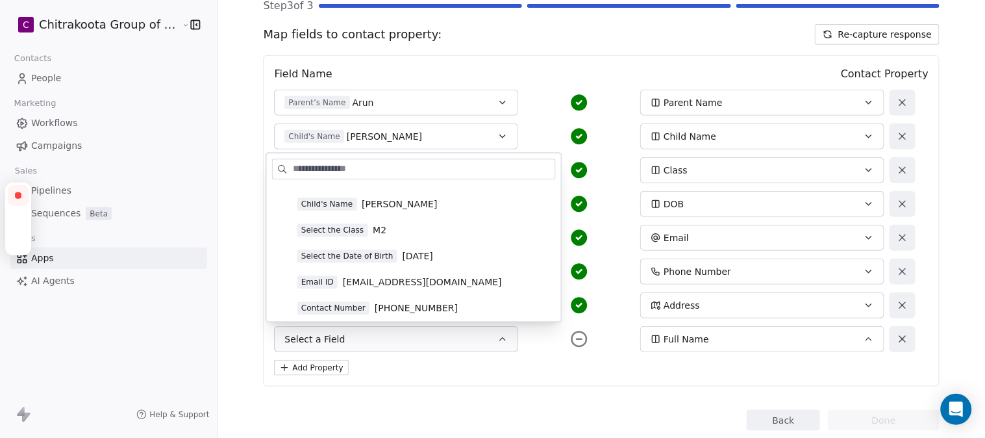
scroll to position [72, 0]
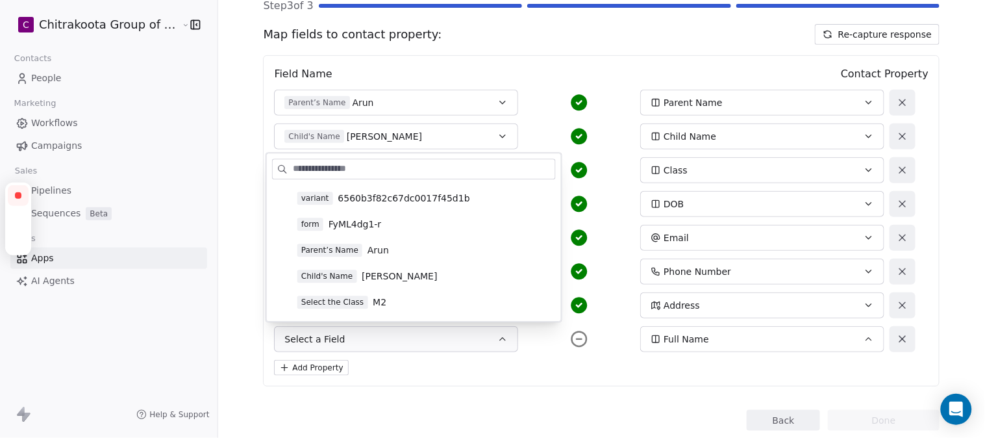
click at [382, 251] on span "Arun" at bounding box center [378, 250] width 21 height 13
click at [549, 373] on div "Add Property" at bounding box center [601, 368] width 655 height 16
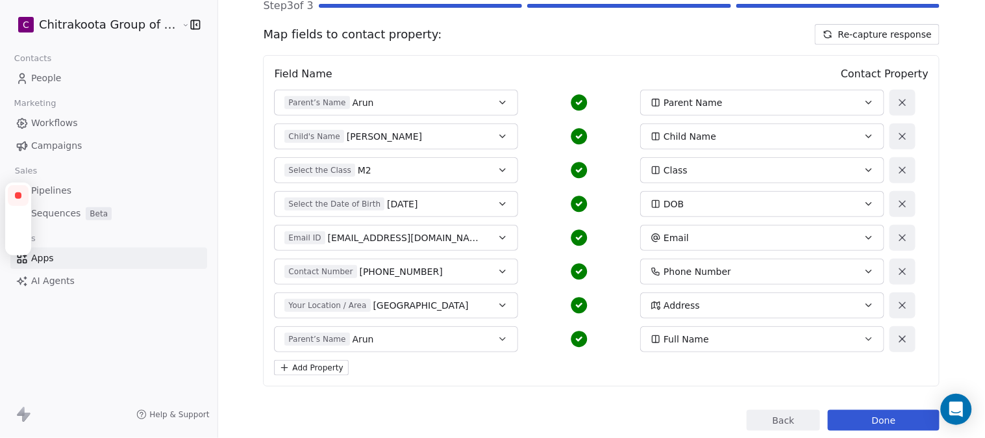
click at [878, 416] on button "Done" at bounding box center [884, 420] width 112 height 21
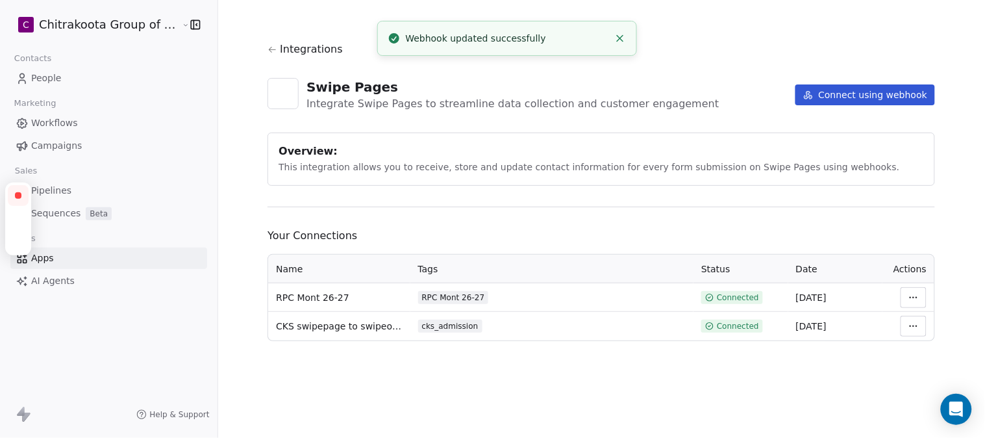
click at [269, 49] on icon at bounding box center [273, 50] width 10 height 10
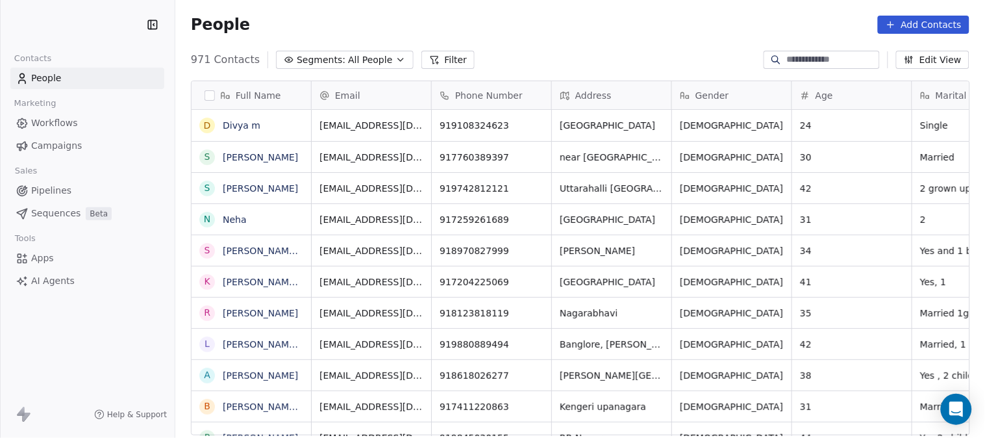
click at [384, 62] on span "All People" at bounding box center [370, 60] width 44 height 14
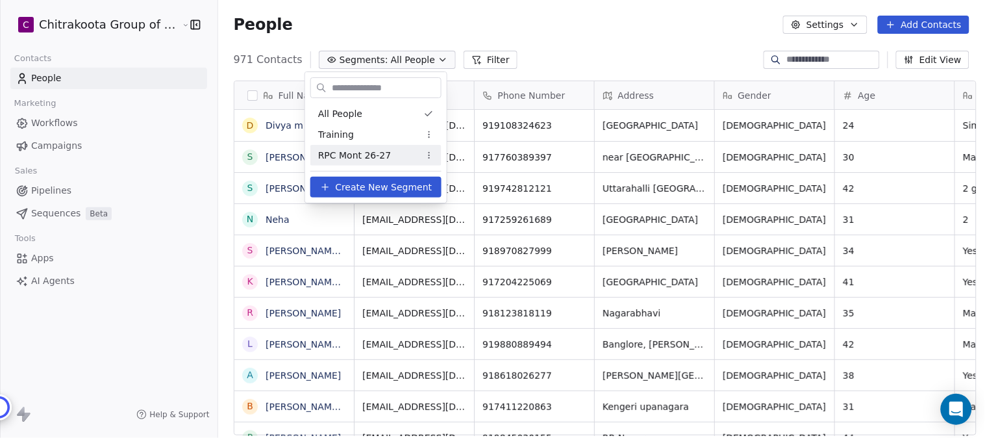
scroll to position [374, 763]
click at [354, 155] on span "RPC Mont 26-27" at bounding box center [354, 156] width 73 height 14
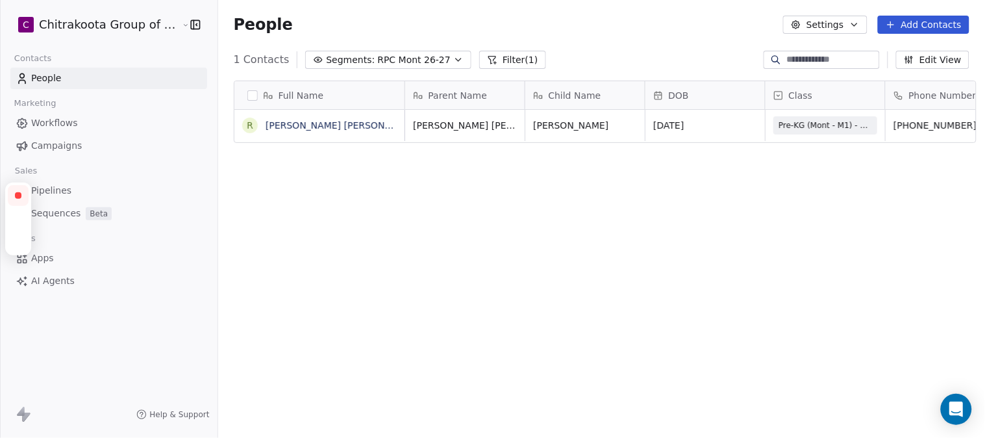
scroll to position [374, 763]
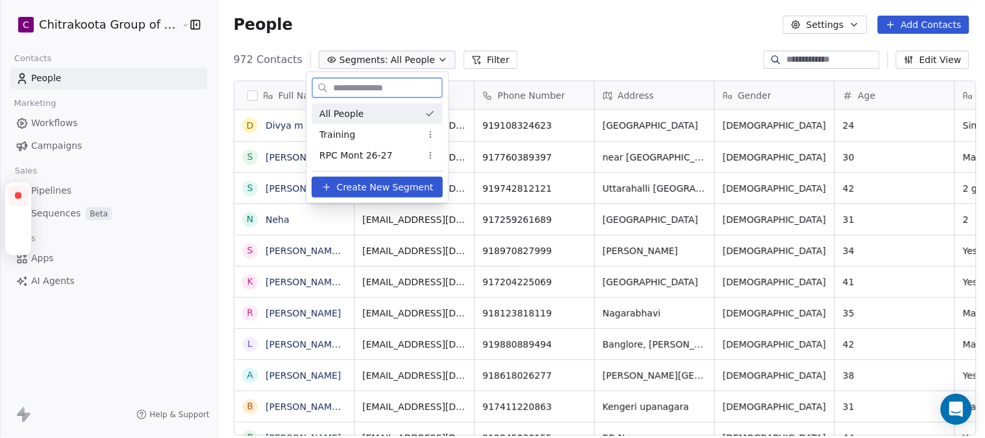
scroll to position [374, 763]
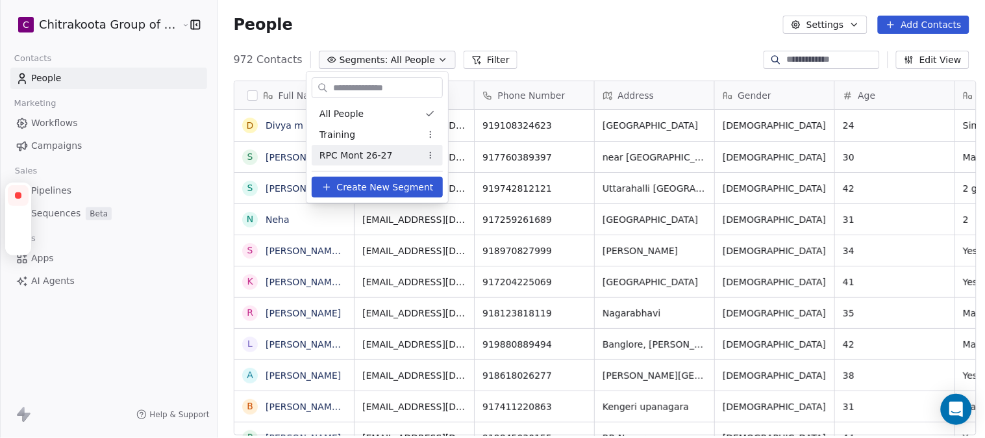
click at [347, 153] on span "RPC Mont 26-27" at bounding box center [356, 156] width 73 height 14
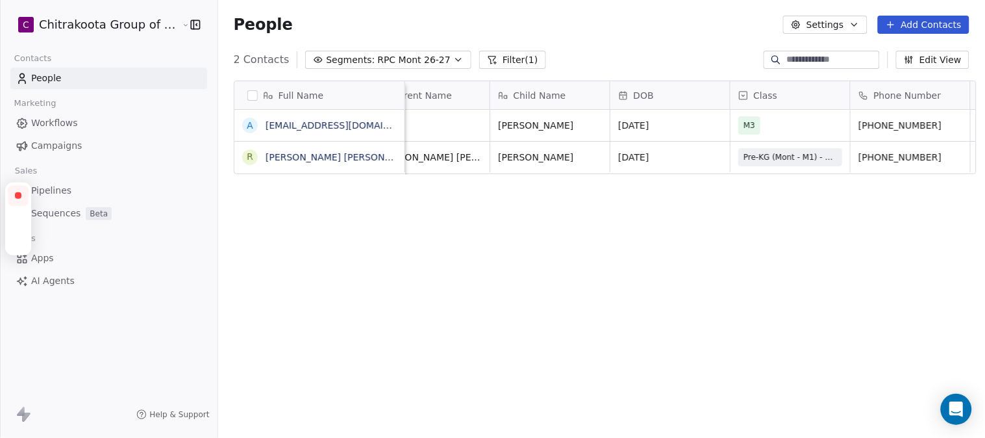
scroll to position [0, 0]
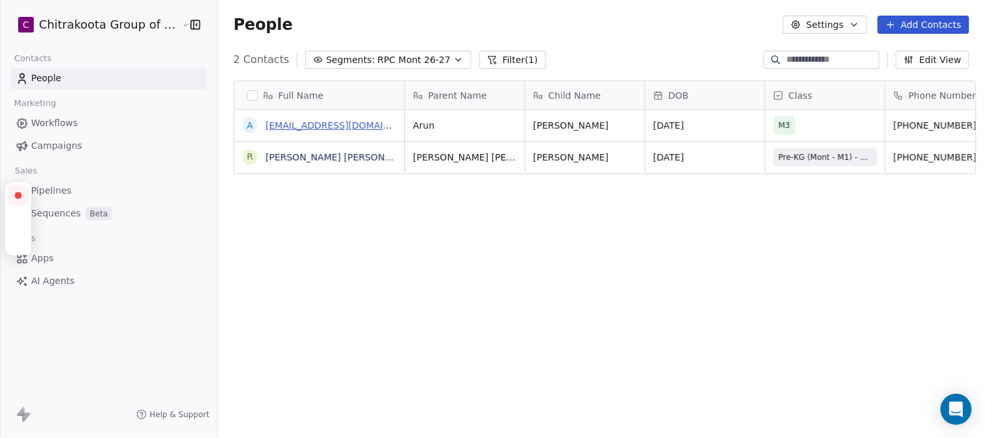
click at [309, 125] on link "aruncbe2020@gmail.com" at bounding box center [345, 125] width 159 height 10
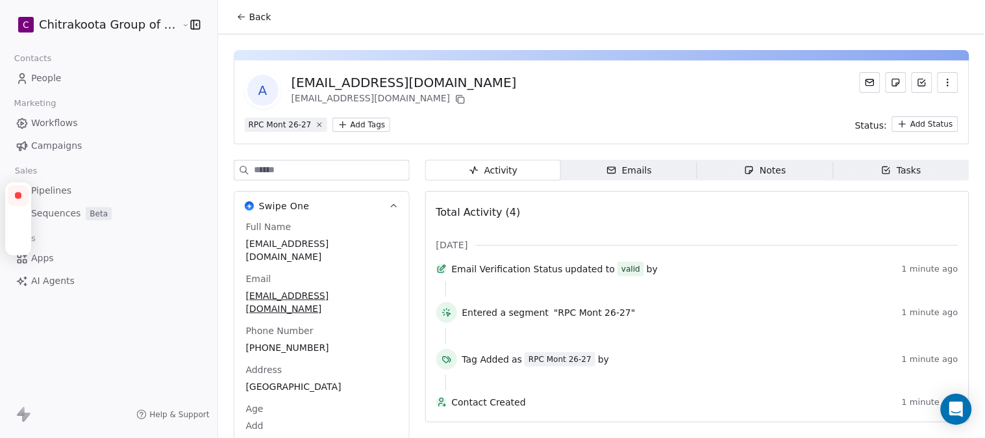
click at [943, 82] on icon "button" at bounding box center [948, 82] width 10 height 10
click at [920, 109] on div "Delete" at bounding box center [930, 111] width 87 height 21
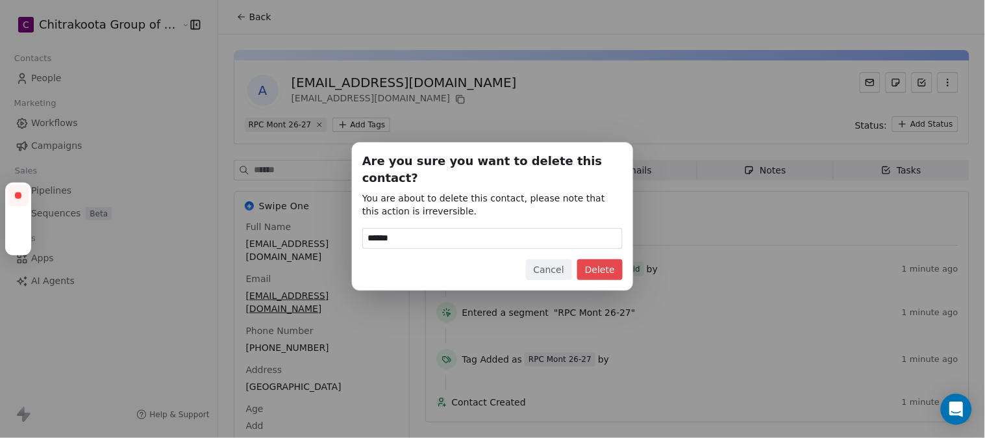
type input "******"
click at [607, 259] on button "Delete" at bounding box center [599, 269] width 45 height 21
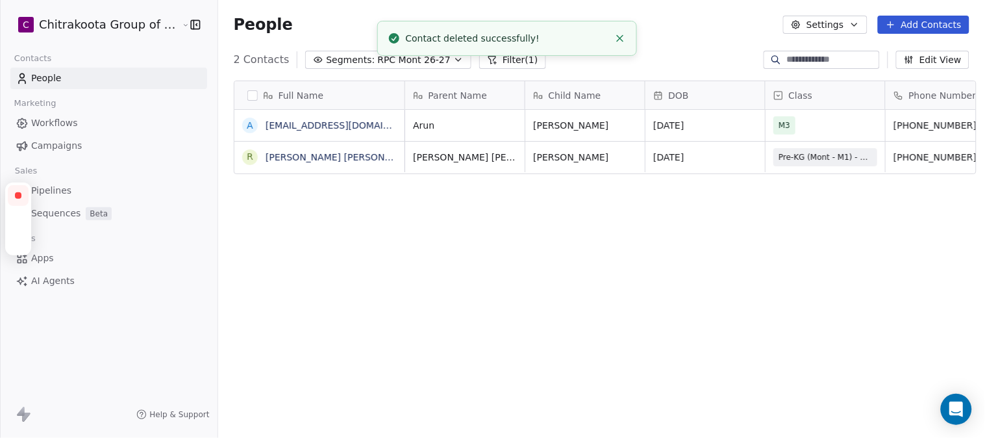
scroll to position [374, 763]
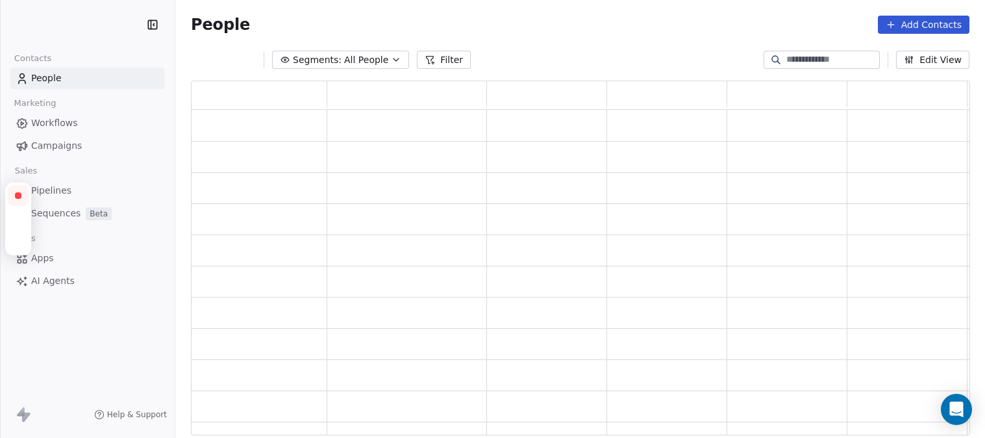
click at [394, 58] on icon "button" at bounding box center [396, 59] width 5 height 3
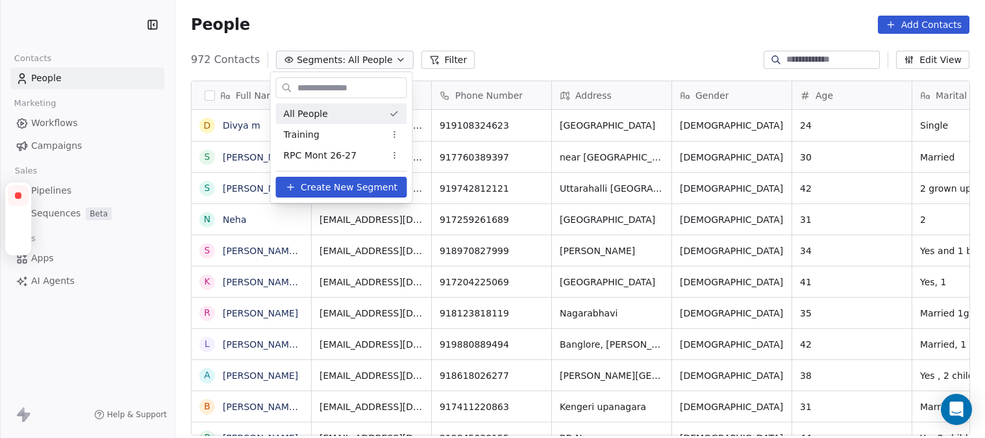
click at [316, 155] on div "RPC Mont 26-27" at bounding box center [341, 155] width 131 height 21
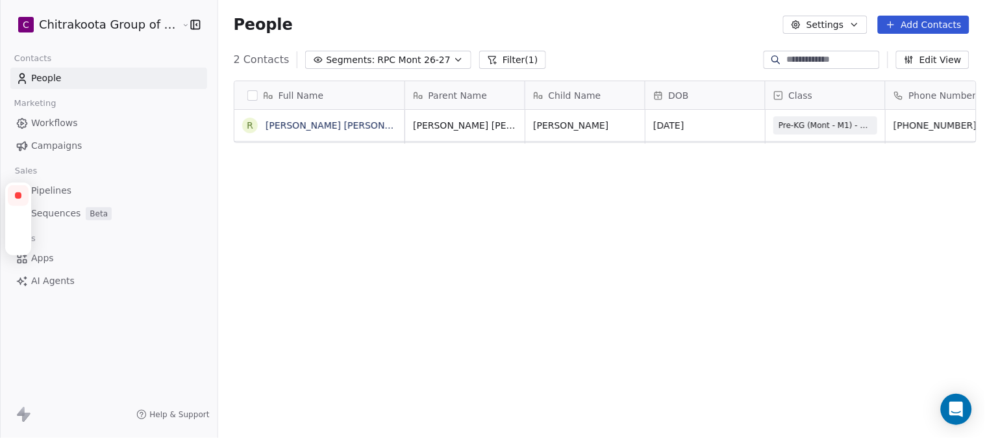
scroll to position [374, 763]
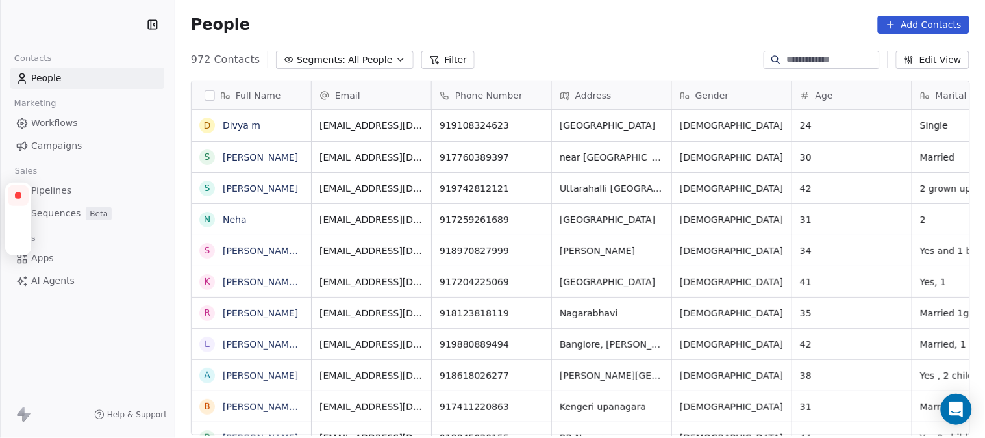
click at [406, 57] on icon "button" at bounding box center [401, 60] width 10 height 10
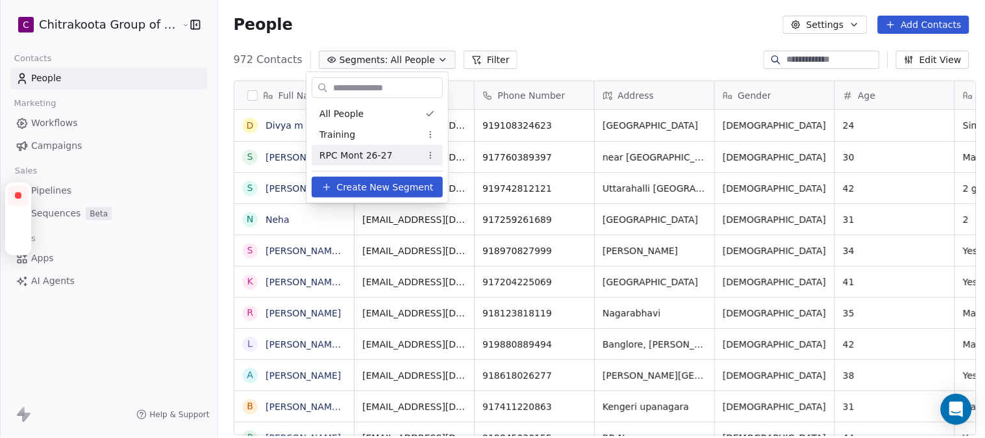
click at [365, 156] on span "RPC Mont 26-27" at bounding box center [356, 156] width 73 height 14
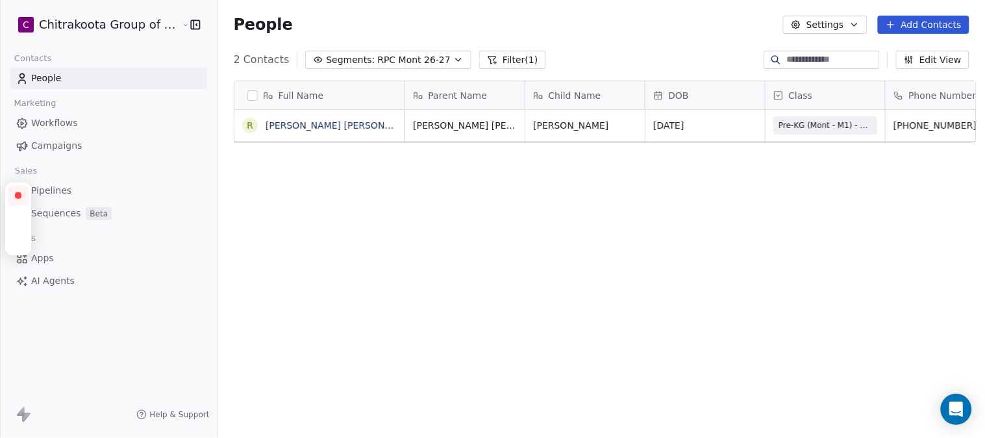
click at [854, 21] on icon "button" at bounding box center [855, 24] width 10 height 10
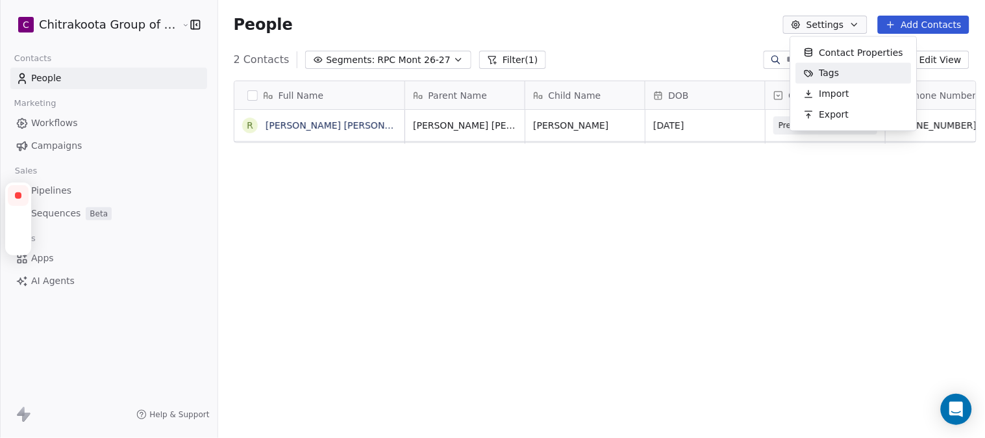
click at [828, 71] on span "Tags" at bounding box center [830, 73] width 20 height 14
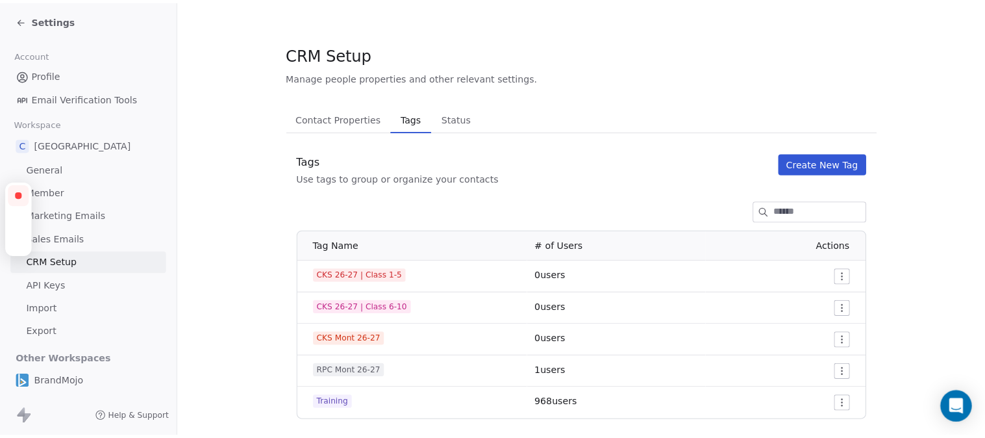
scroll to position [14, 0]
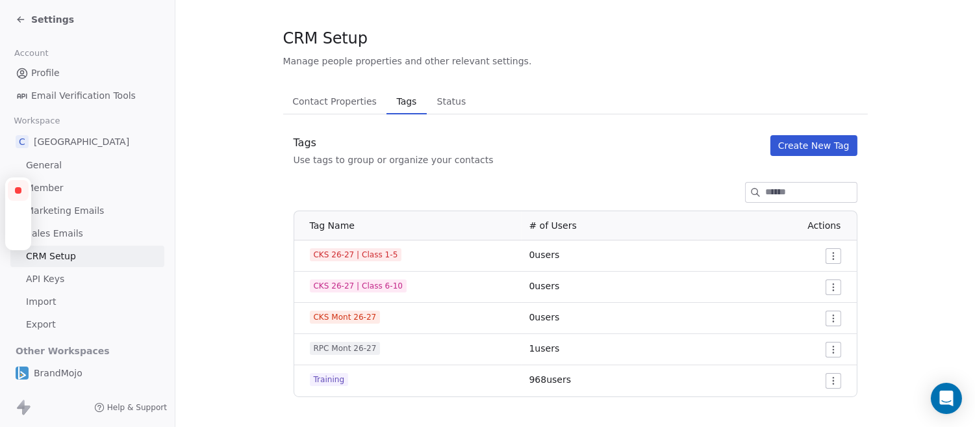
drag, startPoint x: 529, startPoint y: 346, endPoint x: 572, endPoint y: 346, distance: 42.2
click at [572, 346] on td "1 users" at bounding box center [610, 349] width 177 height 31
click at [16, 17] on icon at bounding box center [21, 19] width 10 height 10
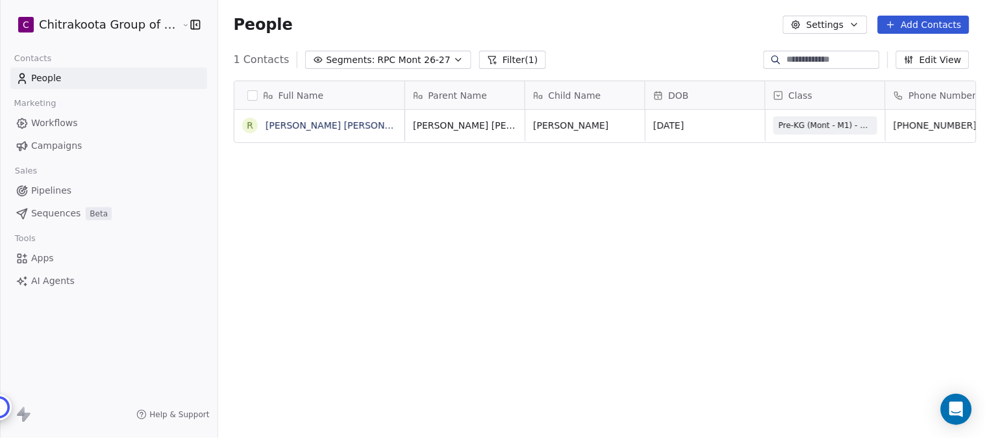
click at [236, 61] on span "1 Contacts" at bounding box center [262, 60] width 56 height 16
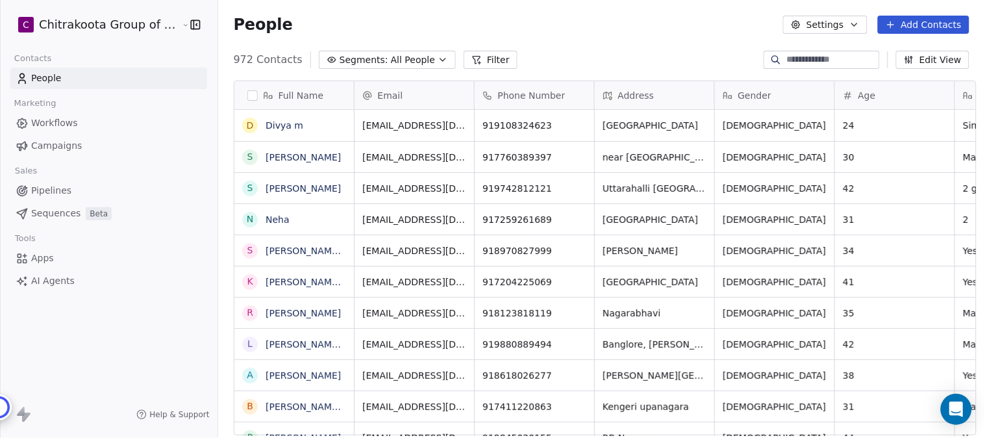
scroll to position [374, 763]
click at [438, 62] on icon "button" at bounding box center [443, 60] width 10 height 10
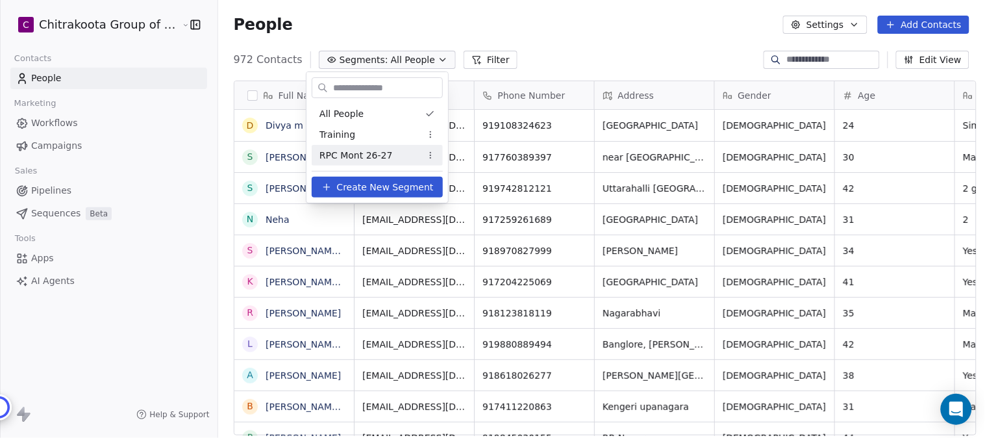
click at [368, 153] on span "RPC Mont 26-27" at bounding box center [356, 156] width 73 height 14
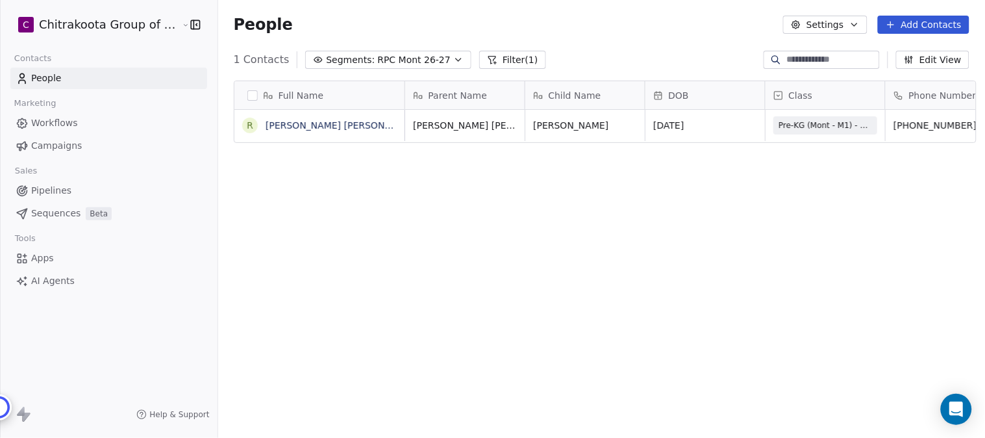
click at [48, 259] on span "Apps" at bounding box center [42, 258] width 23 height 14
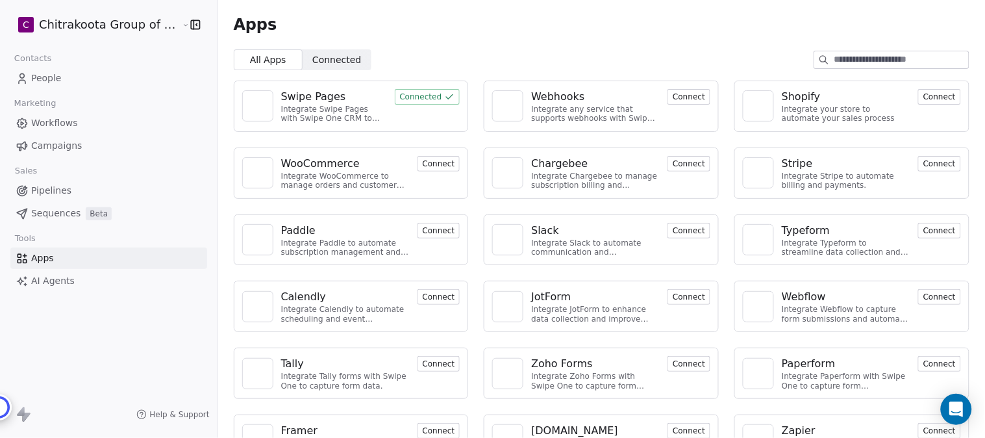
click at [288, 102] on div "Swipe Pages" at bounding box center [313, 97] width 65 height 16
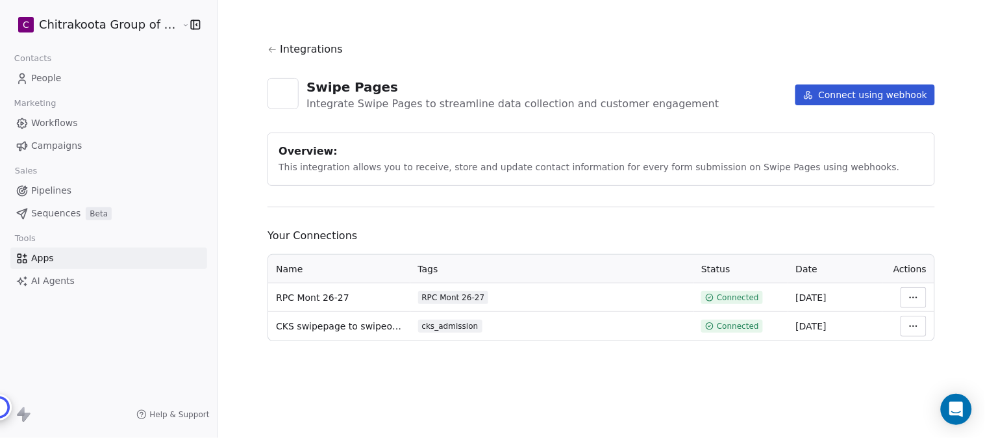
click at [907, 301] on html "C Chitrakoota Group of Institutions Contacts People Marketing Workflows Campaig…" at bounding box center [492, 219] width 985 height 438
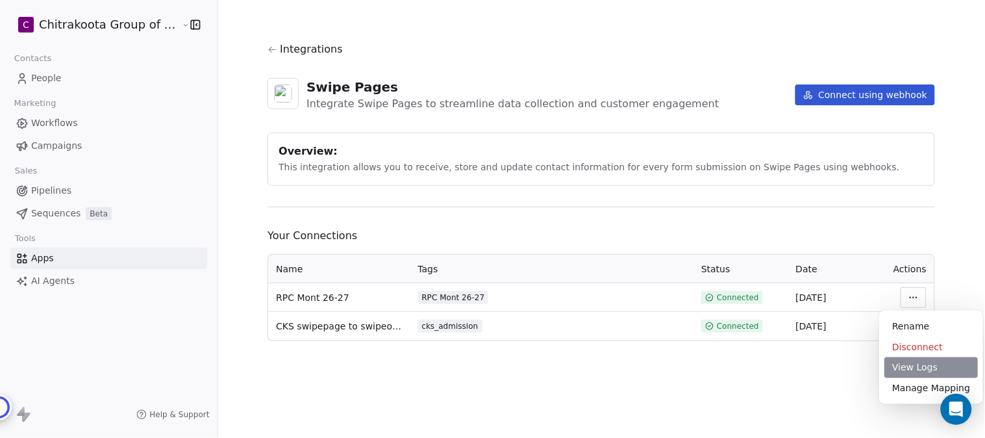
click at [922, 364] on div "View Logs" at bounding box center [932, 367] width 94 height 21
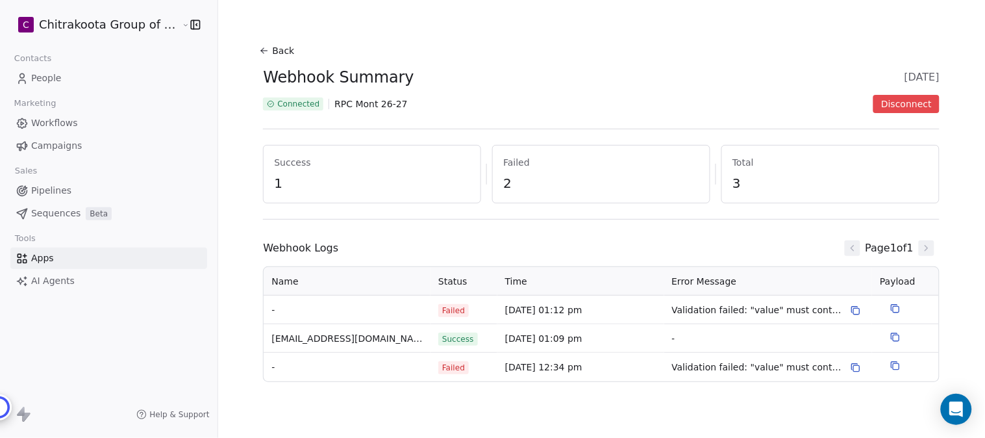
click at [274, 44] on button "Back" at bounding box center [279, 50] width 42 height 23
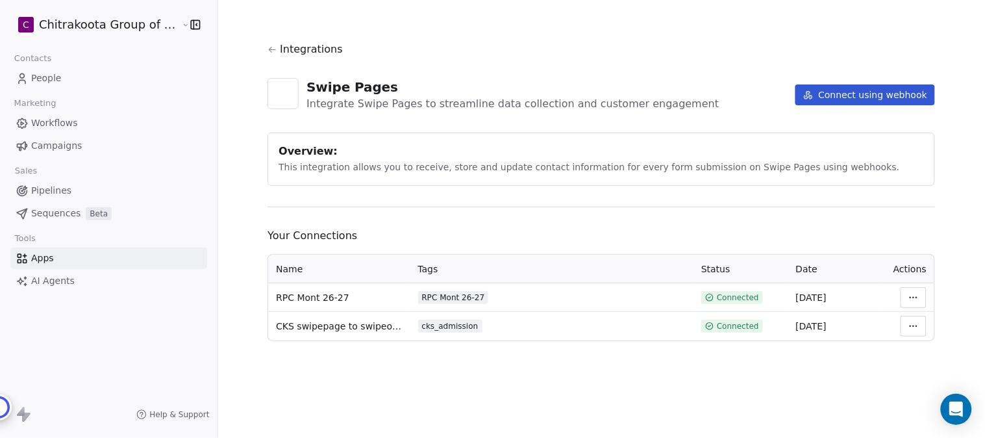
click at [274, 45] on icon at bounding box center [273, 50] width 10 height 10
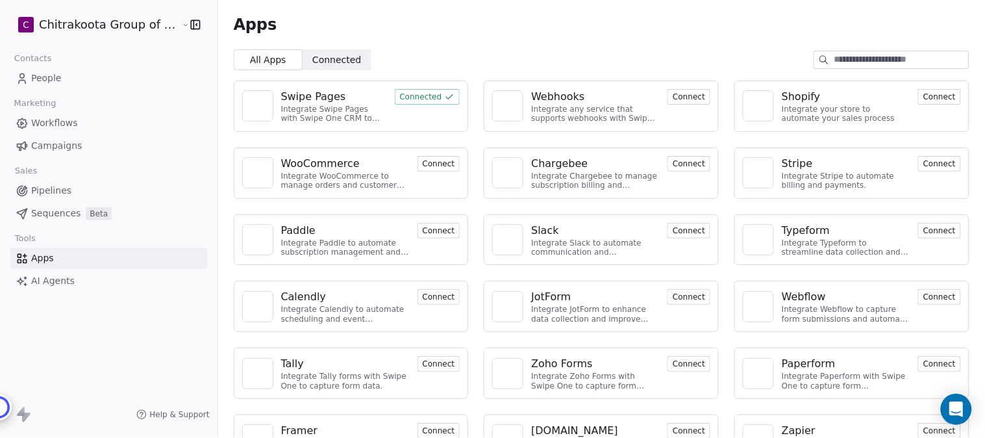
click at [601, 118] on div "Integrate any service that supports webhooks with Swipe One to capture and auto…" at bounding box center [595, 114] width 129 height 19
click at [561, 101] on div "Webhooks" at bounding box center [557, 97] width 53 height 16
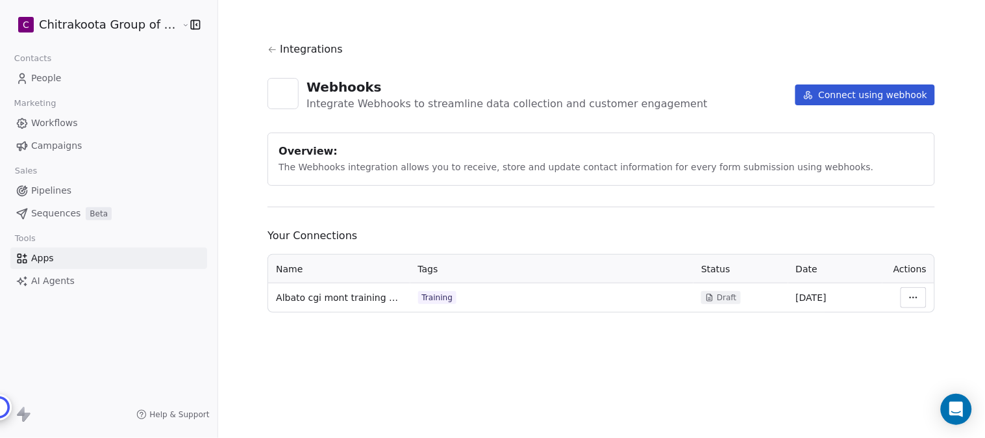
click at [895, 98] on button "Connect using webhook" at bounding box center [866, 94] width 140 height 21
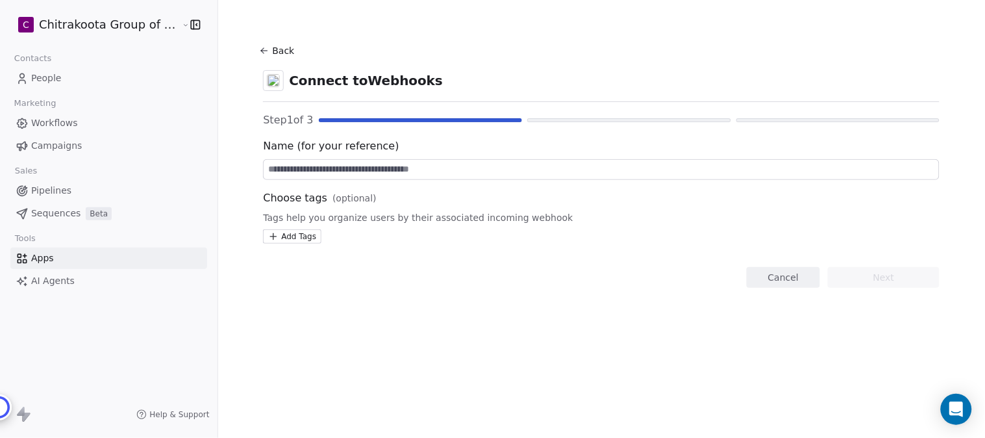
click at [273, 45] on button "Back" at bounding box center [279, 50] width 42 height 23
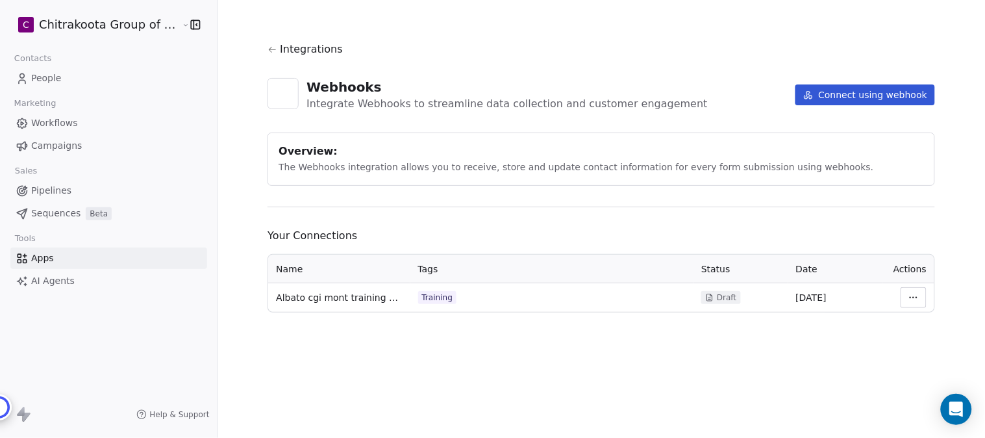
click at [920, 297] on html "C Chitrakoota Group of Institutions Contacts People Marketing Workflows Campaig…" at bounding box center [492, 219] width 985 height 438
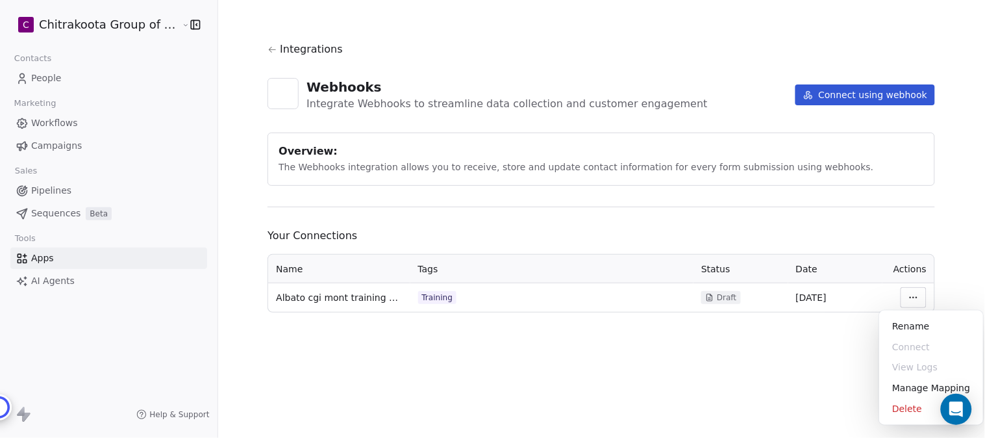
click at [612, 373] on html "C Chitrakoota Group of Institutions Contacts People Marketing Workflows Campaig…" at bounding box center [492, 219] width 985 height 438
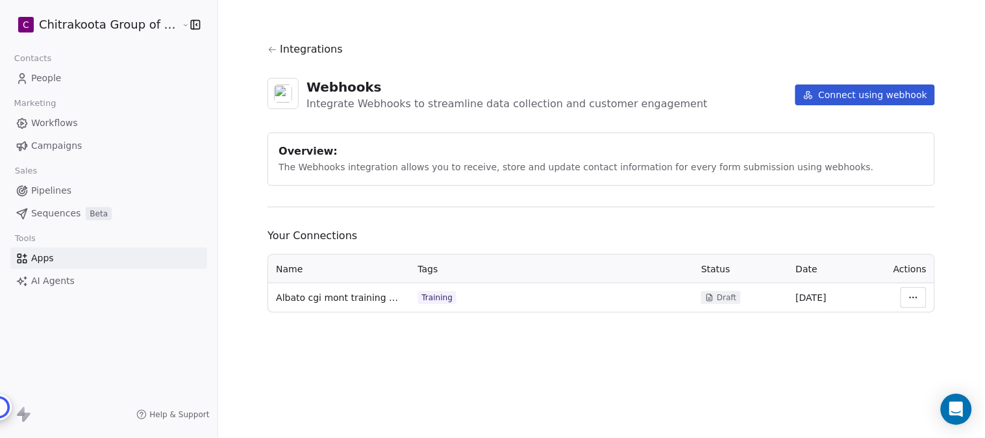
click at [349, 301] on span "Albato cgi mont training 2025" at bounding box center [339, 297] width 126 height 13
click at [269, 50] on icon at bounding box center [272, 50] width 7 height 6
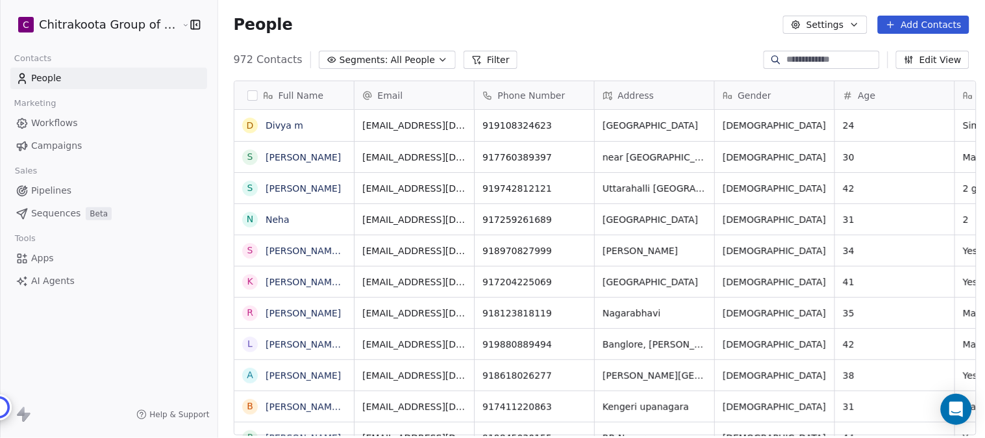
scroll to position [12, 11]
click at [438, 58] on icon "button" at bounding box center [443, 60] width 10 height 10
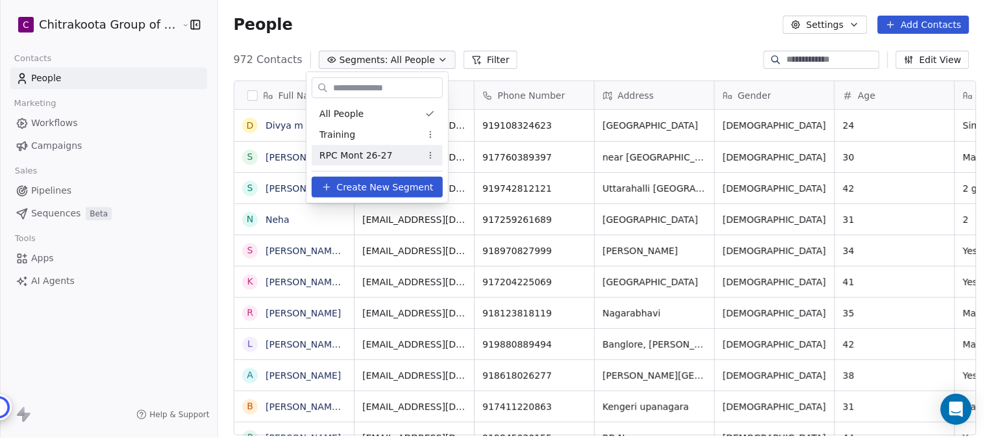
click at [338, 158] on span "RPC Mont 26-27" at bounding box center [356, 156] width 73 height 14
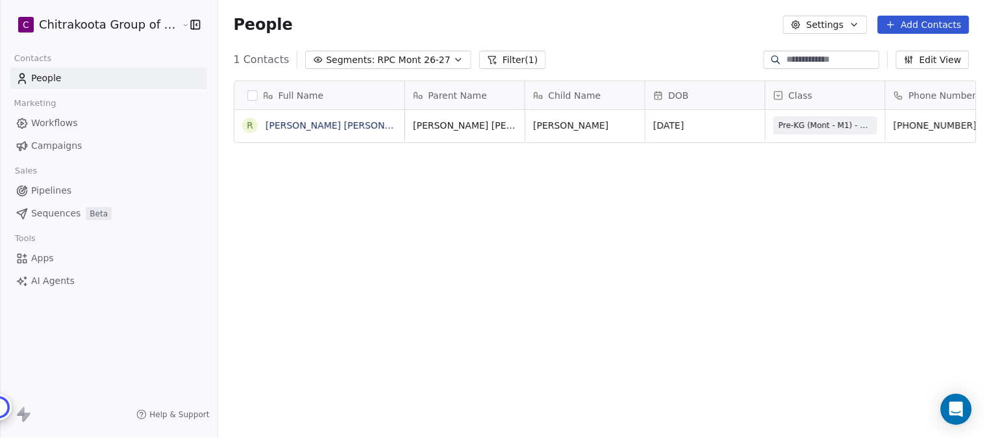
click at [59, 194] on span "Pipelines" at bounding box center [51, 191] width 40 height 14
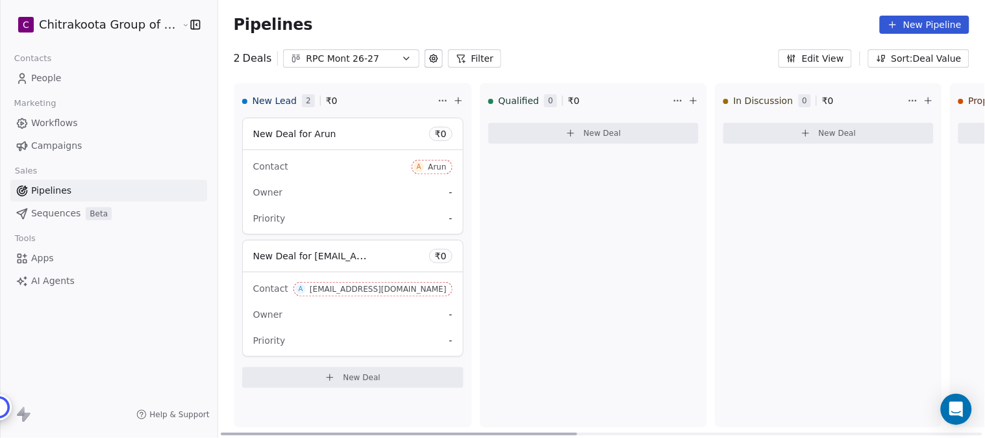
click at [72, 121] on span "Workflows" at bounding box center [54, 123] width 47 height 14
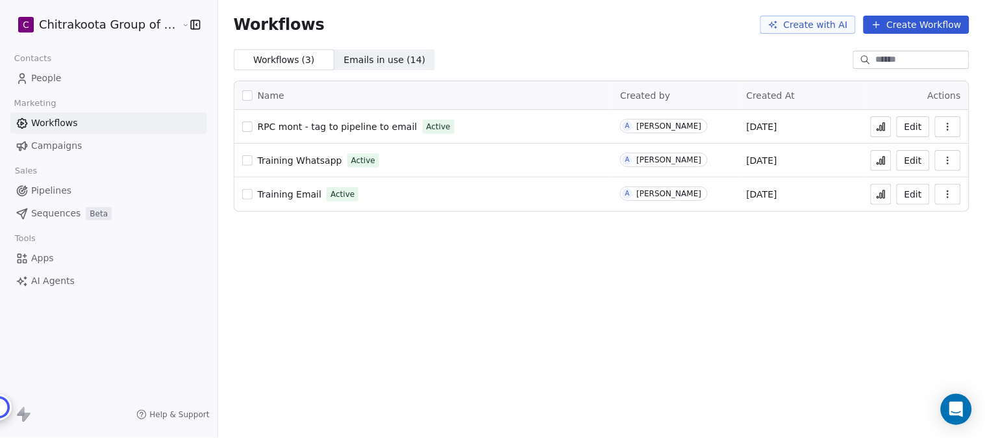
click at [69, 192] on link "Pipelines" at bounding box center [108, 190] width 197 height 21
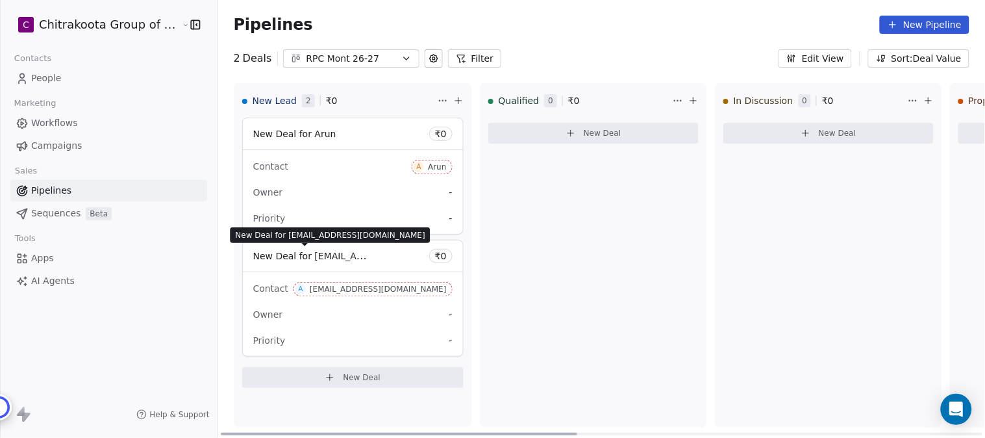
click at [316, 251] on span "New Deal for [EMAIL_ADDRESS][DOMAIN_NAME]" at bounding box center [363, 255] width 221 height 12
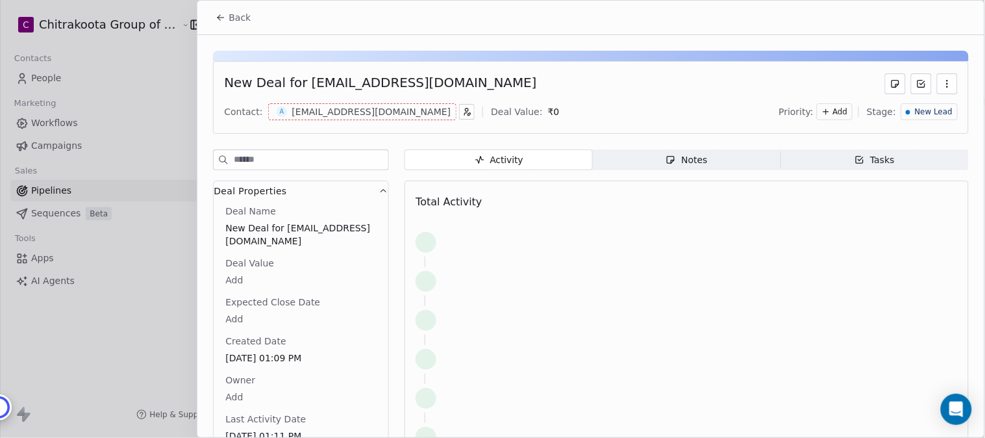
click at [943, 82] on button "button" at bounding box center [947, 83] width 21 height 21
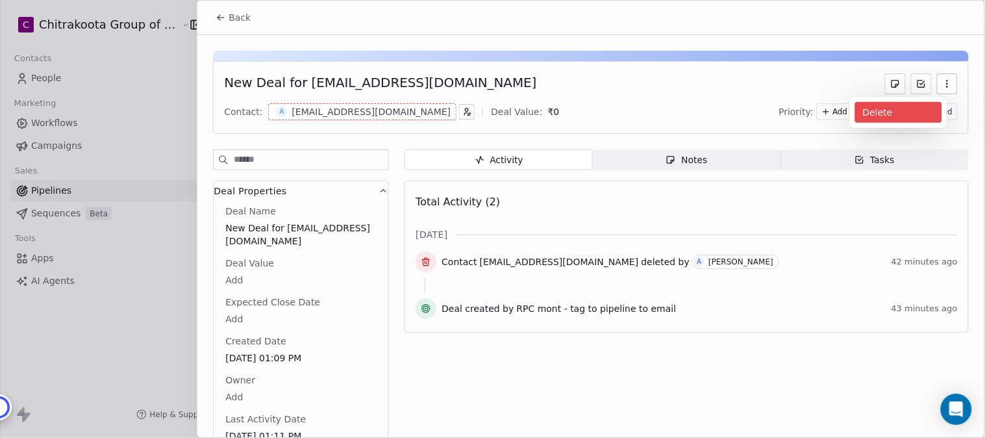
click at [890, 112] on div "Delete" at bounding box center [898, 112] width 87 height 21
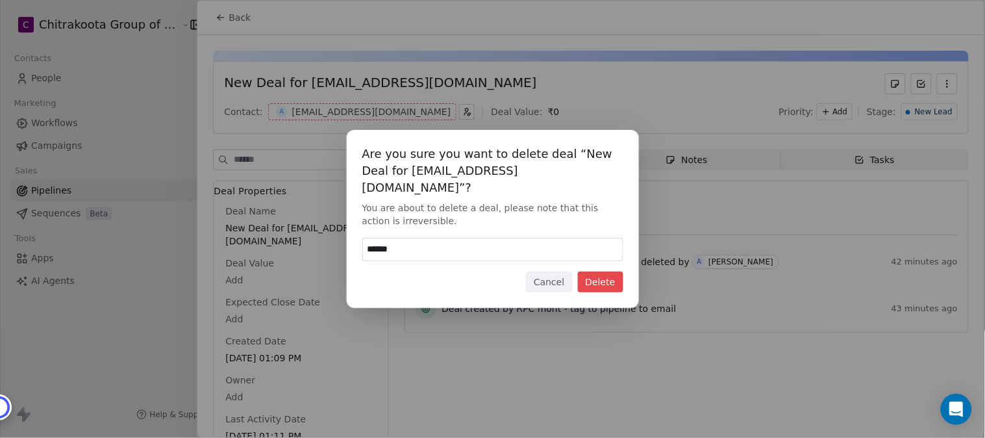
type input "******"
click at [598, 272] on button "Delete" at bounding box center [600, 282] width 45 height 21
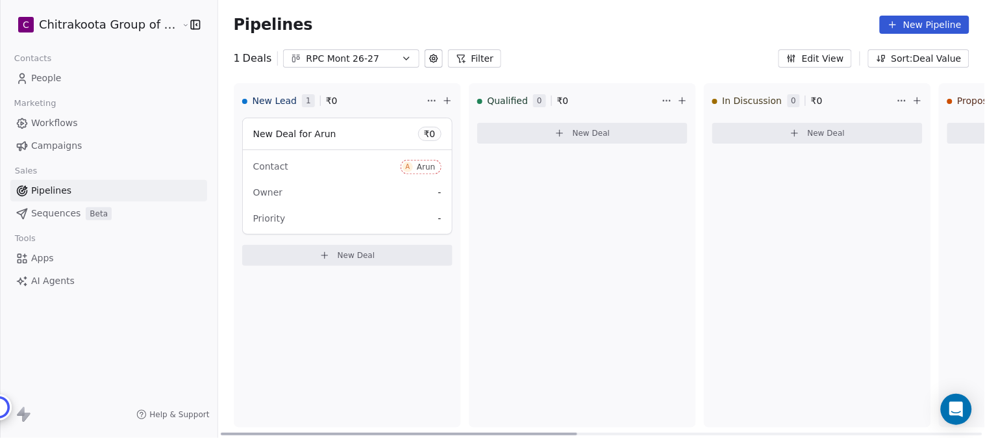
click at [316, 134] on span "New Deal for Arun" at bounding box center [294, 134] width 83 height 10
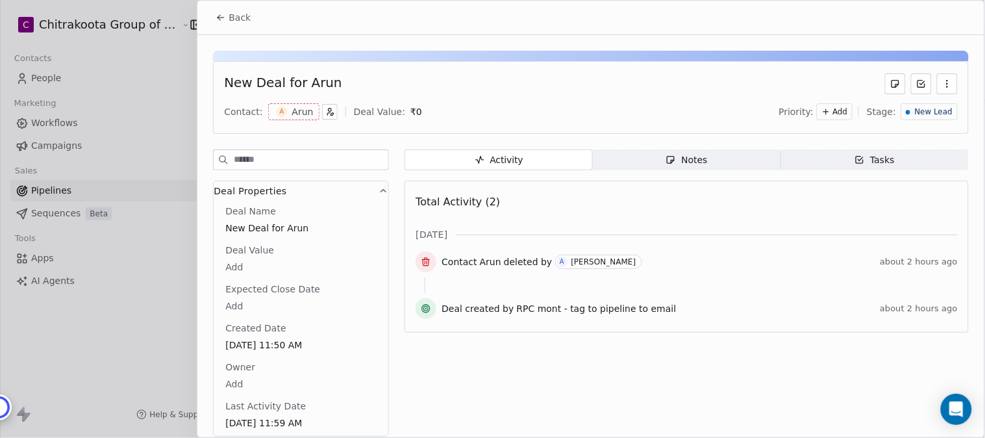
click at [943, 86] on icon "button" at bounding box center [948, 84] width 10 height 10
click at [867, 107] on div "Delete" at bounding box center [898, 112] width 87 height 21
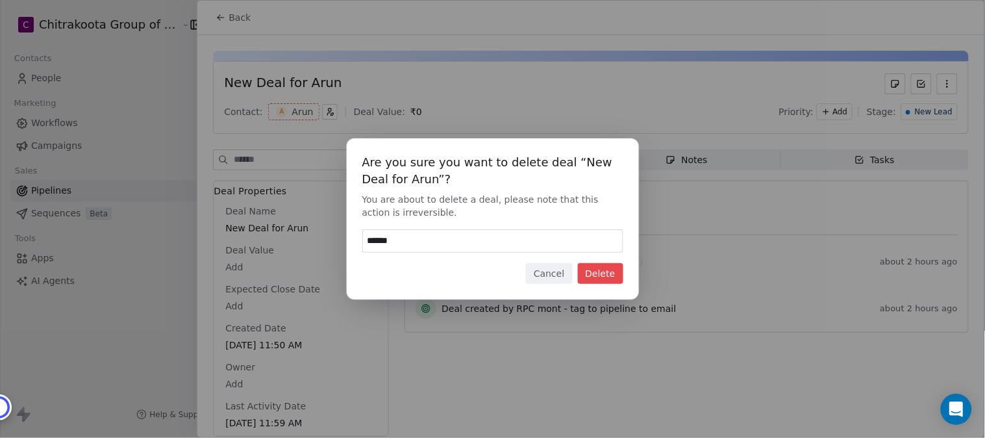
type input "******"
click at [604, 277] on button "Delete" at bounding box center [600, 273] width 45 height 21
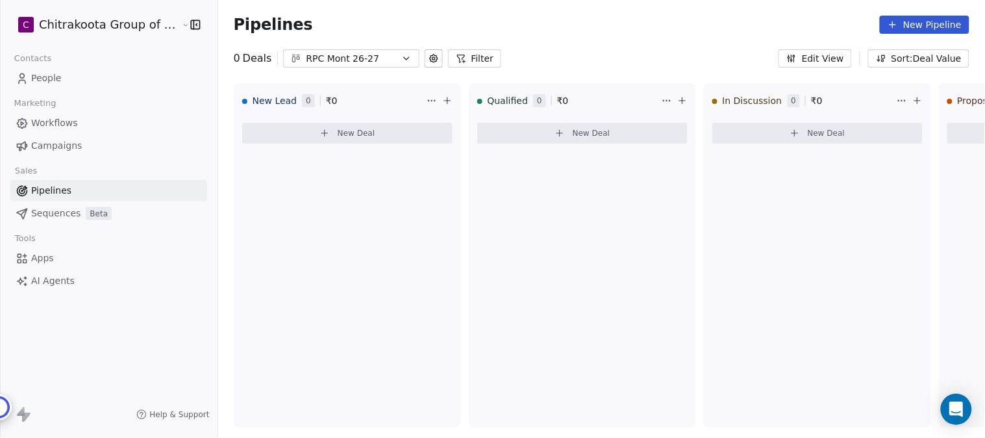
click at [47, 120] on span "Workflows" at bounding box center [54, 123] width 47 height 14
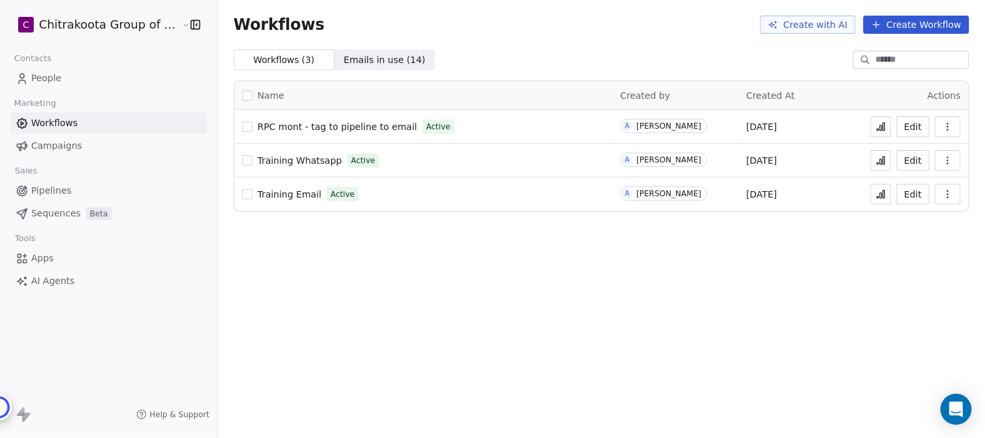
click at [373, 124] on span "RPC mont - tag to pipeline to email" at bounding box center [338, 126] width 160 height 10
